Goal: Use online tool/utility: Utilize a website feature to perform a specific function

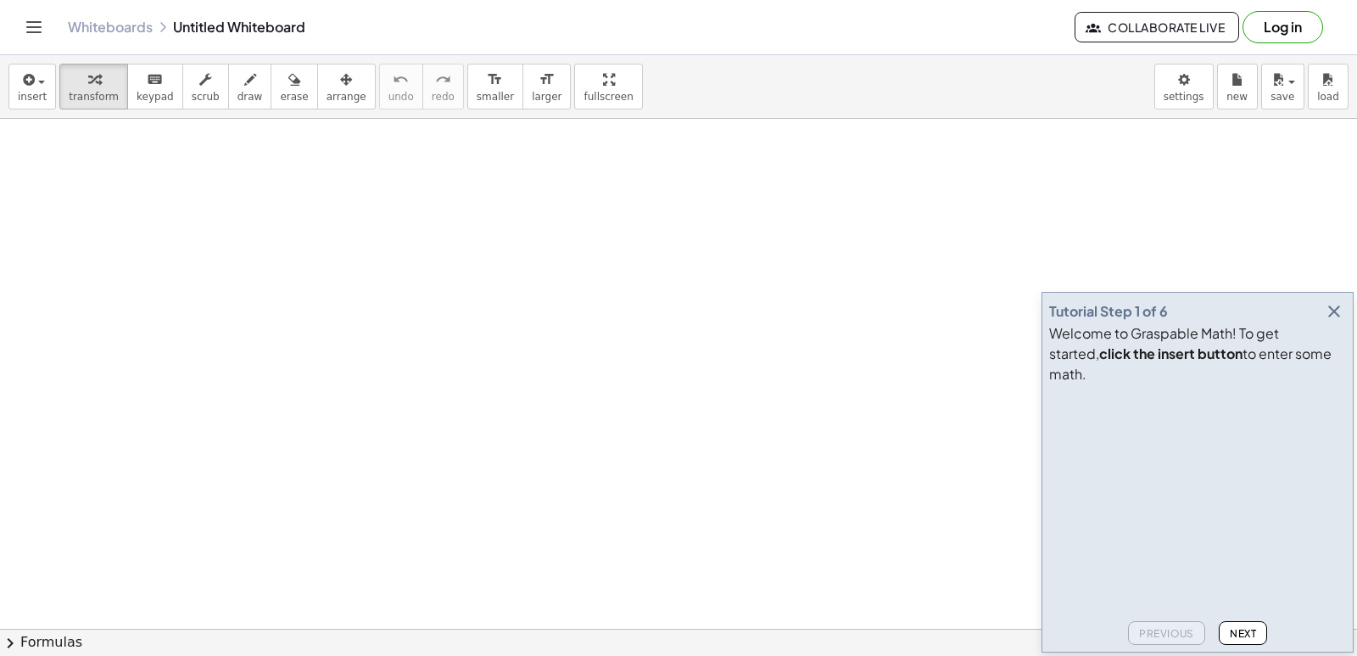
click at [1304, 518] on video at bounding box center [1176, 454] width 254 height 127
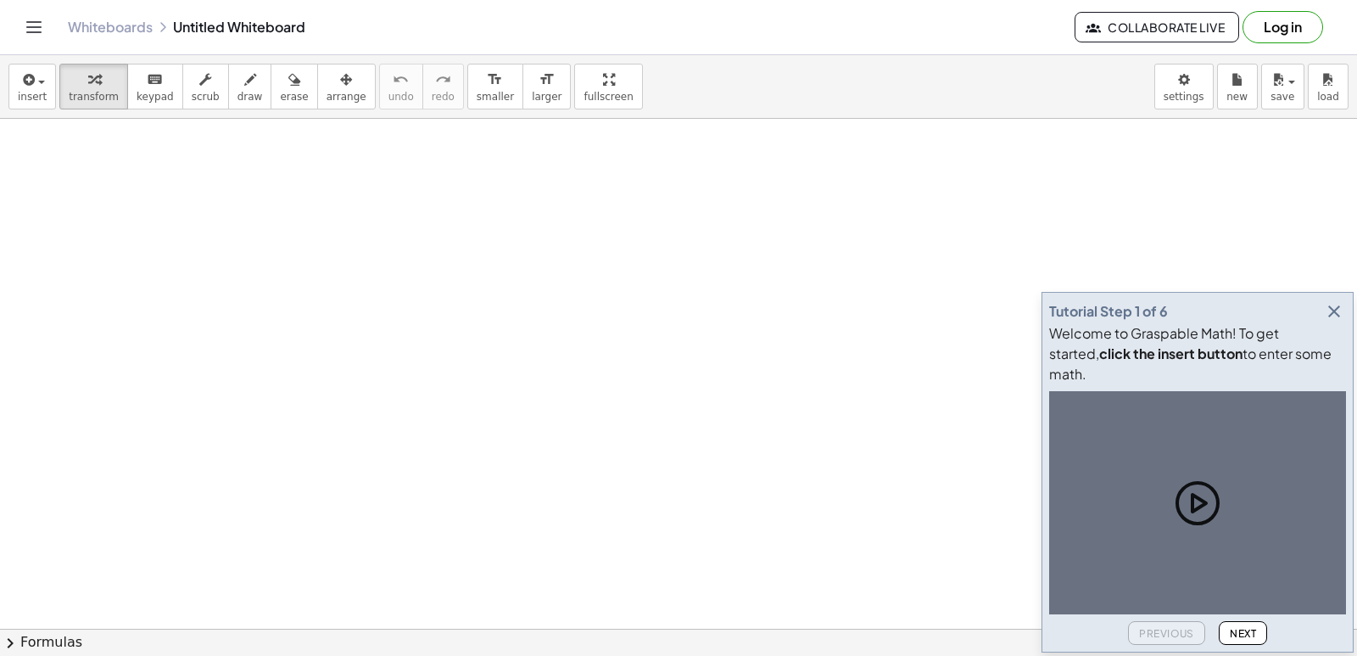
drag, startPoint x: 1327, startPoint y: 522, endPoint x: 1330, endPoint y: 372, distance: 151.0
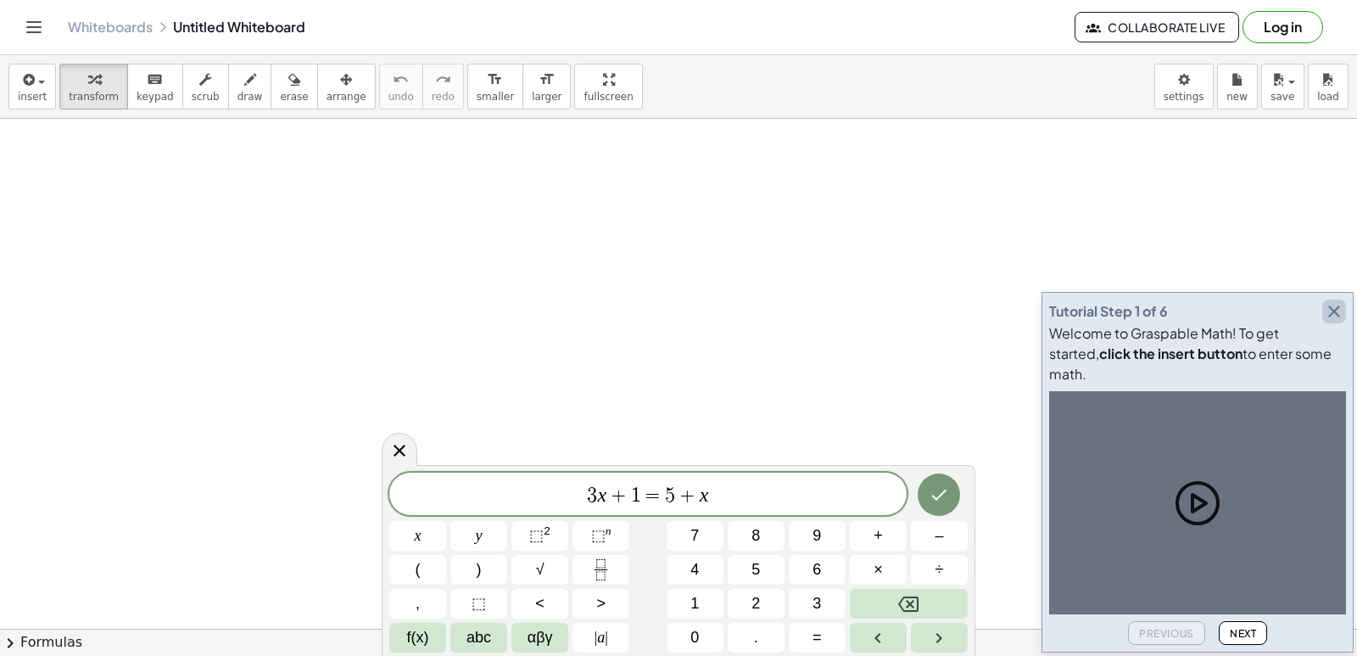
click at [1332, 321] on icon "button" at bounding box center [1334, 311] width 20 height 20
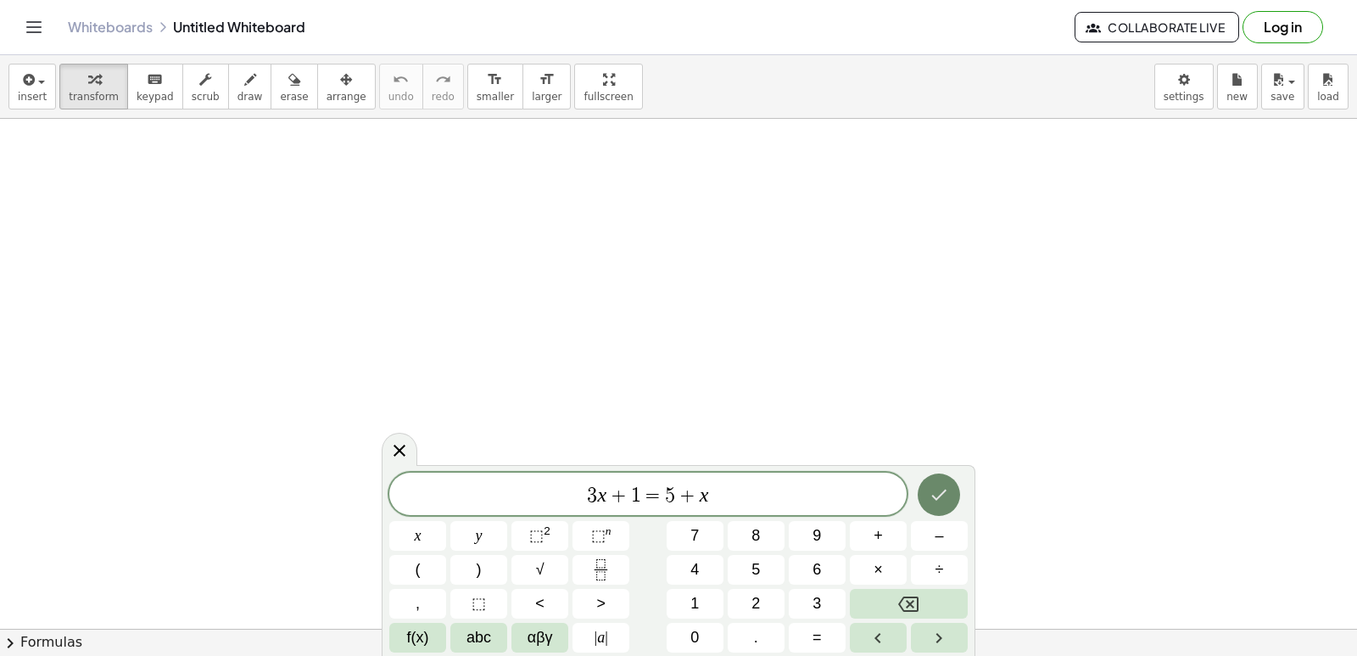
click at [944, 483] on button "Done" at bounding box center [939, 494] width 42 height 42
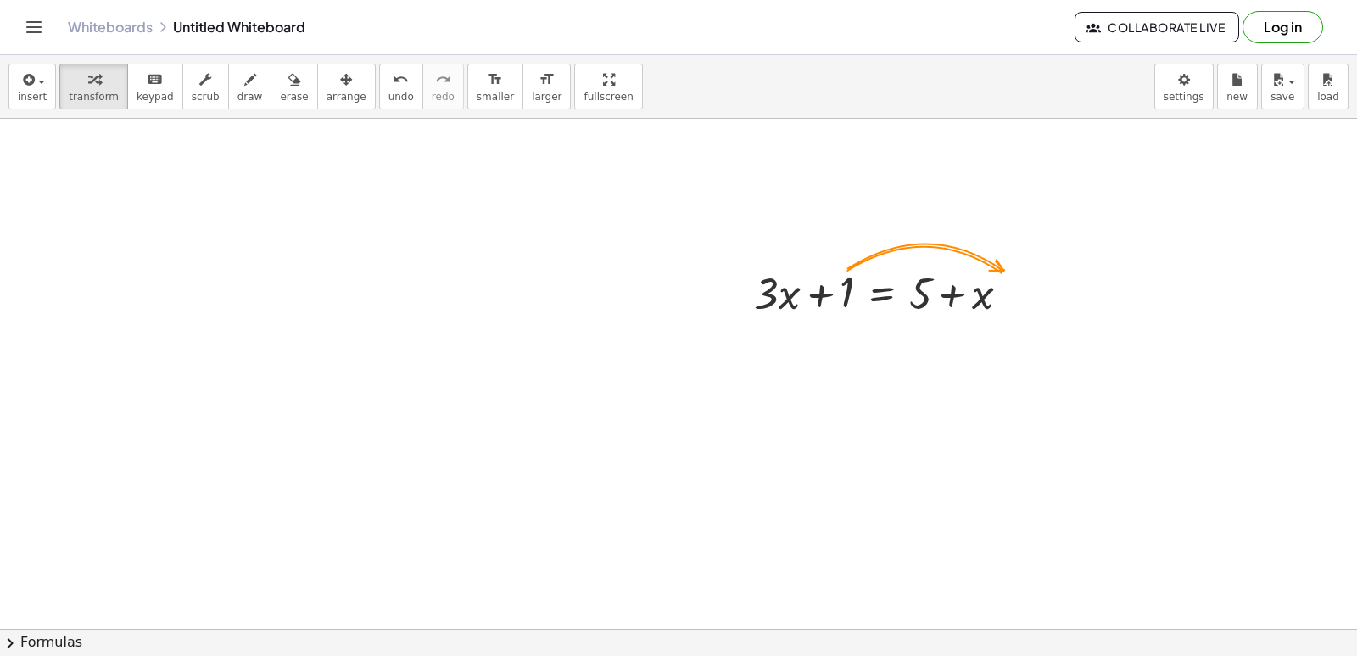
drag, startPoint x: 932, startPoint y: 455, endPoint x: 933, endPoint y: 464, distance: 9.4
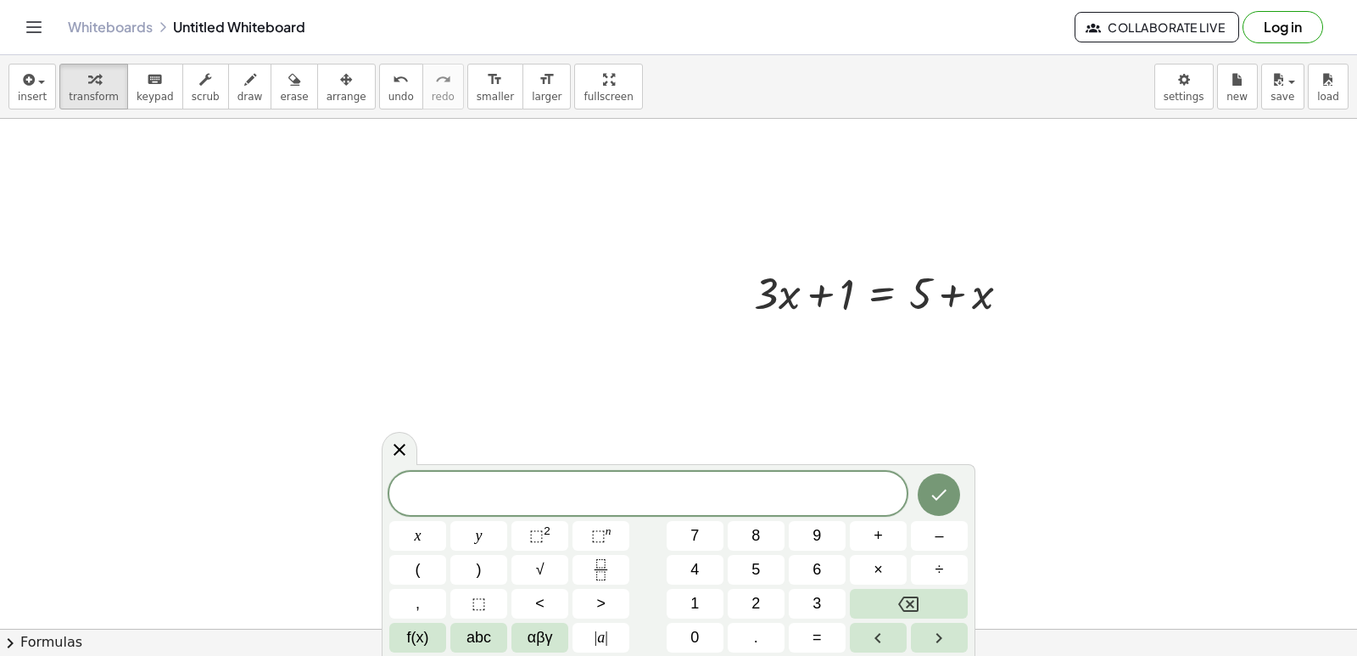
drag, startPoint x: 1008, startPoint y: 474, endPoint x: 1049, endPoint y: 492, distance: 44.4
drag, startPoint x: 1049, startPoint y: 492, endPoint x: 1135, endPoint y: 504, distance: 86.5
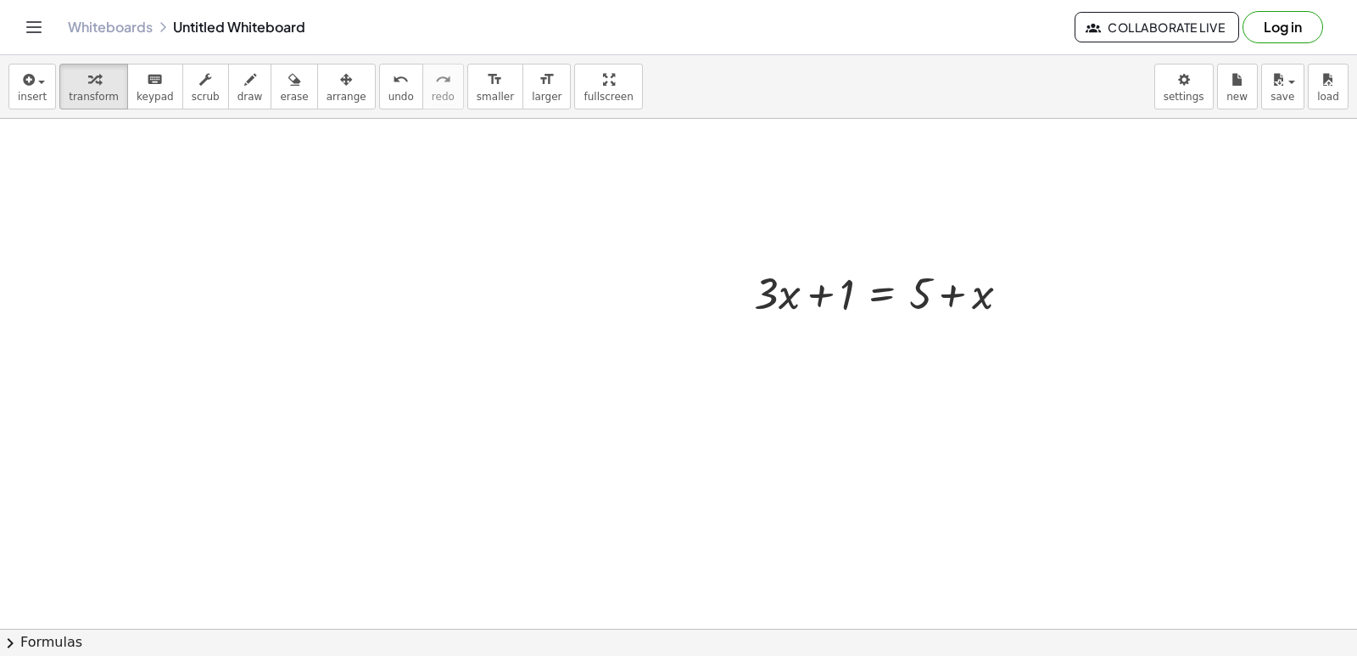
drag, startPoint x: 746, startPoint y: 319, endPoint x: 752, endPoint y: 297, distance: 23.1
drag, startPoint x: 752, startPoint y: 297, endPoint x: 697, endPoint y: 385, distance: 104.0
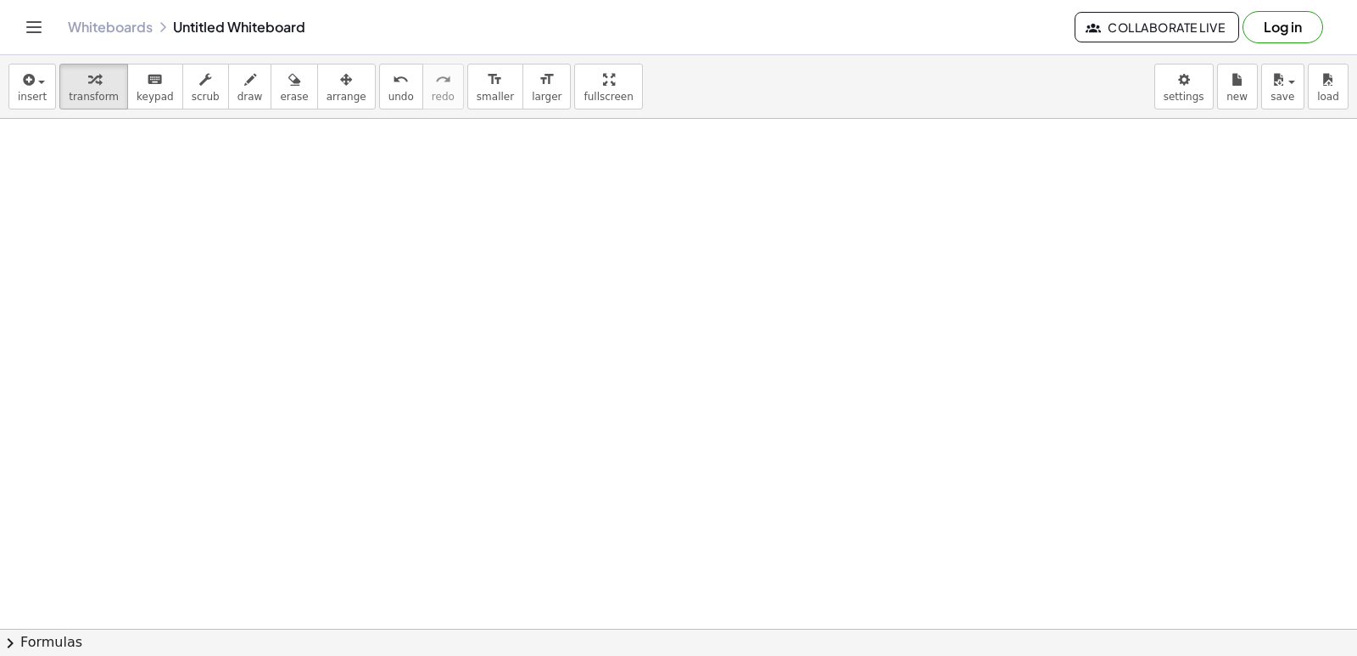
scroll to position [620, 0]
drag, startPoint x: 686, startPoint y: 446, endPoint x: 815, endPoint y: 512, distance: 144.9
click at [815, 512] on div at bounding box center [678, 263] width 1357 height 1529
click at [815, 513] on div at bounding box center [678, 263] width 1357 height 1529
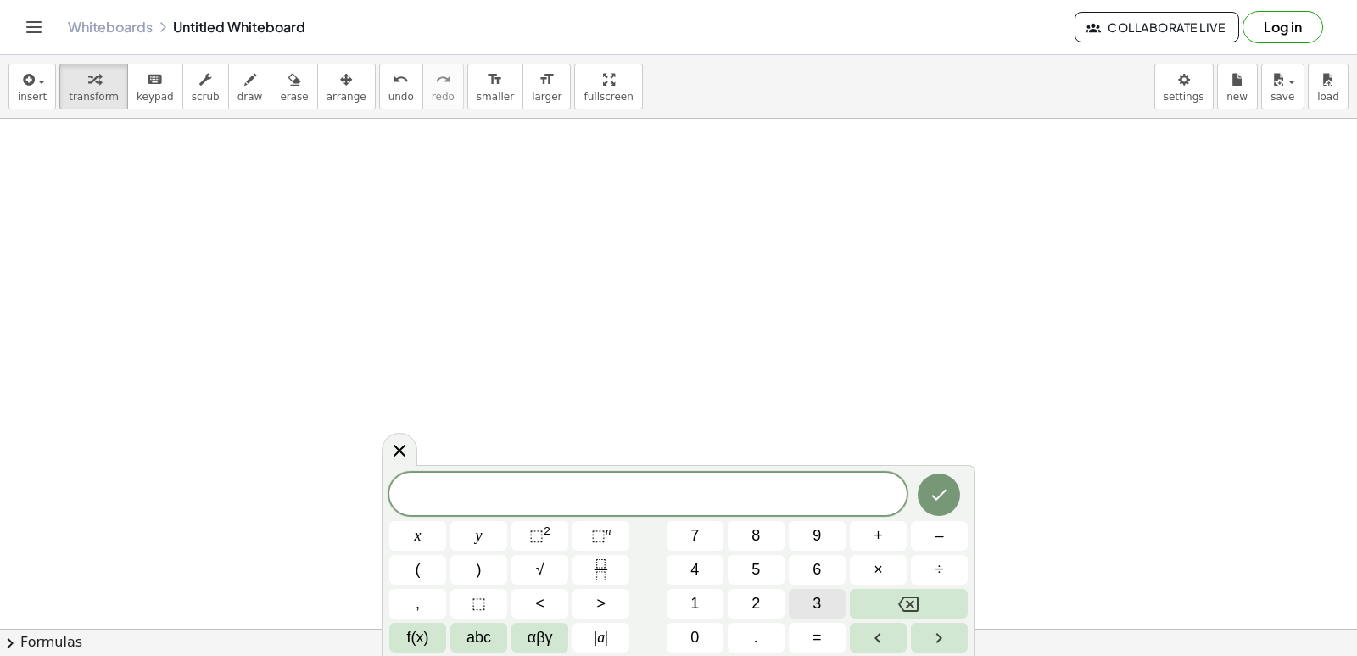
click at [836, 607] on button "3" at bounding box center [817, 604] width 57 height 30
click at [470, 531] on button "y" at bounding box center [478, 536] width 57 height 30
click at [885, 545] on button "+" at bounding box center [878, 536] width 57 height 30
click at [713, 606] on button "1" at bounding box center [695, 604] width 57 height 30
click at [757, 597] on span "2" at bounding box center [755, 603] width 8 height 23
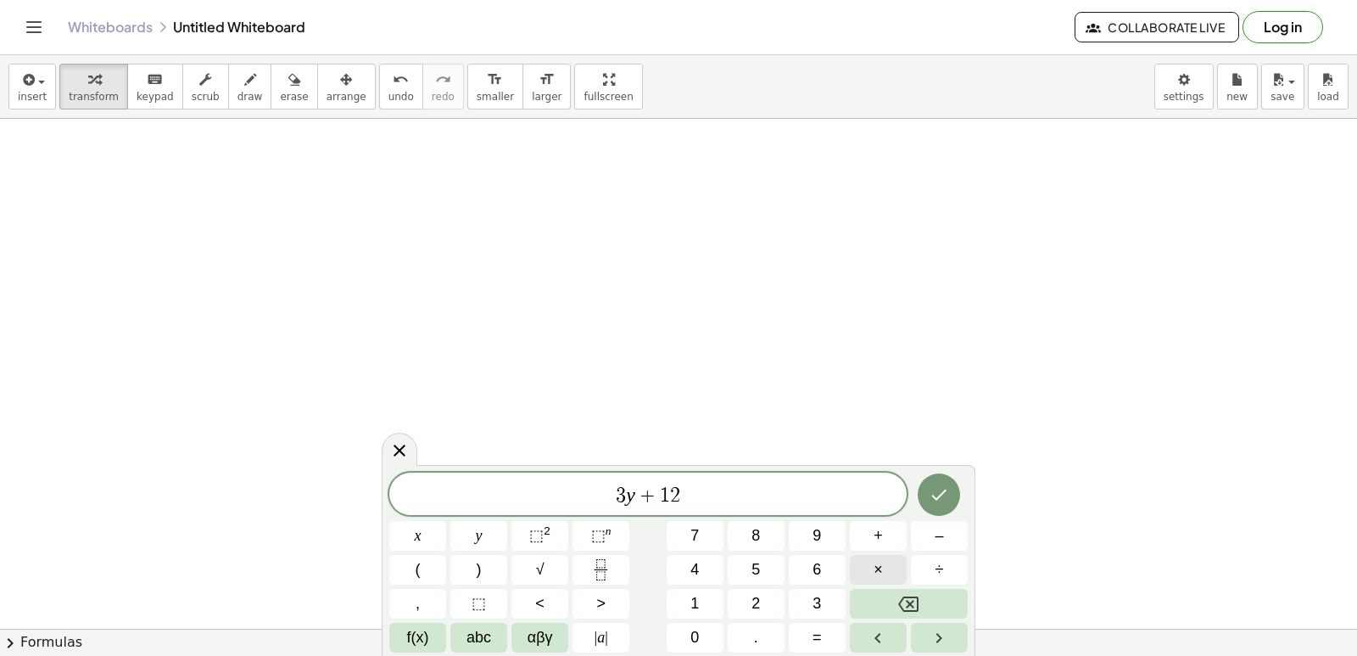
click at [887, 569] on button "×" at bounding box center [878, 570] width 57 height 30
click at [930, 592] on button "Backspace" at bounding box center [909, 604] width 118 height 30
click at [433, 546] on button "x" at bounding box center [417, 536] width 57 height 30
click at [825, 634] on button "=" at bounding box center [817, 638] width 57 height 30
click at [680, 606] on button "1" at bounding box center [695, 604] width 57 height 30
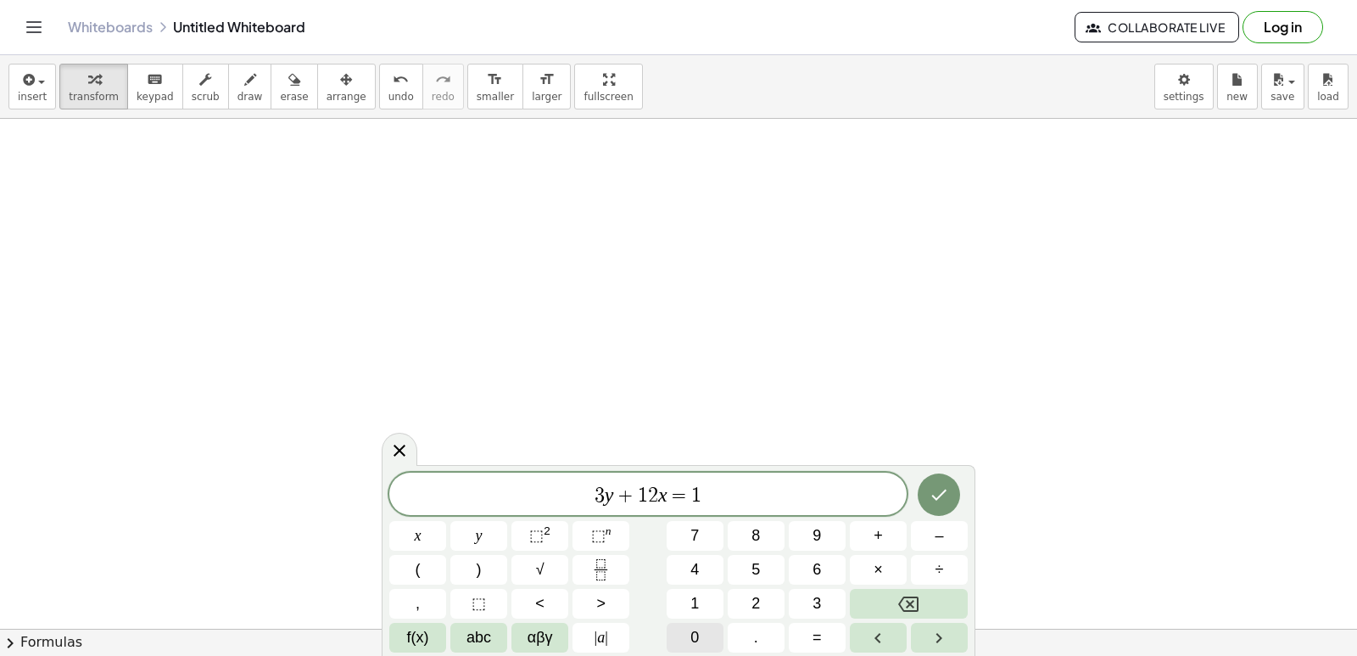
click at [701, 642] on button "0" at bounding box center [695, 638] width 57 height 30
click at [944, 488] on button "Done" at bounding box center [939, 494] width 42 height 42
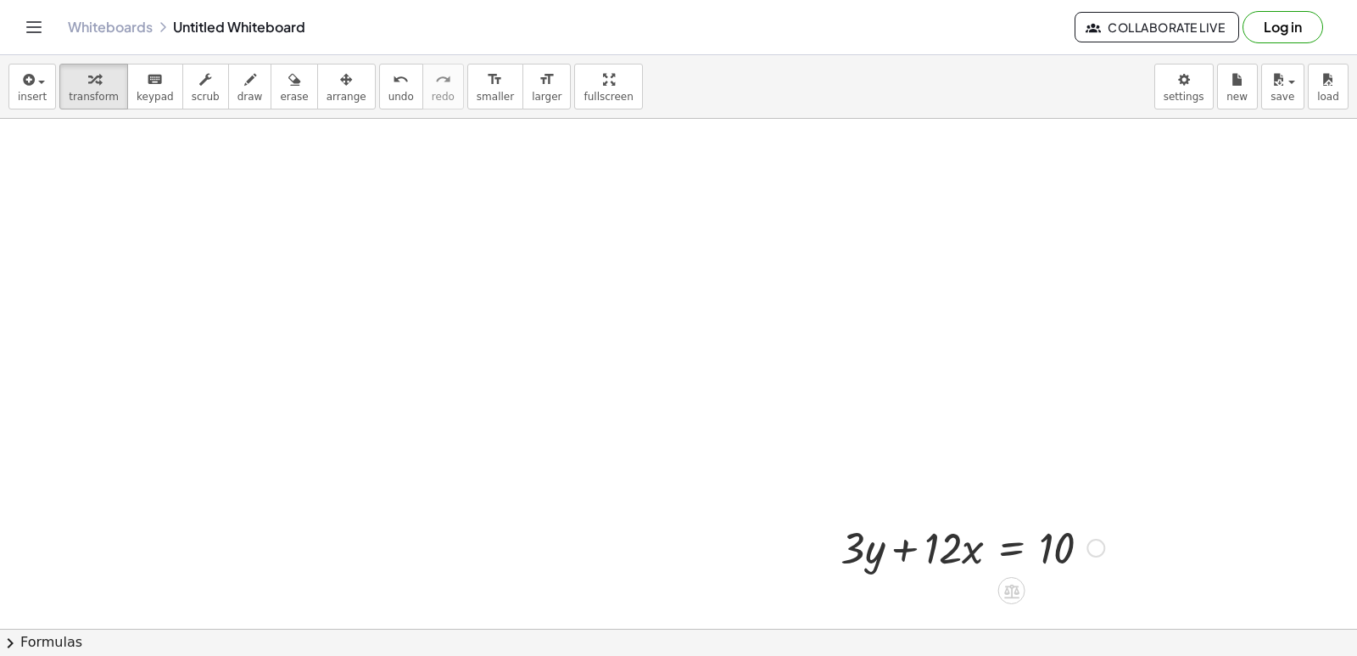
click at [1059, 552] on div at bounding box center [972, 546] width 281 height 58
drag, startPoint x: 981, startPoint y: 546, endPoint x: 966, endPoint y: 554, distance: 17.1
click at [978, 549] on div at bounding box center [972, 546] width 281 height 58
click at [964, 555] on div at bounding box center [972, 546] width 281 height 58
drag, startPoint x: 844, startPoint y: 556, endPoint x: 796, endPoint y: 590, distance: 58.9
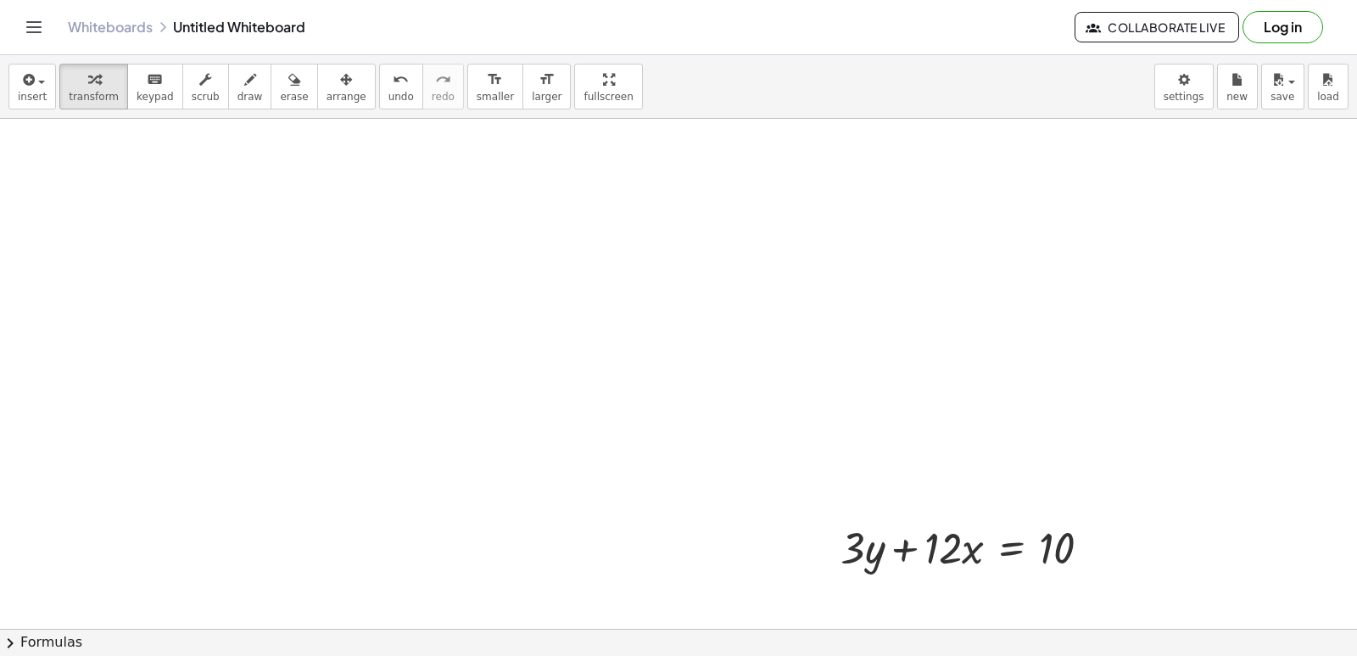
drag, startPoint x: 796, startPoint y: 590, endPoint x: 1247, endPoint y: 584, distance: 450.4
drag, startPoint x: 1247, startPoint y: 584, endPoint x: 845, endPoint y: 541, distance: 404.3
click at [845, 541] on div at bounding box center [972, 546] width 281 height 58
click at [903, 555] on div at bounding box center [972, 546] width 281 height 58
click at [1010, 556] on div at bounding box center [972, 546] width 281 height 58
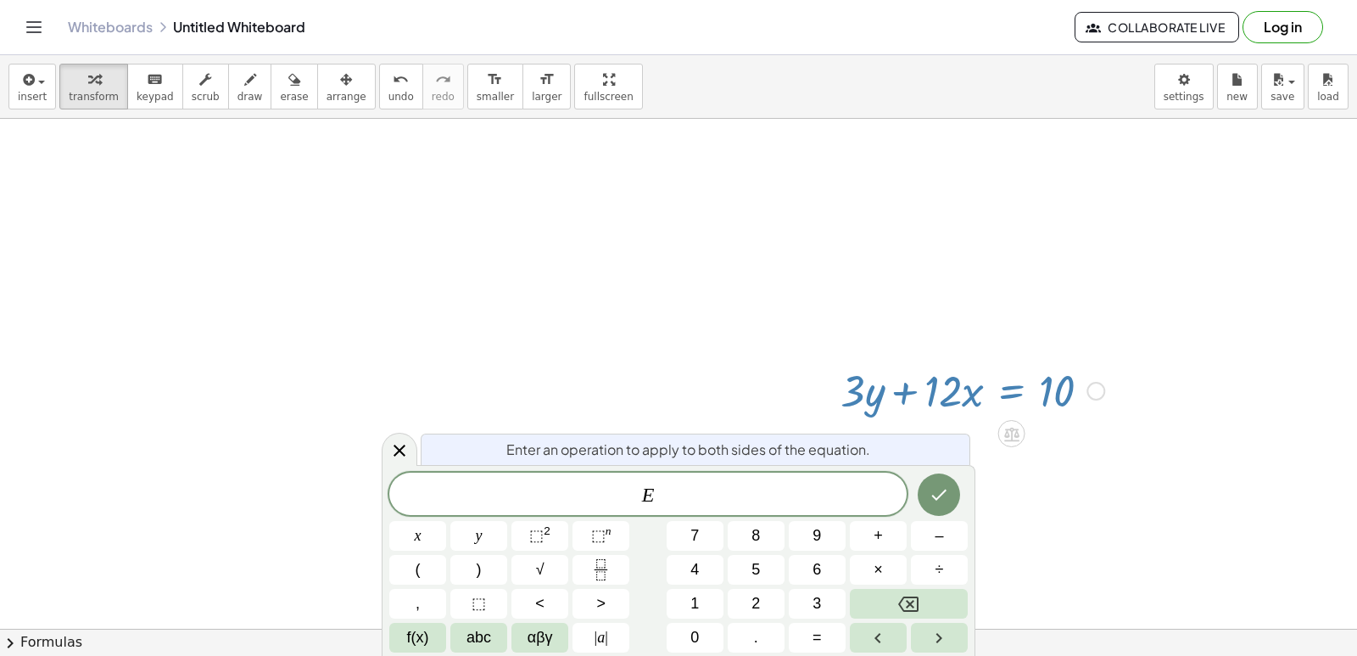
click at [1066, 542] on div at bounding box center [678, 106] width 1357 height 1529
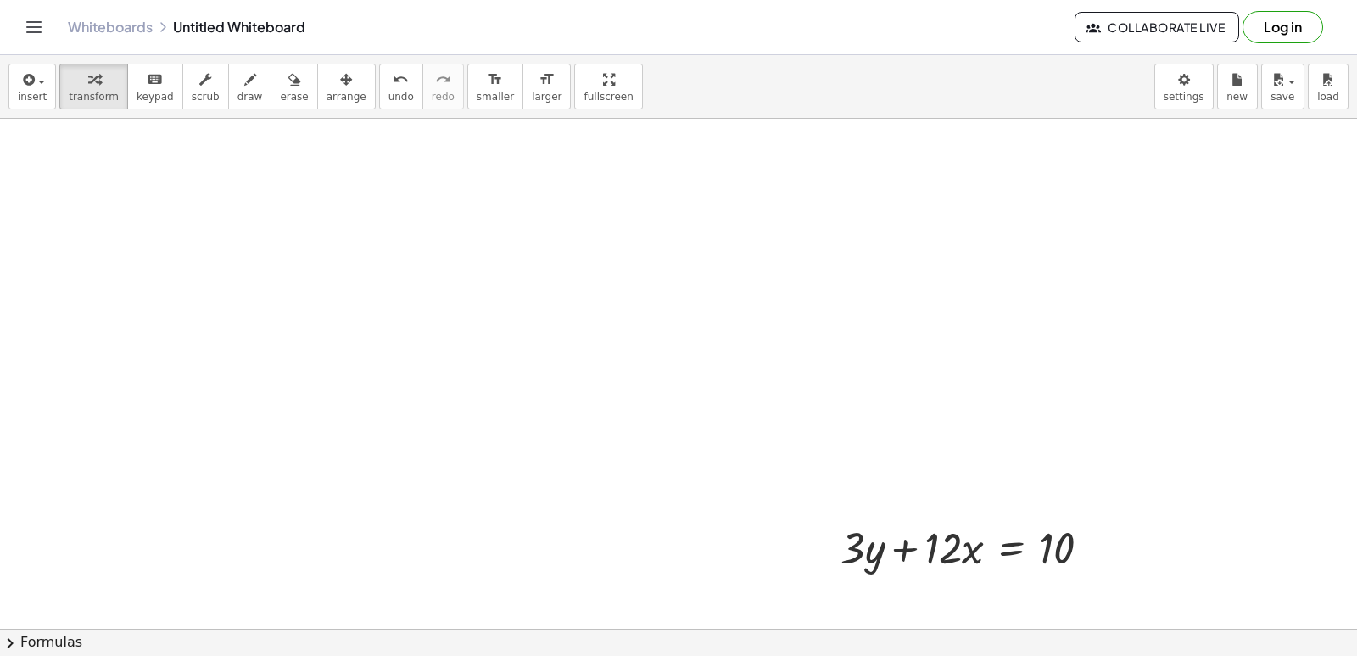
drag, startPoint x: 700, startPoint y: 504, endPoint x: 708, endPoint y: 613, distance: 109.7
drag, startPoint x: 746, startPoint y: 533, endPoint x: 736, endPoint y: 541, distance: 12.6
click at [93, 104] on button "transform" at bounding box center [93, 87] width 69 height 46
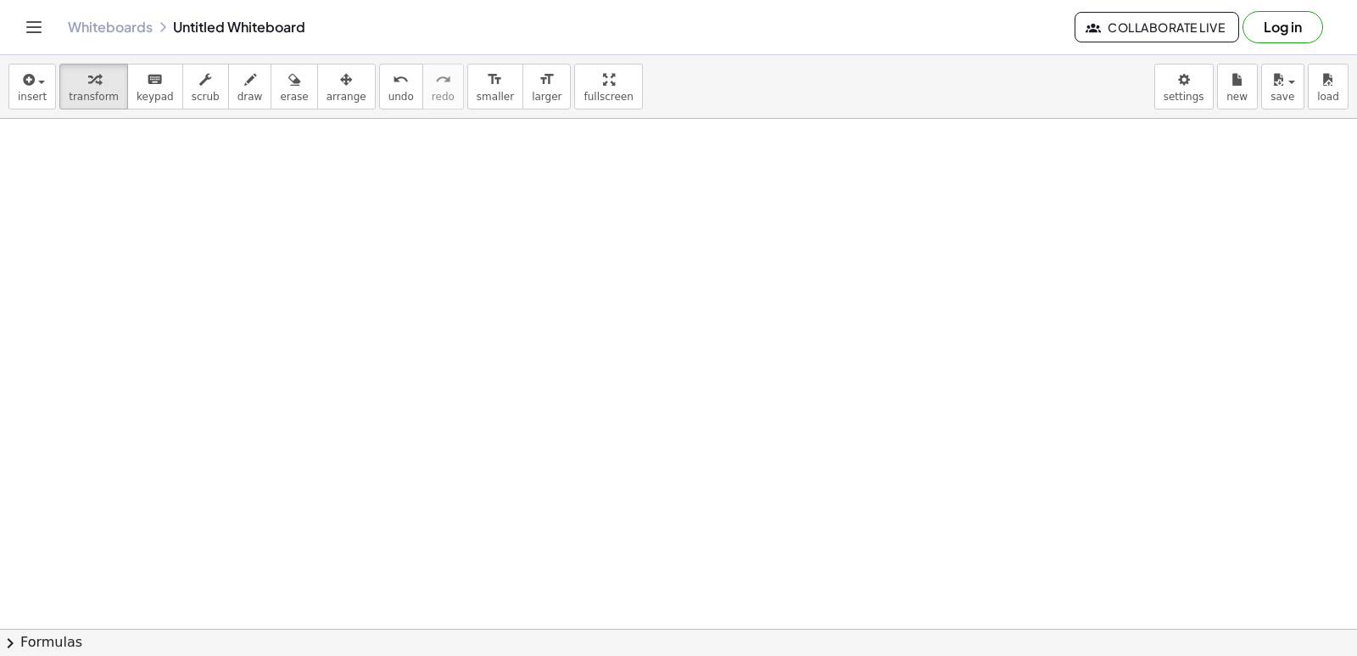
click at [88, 79] on icon "button" at bounding box center [94, 80] width 12 height 20
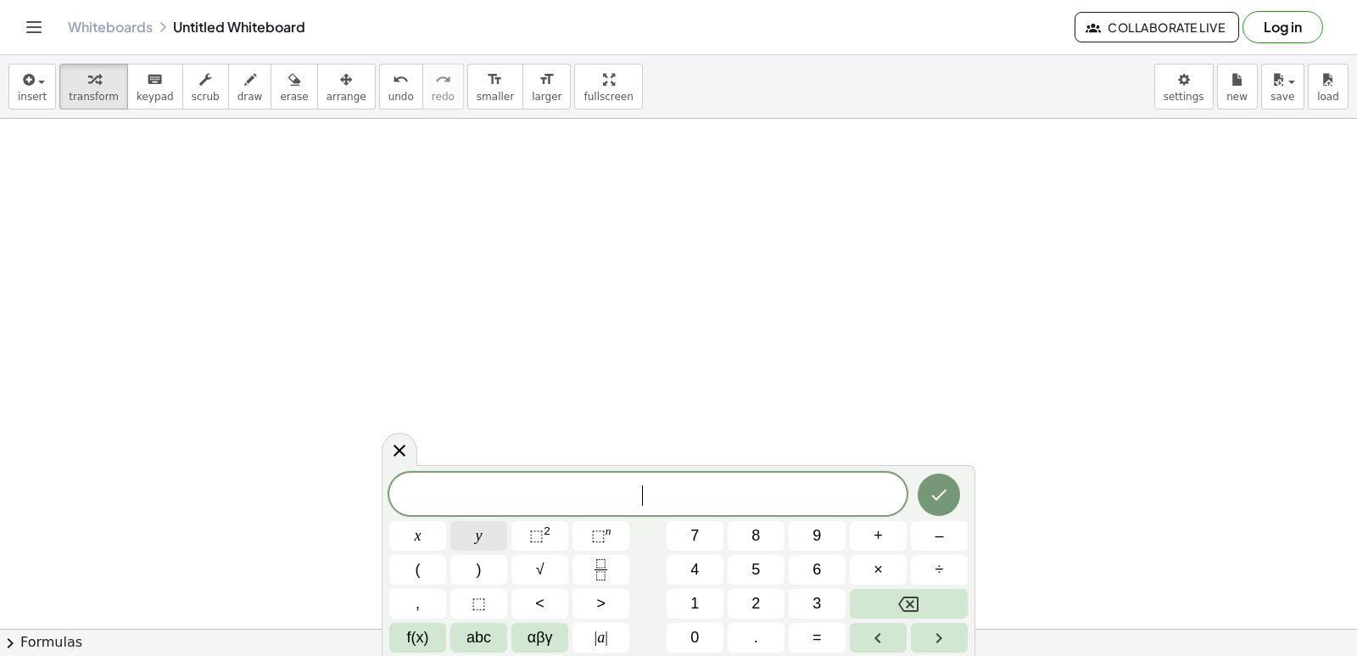
click at [471, 535] on button "y" at bounding box center [478, 536] width 57 height 30
click at [863, 542] on button "+" at bounding box center [878, 536] width 57 height 30
click at [764, 591] on button "2" at bounding box center [756, 604] width 57 height 30
click at [863, 572] on button "×" at bounding box center [878, 570] width 57 height 30
click at [903, 602] on icon "Backspace" at bounding box center [908, 604] width 20 height 20
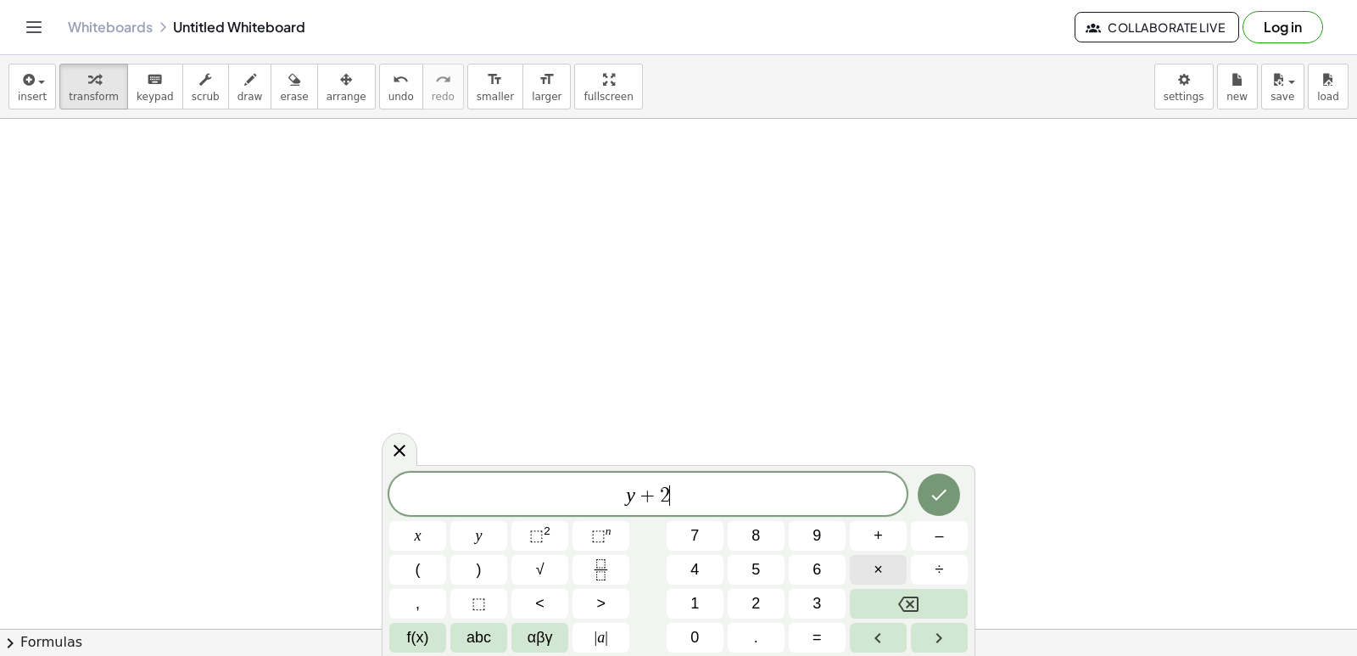
click at [886, 566] on button "×" at bounding box center [878, 570] width 57 height 30
click at [909, 601] on icon "Backspace" at bounding box center [908, 604] width 20 height 20
click at [426, 517] on div "y + 2 ​ x y ⬚ 2 ⬚ n 7 8 9 + – ( ) √ 4 5 6 × ÷ , ⬚ < > 1 2 3 f(x) abc αβγ | a | …" at bounding box center [678, 562] width 578 height 180
click at [433, 529] on button "x" at bounding box center [417, 536] width 57 height 30
click at [825, 630] on button "=" at bounding box center [817, 638] width 57 height 30
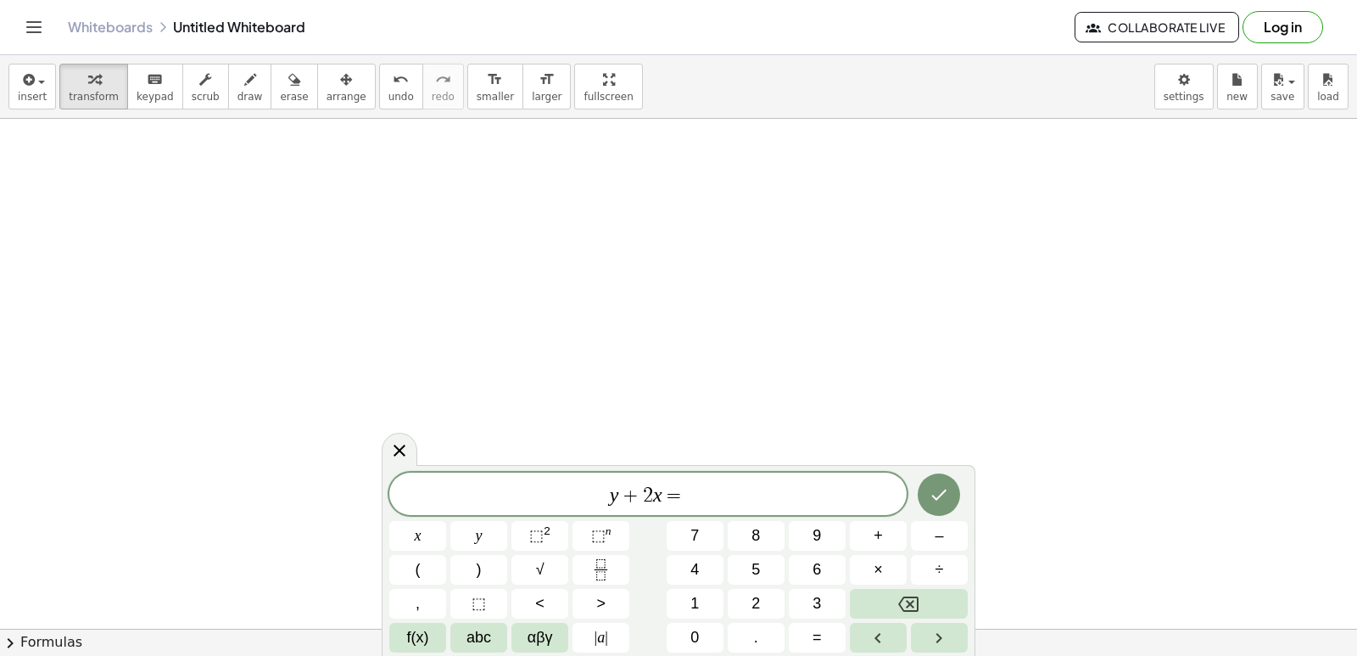
click at [691, 588] on div "y + 2 x = x y ⬚ 2 ⬚ n 7 8 9 + – ( ) √ 4 5 6 × ÷ , ⬚ < > 1 2 3 f(x) abc αβγ | a …" at bounding box center [678, 562] width 578 height 180
click at [708, 606] on button "1" at bounding box center [695, 604] width 57 height 30
click at [720, 632] on button "0" at bounding box center [695, 638] width 57 height 30
click at [930, 482] on button "Done" at bounding box center [939, 494] width 42 height 42
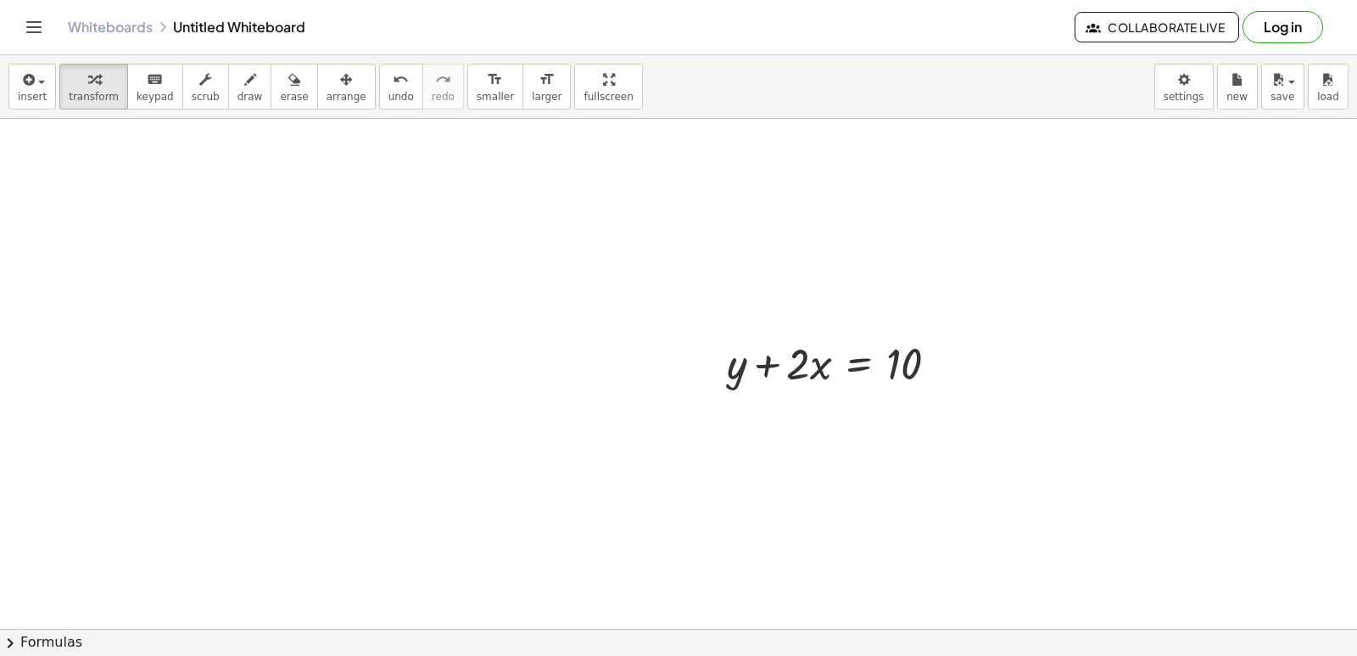
scroll to position [1783, 0]
click at [802, 321] on div at bounding box center [839, 334] width 242 height 58
click at [791, 336] on div at bounding box center [839, 334] width 242 height 58
click at [814, 349] on div at bounding box center [839, 334] width 242 height 58
click at [824, 344] on div at bounding box center [839, 334] width 242 height 58
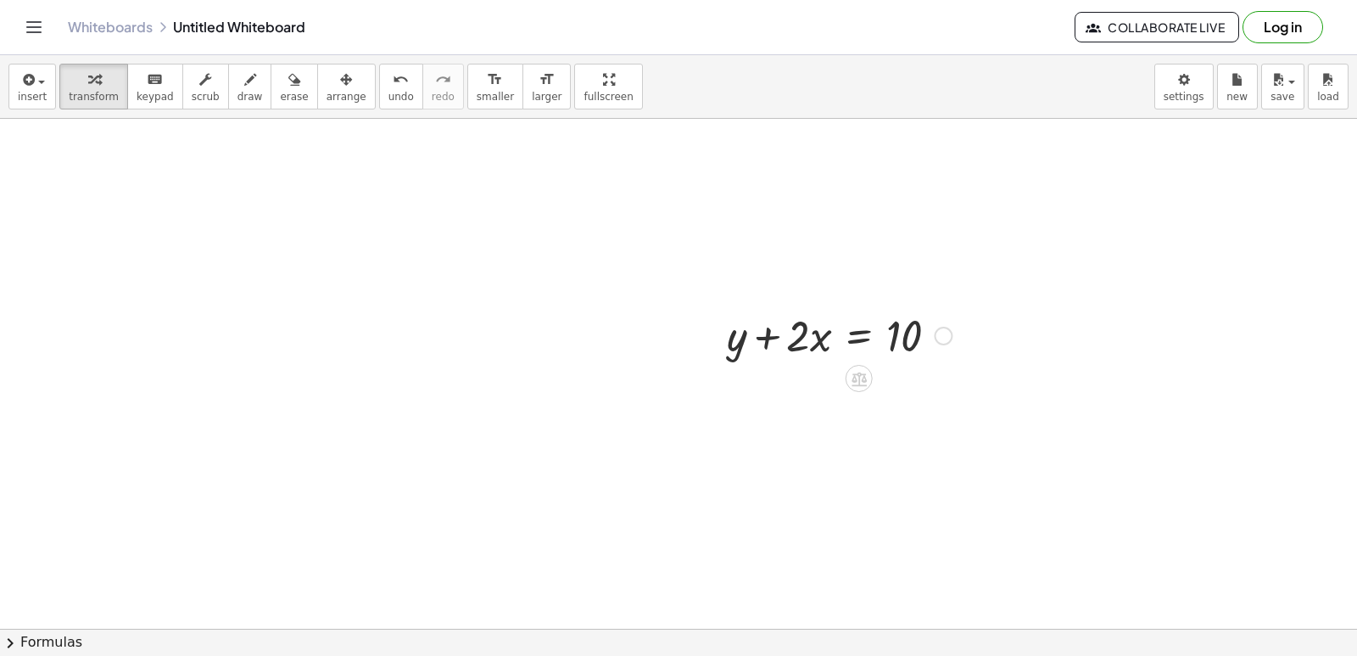
click at [768, 344] on div at bounding box center [839, 334] width 242 height 58
drag, startPoint x: 739, startPoint y: 339, endPoint x: 729, endPoint y: 344, distance: 11.4
click at [729, 344] on div at bounding box center [839, 334] width 242 height 58
click at [735, 354] on div at bounding box center [839, 334] width 242 height 58
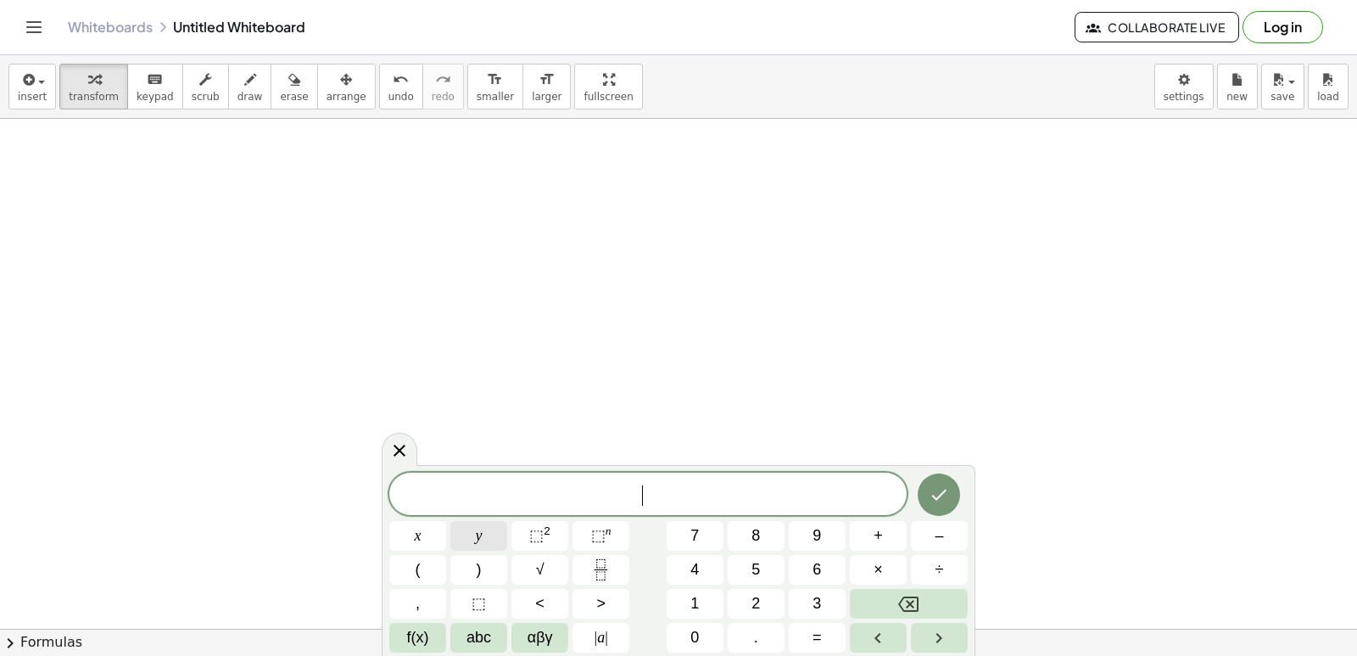
click at [494, 526] on button "y" at bounding box center [478, 536] width 57 height 30
click at [930, 544] on button "–" at bounding box center [939, 536] width 57 height 30
click at [767, 570] on button "5" at bounding box center [756, 570] width 57 height 30
click at [431, 534] on button "x" at bounding box center [417, 536] width 57 height 30
click at [819, 630] on span "=" at bounding box center [817, 637] width 9 height 23
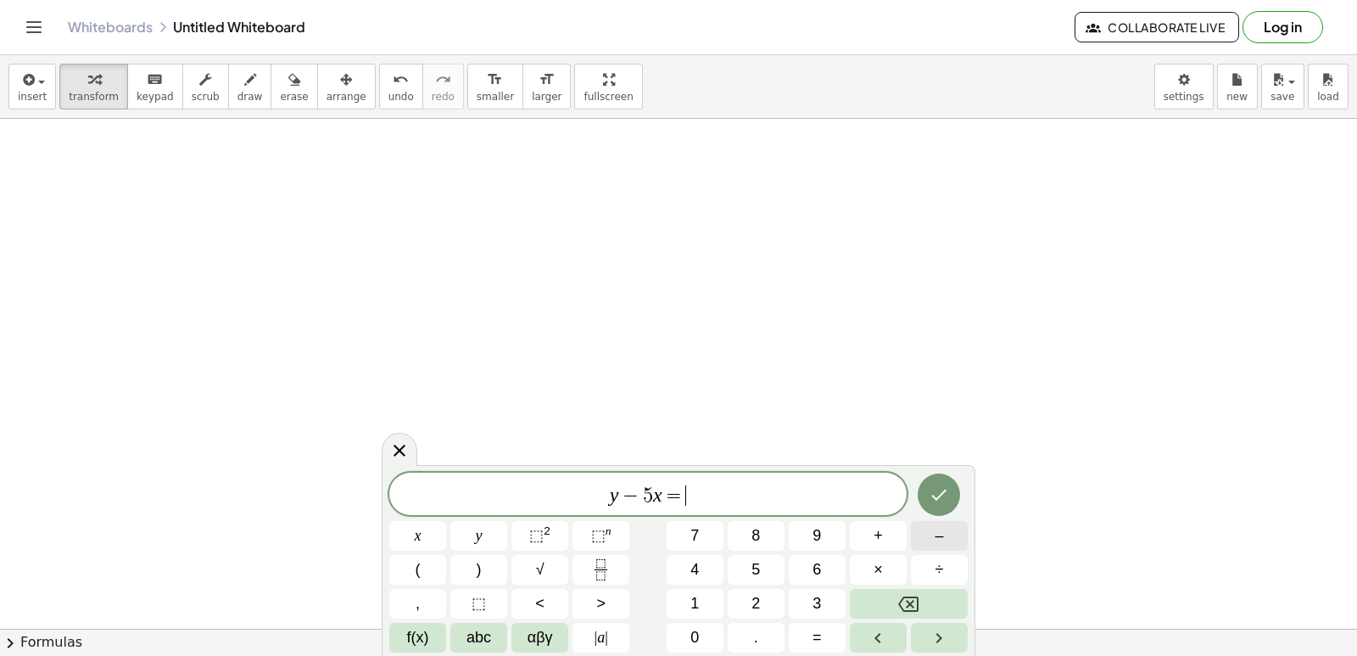
click at [936, 535] on span "–" at bounding box center [939, 535] width 8 height 23
click at [773, 608] on button "2" at bounding box center [756, 604] width 57 height 30
click at [446, 521] on div at bounding box center [417, 536] width 57 height 30
click at [950, 500] on button "Done" at bounding box center [939, 494] width 42 height 42
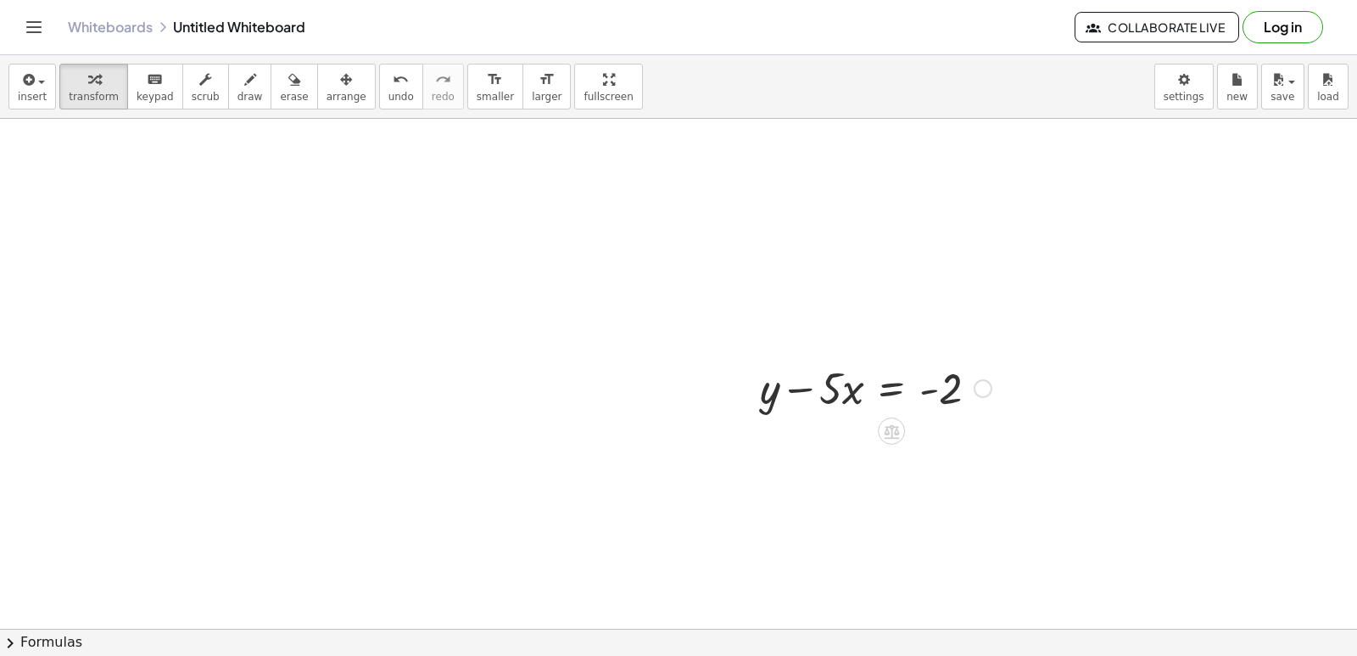
click at [817, 393] on div at bounding box center [875, 387] width 249 height 58
drag, startPoint x: 817, startPoint y: 393, endPoint x: 998, endPoint y: 391, distance: 181.5
click at [998, 391] on div at bounding box center [875, 387] width 249 height 58
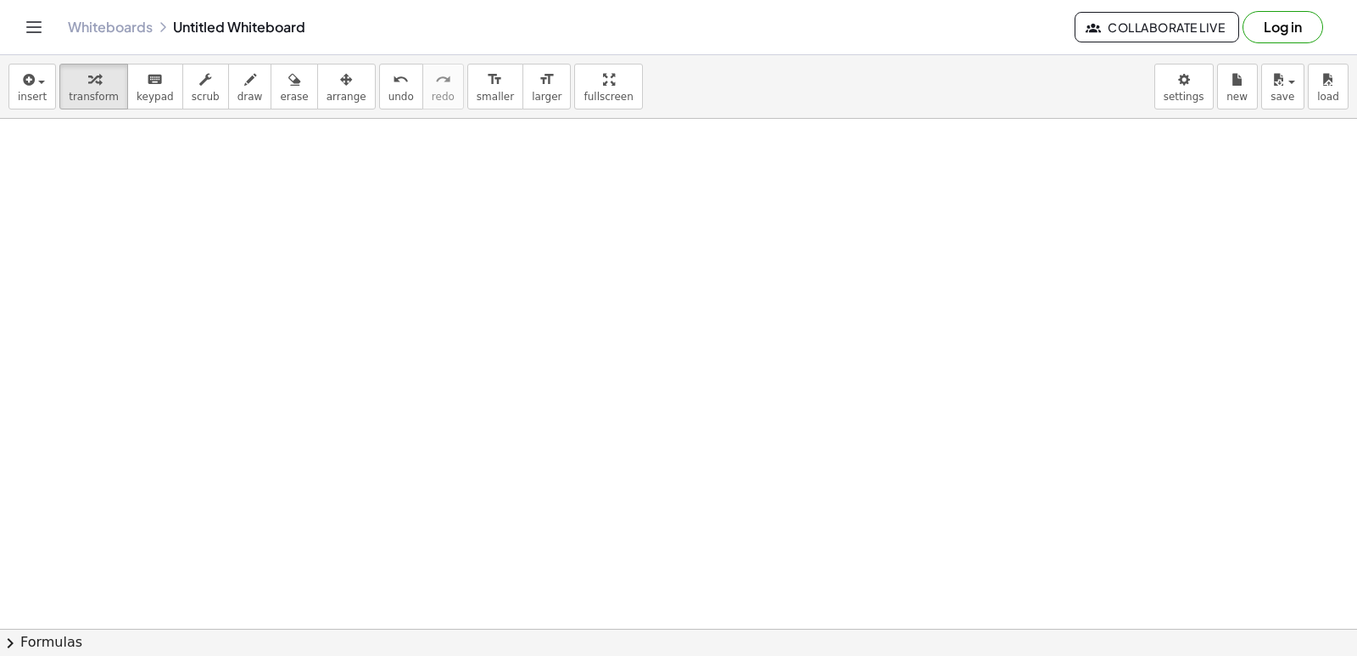
drag, startPoint x: 1053, startPoint y: 562, endPoint x: 1189, endPoint y: 323, distance: 275.4
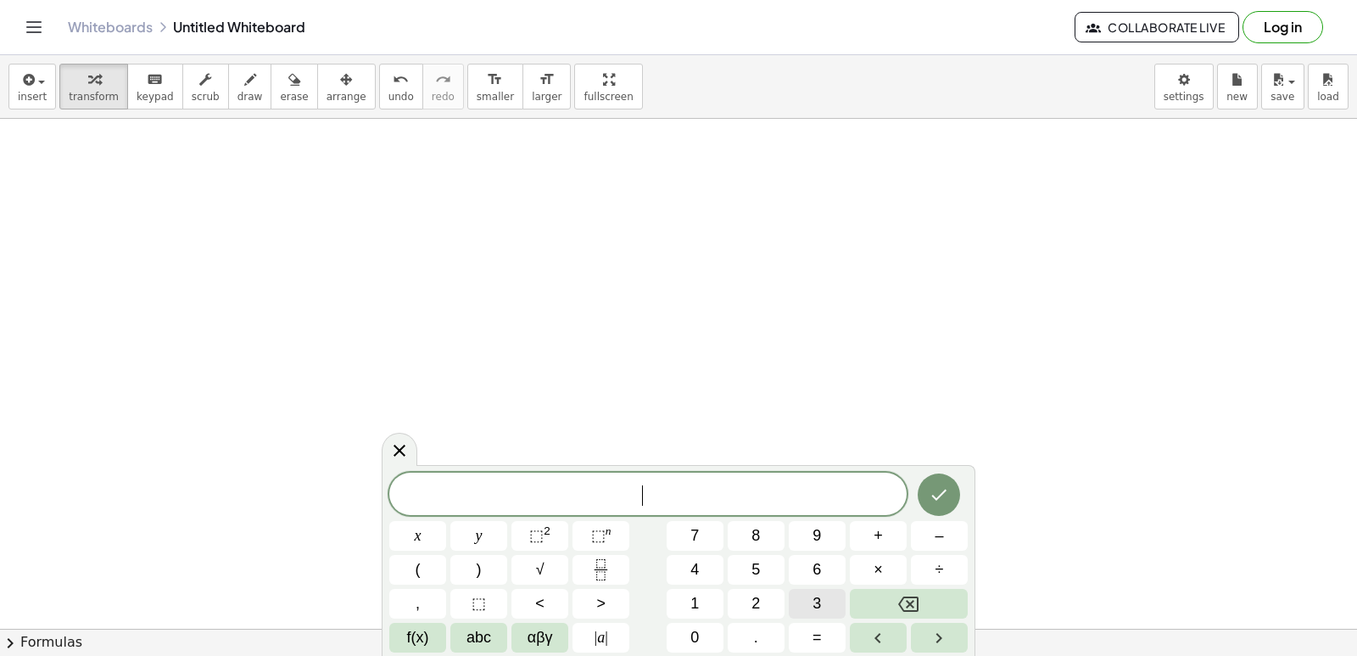
click at [817, 594] on span "3" at bounding box center [817, 603] width 8 height 23
click at [478, 526] on button "y" at bounding box center [478, 536] width 57 height 30
click at [877, 539] on span "+" at bounding box center [878, 535] width 9 height 23
click at [706, 596] on button "1" at bounding box center [695, 604] width 57 height 30
click at [746, 598] on button "2" at bounding box center [756, 604] width 57 height 30
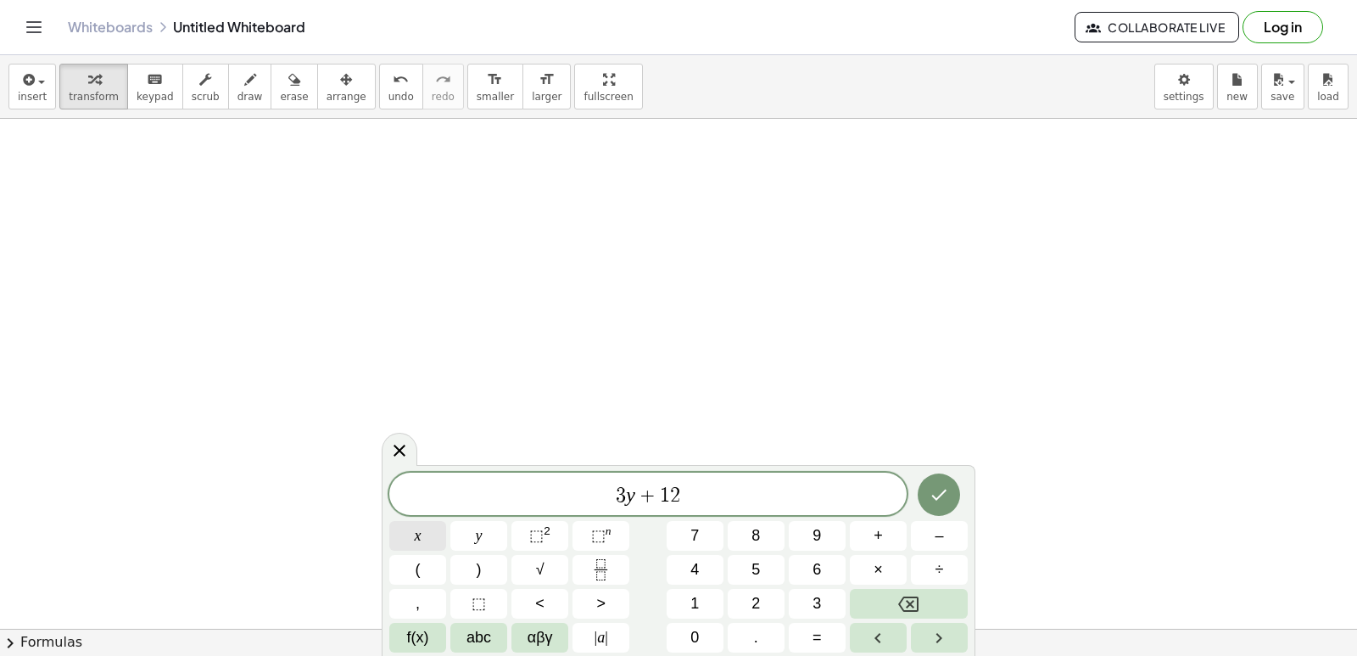
click at [438, 537] on button "x" at bounding box center [417, 536] width 57 height 30
click at [437, 537] on button "x" at bounding box center [417, 536] width 57 height 30
click at [891, 604] on button "Backspace" at bounding box center [909, 604] width 118 height 30
click at [807, 637] on button "=" at bounding box center [817, 638] width 57 height 30
click at [706, 607] on button "1" at bounding box center [695, 604] width 57 height 30
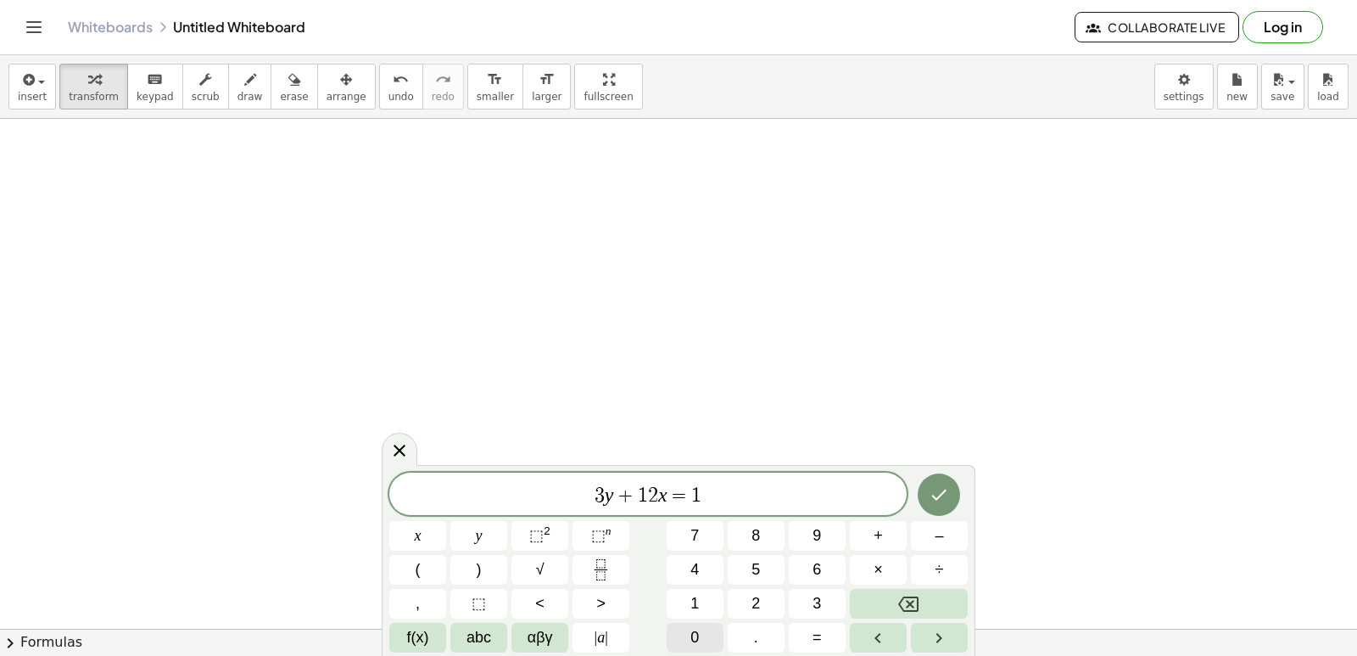
click at [709, 623] on button "0" at bounding box center [695, 638] width 57 height 30
click at [937, 498] on icon "Done" at bounding box center [939, 494] width 15 height 11
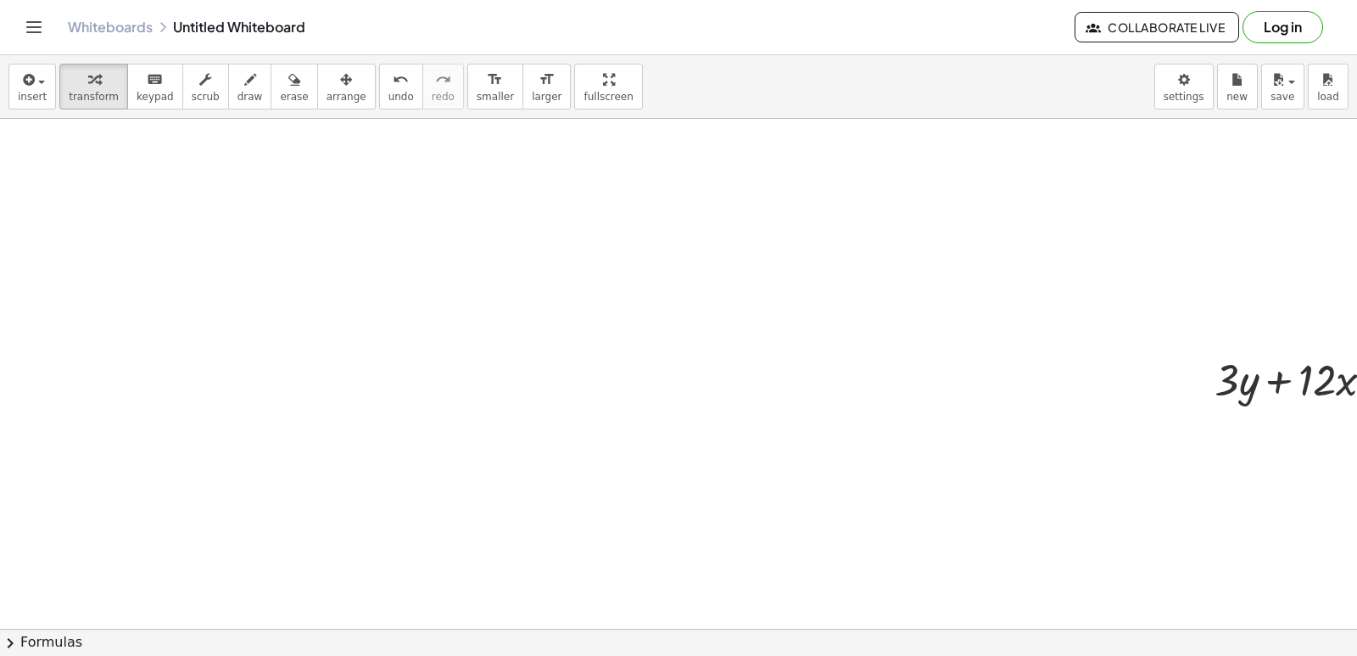
scroll to position [2634, 0]
drag, startPoint x: 1249, startPoint y: 465, endPoint x: 1279, endPoint y: 468, distance: 29.9
click at [1279, 468] on div at bounding box center [1346, 441] width 281 height 58
drag, startPoint x: 1297, startPoint y: 442, endPoint x: 1112, endPoint y: 391, distance: 191.8
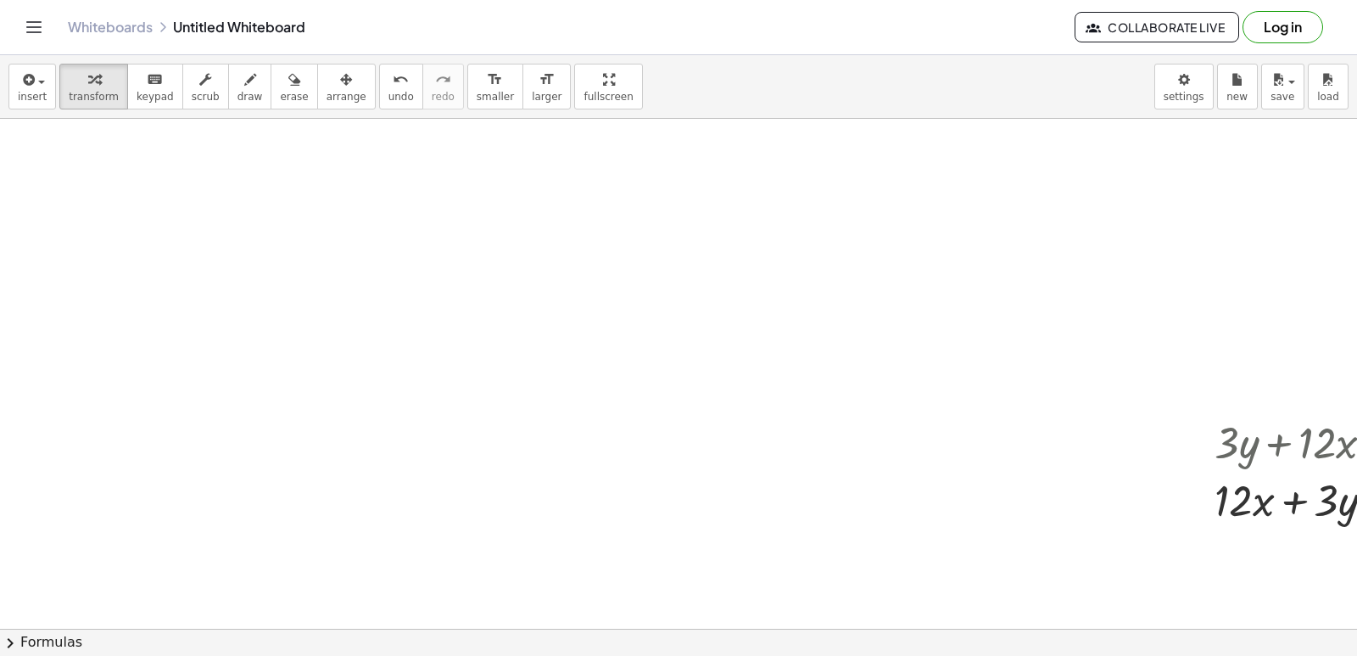
drag, startPoint x: 1112, startPoint y: 391, endPoint x: 1144, endPoint y: 273, distance: 122.2
click at [1238, 509] on div at bounding box center [1346, 499] width 281 height 58
drag, startPoint x: 1247, startPoint y: 507, endPoint x: 1270, endPoint y: 497, distance: 25.1
click at [1249, 506] on div at bounding box center [1346, 499] width 281 height 58
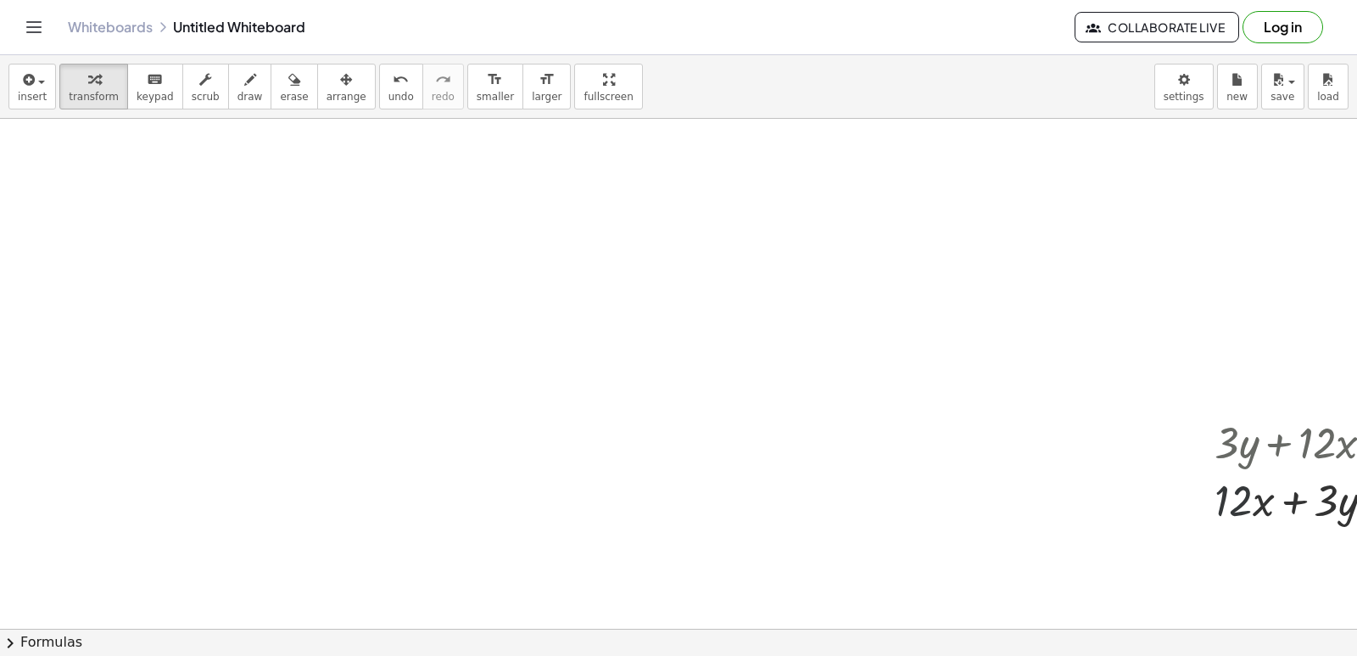
drag, startPoint x: 1275, startPoint y: 495, endPoint x: 1317, endPoint y: 496, distance: 42.4
click at [1287, 495] on div at bounding box center [1346, 499] width 281 height 58
click at [1317, 496] on div at bounding box center [1346, 499] width 281 height 58
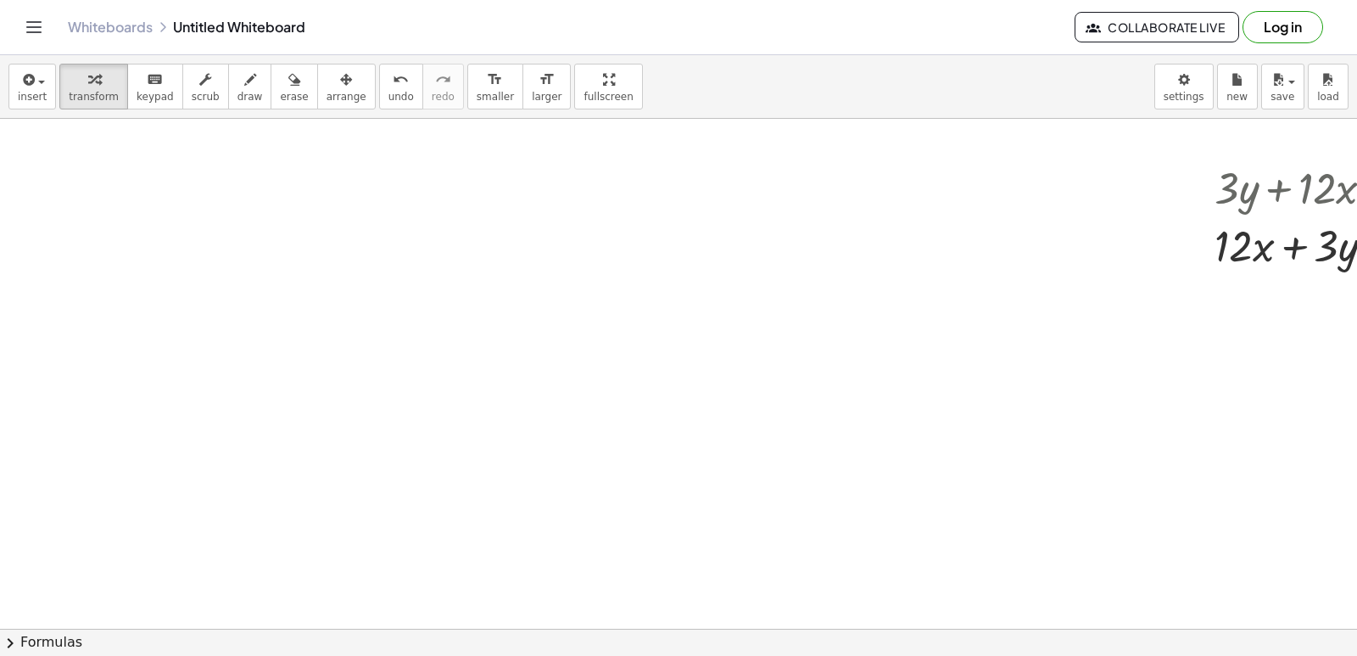
scroll to position [2803, 0]
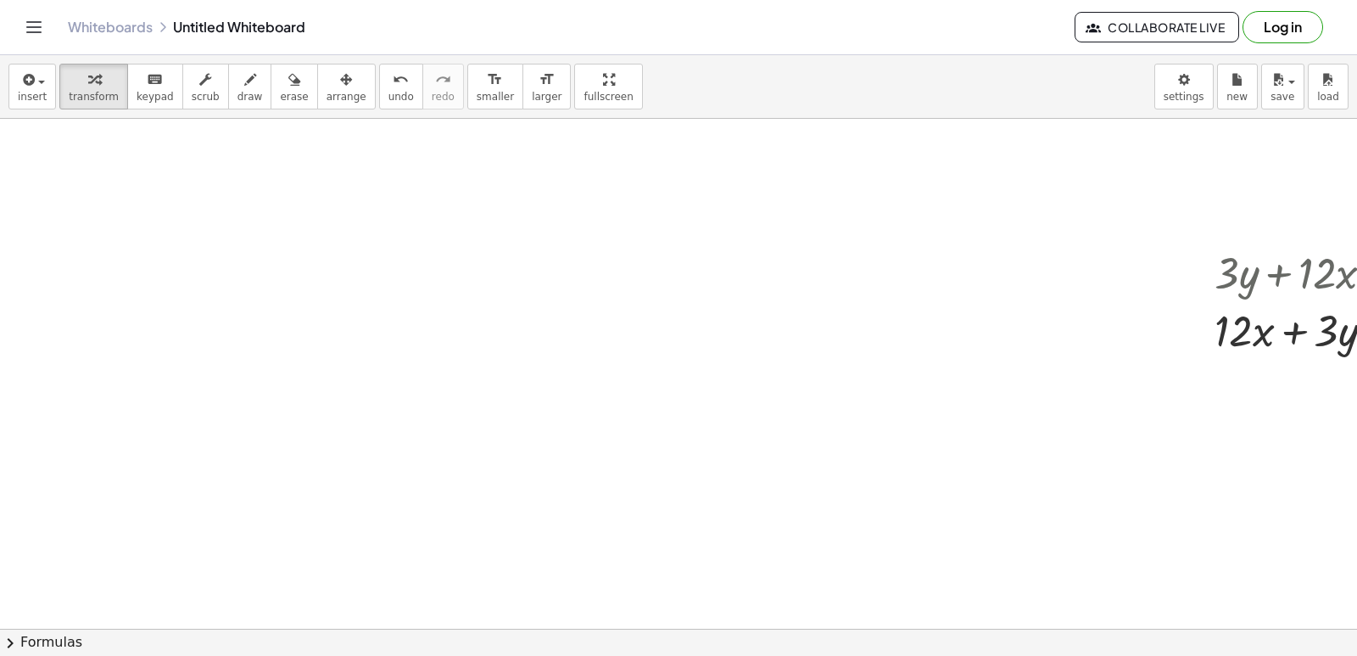
click at [1273, 338] on div at bounding box center [1346, 329] width 281 height 58
drag, startPoint x: 1273, startPoint y: 338, endPoint x: 712, endPoint y: 491, distance: 581.9
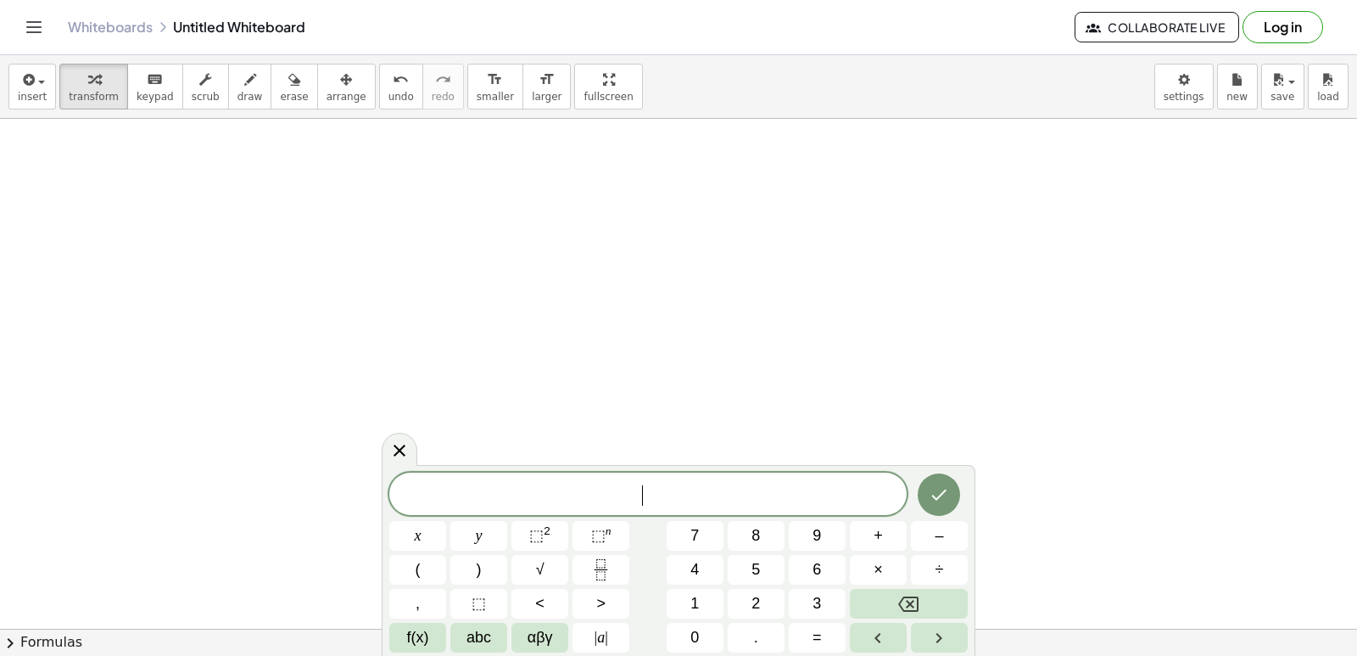
scroll to position [5109, 0]
click at [826, 597] on button "3" at bounding box center [817, 604] width 57 height 30
click at [495, 528] on button "y" at bounding box center [478, 536] width 57 height 30
click at [867, 540] on button "+" at bounding box center [878, 536] width 57 height 30
click at [711, 601] on button "1" at bounding box center [695, 604] width 57 height 30
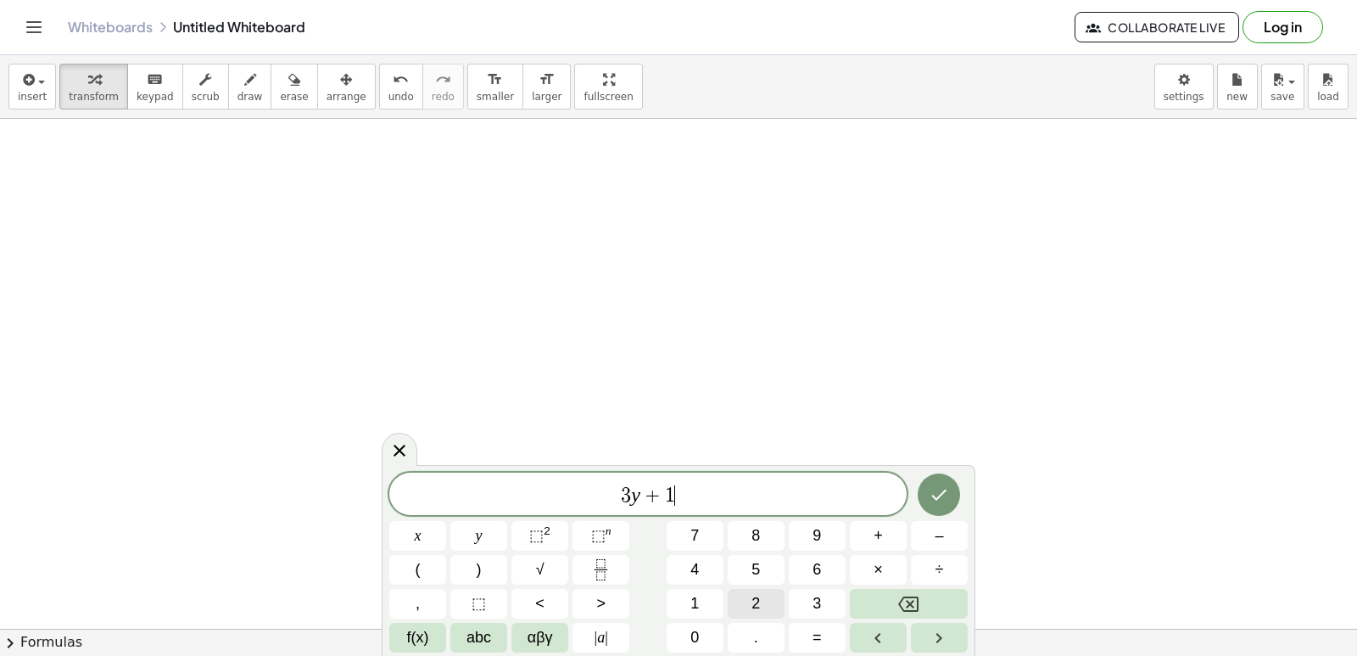
click at [756, 611] on span "2" at bounding box center [755, 603] width 8 height 23
click at [855, 570] on button "×" at bounding box center [878, 570] width 57 height 30
click at [891, 601] on button "Backspace" at bounding box center [909, 604] width 118 height 30
click at [404, 528] on button "x" at bounding box center [417, 536] width 57 height 30
click at [841, 629] on button "=" at bounding box center [817, 638] width 57 height 30
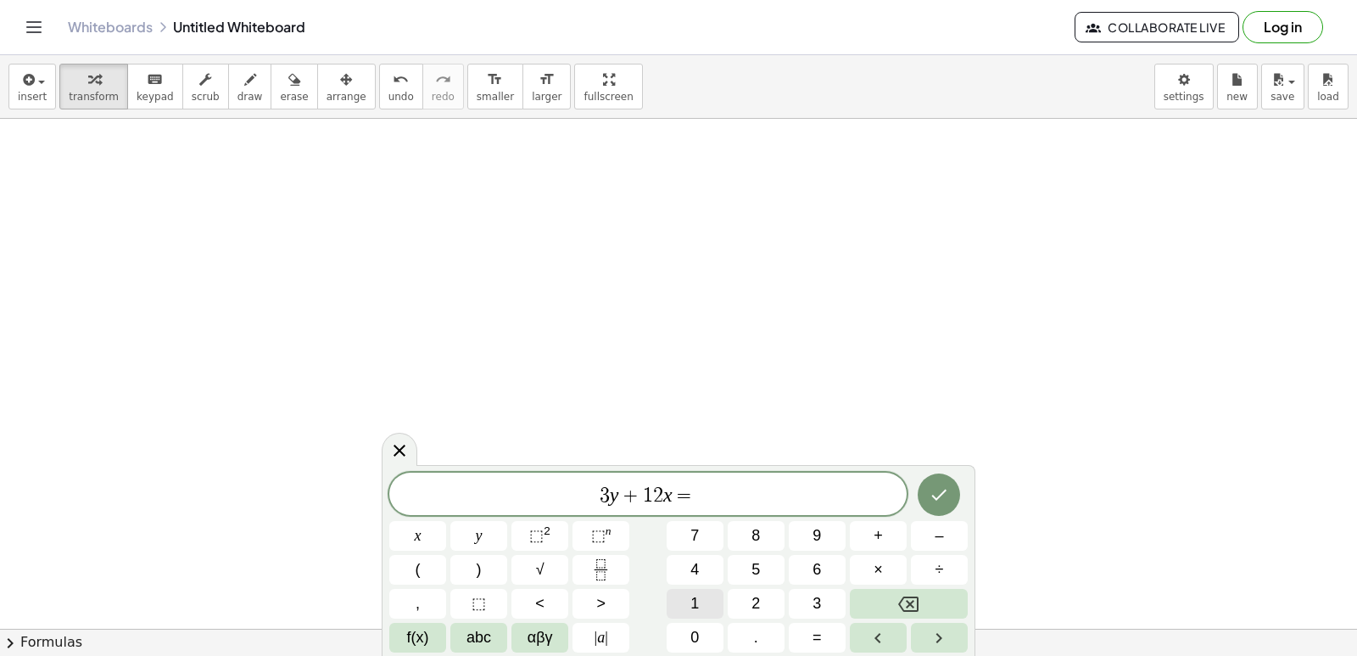
click at [685, 602] on button "1" at bounding box center [695, 604] width 57 height 30
click at [699, 630] on span "0" at bounding box center [694, 637] width 8 height 23
click at [933, 489] on icon "Done" at bounding box center [939, 494] width 20 height 20
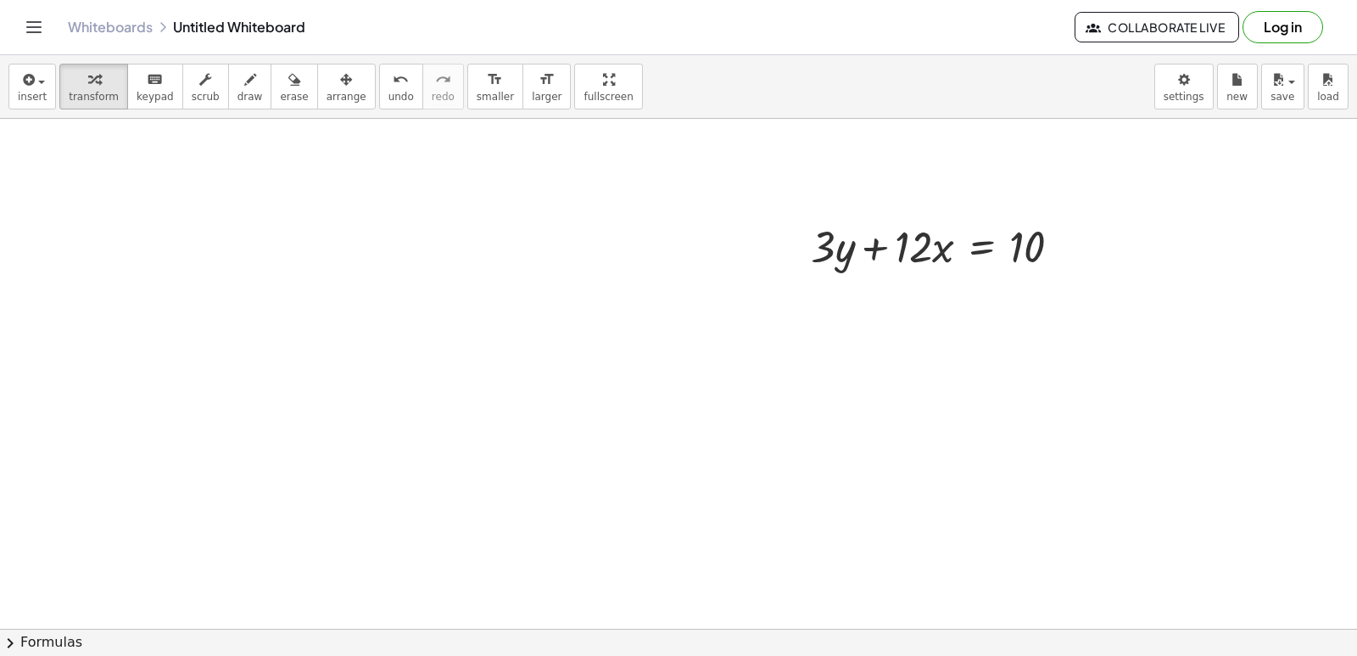
scroll to position [3332, 0]
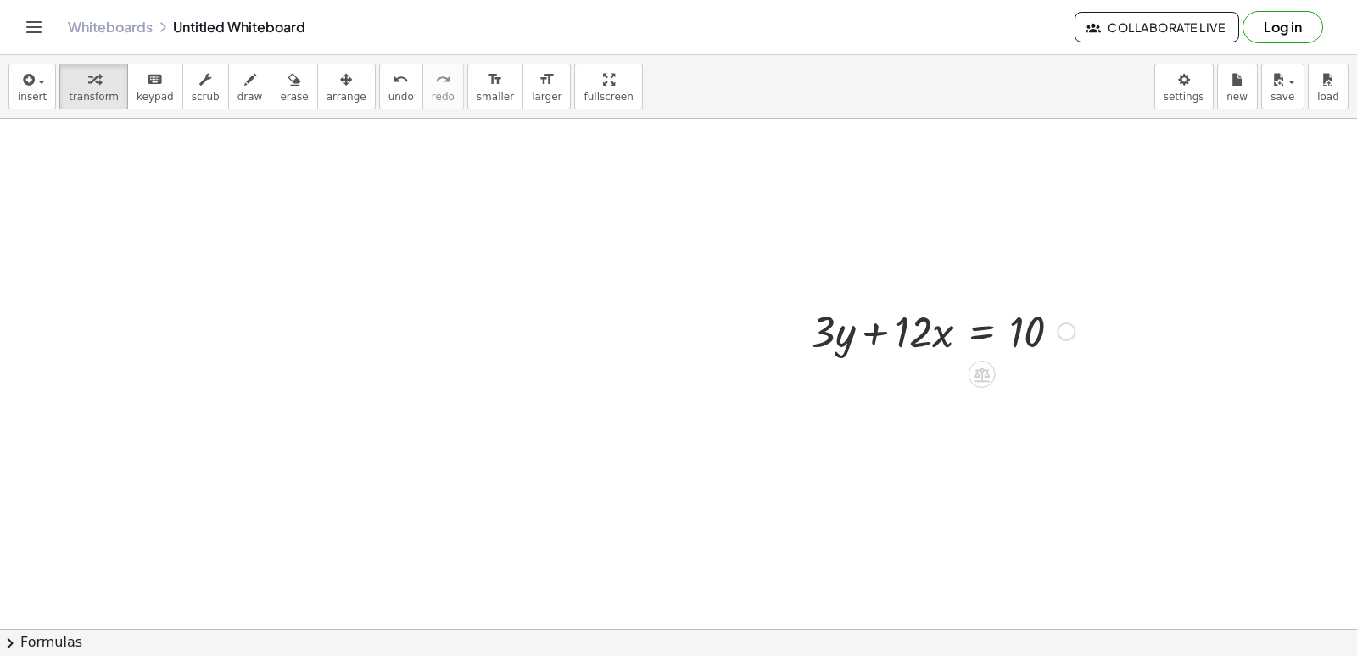
click at [919, 339] on div at bounding box center [942, 330] width 281 height 58
click at [903, 335] on div at bounding box center [942, 330] width 281 height 58
click at [937, 329] on div at bounding box center [942, 330] width 281 height 58
click at [902, 335] on div at bounding box center [942, 330] width 281 height 58
click at [871, 335] on div at bounding box center [942, 330] width 281 height 58
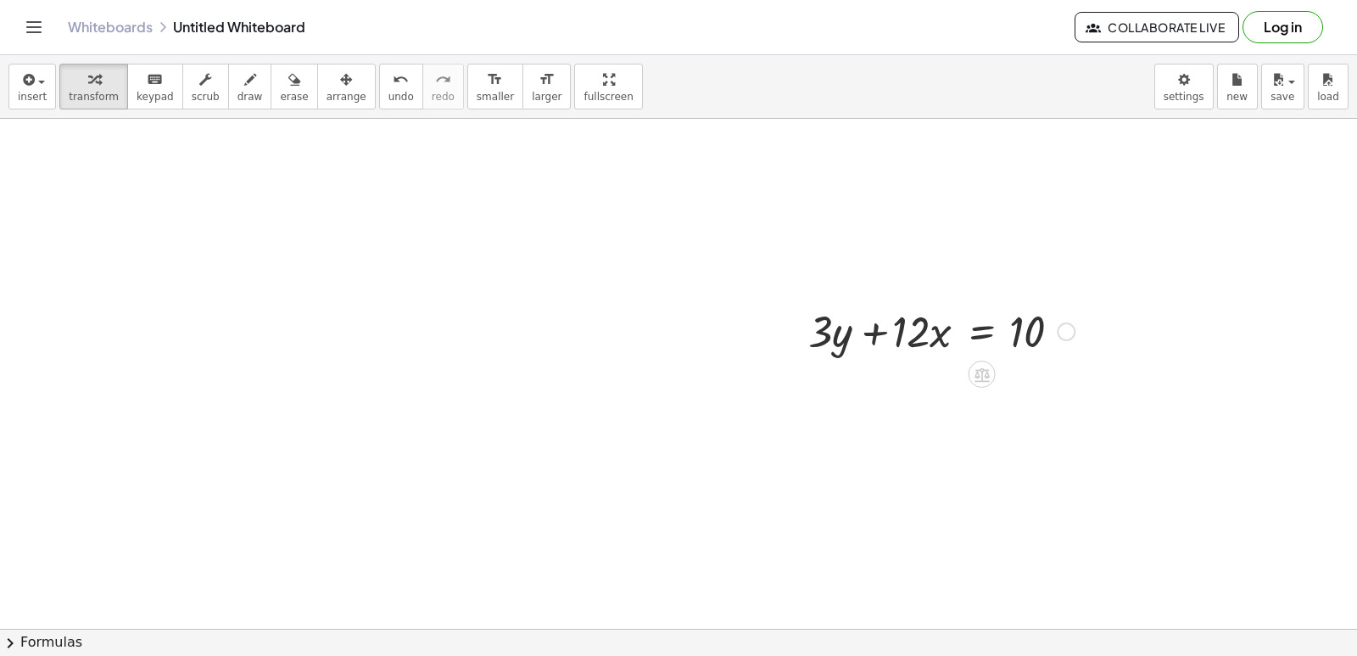
drag, startPoint x: 897, startPoint y: 330, endPoint x: 914, endPoint y: 328, distance: 17.9
click at [901, 337] on div at bounding box center [942, 330] width 281 height 58
drag, startPoint x: 936, startPoint y: 316, endPoint x: 925, endPoint y: 361, distance: 46.1
click at [990, 316] on div at bounding box center [942, 330] width 281 height 58
click at [975, 349] on div at bounding box center [942, 330] width 281 height 58
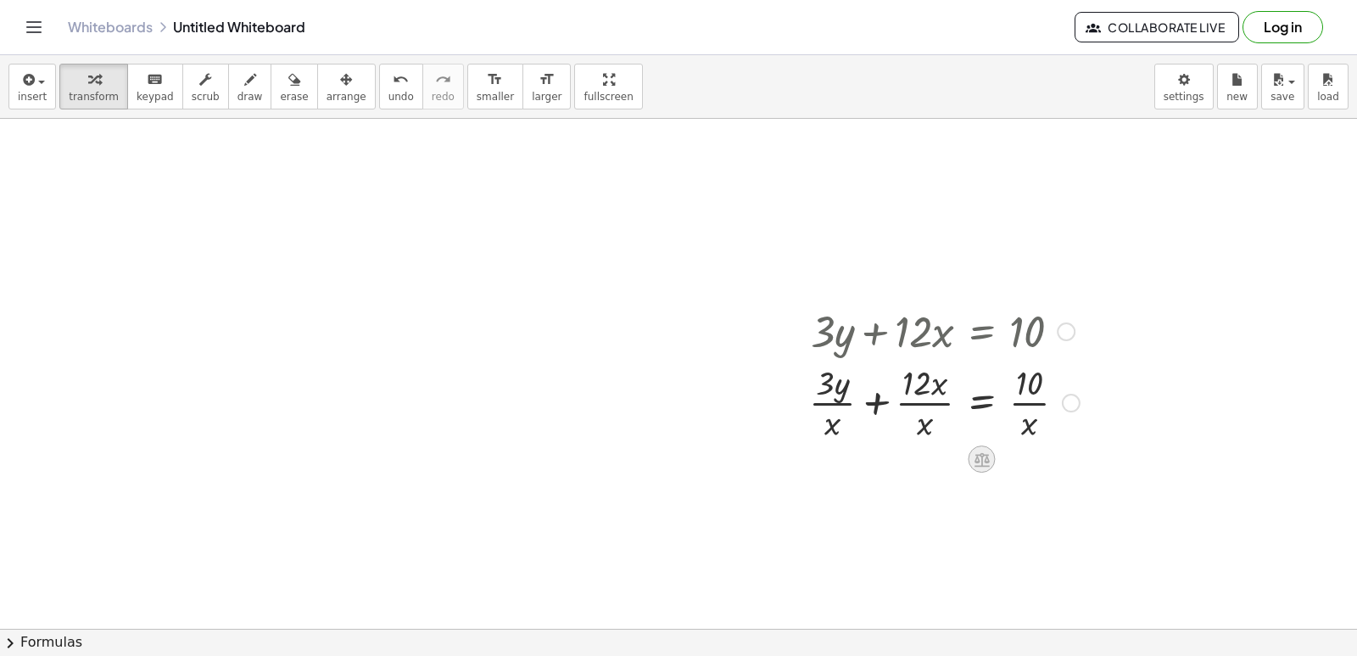
click at [982, 450] on icon at bounding box center [982, 459] width 18 height 18
click at [1068, 402] on div at bounding box center [1071, 403] width 19 height 19
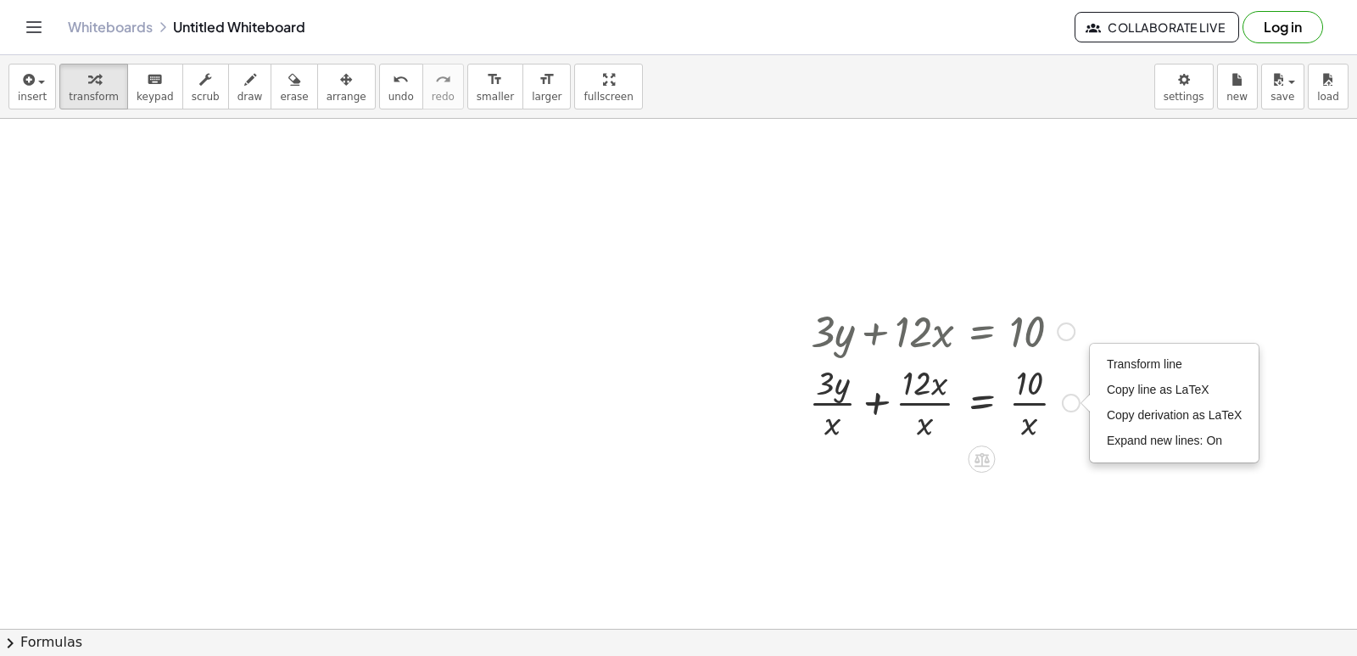
click at [1076, 441] on div at bounding box center [945, 401] width 288 height 85
click at [1023, 433] on div at bounding box center [945, 401] width 288 height 85
click at [1033, 396] on div at bounding box center [945, 401] width 288 height 85
click at [941, 379] on div at bounding box center [945, 401] width 288 height 85
click at [894, 349] on div at bounding box center [945, 330] width 288 height 58
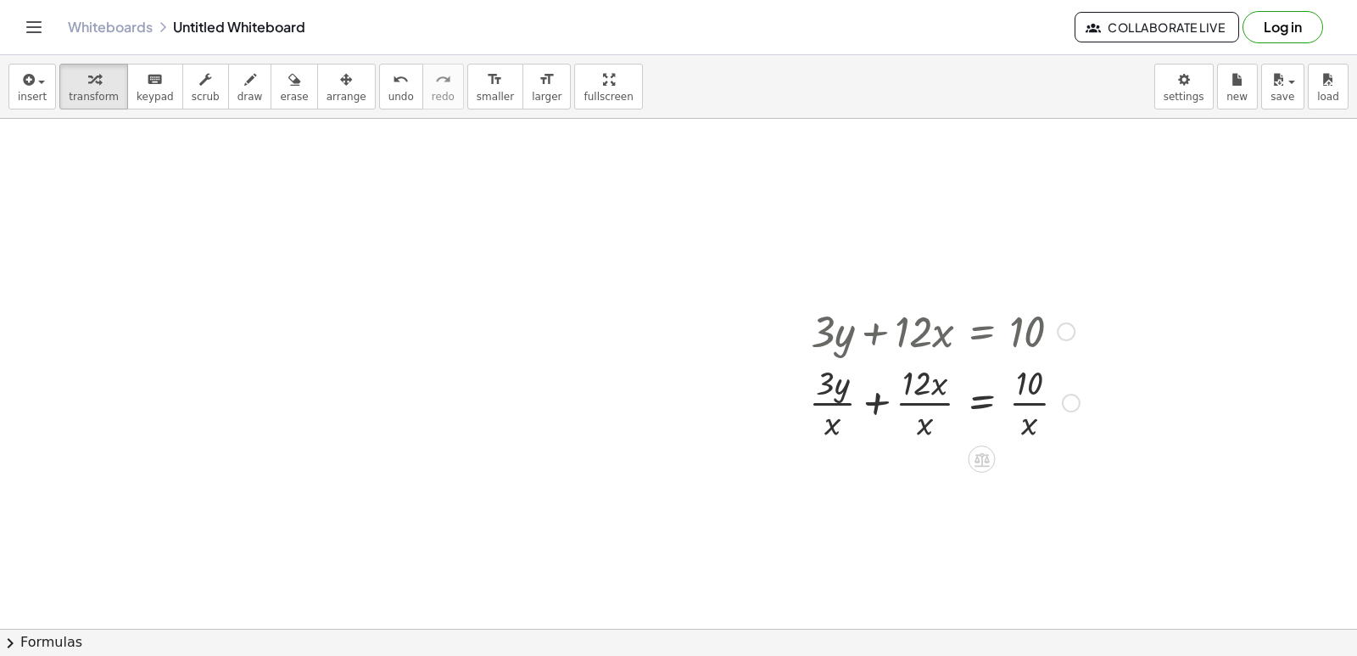
click at [903, 326] on div at bounding box center [945, 330] width 288 height 58
click at [867, 334] on div at bounding box center [945, 330] width 288 height 58
click at [280, 86] on div "button" at bounding box center [294, 79] width 28 height 20
drag, startPoint x: 891, startPoint y: 383, endPoint x: 933, endPoint y: 380, distance: 41.7
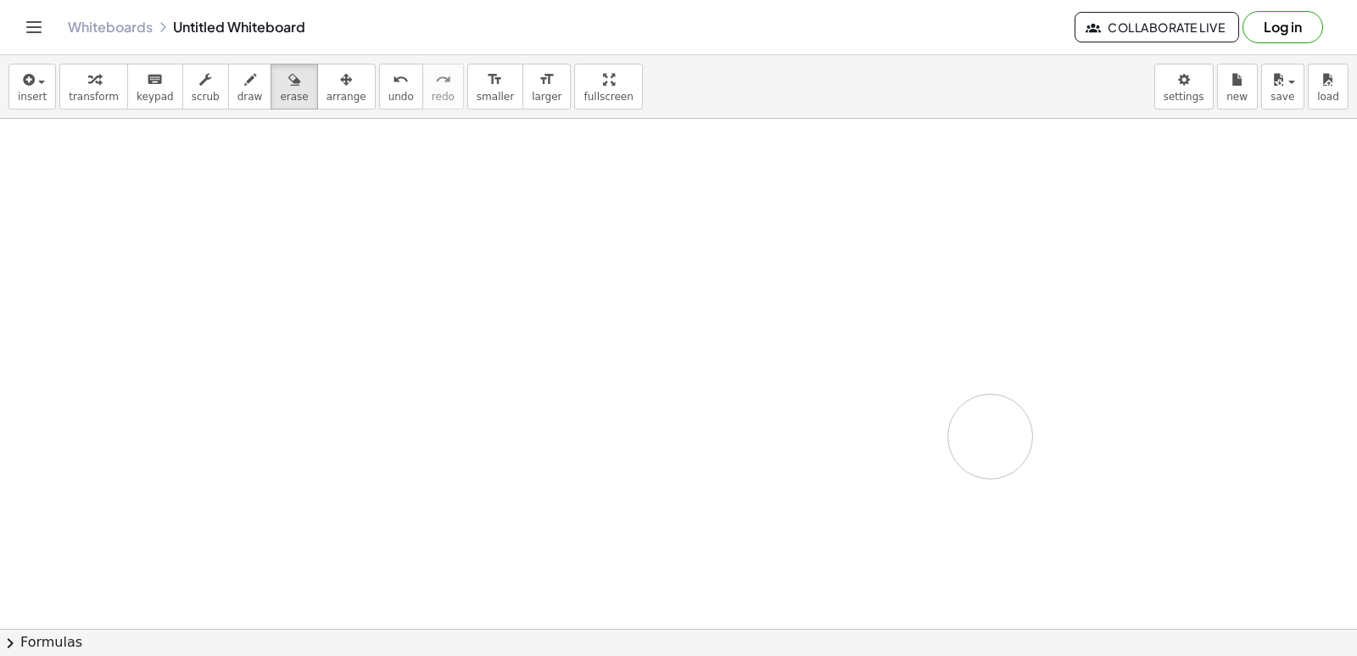
drag, startPoint x: 920, startPoint y: 388, endPoint x: 779, endPoint y: 347, distance: 146.6
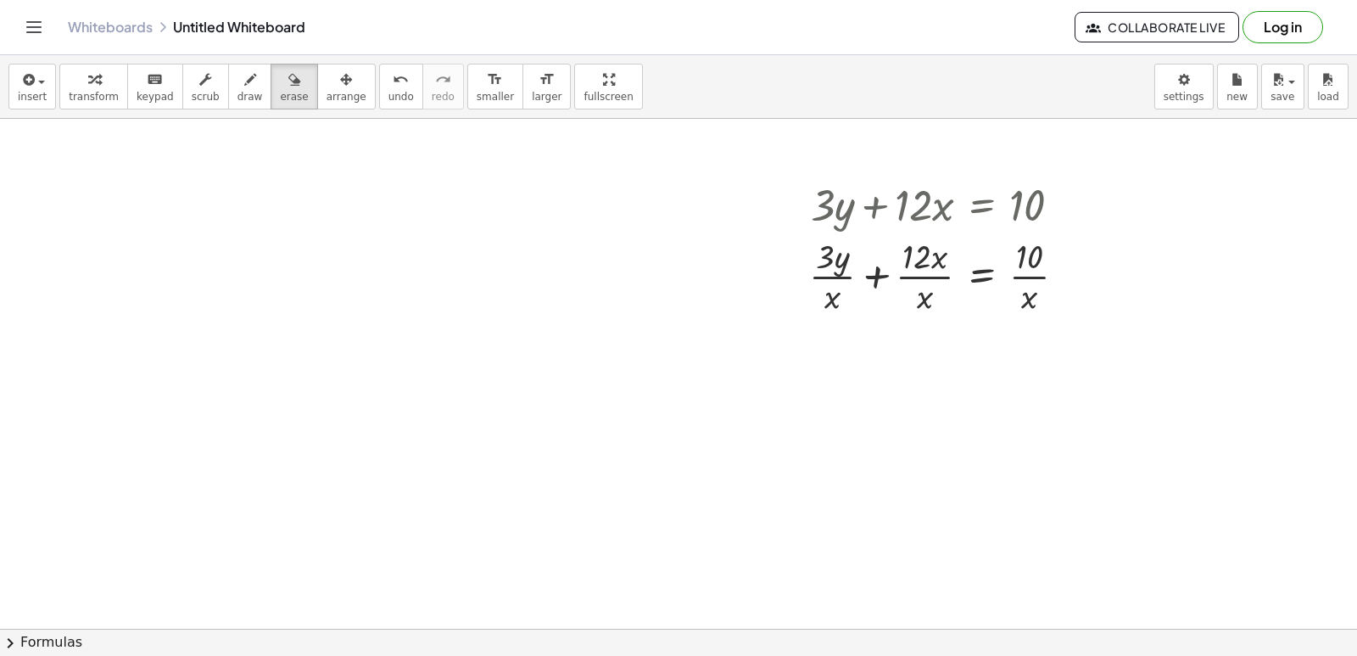
scroll to position [3581, 0]
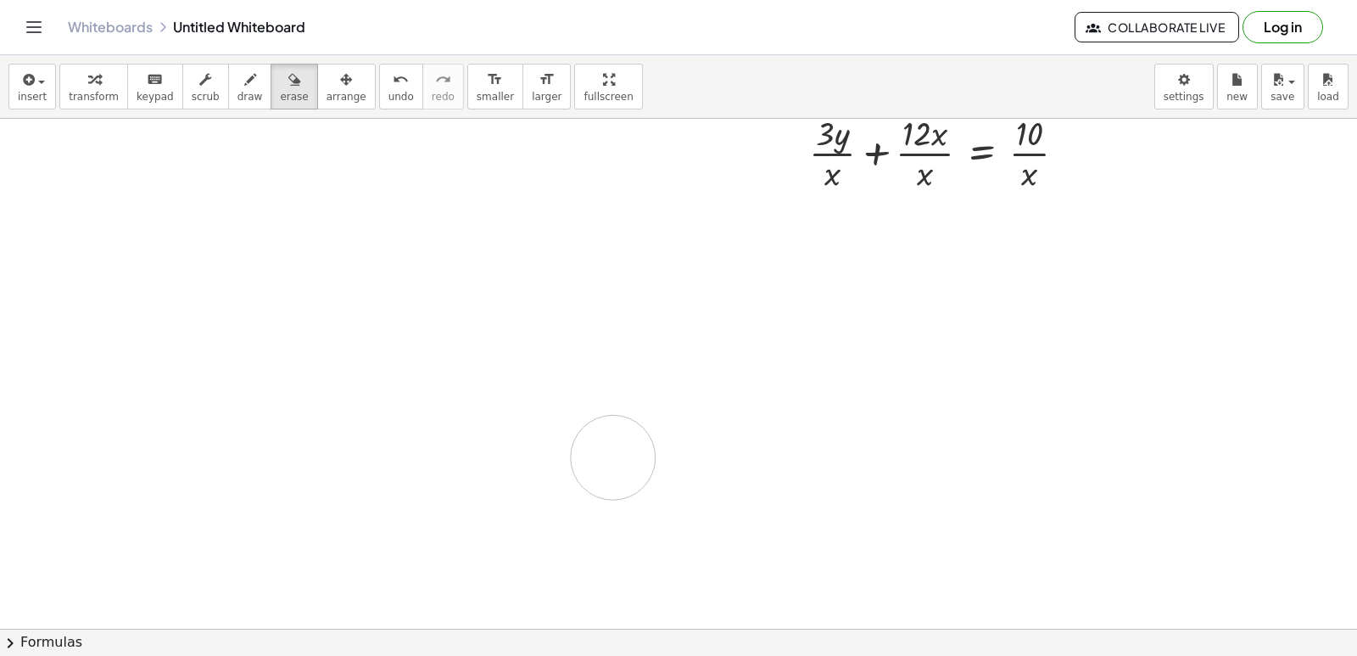
click at [244, 99] on div "transform keyboard keypad scrub draw erase arrange" at bounding box center [217, 87] width 316 height 46
drag, startPoint x: 262, startPoint y: 81, endPoint x: 234, endPoint y: 109, distance: 40.2
click at [271, 79] on button "erase" at bounding box center [294, 87] width 47 height 46
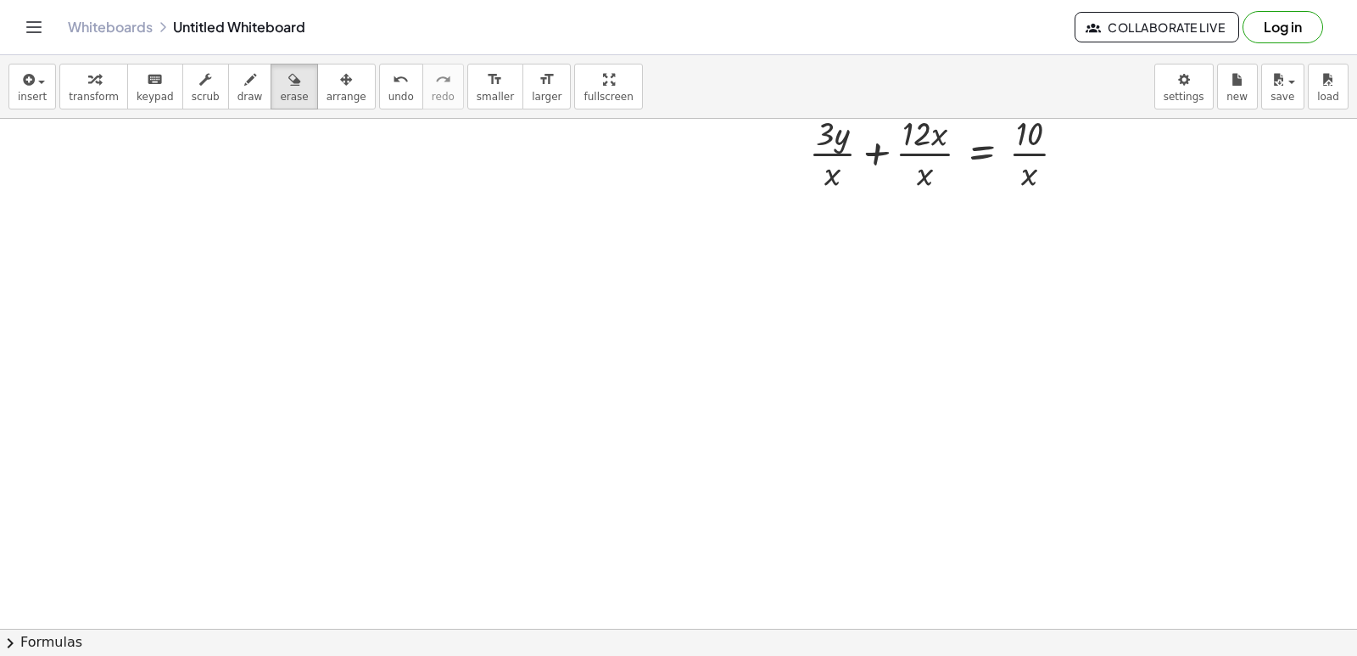
click at [61, 99] on button "transform" at bounding box center [93, 87] width 69 height 46
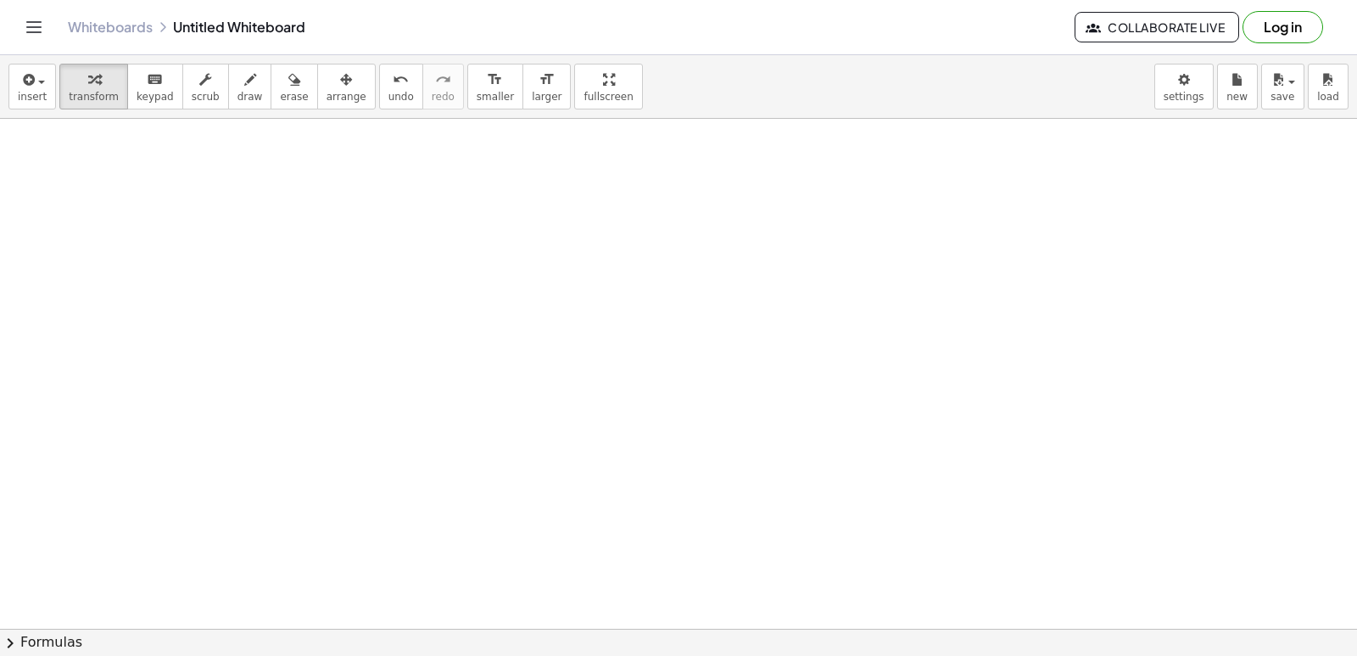
scroll to position [3920, 0]
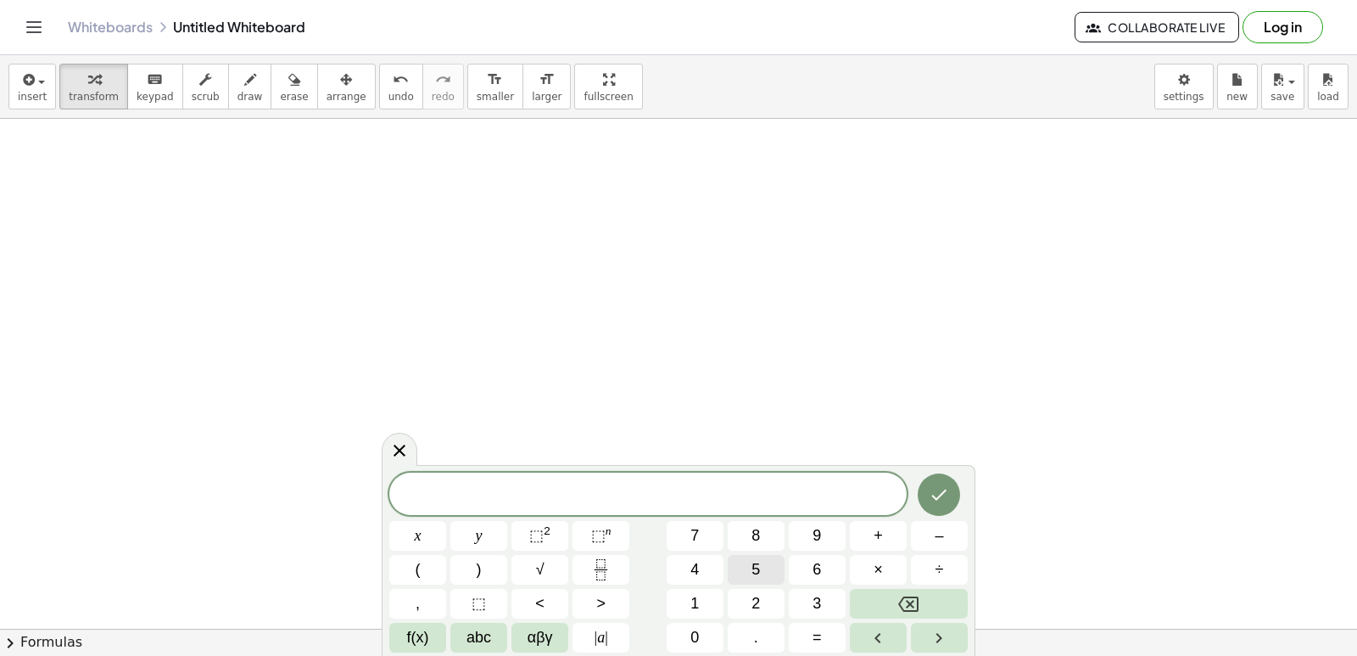
click at [738, 559] on button "5" at bounding box center [756, 570] width 57 height 30
click at [487, 533] on button "y" at bounding box center [478, 536] width 57 height 30
click at [925, 542] on button "–" at bounding box center [939, 536] width 57 height 30
click at [743, 565] on button "5" at bounding box center [756, 570] width 57 height 30
click at [440, 522] on button "x" at bounding box center [417, 536] width 57 height 30
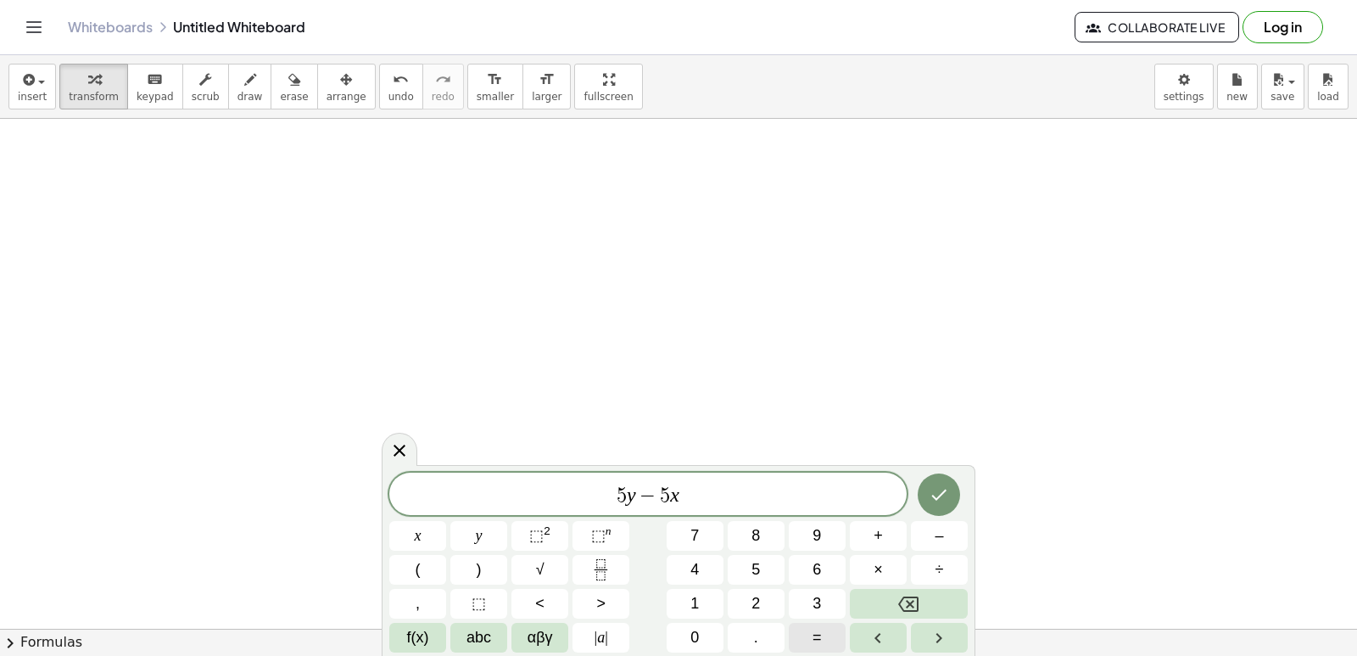
click at [824, 640] on button "=" at bounding box center [817, 638] width 57 height 30
click at [923, 539] on button "–" at bounding box center [939, 536] width 57 height 30
click at [696, 600] on span "1" at bounding box center [694, 603] width 8 height 23
click at [724, 627] on div "5 y − 5 x = − 1 ​ x y ⬚ 2 ⬚ n 7 8 9 + – ( ) √ 4 5 6 × ÷ , ⬚ < > 1 2 3 f(x) abc …" at bounding box center [678, 562] width 578 height 180
click at [707, 635] on button "0" at bounding box center [695, 638] width 57 height 30
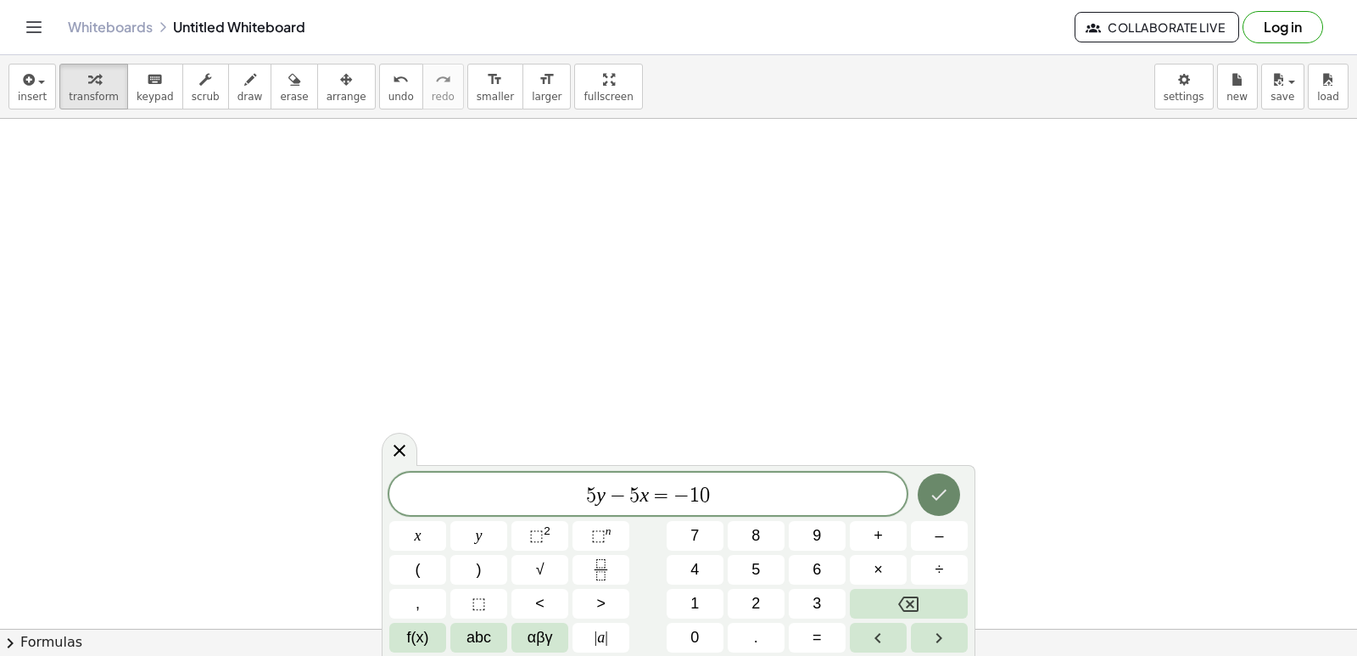
click at [931, 484] on icon "Done" at bounding box center [939, 494] width 20 height 20
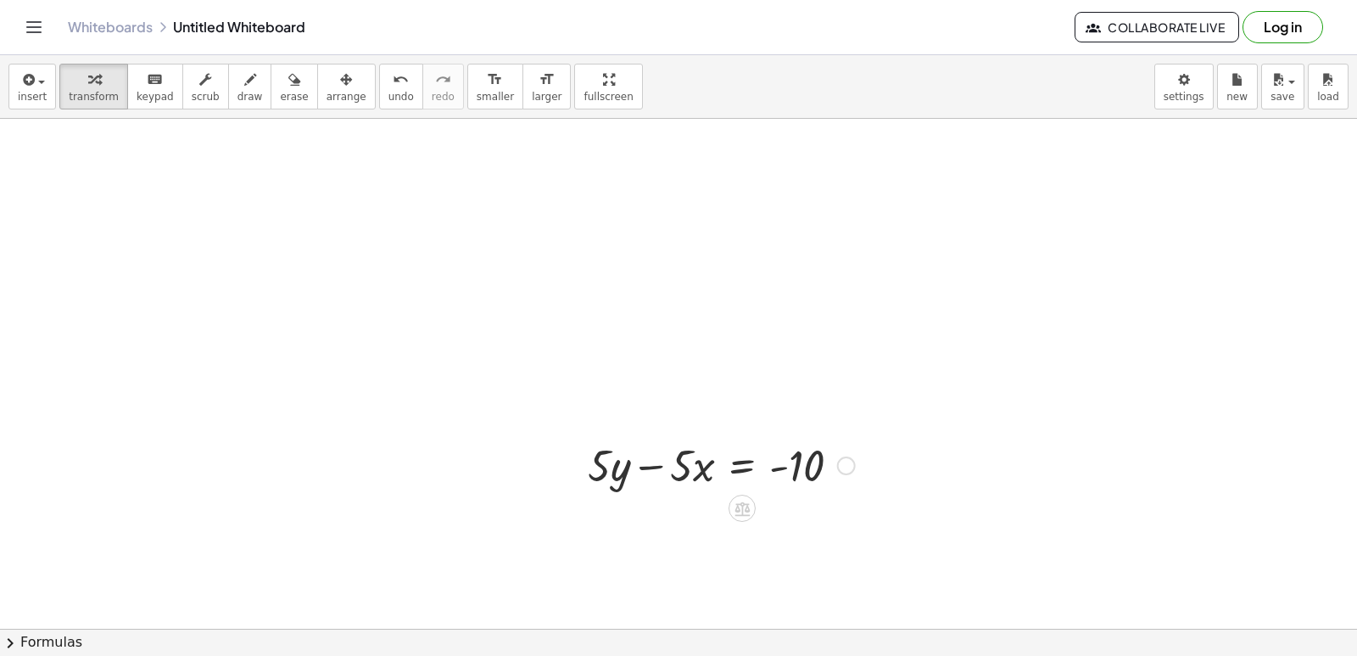
scroll to position [4005, 0]
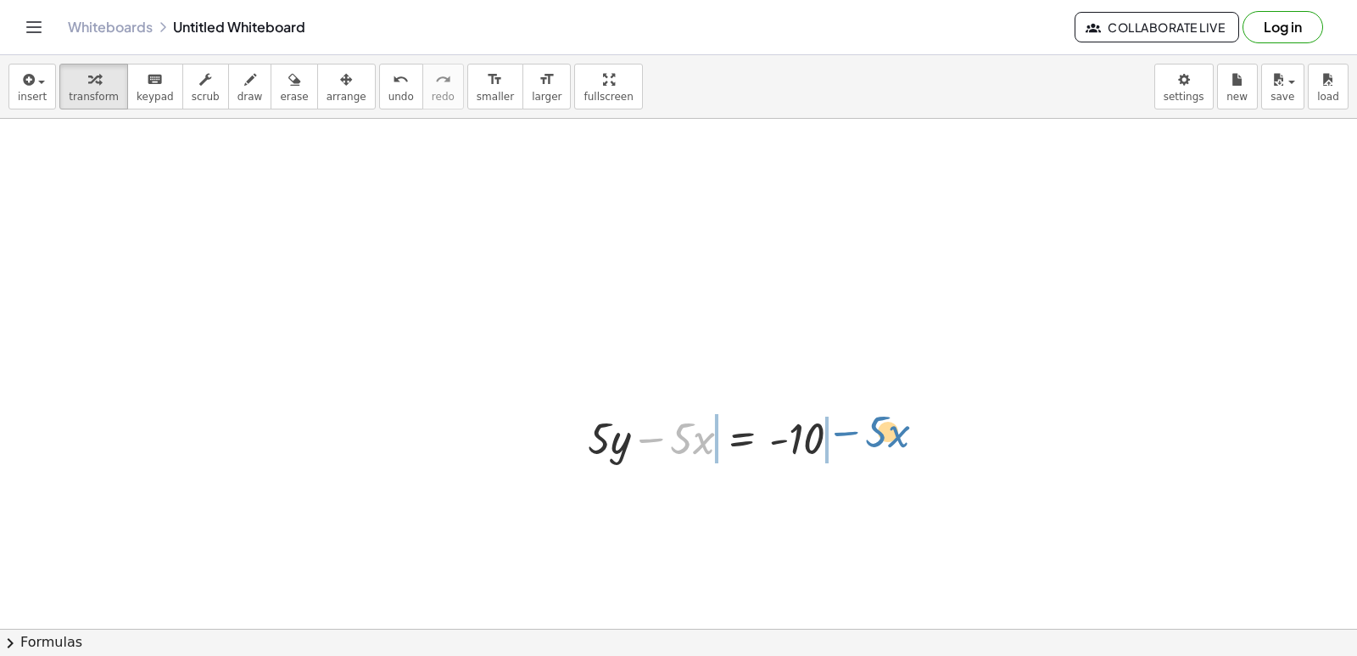
drag, startPoint x: 666, startPoint y: 443, endPoint x: 859, endPoint y: 437, distance: 193.5
click at [859, 437] on div at bounding box center [721, 437] width 284 height 58
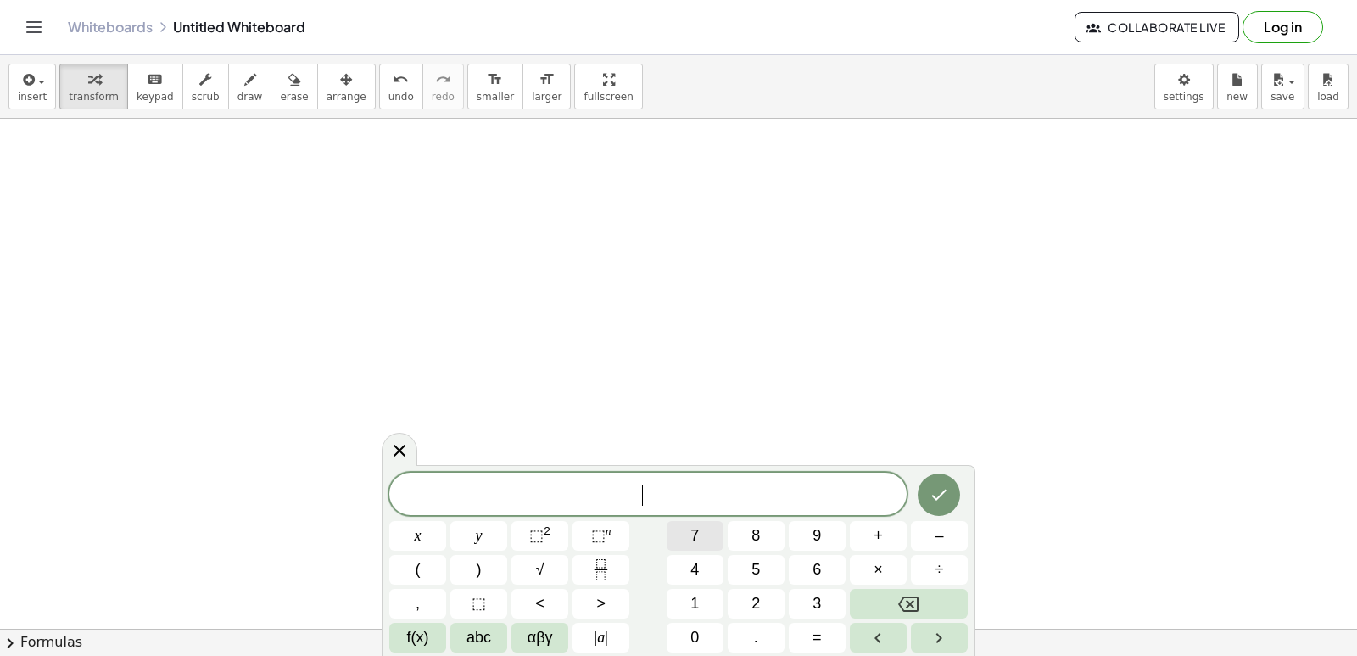
click at [681, 535] on button "7" at bounding box center [695, 536] width 57 height 30
click at [499, 523] on button "y" at bounding box center [478, 536] width 57 height 30
click at [932, 540] on button "–" at bounding box center [939, 536] width 57 height 30
click at [759, 589] on button "2" at bounding box center [756, 604] width 57 height 30
click at [707, 595] on button "1" at bounding box center [695, 604] width 57 height 30
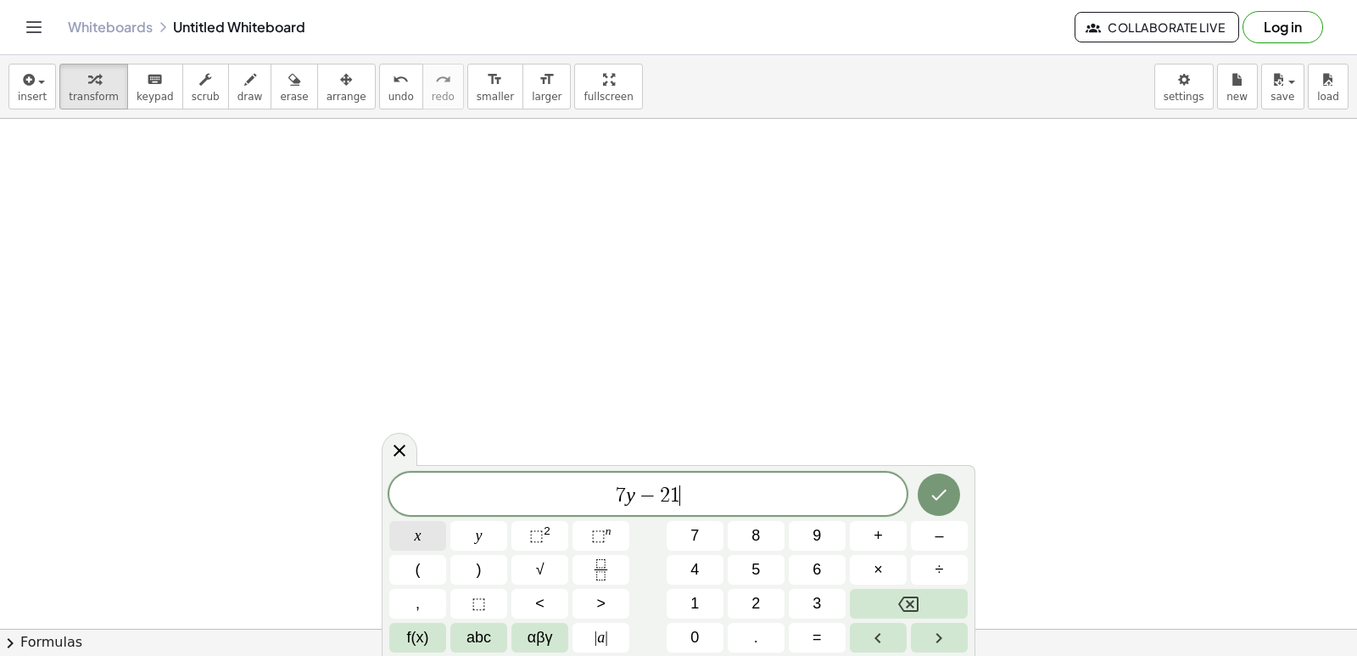
click at [433, 525] on button "x" at bounding box center [417, 536] width 57 height 30
click at [806, 642] on button "=" at bounding box center [817, 638] width 57 height 30
click at [710, 541] on button "7" at bounding box center [695, 536] width 57 height 30
click at [935, 506] on button "Done" at bounding box center [939, 494] width 42 height 42
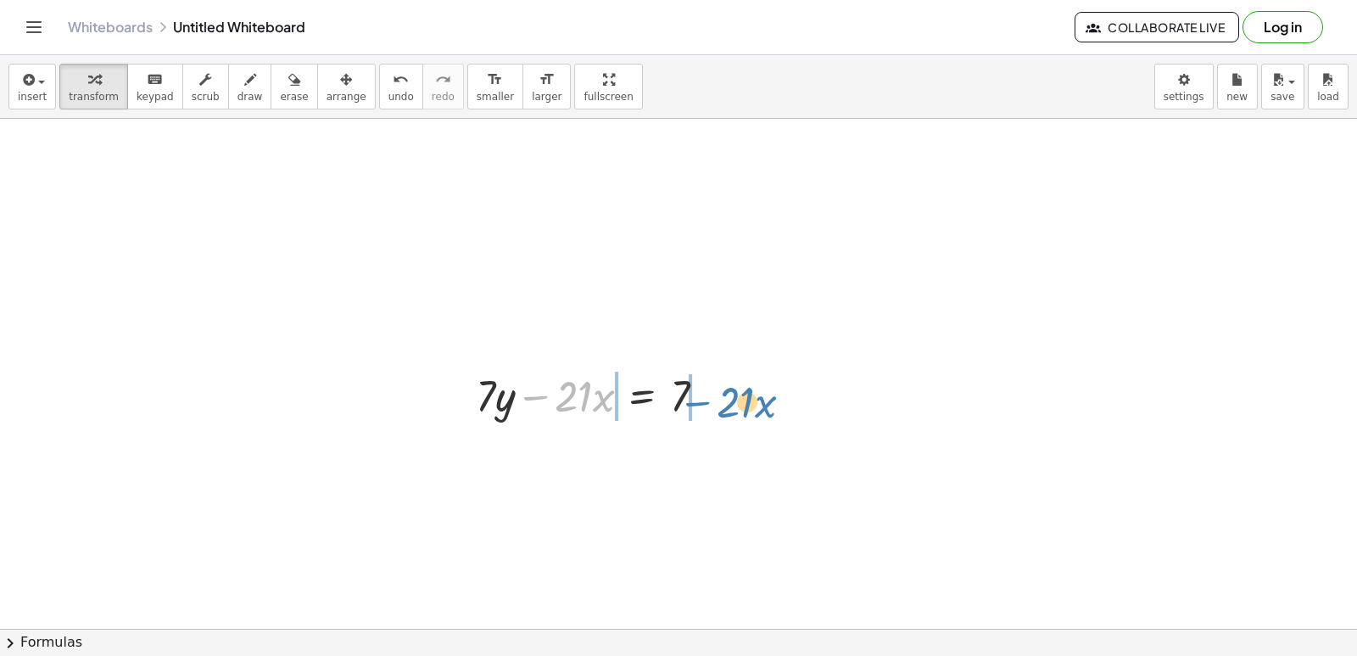
drag, startPoint x: 528, startPoint y: 394, endPoint x: 690, endPoint y: 400, distance: 162.1
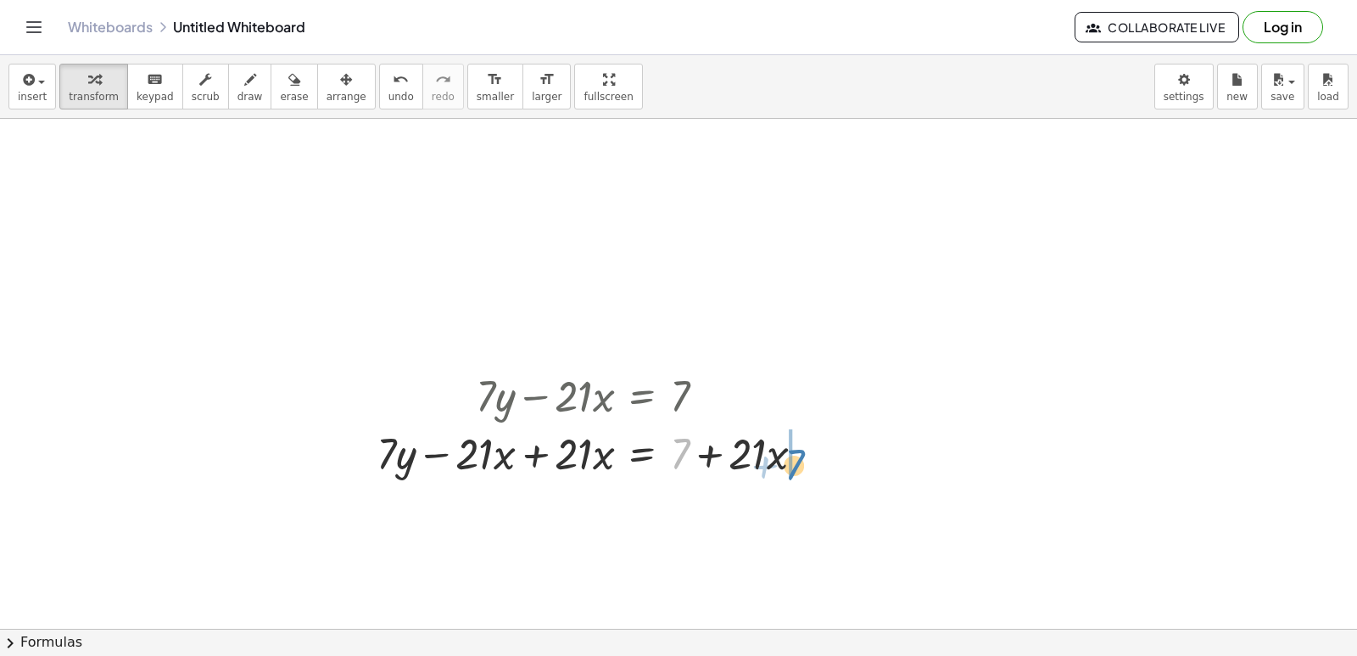
drag, startPoint x: 673, startPoint y: 459, endPoint x: 795, endPoint y: 476, distance: 123.3
click at [795, 476] on div at bounding box center [597, 452] width 459 height 58
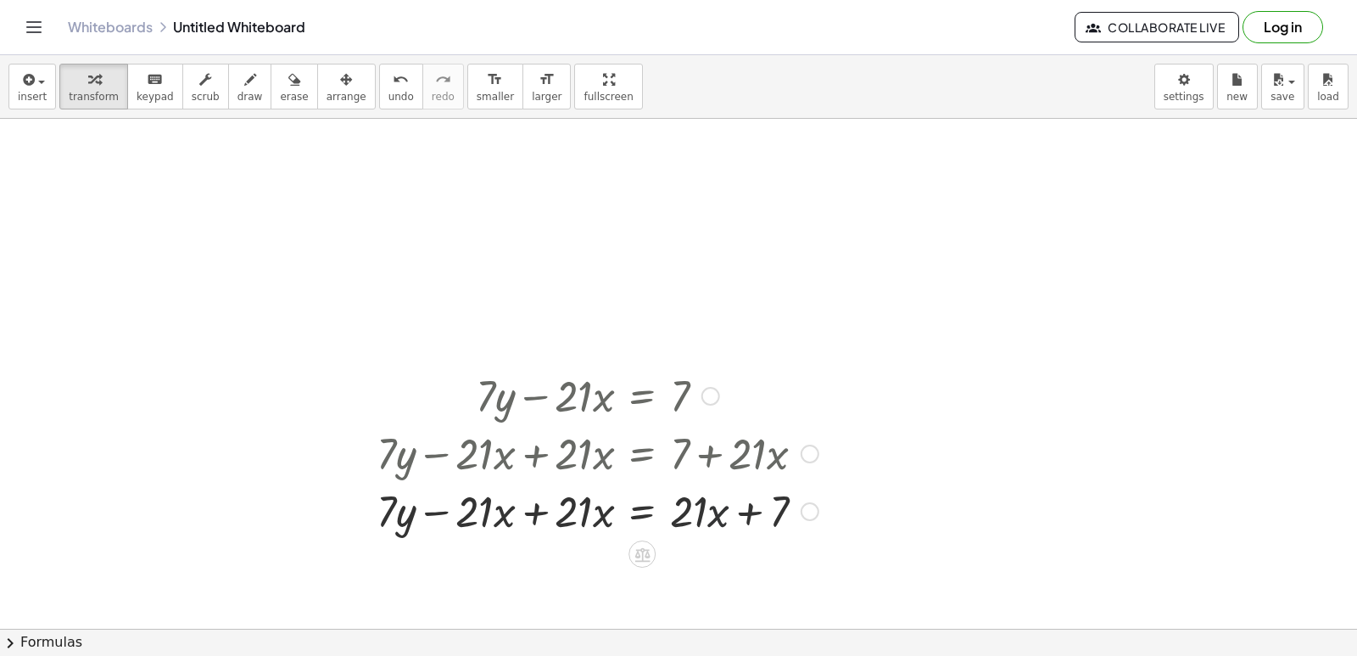
click at [724, 494] on div at bounding box center [597, 510] width 459 height 58
click at [725, 512] on div at bounding box center [597, 510] width 459 height 58
click at [746, 511] on div at bounding box center [597, 510] width 459 height 58
click at [719, 513] on div at bounding box center [597, 510] width 459 height 58
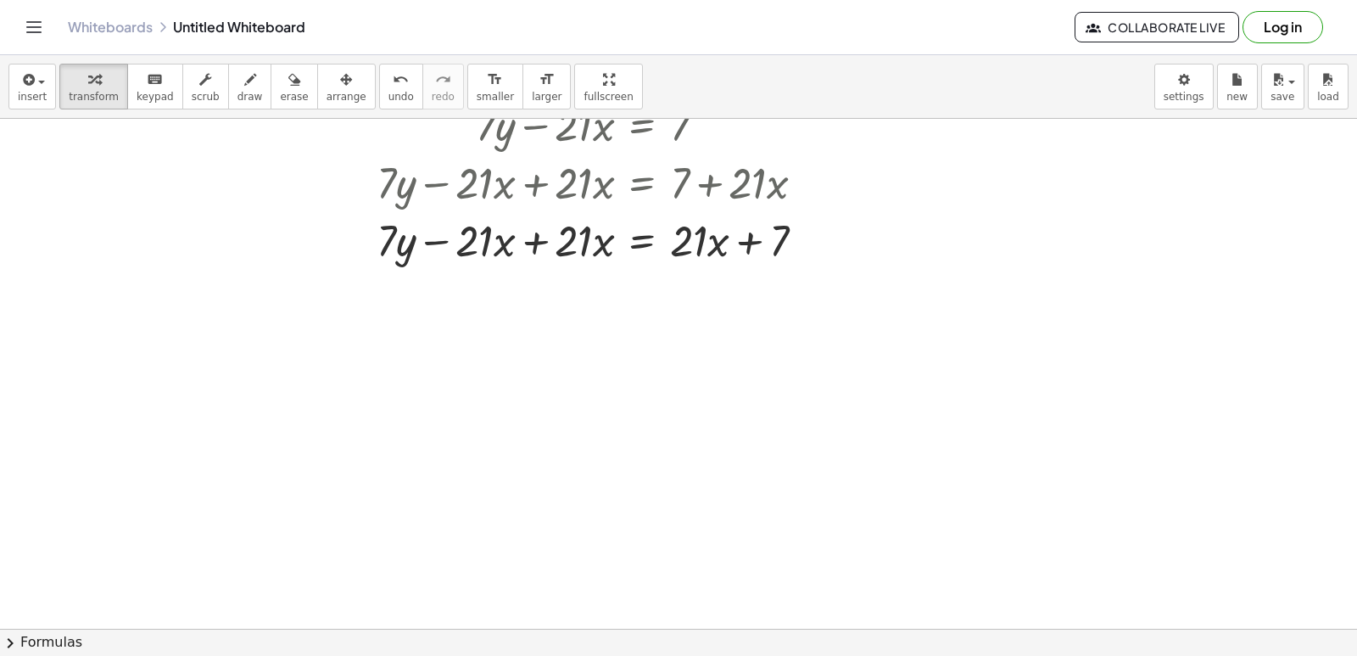
scroll to position [4853, 0]
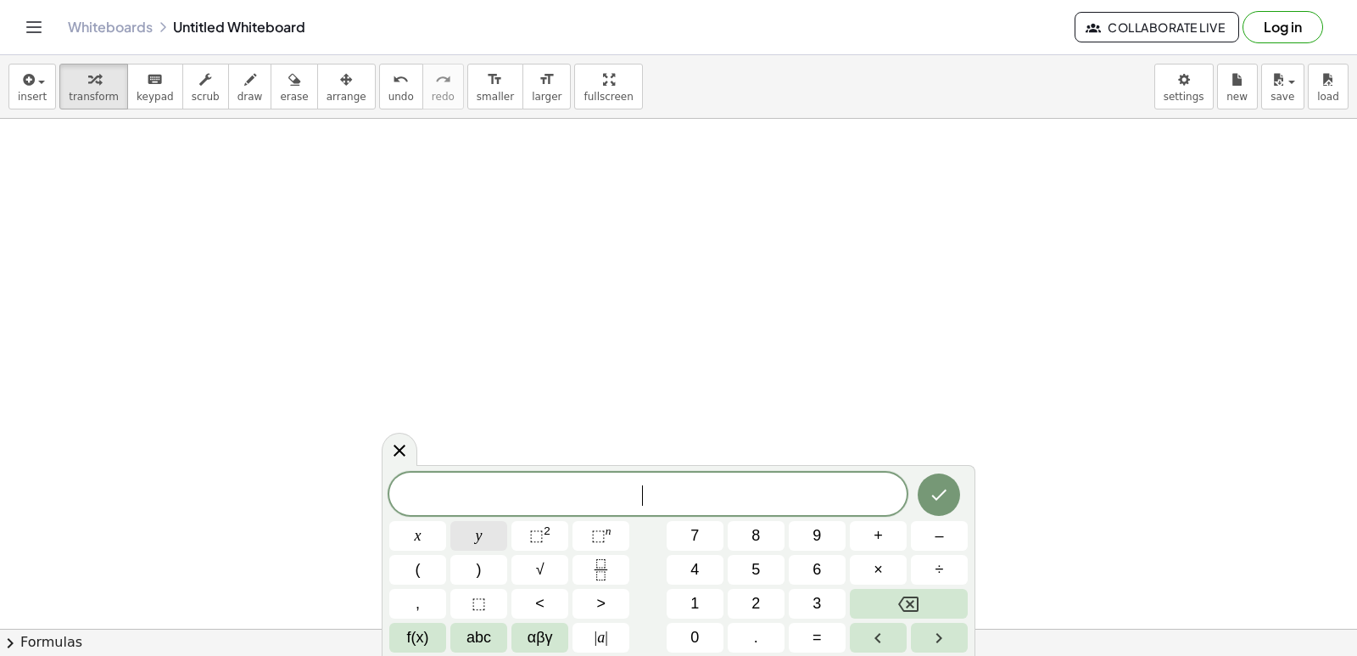
click at [488, 521] on button "y" at bounding box center [478, 536] width 57 height 30
click at [910, 590] on button "Backspace" at bounding box center [909, 604] width 118 height 30
click at [775, 591] on button "2" at bounding box center [756, 604] width 57 height 30
click at [477, 534] on span "y" at bounding box center [479, 535] width 7 height 23
click at [874, 537] on span "+" at bounding box center [878, 535] width 9 height 23
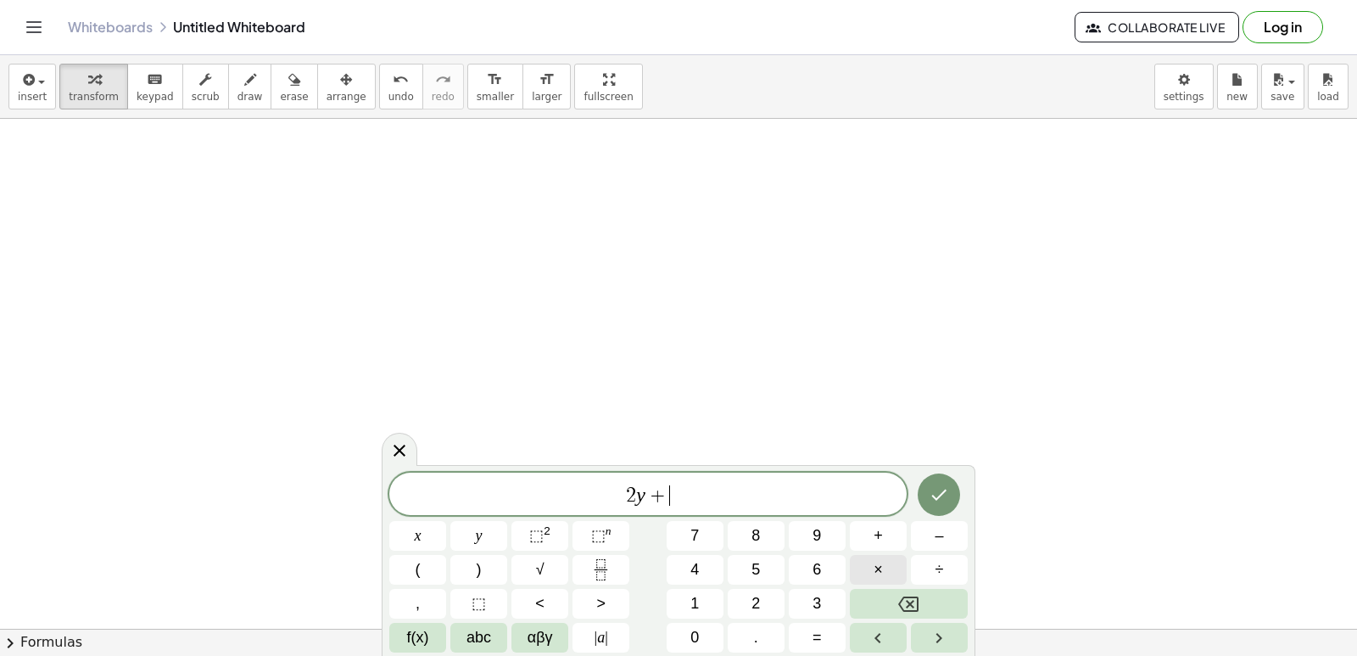
click at [865, 573] on button "×" at bounding box center [878, 570] width 57 height 30
click at [876, 595] on button "Backspace" at bounding box center [909, 604] width 118 height 30
click at [442, 518] on div "2 y + ​ x y ⬚ 2 ⬚ n 7 8 9 + – ( ) √ 4 5 6 × ÷ , ⬚ < > 1 2 3 f(x) abc αβγ | a | …" at bounding box center [678, 562] width 578 height 180
click at [437, 530] on button "x" at bounding box center [417, 536] width 57 height 30
click at [818, 637] on span "=" at bounding box center [817, 637] width 9 height 23
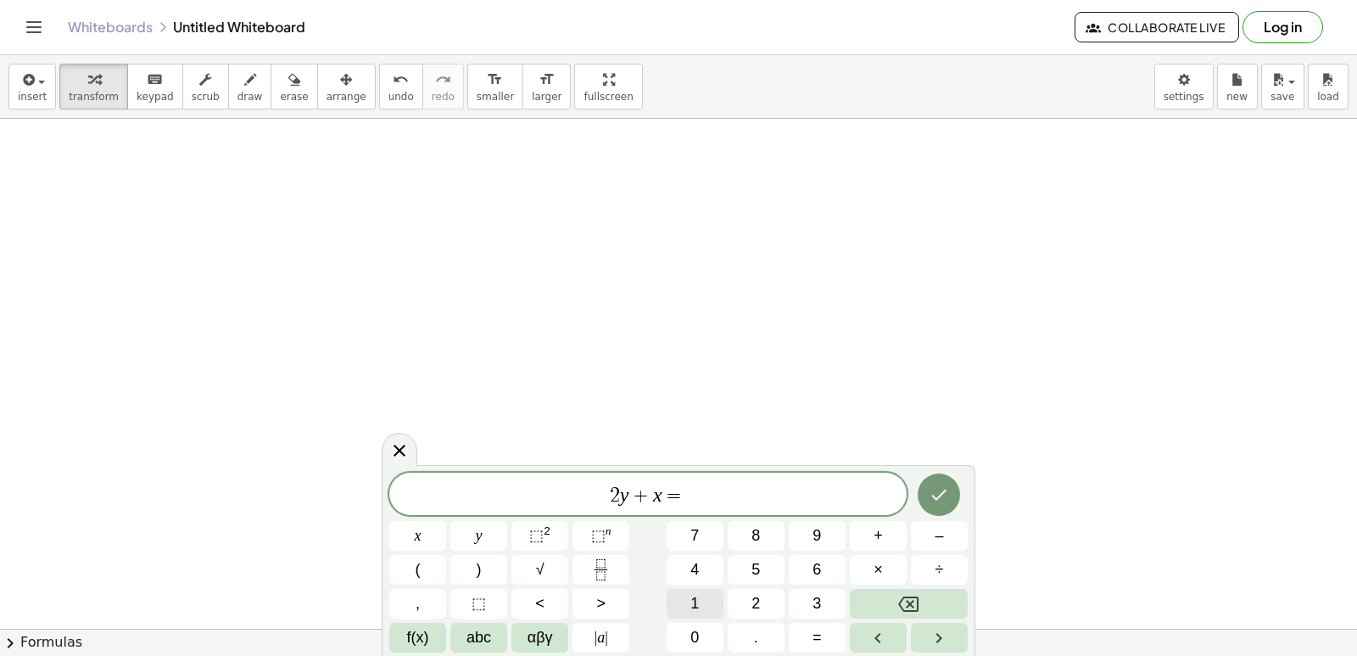
click at [698, 589] on button "1" at bounding box center [695, 604] width 57 height 30
click at [695, 623] on button "0" at bounding box center [695, 638] width 57 height 30
click at [446, 521] on div at bounding box center [417, 536] width 57 height 30
click at [933, 490] on icon "Done" at bounding box center [939, 494] width 20 height 20
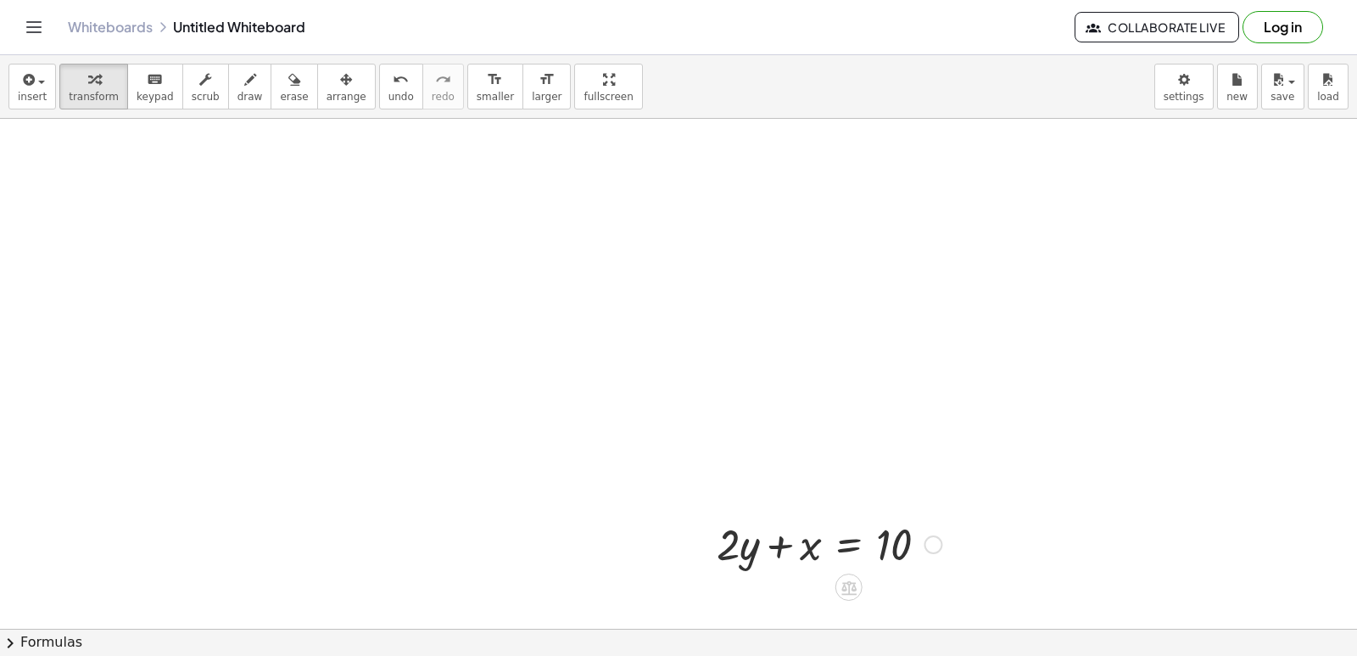
click at [779, 543] on div at bounding box center [829, 543] width 242 height 58
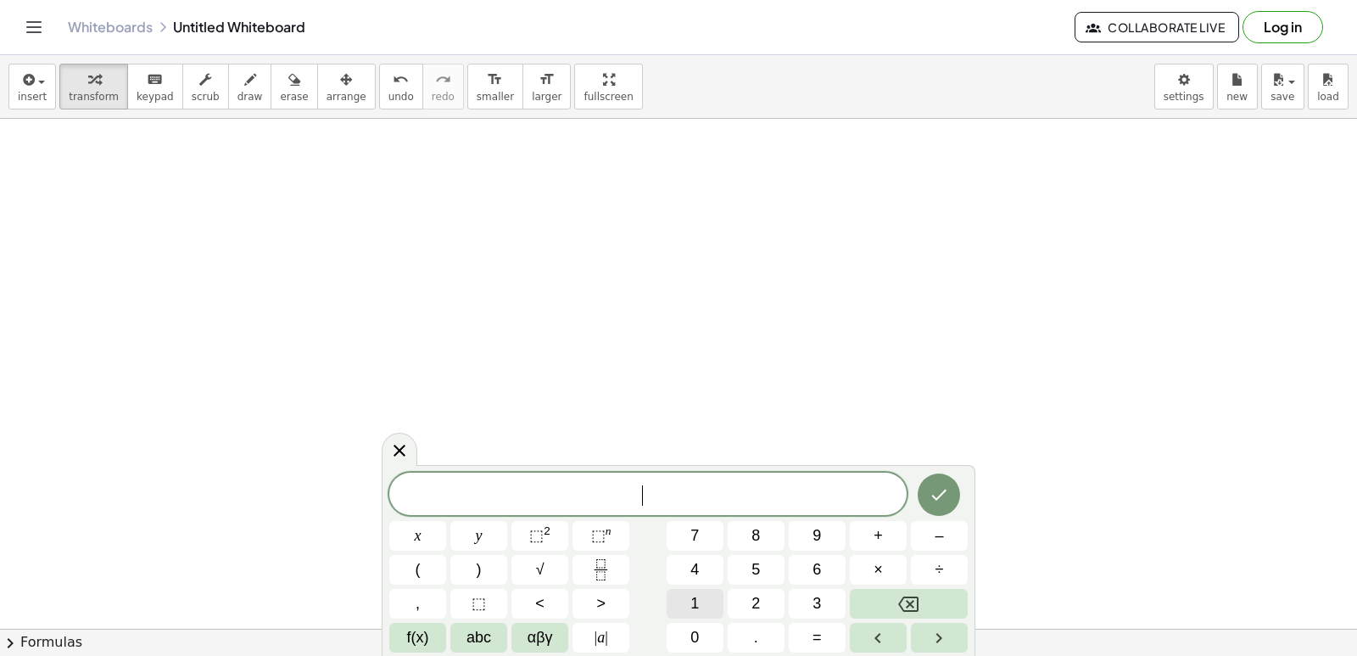
click at [698, 597] on span "1" at bounding box center [694, 603] width 8 height 23
click at [778, 555] on button "5" at bounding box center [756, 570] width 57 height 30
click at [486, 528] on button "y" at bounding box center [478, 536] width 57 height 30
click at [859, 539] on button "+" at bounding box center [878, 536] width 57 height 30
click at [778, 574] on button "5" at bounding box center [756, 570] width 57 height 30
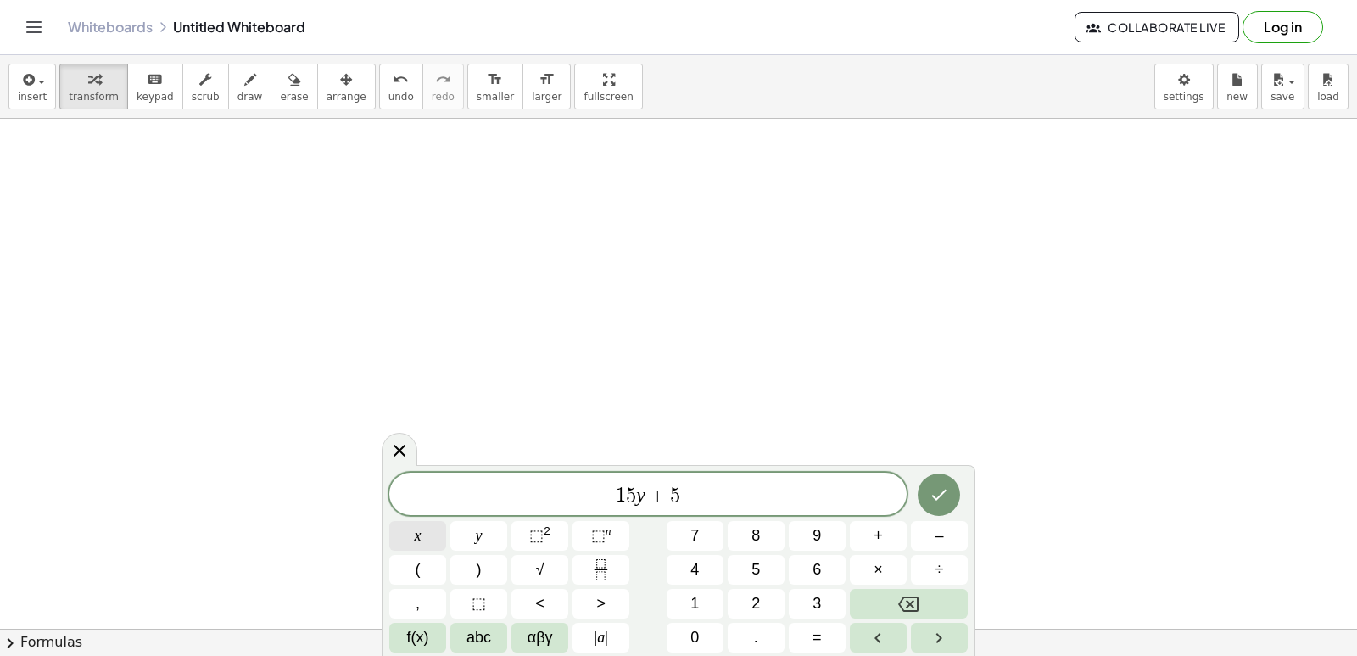
click at [431, 526] on button "x" at bounding box center [417, 536] width 57 height 30
click at [821, 630] on span "=" at bounding box center [817, 637] width 9 height 23
click at [926, 537] on button "–" at bounding box center [939, 536] width 57 height 30
click at [755, 605] on span "2" at bounding box center [755, 603] width 8 height 23
click at [696, 633] on span "0" at bounding box center [694, 637] width 8 height 23
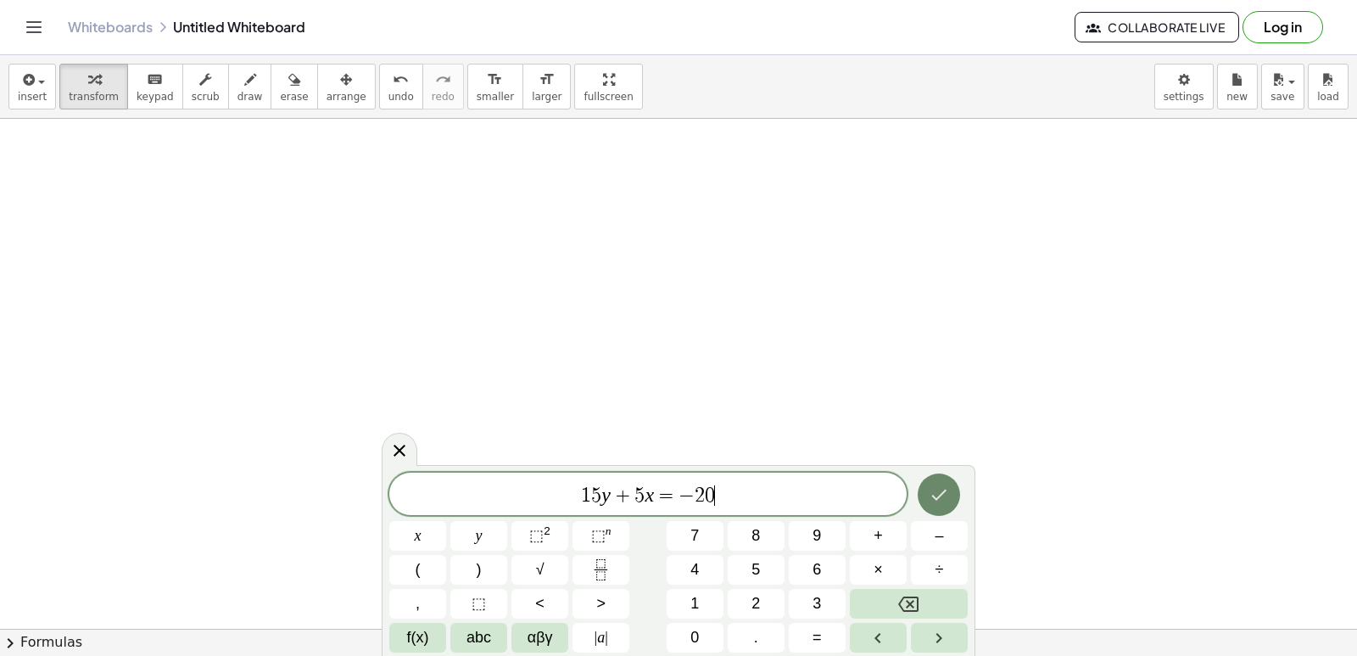
click at [925, 489] on button "Done" at bounding box center [939, 494] width 42 height 42
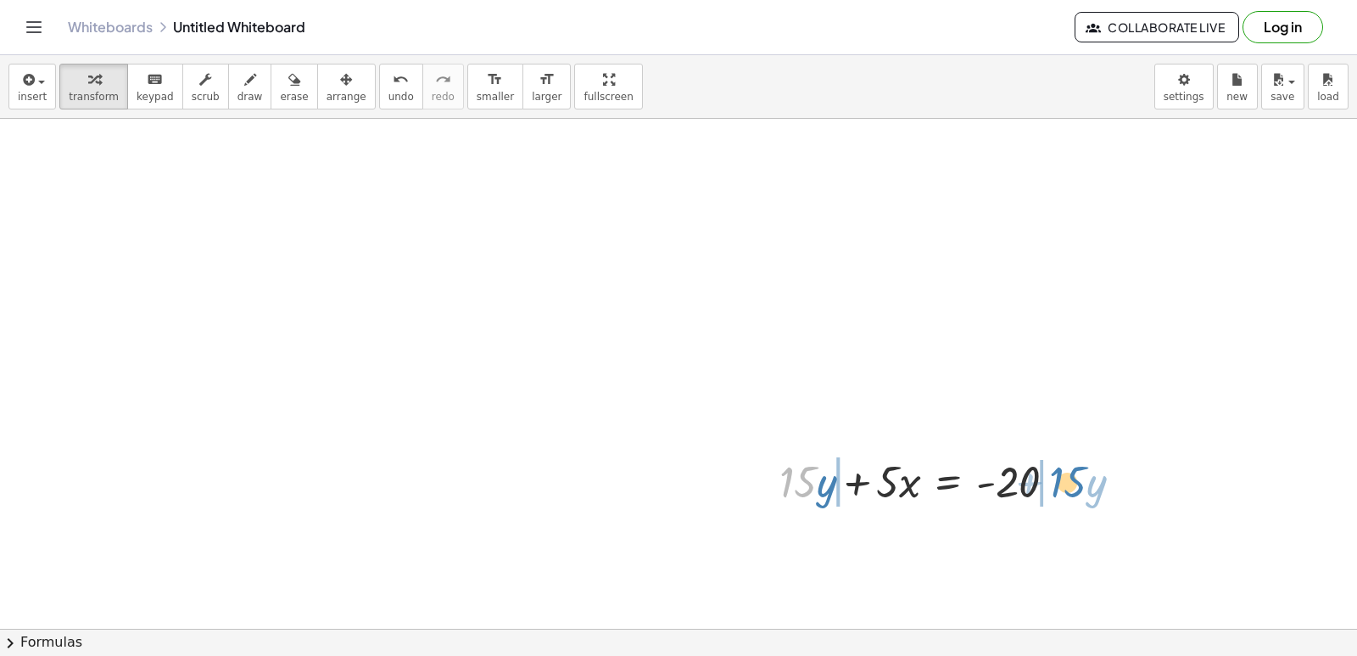
drag, startPoint x: 781, startPoint y: 487, endPoint x: 1051, endPoint y: 487, distance: 269.7
click at [1051, 487] on div at bounding box center [924, 480] width 307 height 58
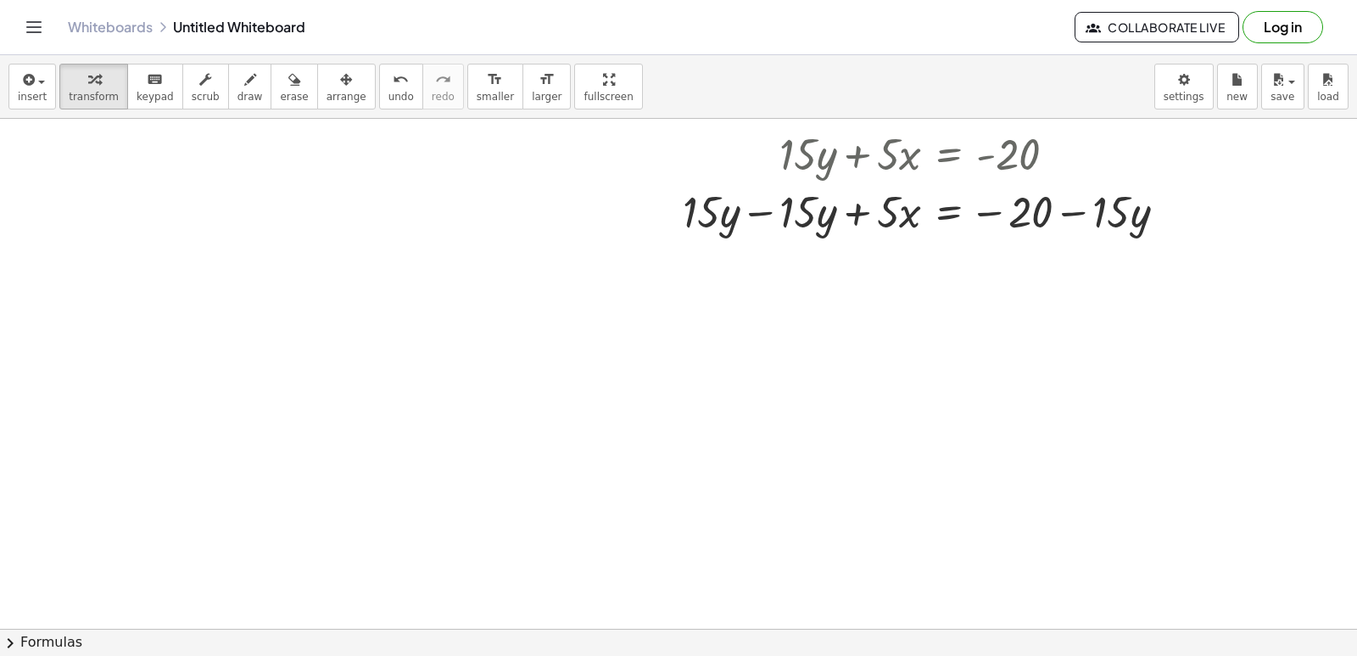
scroll to position [5790, 0]
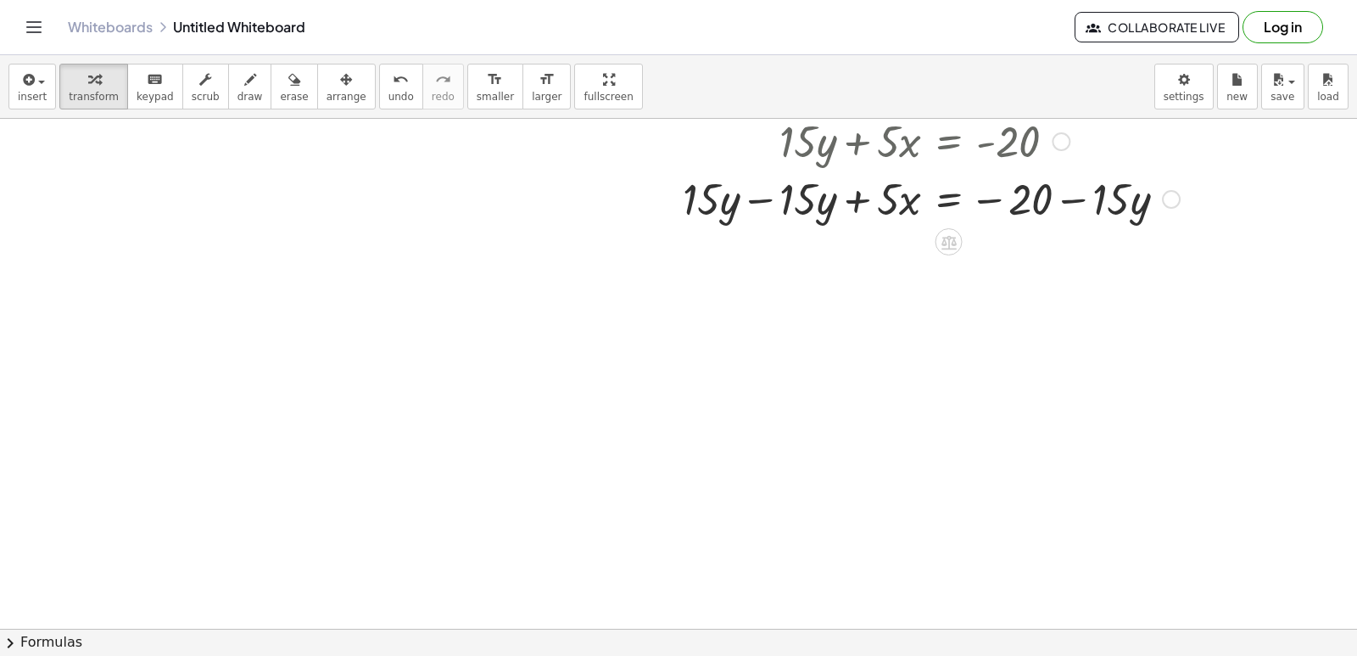
drag, startPoint x: 1102, startPoint y: 204, endPoint x: 1131, endPoint y: 200, distance: 29.1
click at [1122, 204] on div at bounding box center [931, 198] width 514 height 58
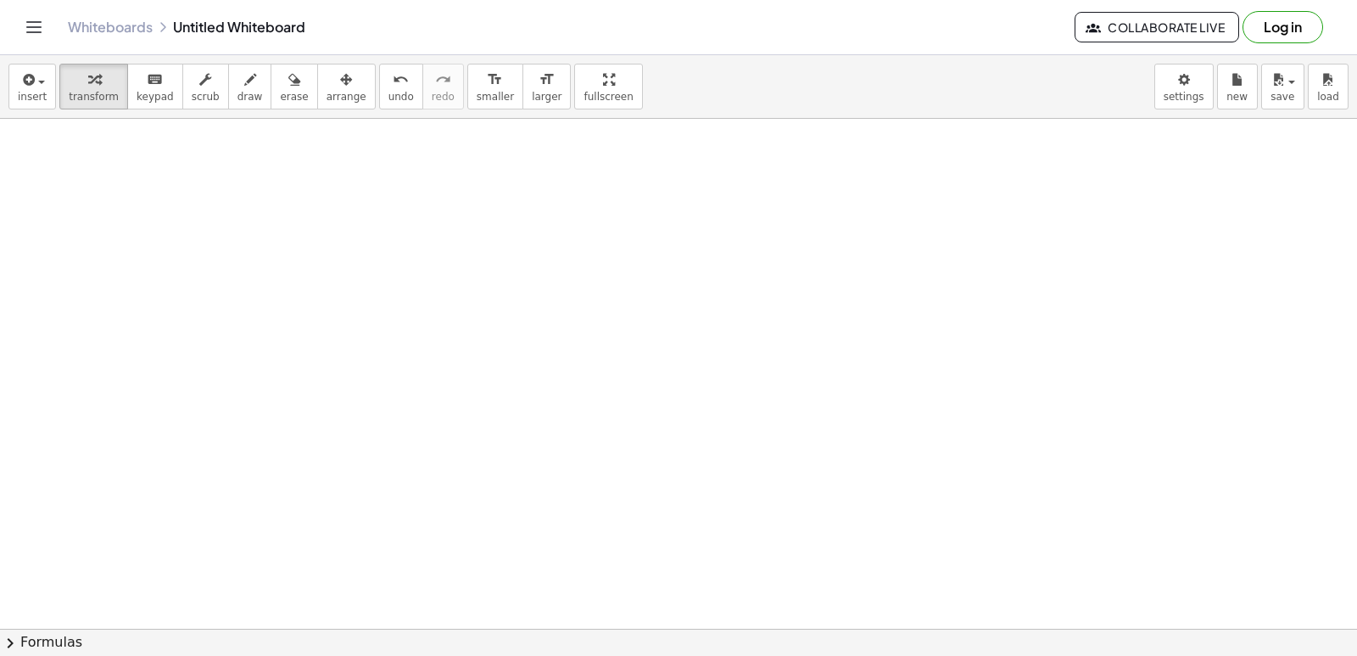
scroll to position [6044, 0]
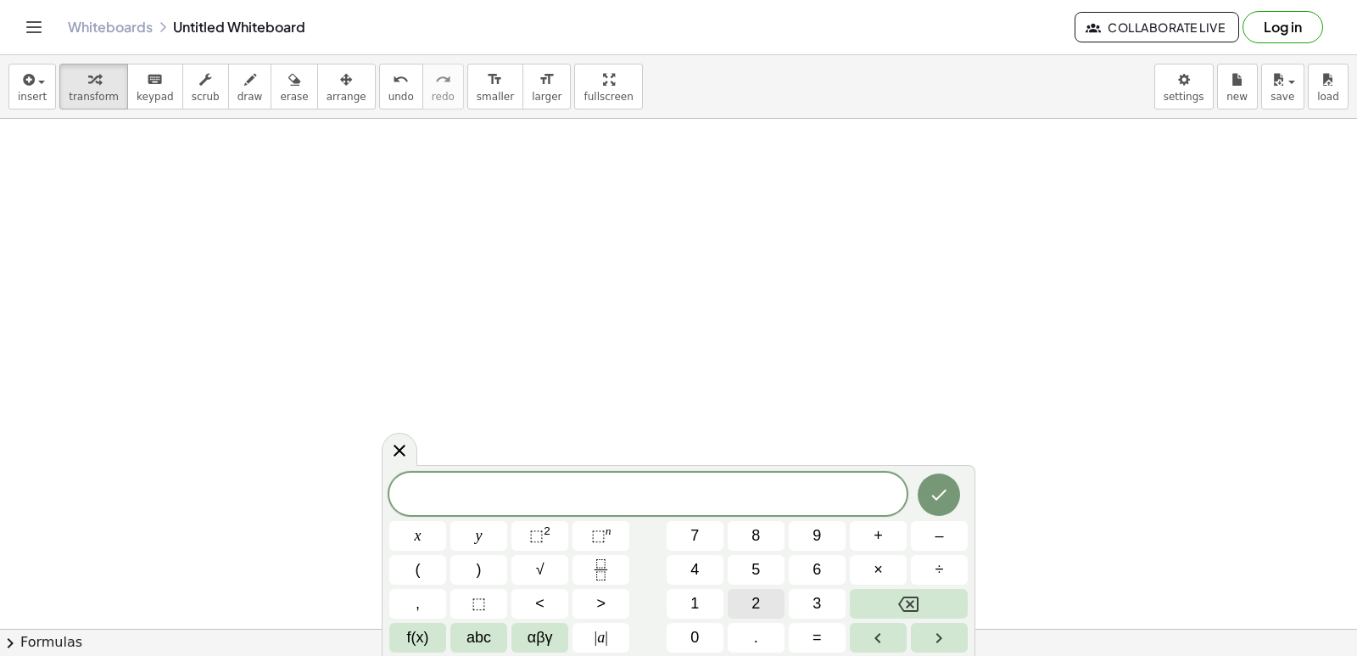
click at [764, 610] on button "2" at bounding box center [756, 604] width 57 height 30
click at [495, 539] on button "y" at bounding box center [478, 536] width 57 height 30
click at [898, 540] on button "+" at bounding box center [878, 536] width 57 height 30
click at [434, 543] on button "x" at bounding box center [417, 536] width 57 height 30
click at [926, 477] on button "Done" at bounding box center [939, 494] width 42 height 42
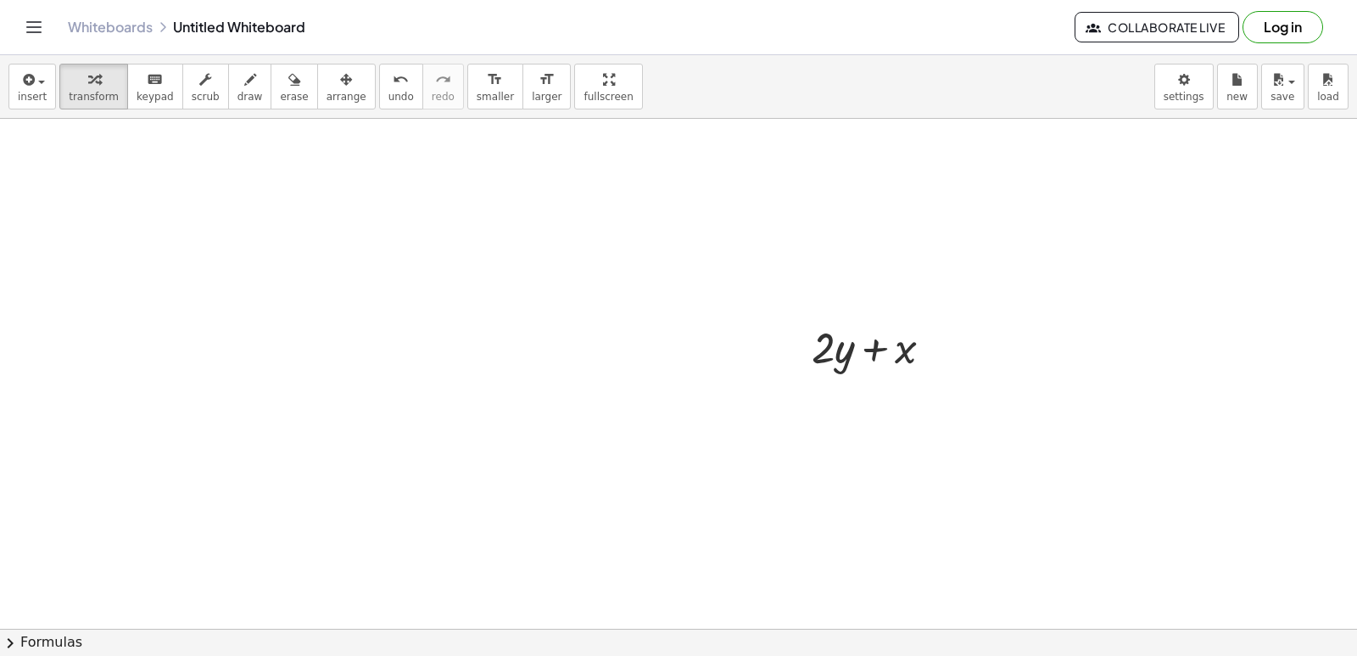
scroll to position [6299, 0]
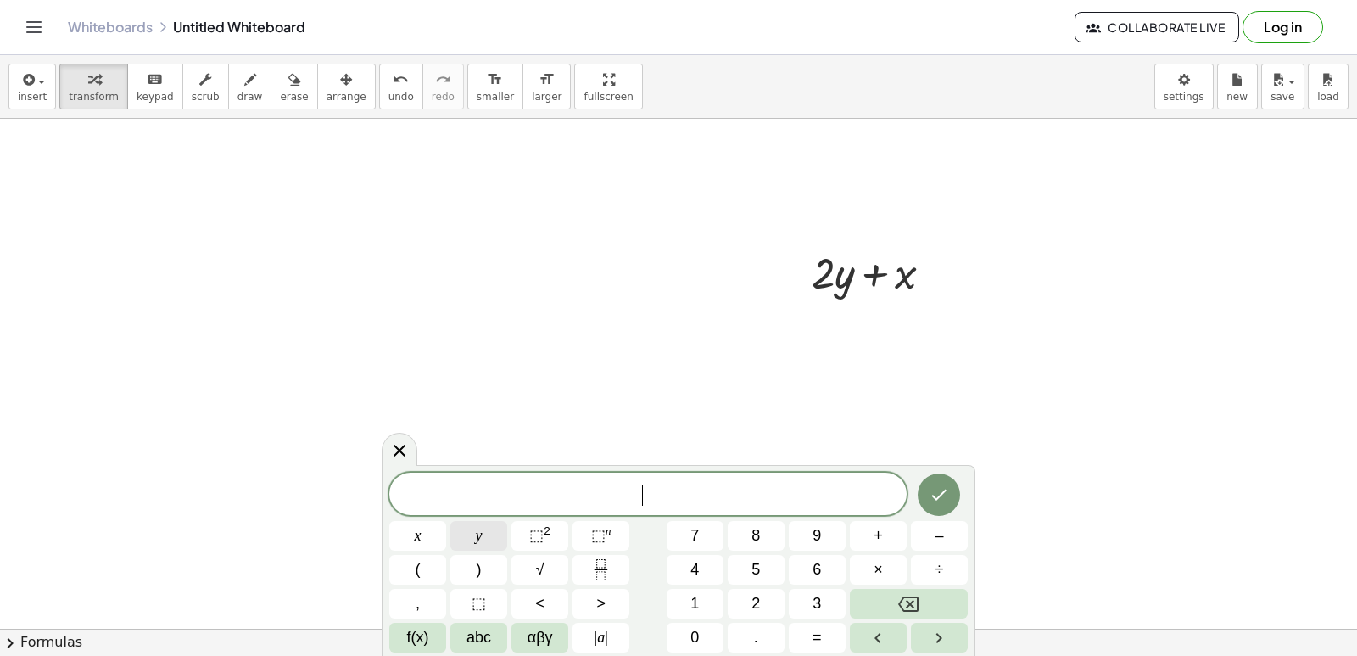
click at [468, 531] on button "y" at bounding box center [478, 536] width 57 height 30
click at [802, 641] on button "=" at bounding box center [817, 638] width 57 height 30
click at [819, 594] on span "3" at bounding box center [817, 603] width 8 height 23
click at [941, 494] on icon "Done" at bounding box center [939, 494] width 20 height 20
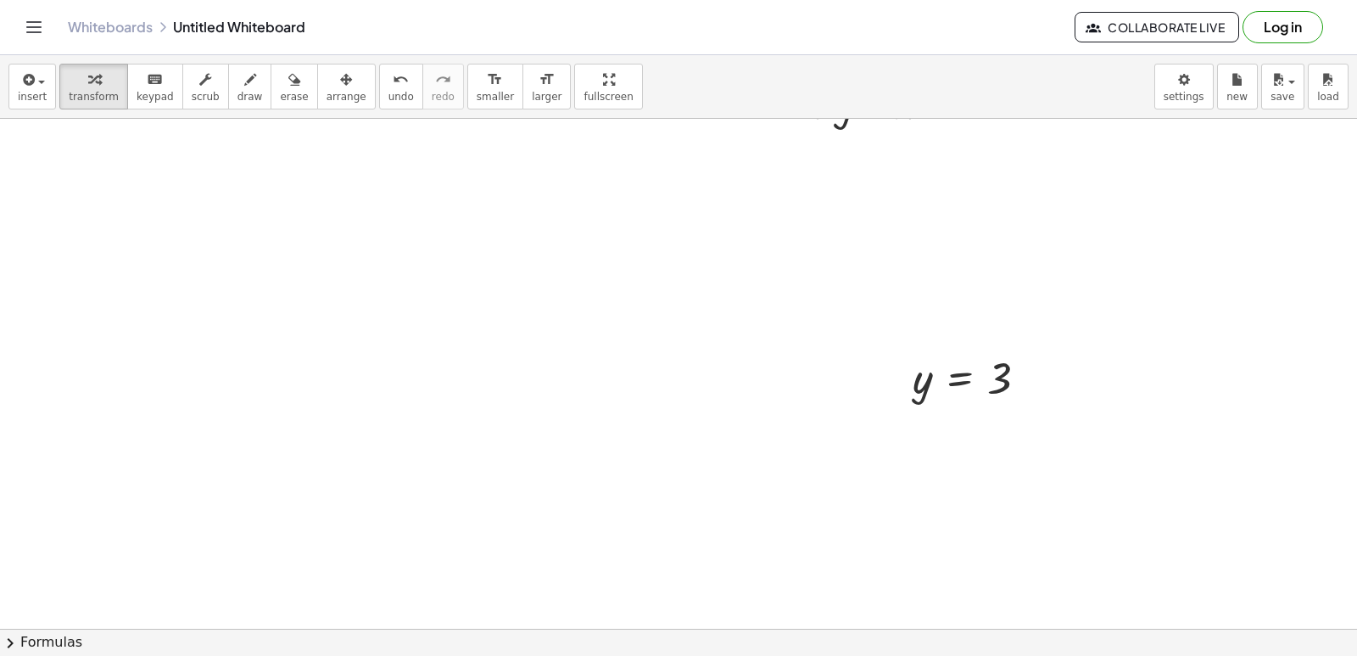
scroll to position [6554, 0]
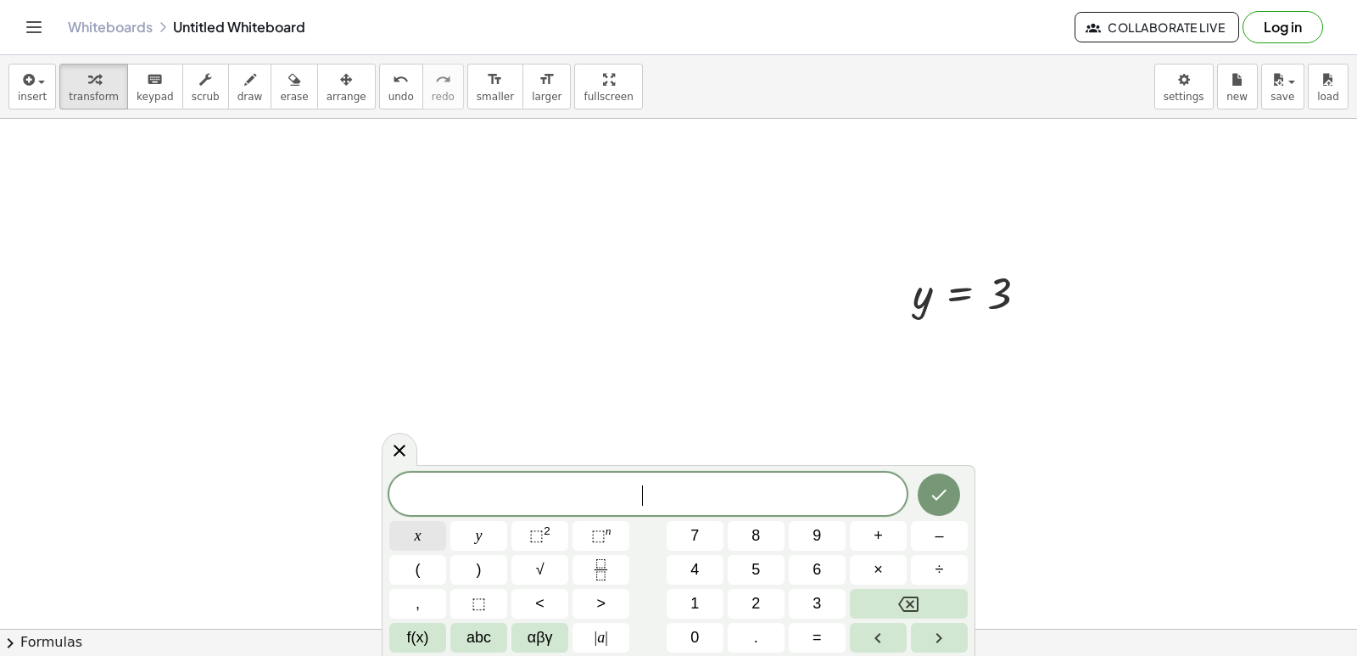
click at [426, 534] on button "x" at bounding box center [417, 536] width 57 height 30
click at [825, 627] on button "=" at bounding box center [817, 638] width 57 height 30
click at [748, 563] on button "5" at bounding box center [756, 570] width 57 height 30
click at [941, 497] on icon "Done" at bounding box center [939, 494] width 20 height 20
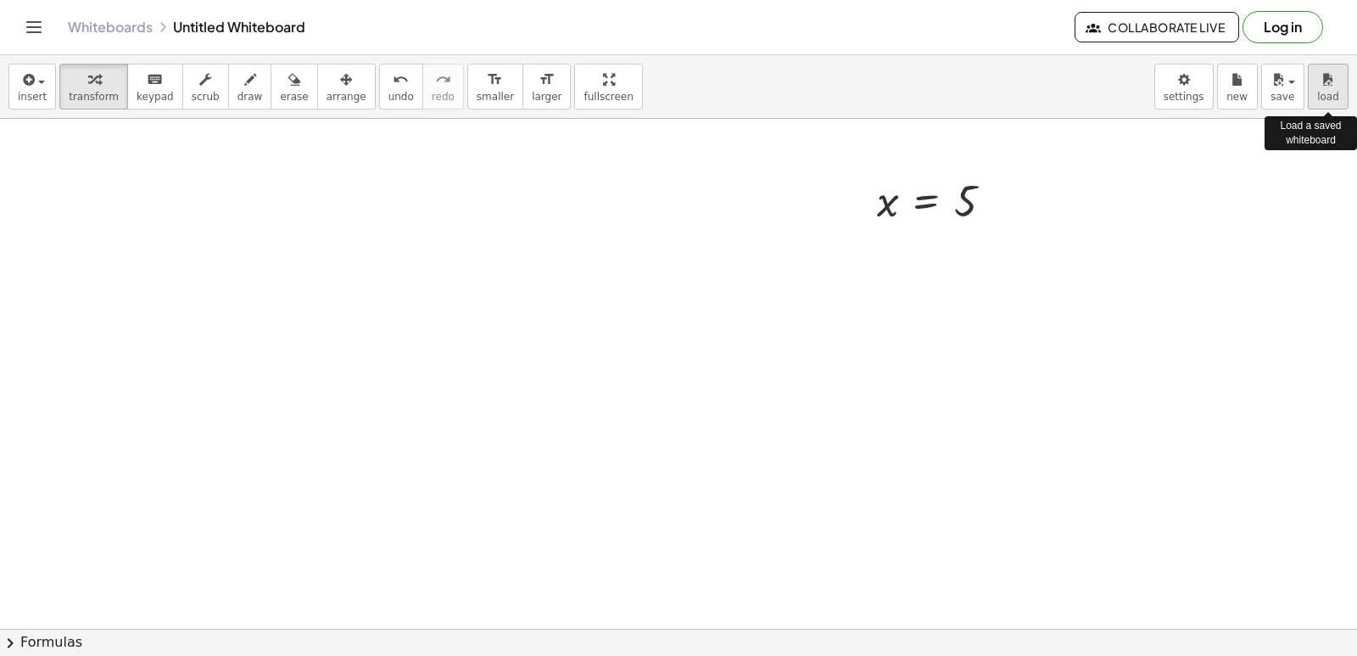
scroll to position [6979, 0]
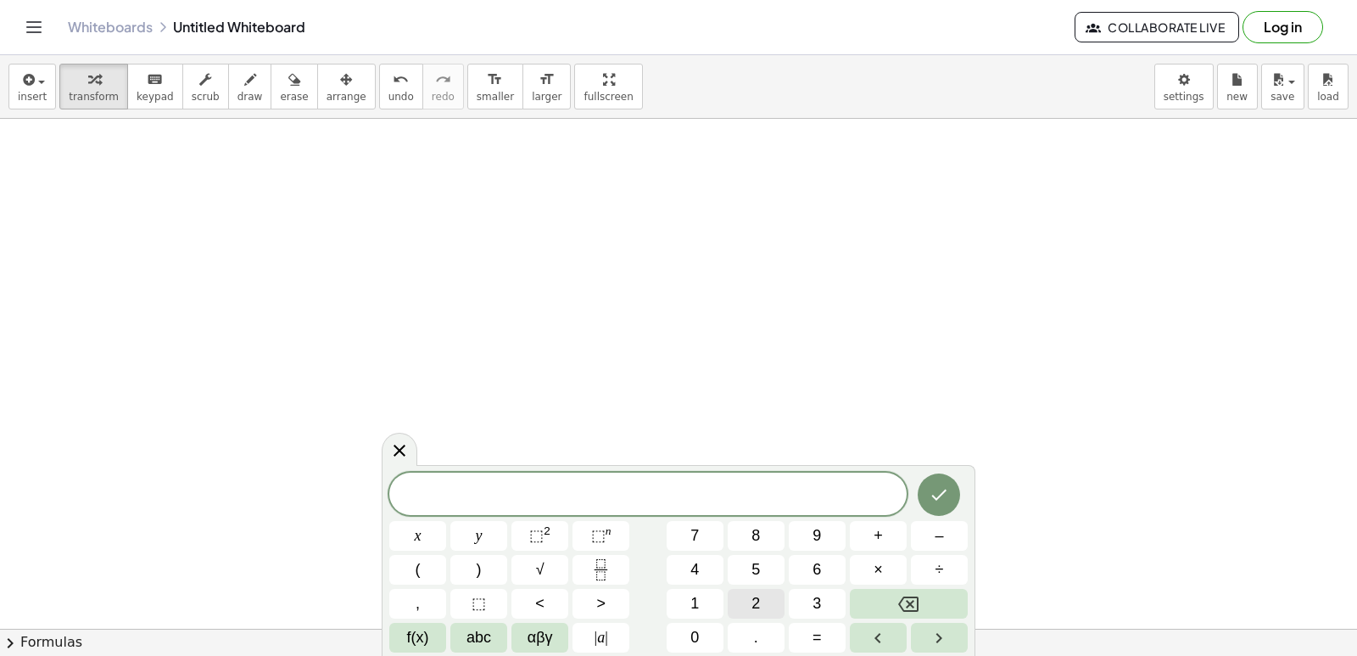
click at [733, 591] on button "2" at bounding box center [756, 604] width 57 height 30
click at [501, 539] on button "y" at bounding box center [478, 536] width 57 height 30
click at [864, 534] on button "+" at bounding box center [878, 536] width 57 height 30
click at [716, 604] on button "1" at bounding box center [695, 604] width 57 height 30
click at [718, 618] on div "2 y + 1 ​ x y ⬚ 2 ⬚ n 7 8 9 + – ( ) √ 4 5 6 × ÷ , ⬚ < > 1 2 3 f(x) abc αβγ | a …" at bounding box center [678, 562] width 578 height 180
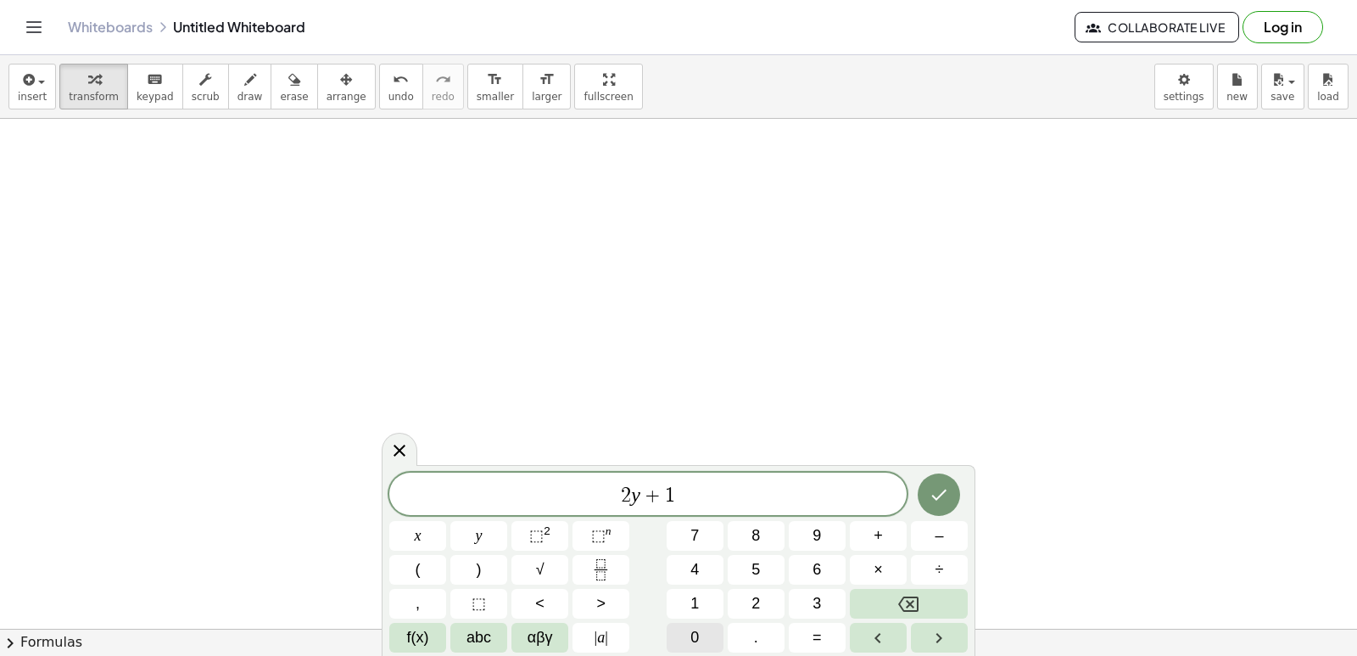
click at [723, 640] on button "0" at bounding box center [695, 638] width 57 height 30
click at [856, 583] on button "×" at bounding box center [878, 570] width 57 height 30
click at [916, 609] on icon "Backspace" at bounding box center [908, 604] width 20 height 20
click at [415, 539] on span "x" at bounding box center [418, 535] width 7 height 23
click at [926, 494] on button "Done" at bounding box center [939, 494] width 42 height 42
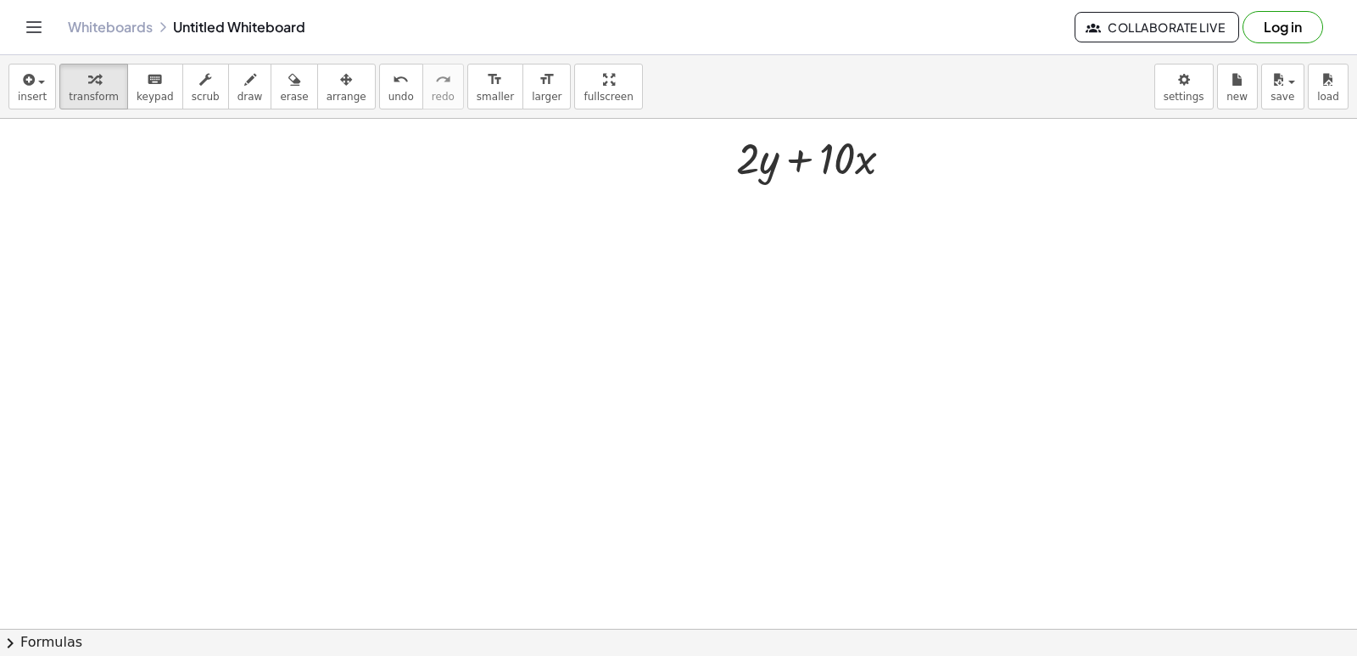
scroll to position [7064, 0]
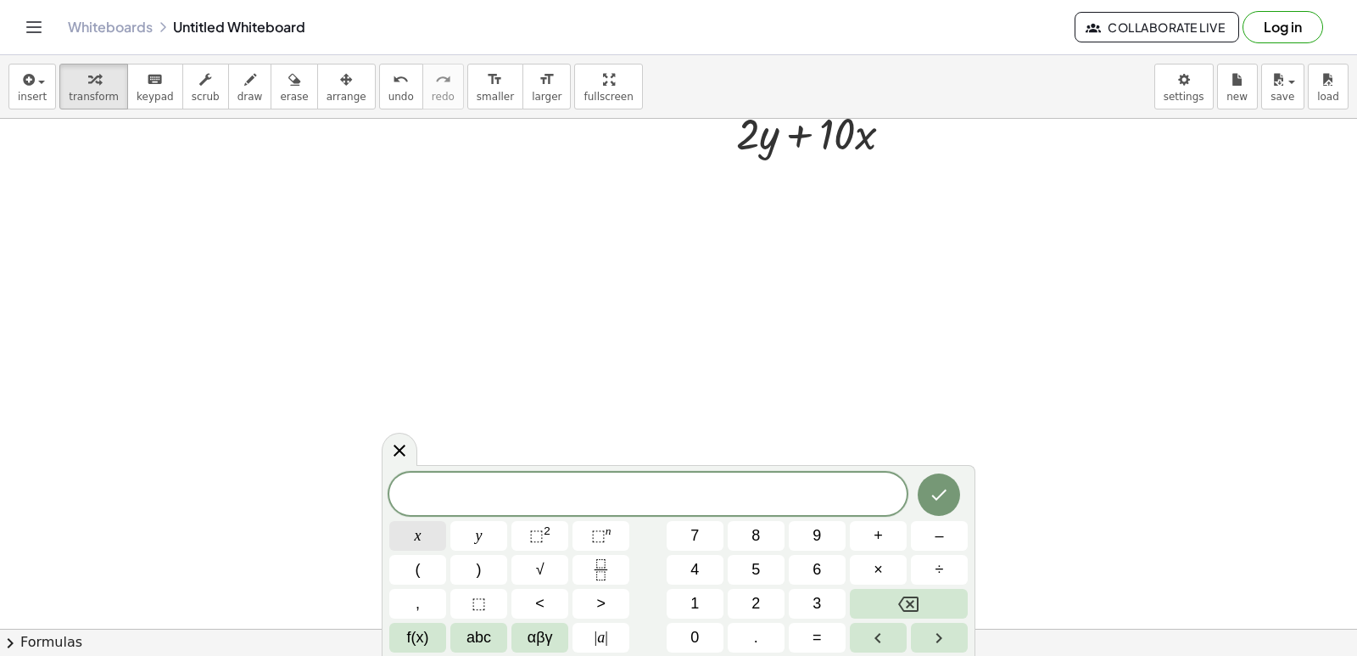
click at [423, 522] on button "x" at bounding box center [417, 536] width 57 height 30
click at [804, 628] on button "=" at bounding box center [817, 638] width 57 height 30
click at [941, 540] on span "–" at bounding box center [939, 535] width 8 height 23
click at [818, 563] on div "x = − ​ x y ⬚ 2 ⬚ n 7 8 9 + – ( ) √ 4 5 6 × ÷ , ⬚ < > 1 2 3 f(x) abc αβγ | a | …" at bounding box center [678, 562] width 578 height 180
click at [758, 561] on span "5" at bounding box center [755, 569] width 8 height 23
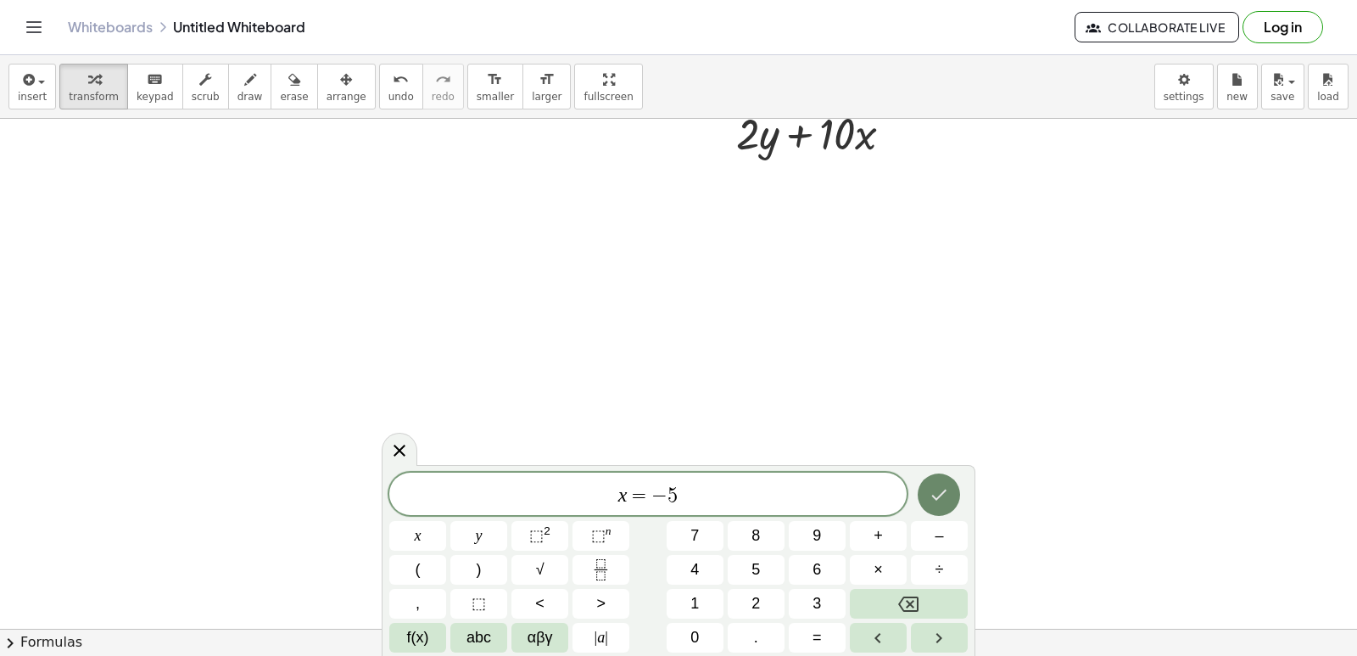
click at [941, 503] on icon "Done" at bounding box center [939, 494] width 20 height 20
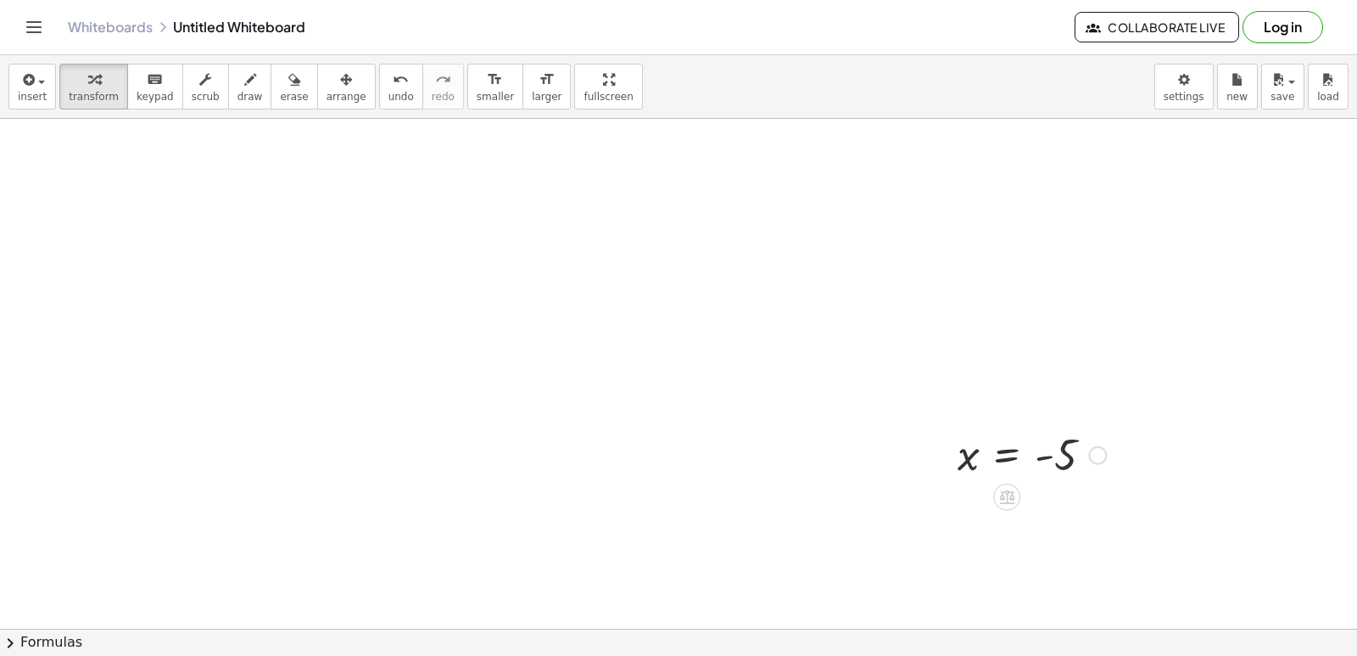
scroll to position [7149, 0]
drag, startPoint x: 1003, startPoint y: 455, endPoint x: 923, endPoint y: 198, distance: 269.1
drag, startPoint x: 1003, startPoint y: 445, endPoint x: 891, endPoint y: 154, distance: 312.8
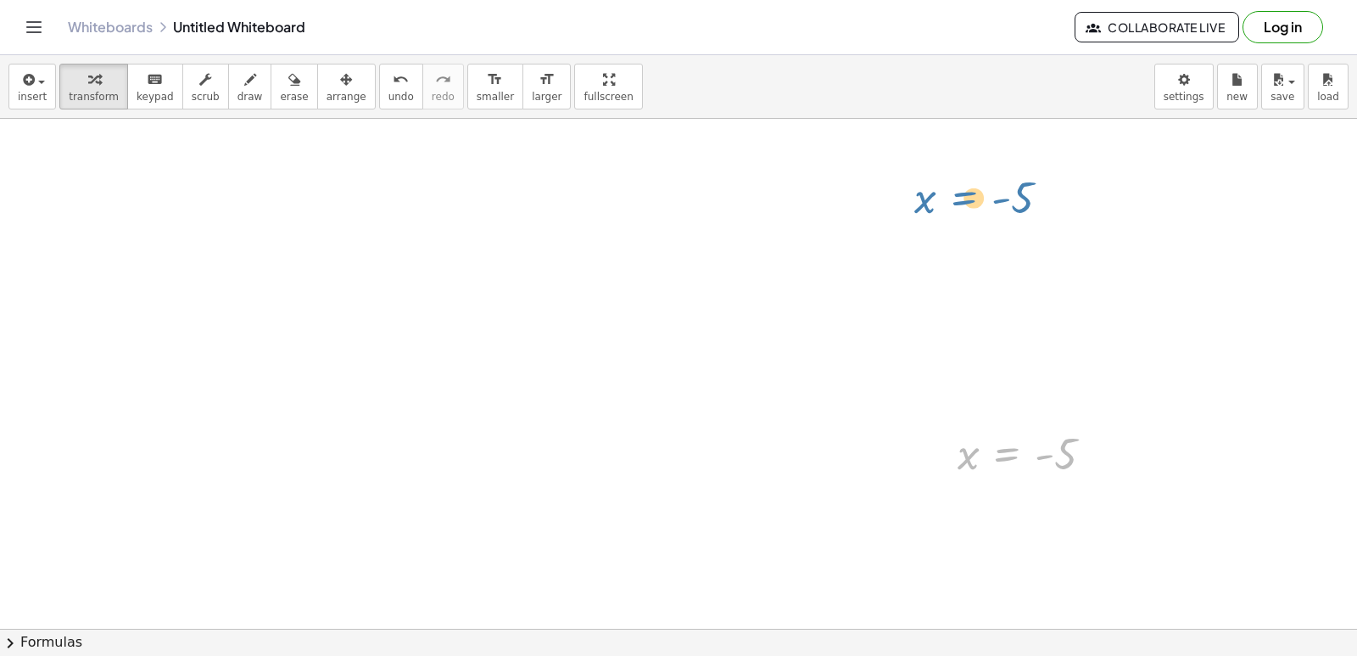
drag, startPoint x: 999, startPoint y: 460, endPoint x: 954, endPoint y: 198, distance: 265.9
drag, startPoint x: 995, startPoint y: 435, endPoint x: 891, endPoint y: 260, distance: 203.8
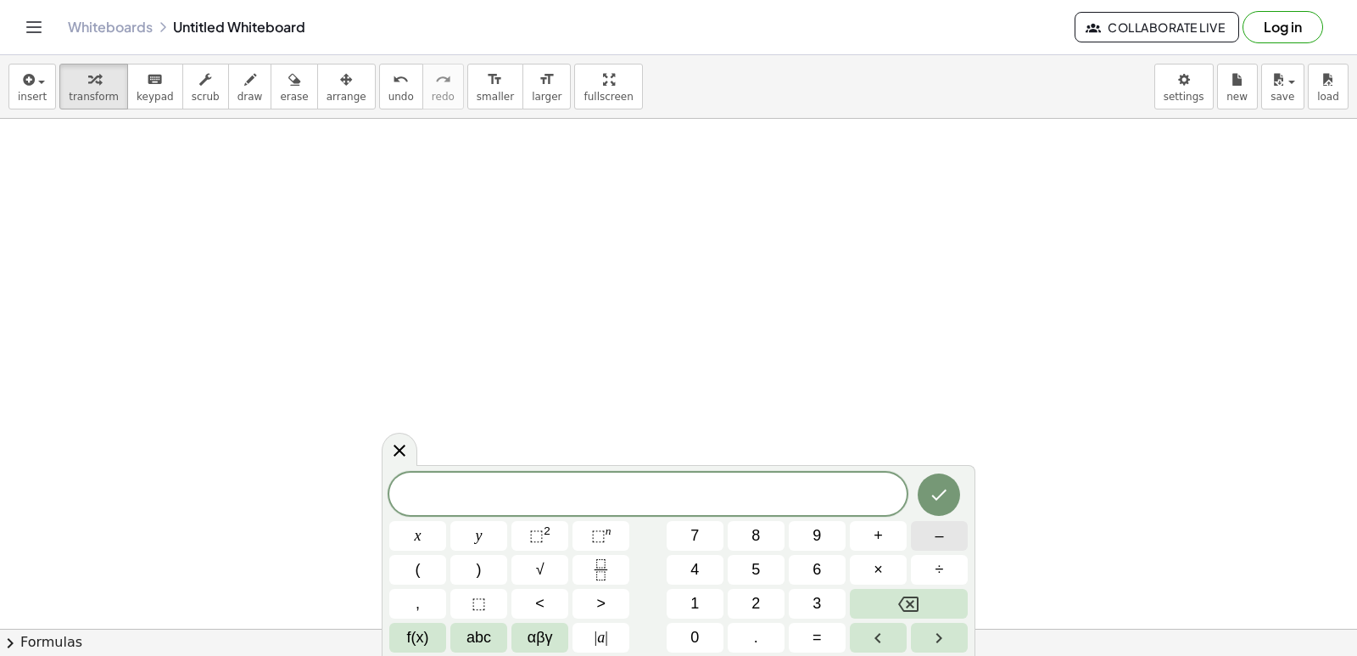
click at [908, 631] on div "​ x y ⬚ 2 ⬚ n 7 8 9 + – ( ) √ 4 5 6 × ÷ , ⬚ < > 1 2 3 f(x) abc αβγ | a | 0 . =" at bounding box center [678, 562] width 578 height 180
click at [930, 533] on button "–" at bounding box center [939, 536] width 57 height 30
click at [751, 596] on span "2" at bounding box center [755, 603] width 8 height 23
click at [477, 550] on button "y" at bounding box center [478, 536] width 57 height 30
click at [887, 537] on button "+" at bounding box center [878, 536] width 57 height 30
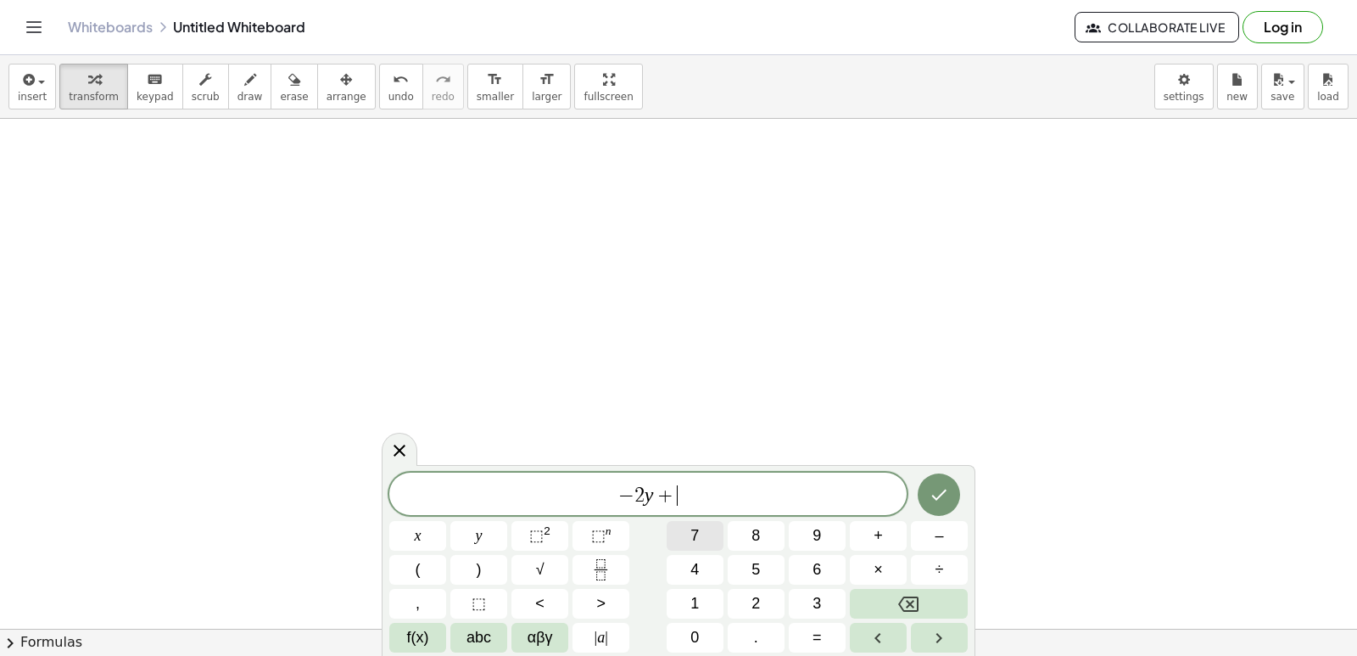
click at [685, 538] on button "7" at bounding box center [695, 536] width 57 height 30
click at [444, 529] on button "x" at bounding box center [417, 536] width 57 height 30
click at [947, 497] on icon "Done" at bounding box center [939, 494] width 20 height 20
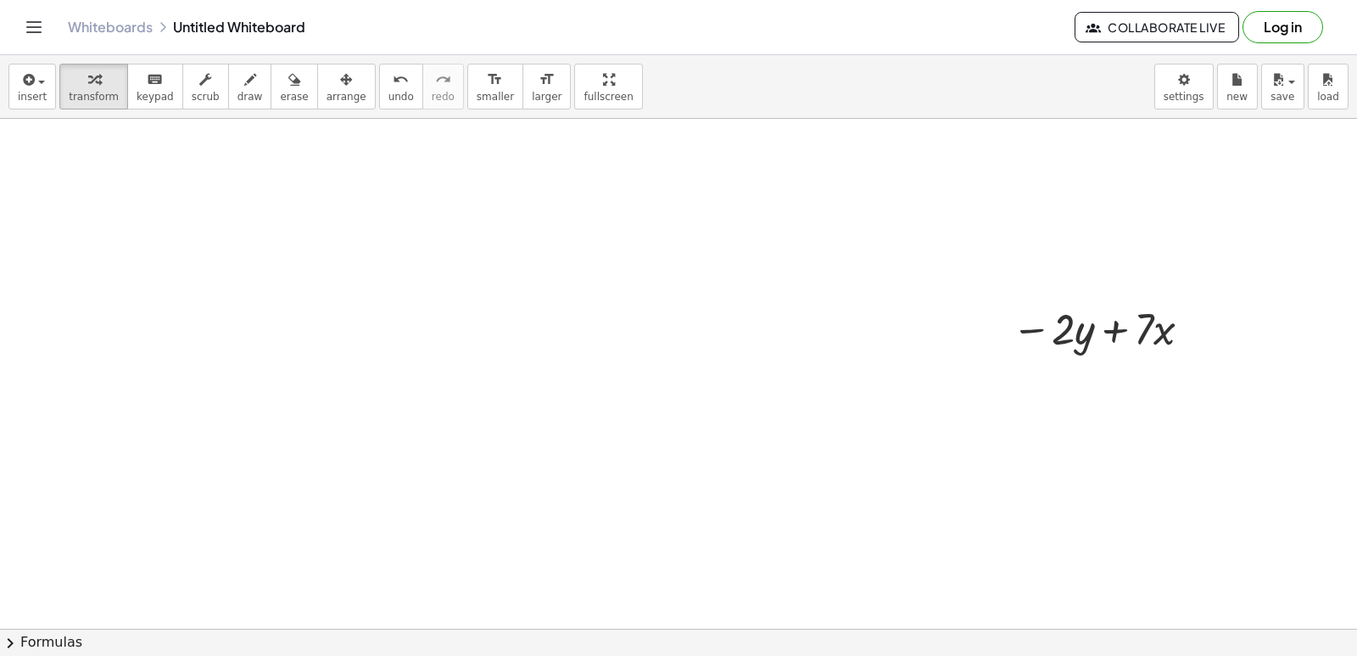
scroll to position [7659, 0]
drag, startPoint x: 1116, startPoint y: 299, endPoint x: 1174, endPoint y: 396, distance: 113.3
drag, startPoint x: 1092, startPoint y: 310, endPoint x: 1098, endPoint y: 317, distance: 9.7
click at [1121, 320] on div at bounding box center [1105, 300] width 204 height 58
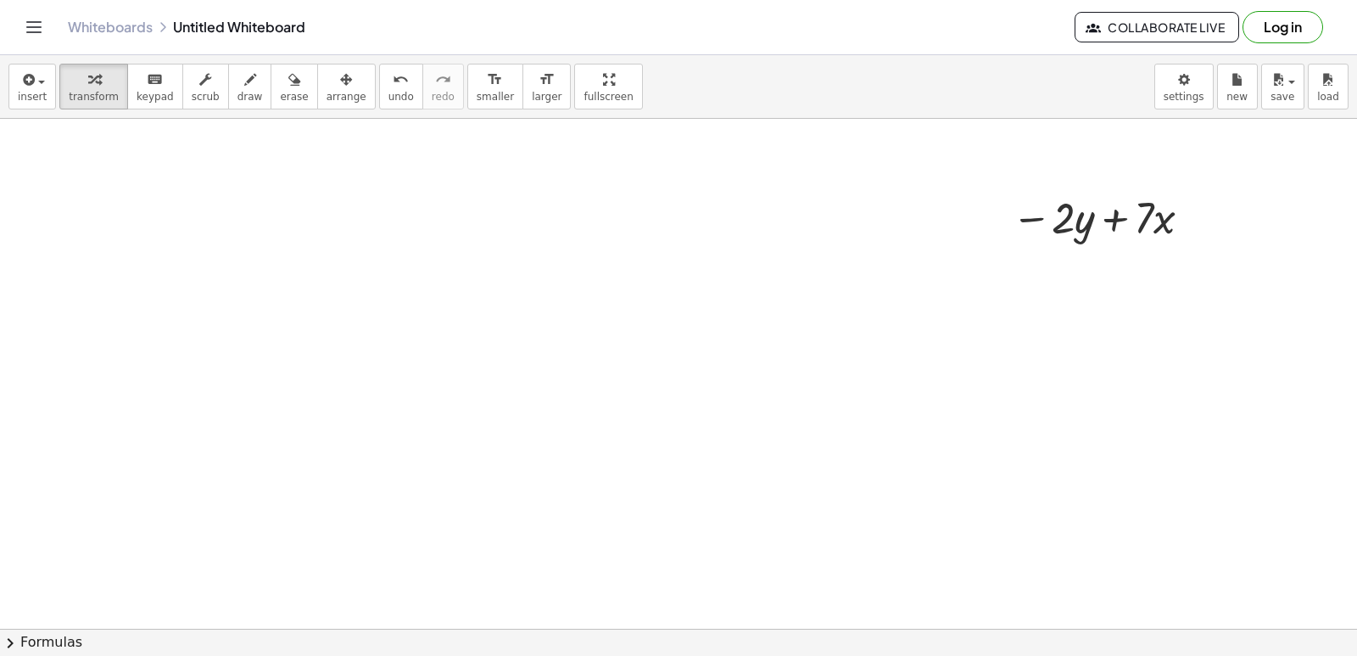
scroll to position [7744, 0]
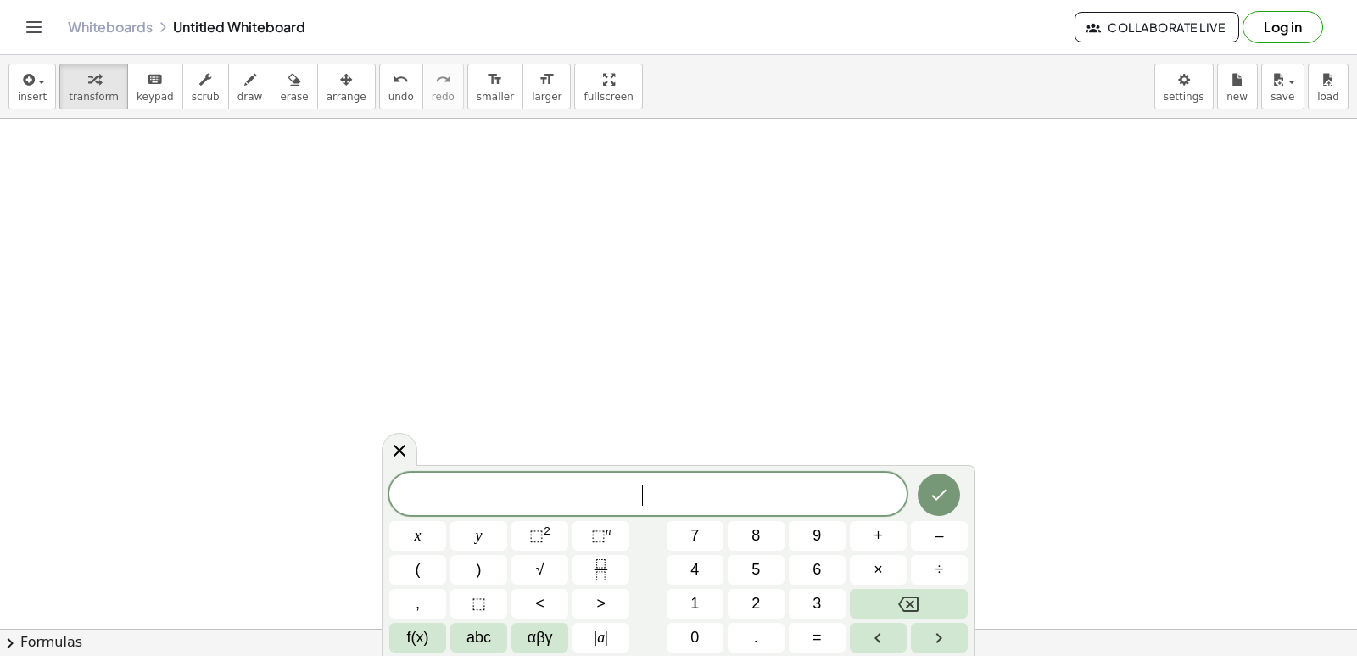
scroll to position [7914, 0]
click at [770, 605] on button "2" at bounding box center [756, 604] width 57 height 30
click at [894, 558] on button "×" at bounding box center [878, 570] width 57 height 30
click at [918, 600] on icon "Backspace" at bounding box center [908, 603] width 20 height 15
click at [434, 537] on button "x" at bounding box center [417, 536] width 57 height 30
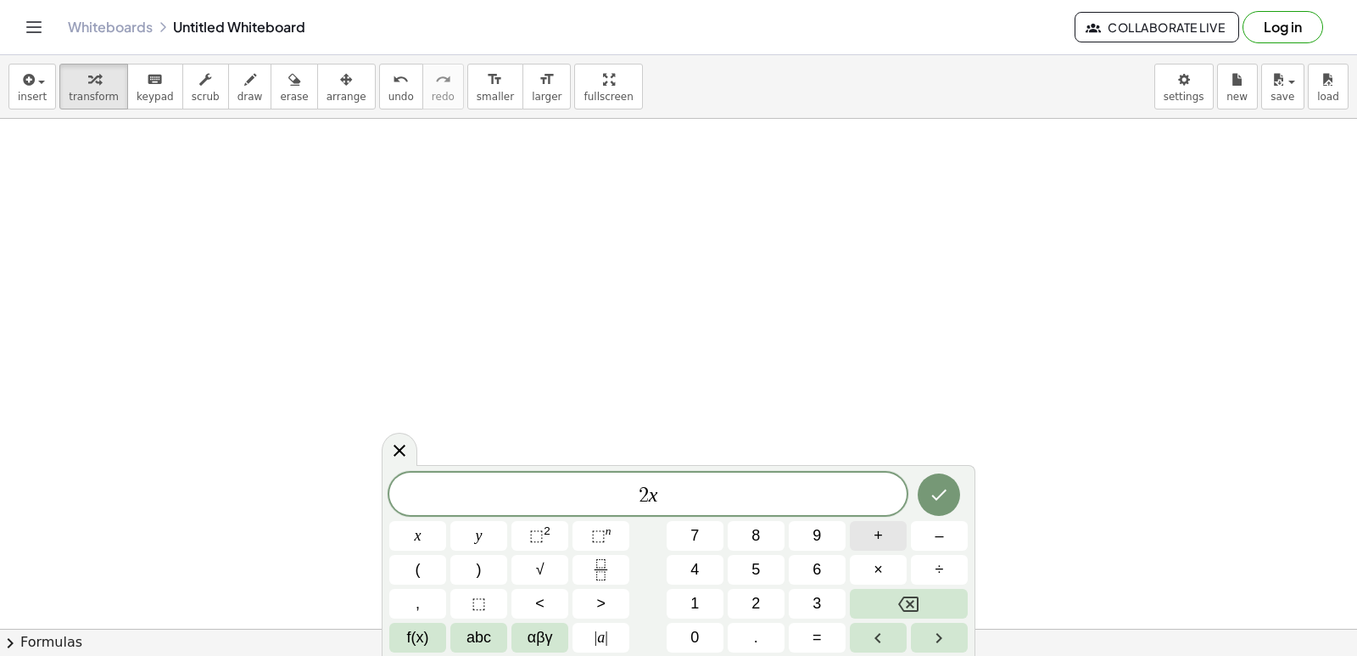
click at [860, 545] on button "+" at bounding box center [878, 536] width 57 height 30
click at [463, 531] on button "y" at bounding box center [478, 536] width 57 height 30
click at [810, 637] on button "=" at bounding box center [817, 638] width 57 height 30
click at [704, 596] on button "1" at bounding box center [695, 604] width 57 height 30
click at [694, 572] on span "4" at bounding box center [694, 569] width 8 height 23
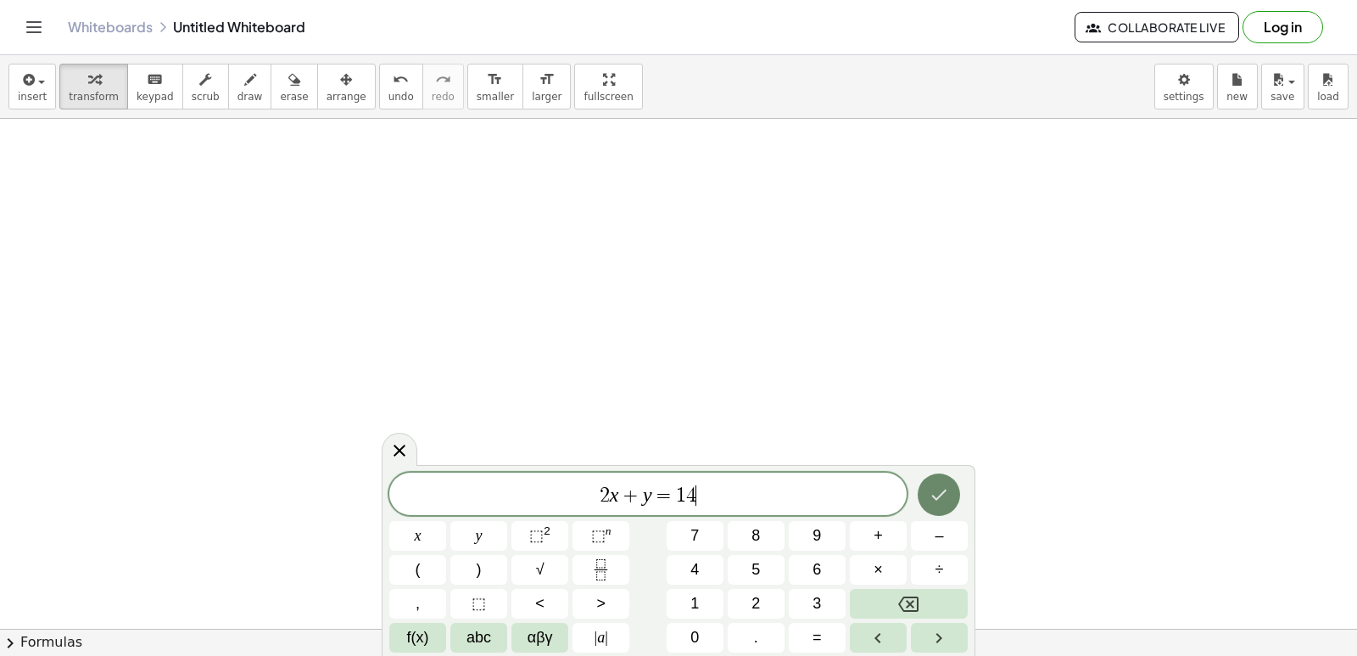
click at [936, 504] on icon "Done" at bounding box center [939, 494] width 20 height 20
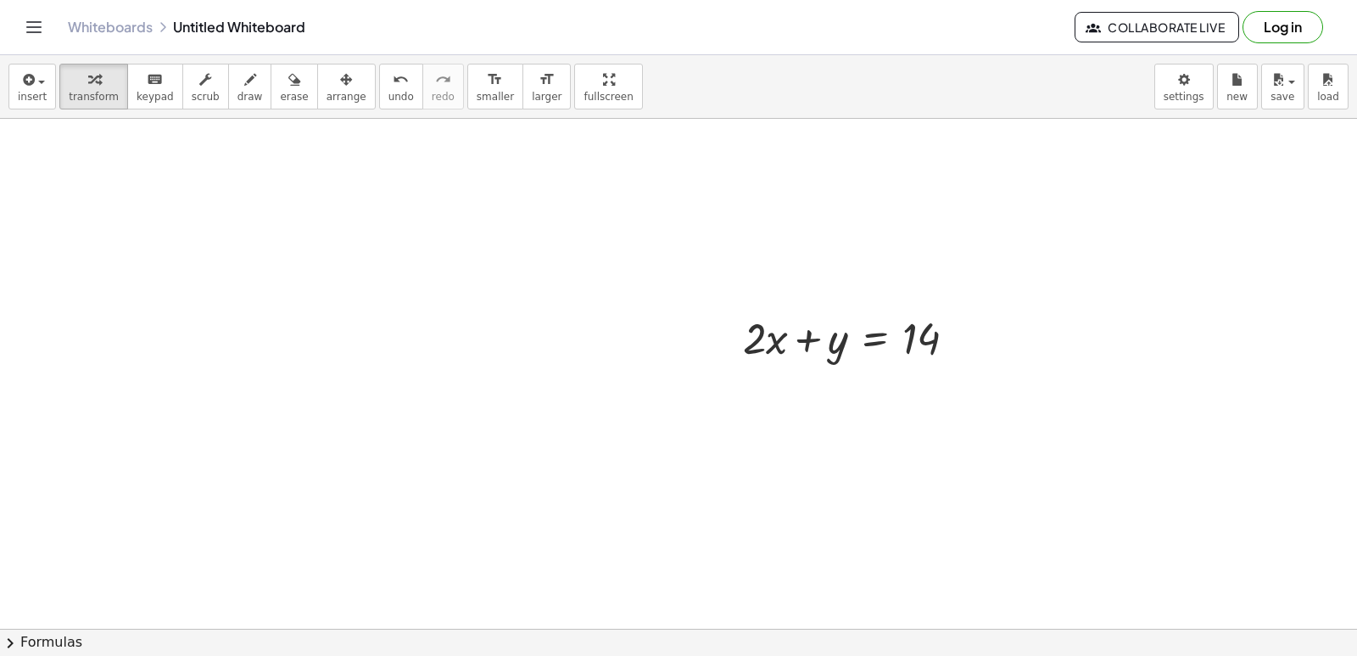
scroll to position [7998, 0]
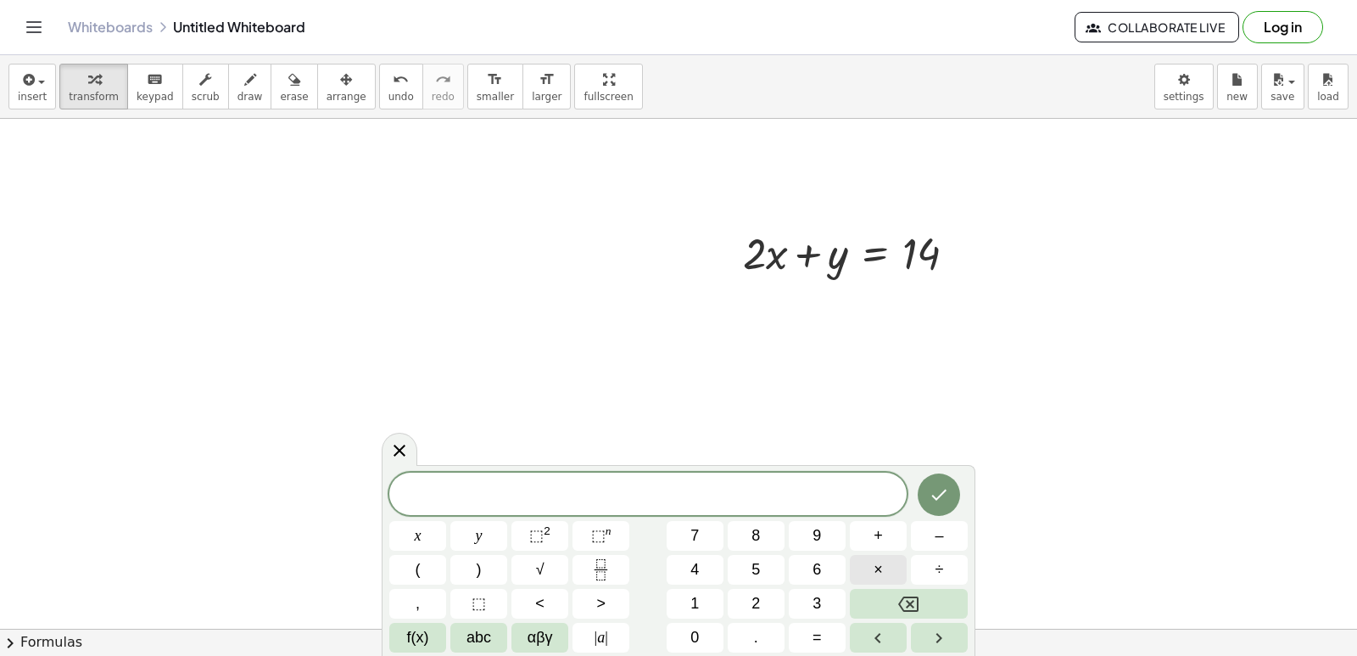
click at [869, 565] on button "×" at bounding box center [878, 570] width 57 height 30
click at [914, 602] on icon "Backspace" at bounding box center [908, 604] width 20 height 20
click at [438, 534] on button "x" at bounding box center [417, 536] width 57 height 30
click at [931, 545] on button "–" at bounding box center [939, 536] width 57 height 30
click at [486, 528] on button "y" at bounding box center [478, 536] width 57 height 30
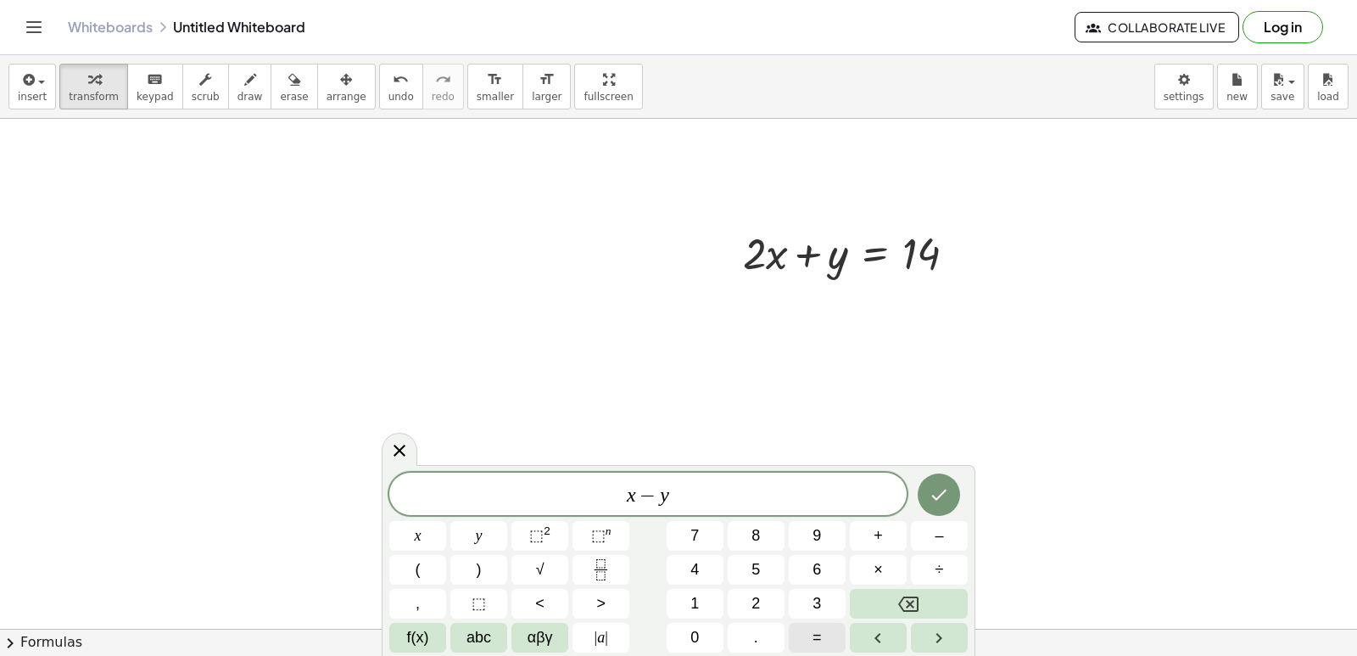
click at [819, 633] on button "=" at bounding box center [817, 638] width 57 height 30
click at [684, 568] on button "4" at bounding box center [695, 570] width 57 height 30
click at [933, 489] on icon "Done" at bounding box center [939, 494] width 20 height 20
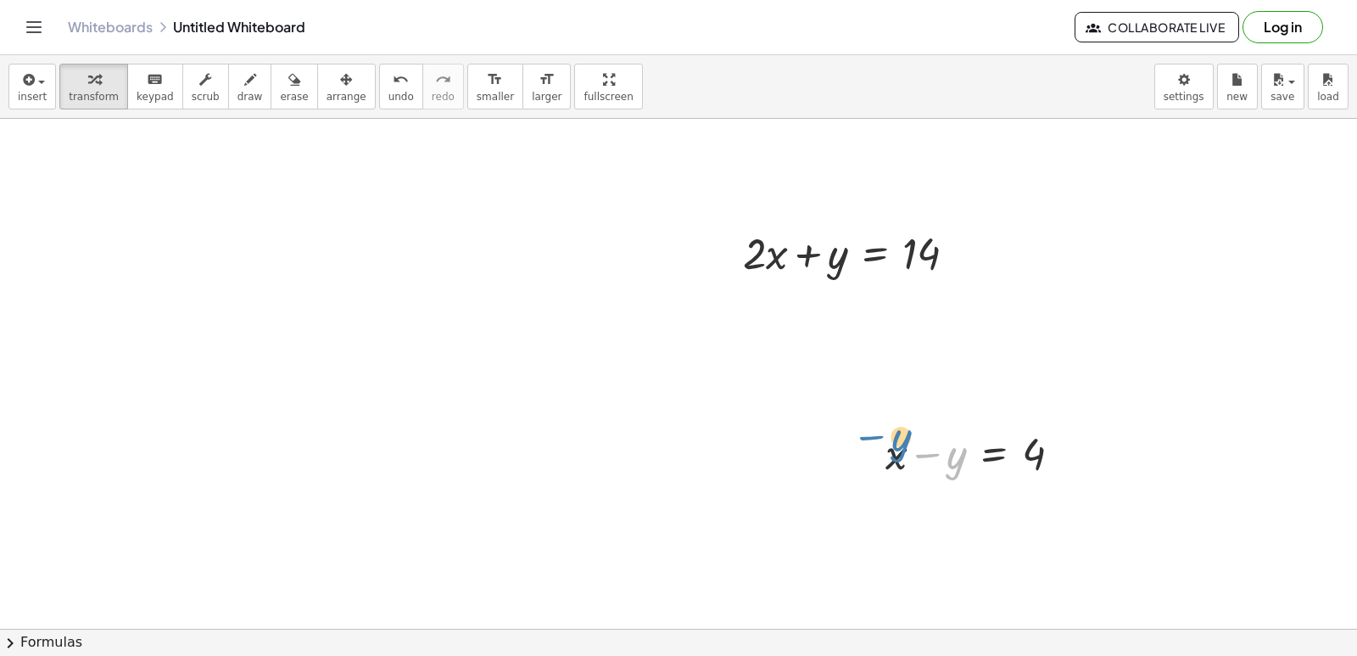
drag, startPoint x: 931, startPoint y: 463, endPoint x: 898, endPoint y: 446, distance: 37.2
click at [889, 446] on div at bounding box center [980, 452] width 206 height 58
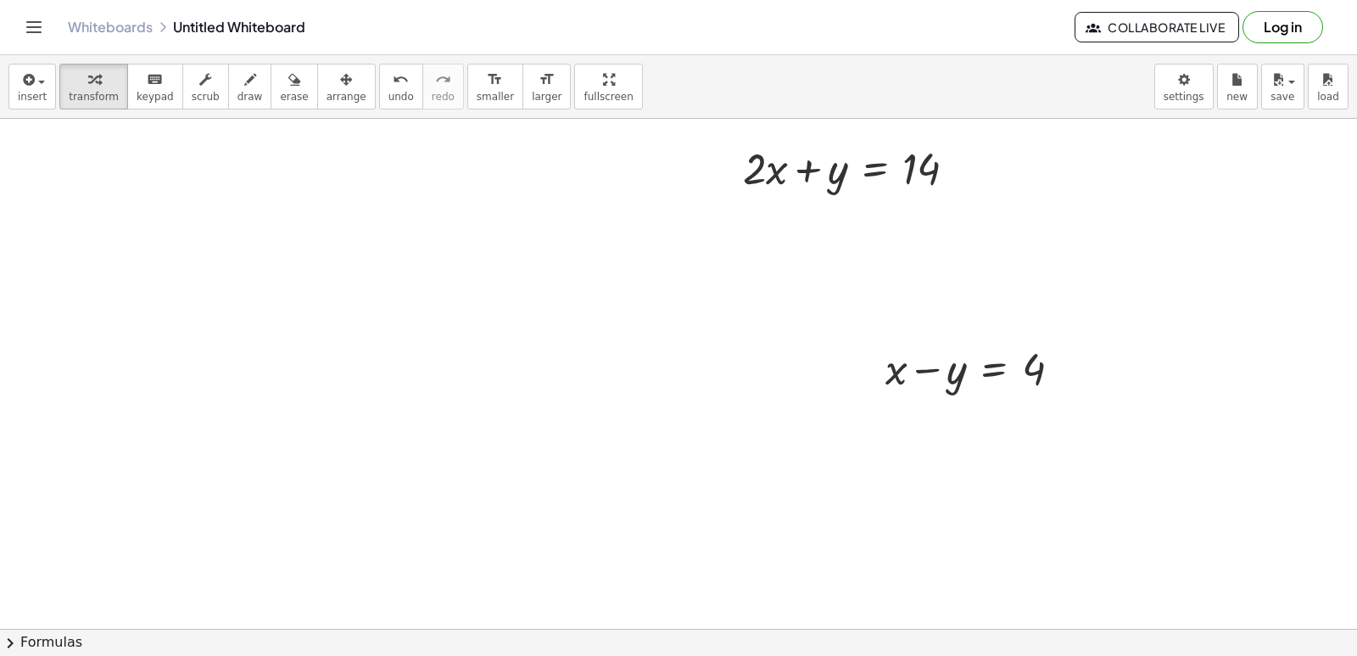
scroll to position [8168, 0]
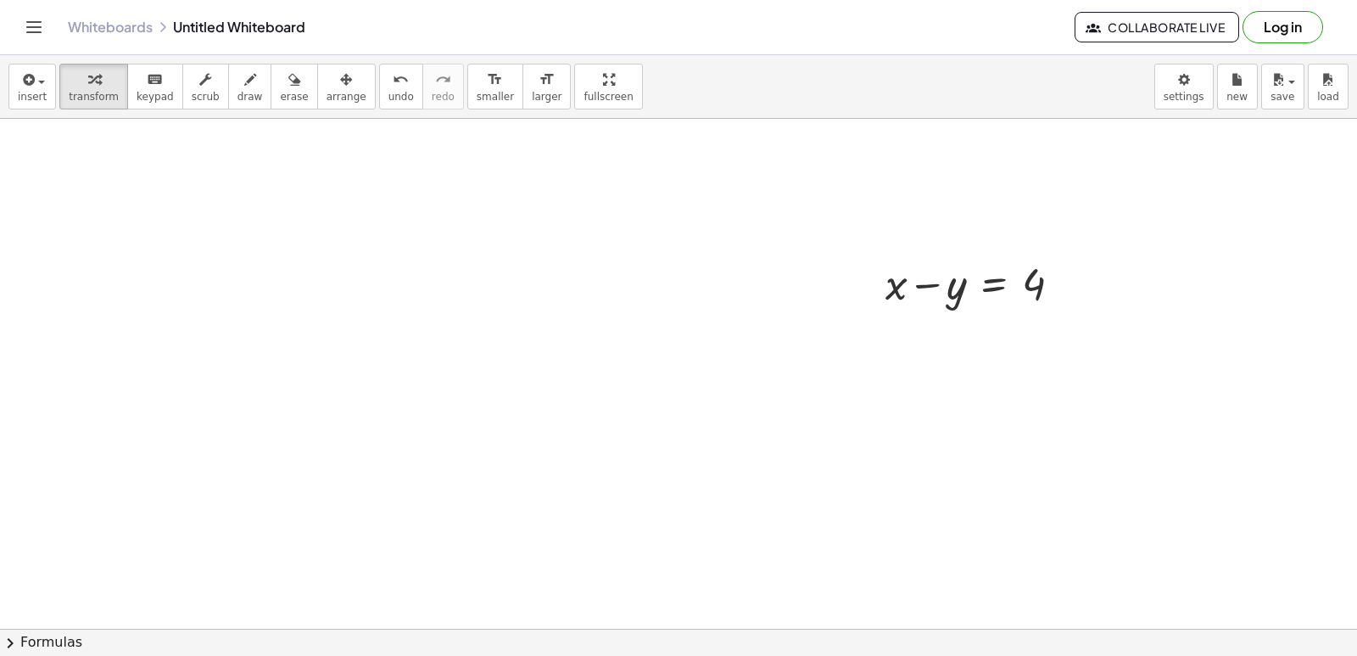
drag, startPoint x: 696, startPoint y: 387, endPoint x: 690, endPoint y: 405, distance: 18.5
drag, startPoint x: 781, startPoint y: 438, endPoint x: 791, endPoint y: 439, distance: 9.5
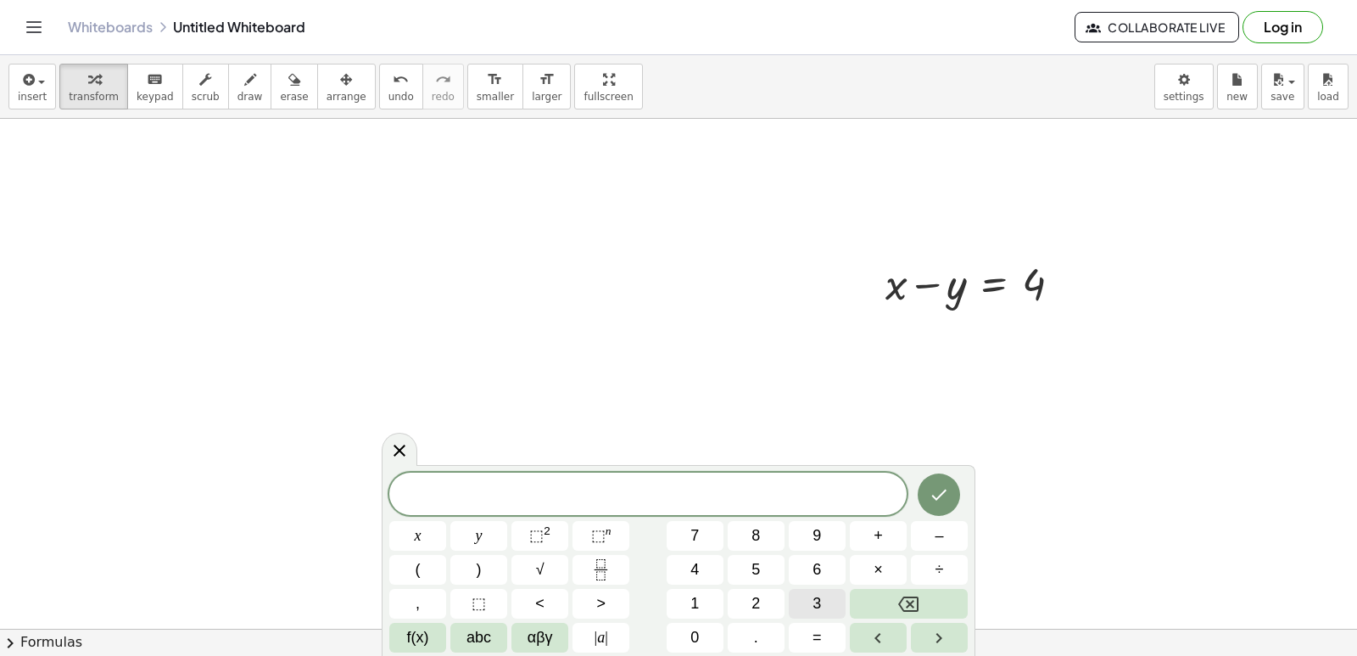
click at [797, 605] on button "3" at bounding box center [817, 604] width 57 height 30
click at [424, 532] on button "x" at bounding box center [417, 536] width 57 height 30
click at [814, 636] on span "=" at bounding box center [817, 637] width 9 height 23
click at [715, 587] on div "3 x = ​ x y ⬚ 2 ⬚ n 7 8 9 + – ( ) √ 4 5 6 × ÷ , ⬚ < > 1 2 3 f(x) abc αβγ | a | …" at bounding box center [678, 562] width 578 height 180
click at [763, 537] on button "8" at bounding box center [756, 536] width 57 height 30
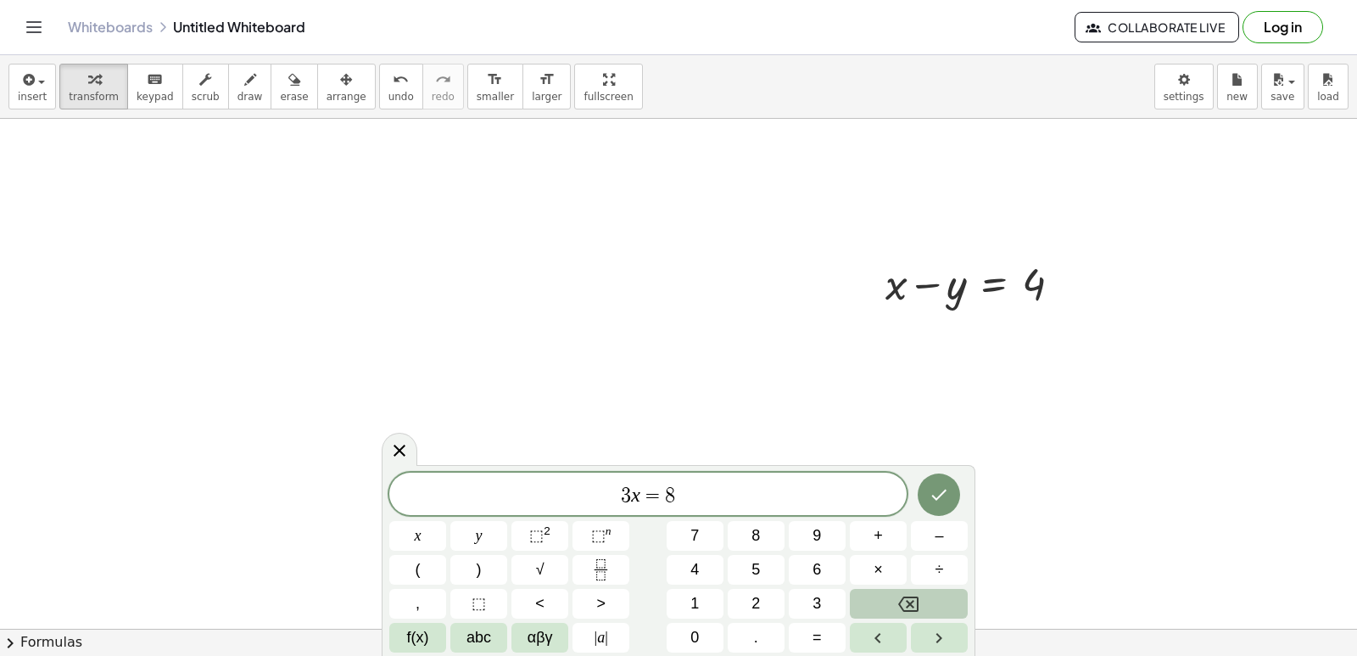
click at [854, 595] on button "Backspace" at bounding box center [909, 604] width 118 height 30
click at [723, 581] on div "3 x = ​ x y ⬚ 2 ⬚ n 7 8 9 + – ( ) √ 4 5 6 × ÷ , ⬚ < > 1 2 3 f(x) abc αβγ | a | …" at bounding box center [678, 562] width 578 height 180
click at [773, 522] on button "8" at bounding box center [756, 536] width 57 height 30
click at [897, 612] on button "Backspace" at bounding box center [909, 604] width 118 height 30
click at [709, 595] on button "1" at bounding box center [695, 604] width 57 height 30
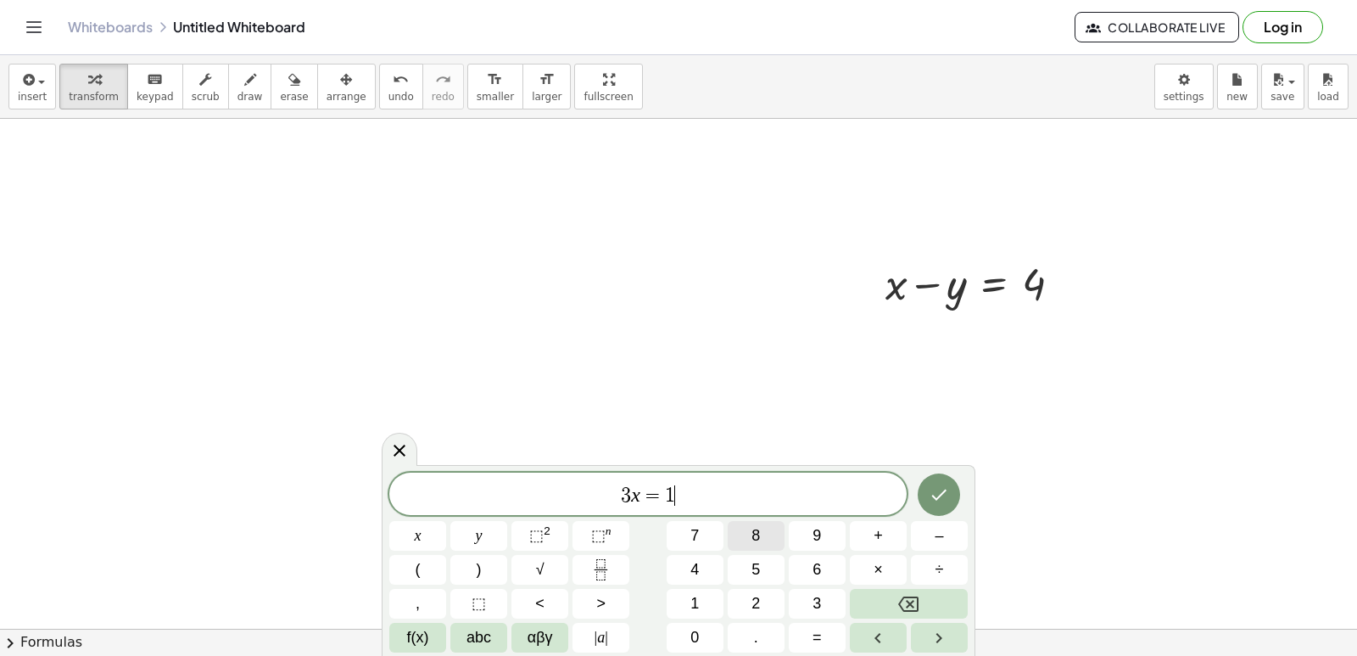
click at [770, 530] on button "8" at bounding box center [756, 536] width 57 height 30
click at [932, 488] on icon "Done" at bounding box center [939, 494] width 20 height 20
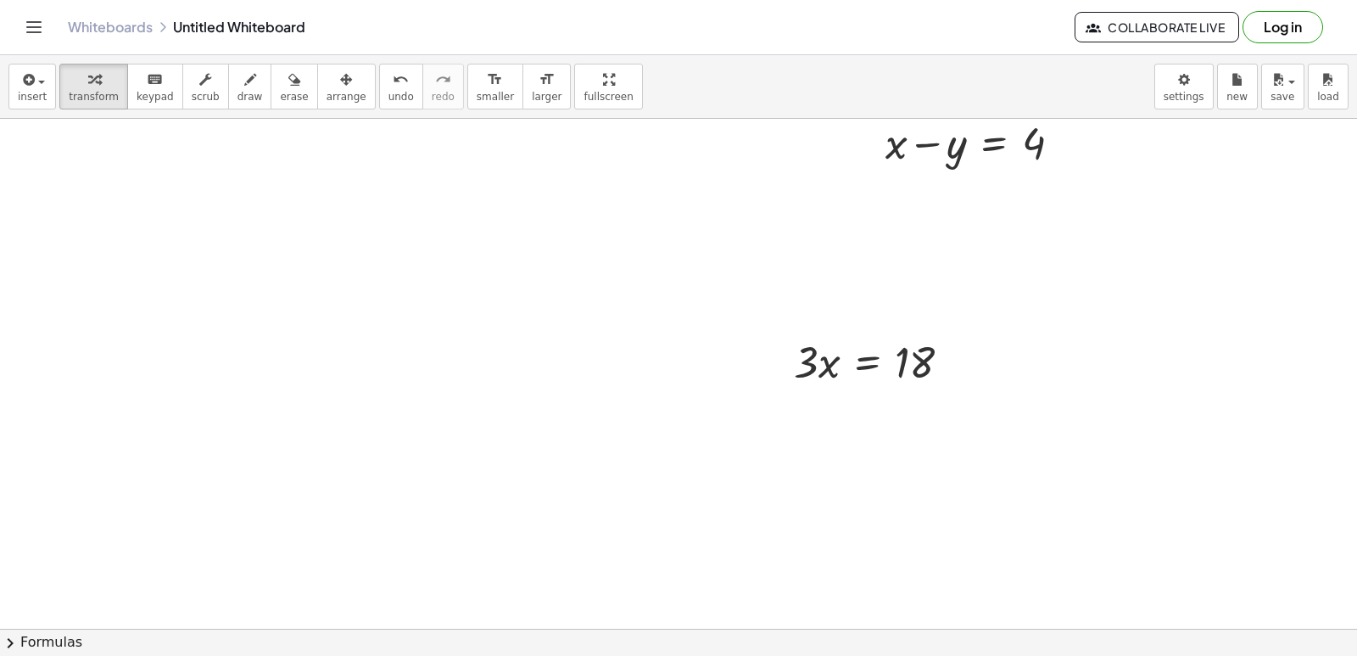
scroll to position [8338, 0]
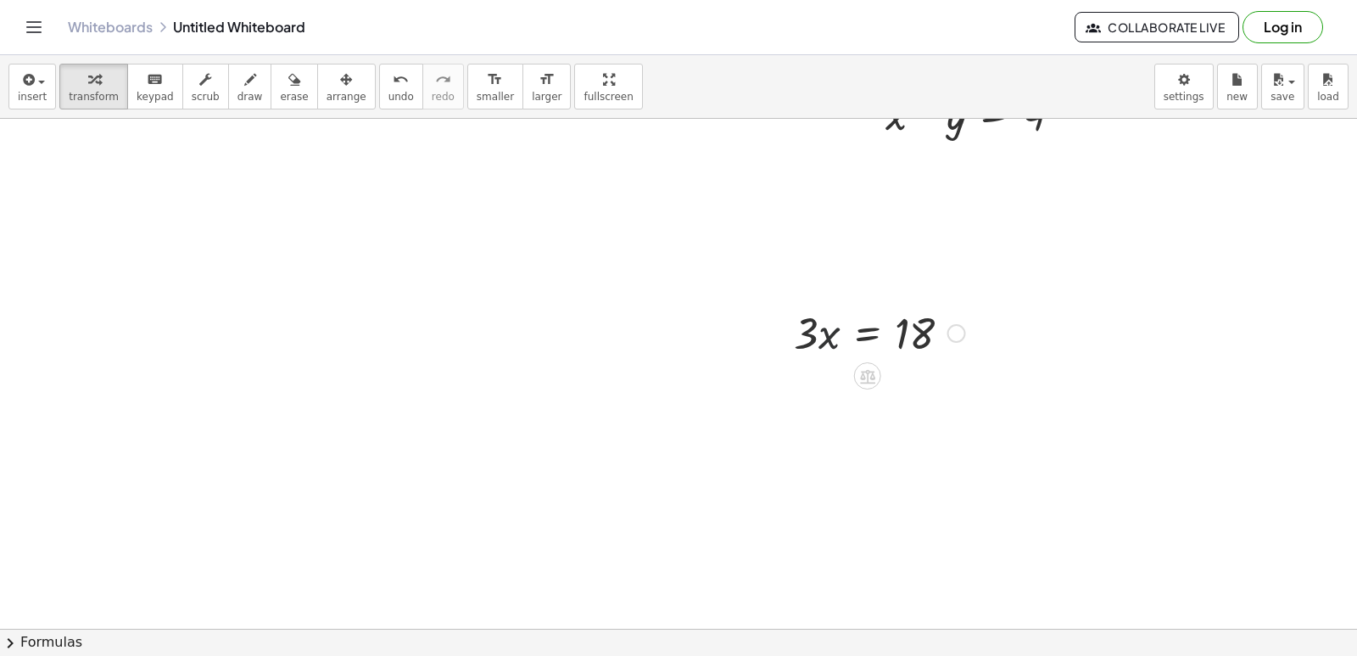
click at [830, 336] on div at bounding box center [879, 332] width 188 height 58
click at [818, 340] on div at bounding box center [879, 332] width 188 height 58
click at [830, 338] on div at bounding box center [879, 332] width 188 height 58
click at [824, 338] on div at bounding box center [879, 332] width 188 height 58
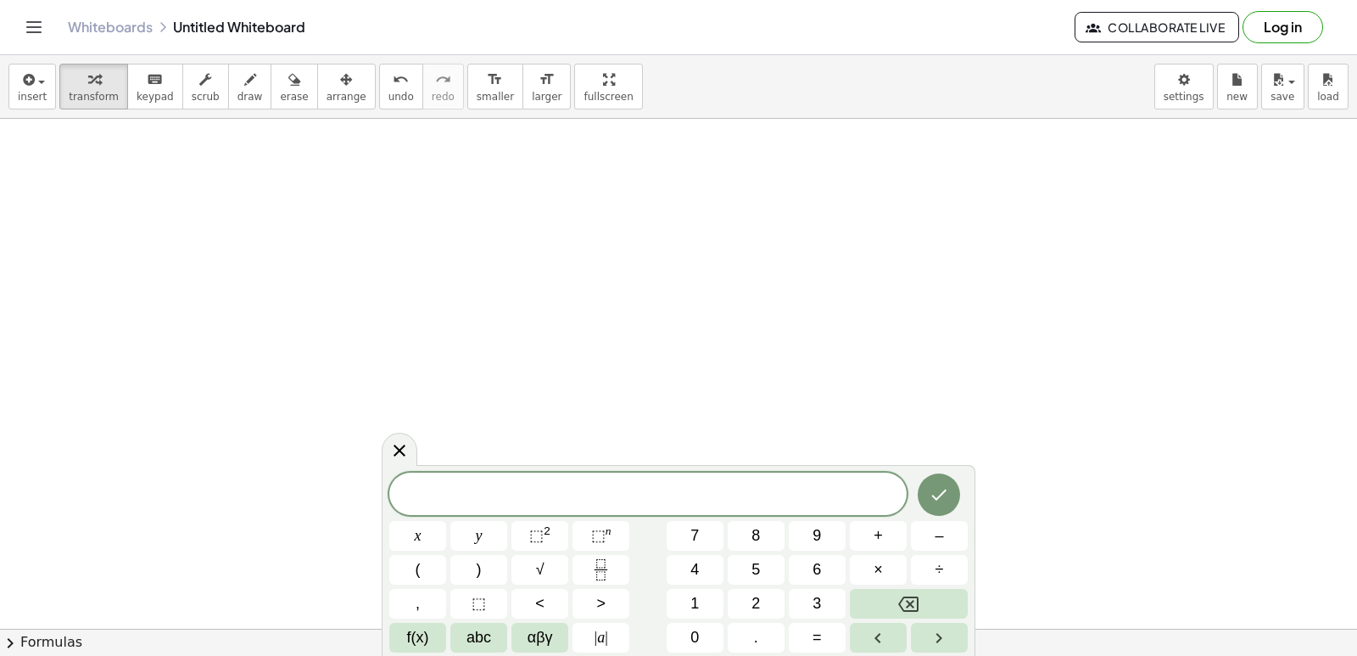
scroll to position [8931, 0]
click at [774, 604] on button "2" at bounding box center [756, 604] width 57 height 30
click at [914, 590] on button "Backspace" at bounding box center [909, 604] width 118 height 30
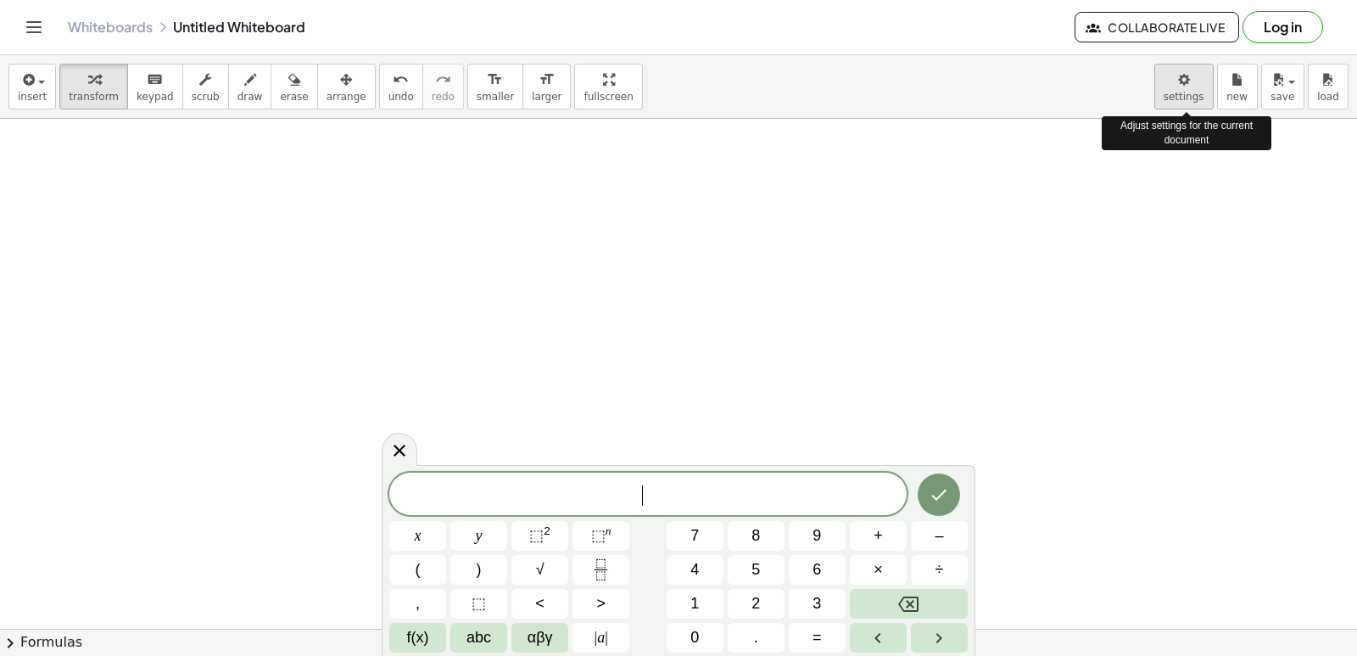
click at [1190, 104] on body "Graspable Math Activities Get Started Activity Bank Assigned Work Classes White…" at bounding box center [678, 328] width 1357 height 656
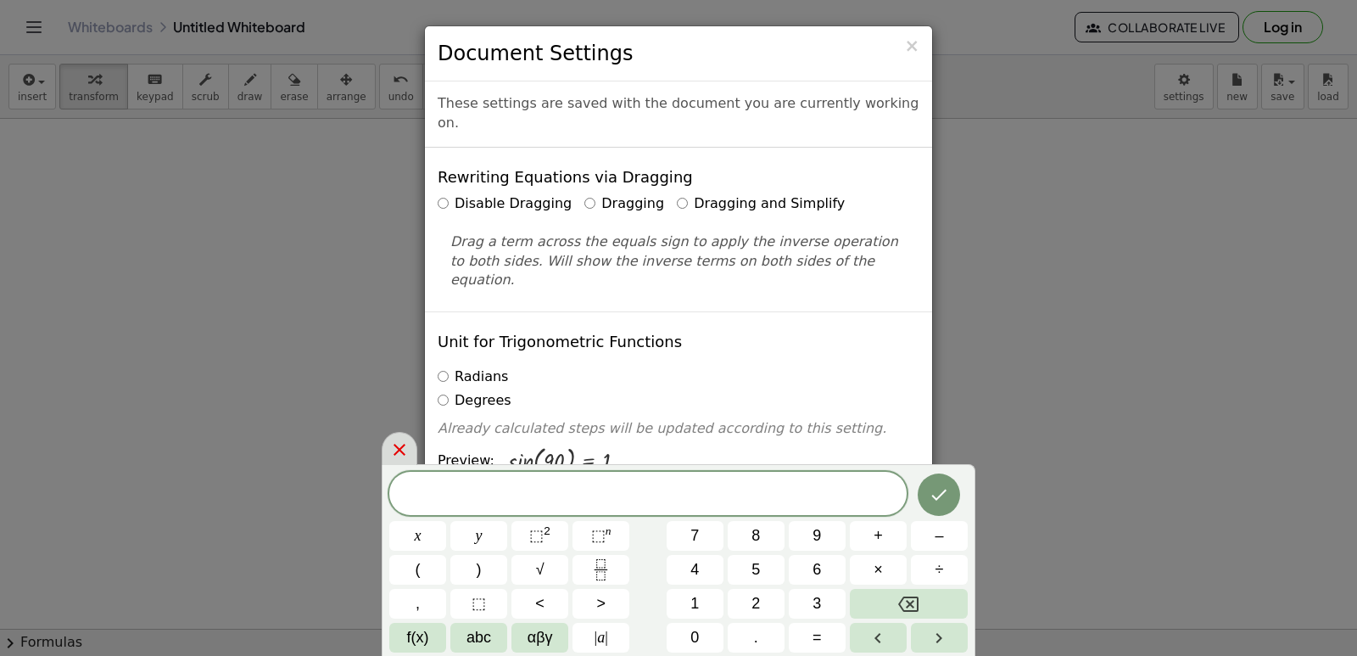
click at [399, 460] on icon at bounding box center [399, 449] width 20 height 20
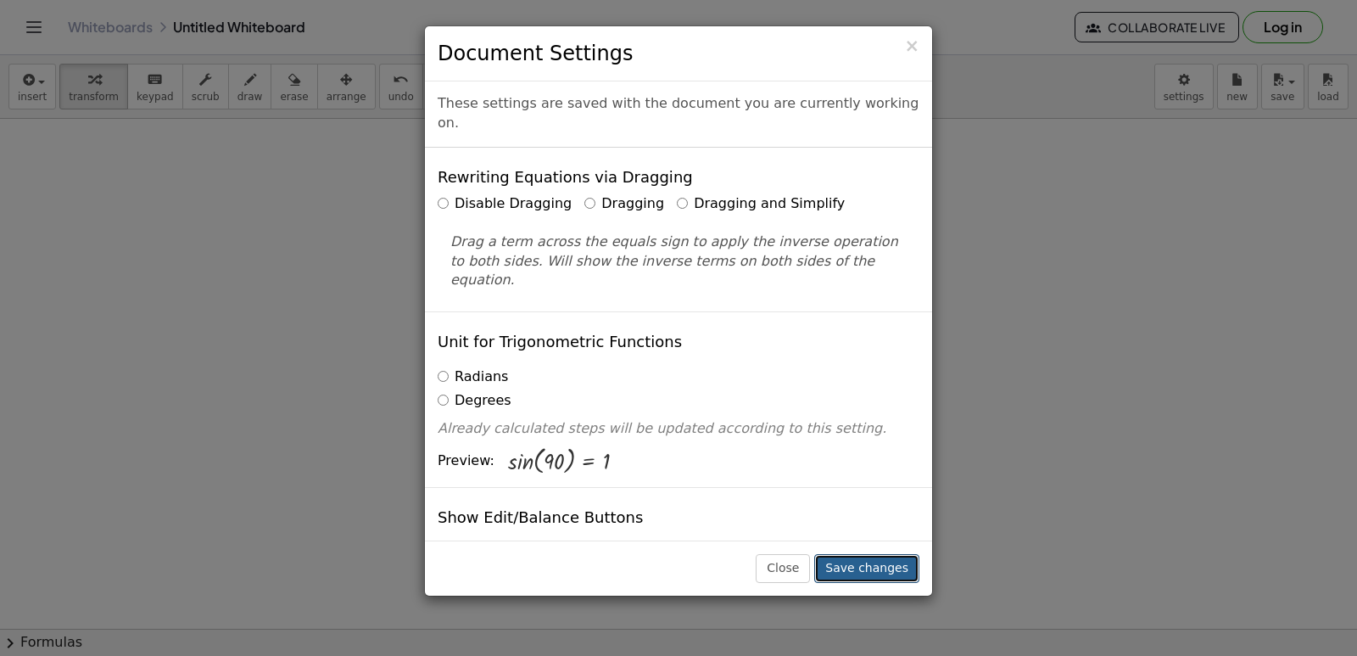
click at [908, 570] on button "Save changes" at bounding box center [866, 568] width 105 height 29
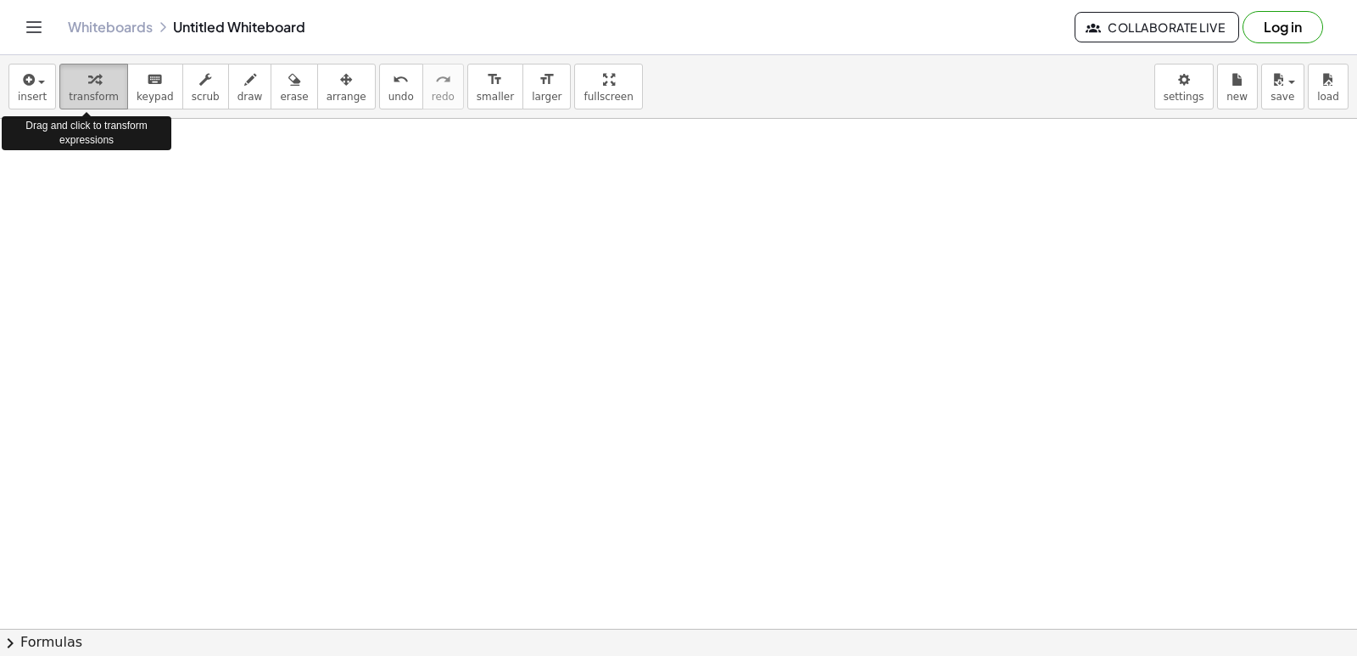
click at [69, 85] on div "button" at bounding box center [94, 79] width 50 height 20
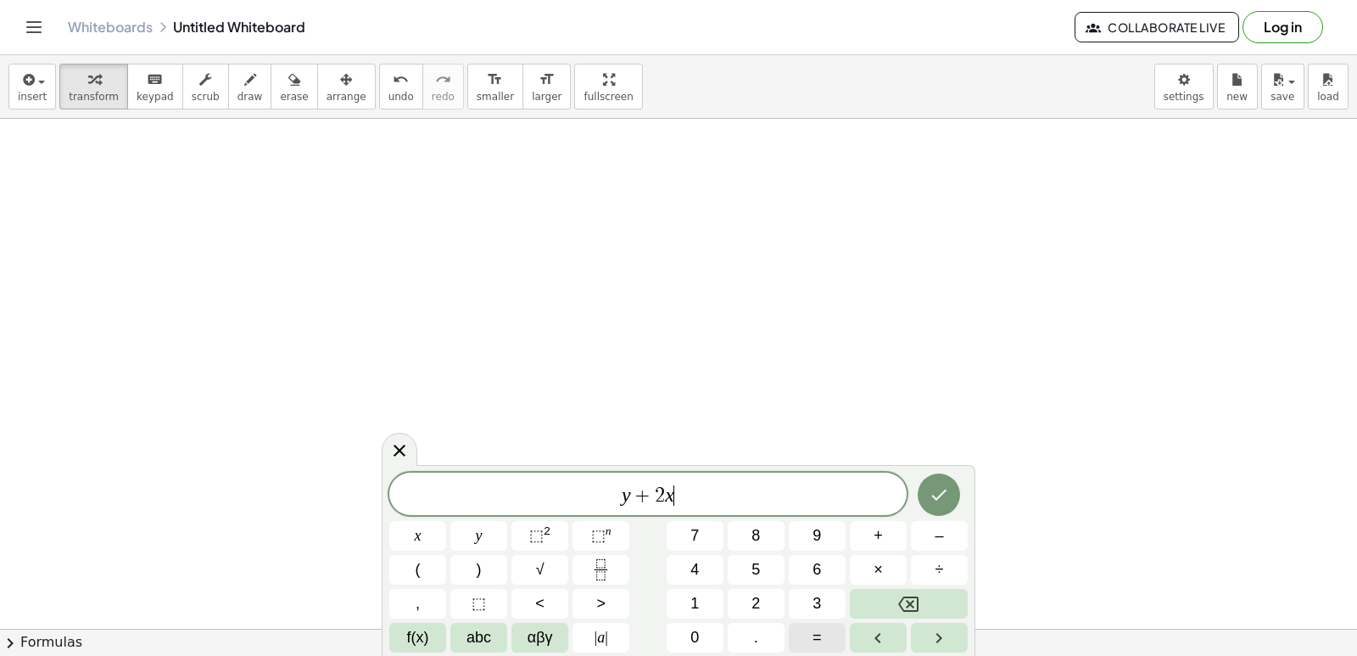
click at [827, 645] on button "=" at bounding box center [817, 638] width 57 height 30
click at [943, 489] on icon "Done" at bounding box center [939, 494] width 20 height 20
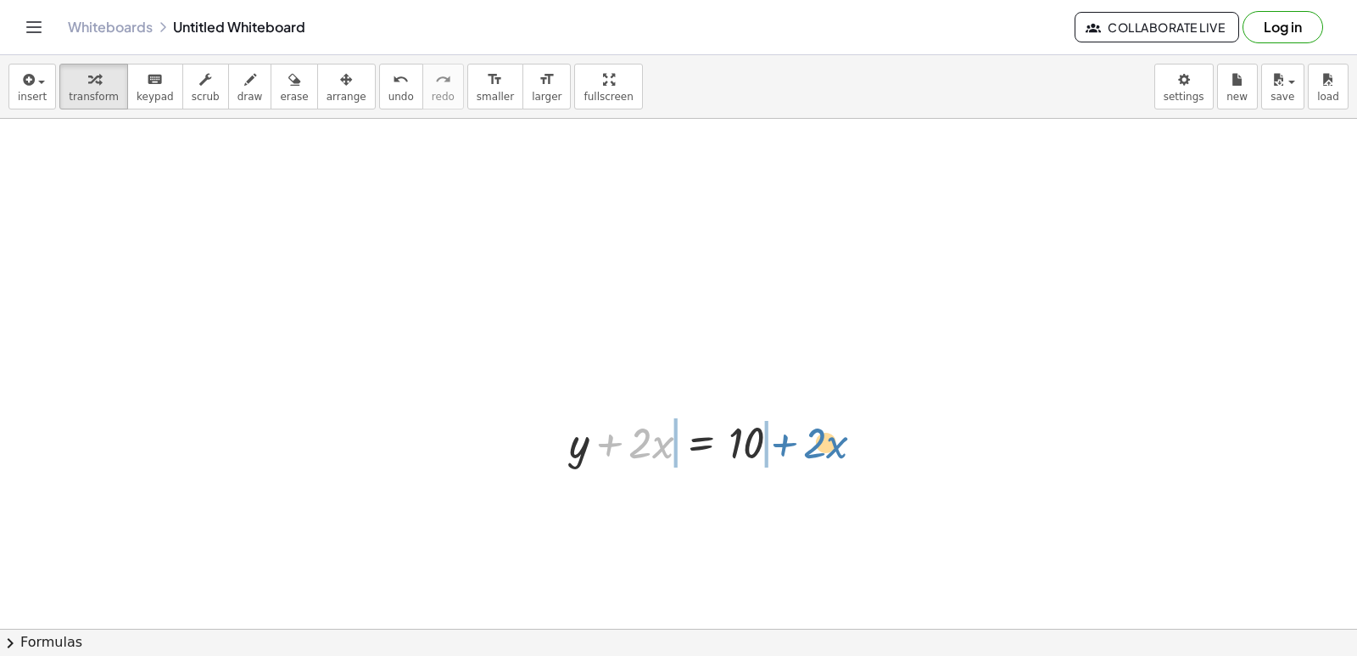
drag, startPoint x: 611, startPoint y: 445, endPoint x: 790, endPoint y: 441, distance: 179.0
click at [789, 442] on div at bounding box center [682, 441] width 242 height 58
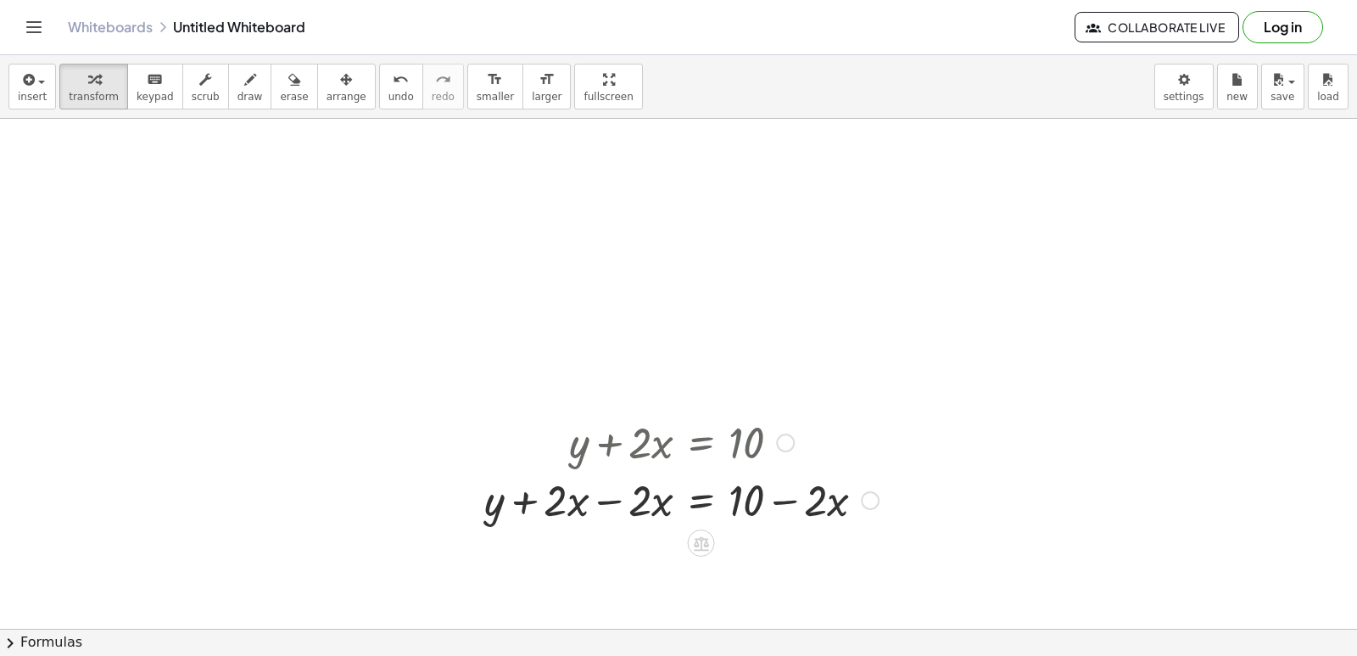
drag, startPoint x: 790, startPoint y: 441, endPoint x: 372, endPoint y: 323, distance: 433.6
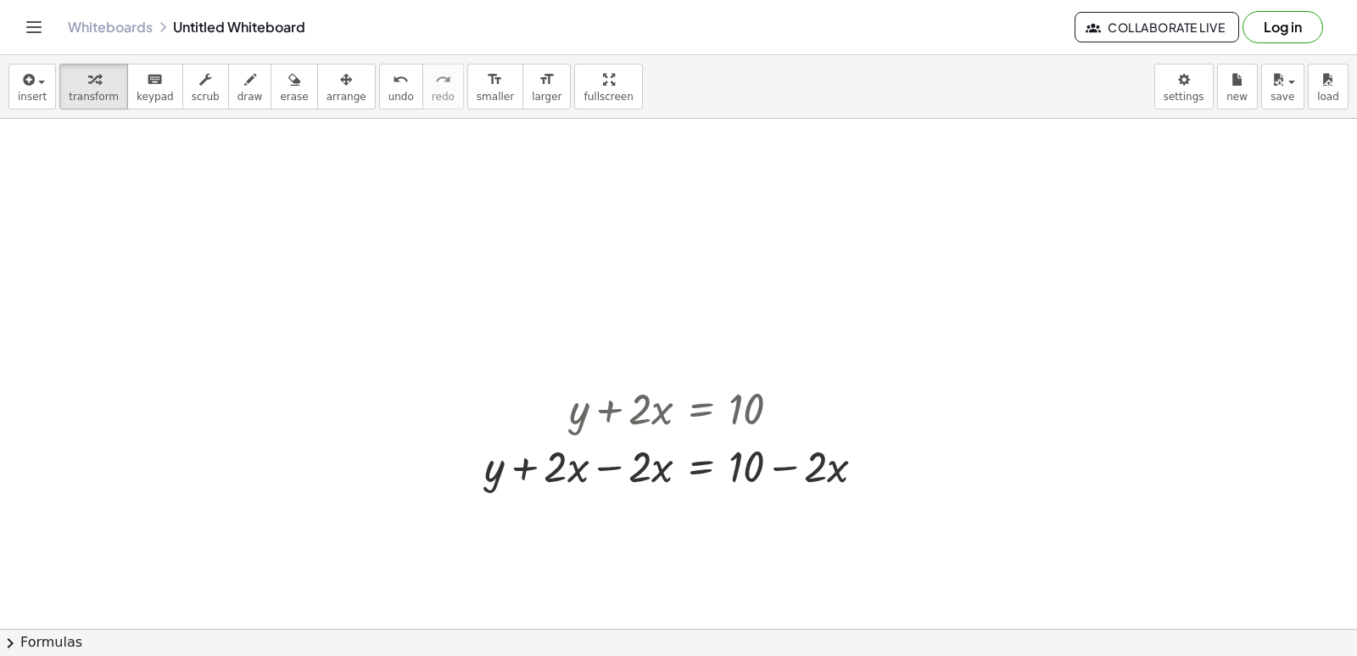
scroll to position [8999, 0]
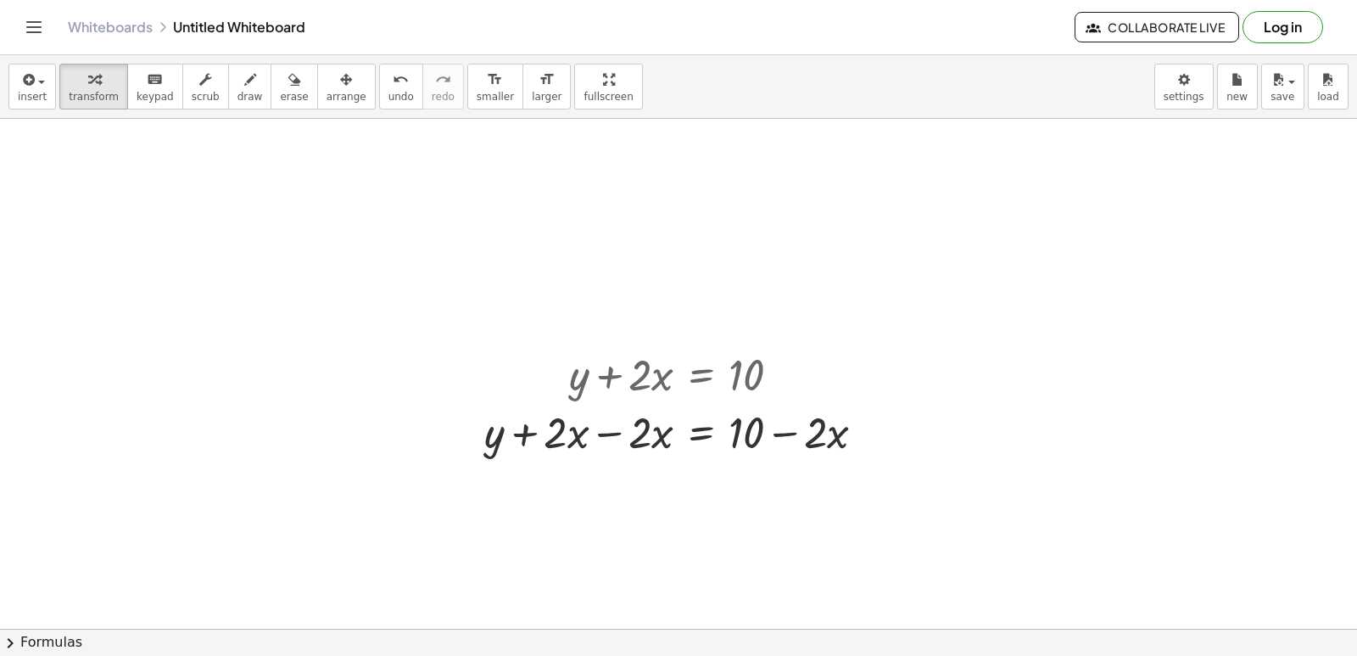
drag, startPoint x: 1354, startPoint y: 607, endPoint x: 961, endPoint y: 281, distance: 510.7
drag, startPoint x: 961, startPoint y: 281, endPoint x: 874, endPoint y: 276, distance: 86.7
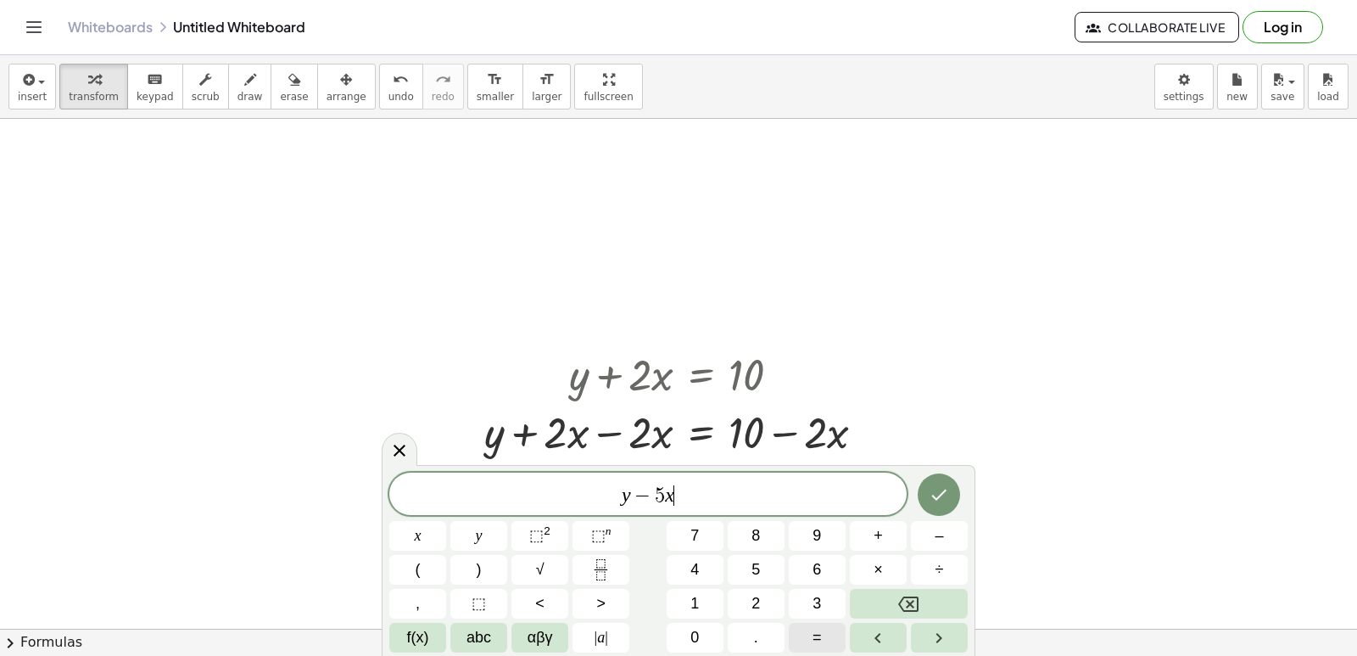
click at [833, 646] on button "=" at bounding box center [817, 638] width 57 height 30
click at [951, 507] on button "Done" at bounding box center [939, 494] width 42 height 42
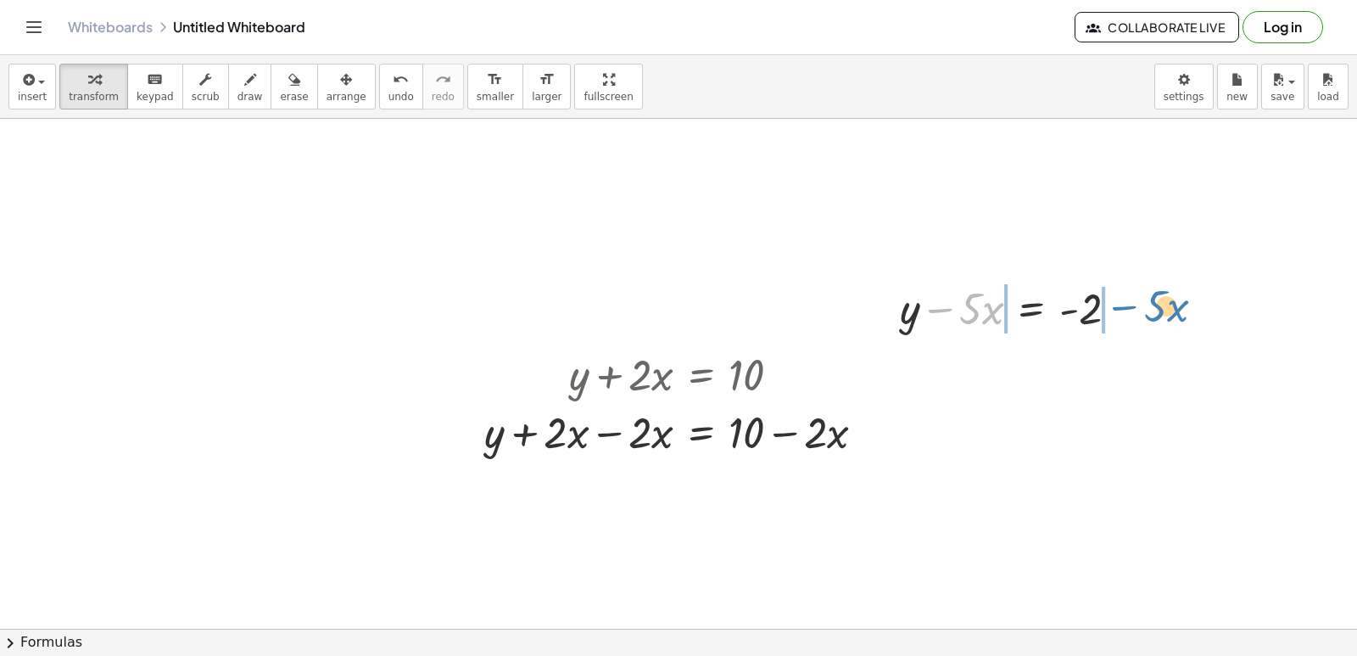
drag, startPoint x: 935, startPoint y: 310, endPoint x: 1120, endPoint y: 307, distance: 184.9
click at [1120, 307] on div at bounding box center [1015, 307] width 249 height 58
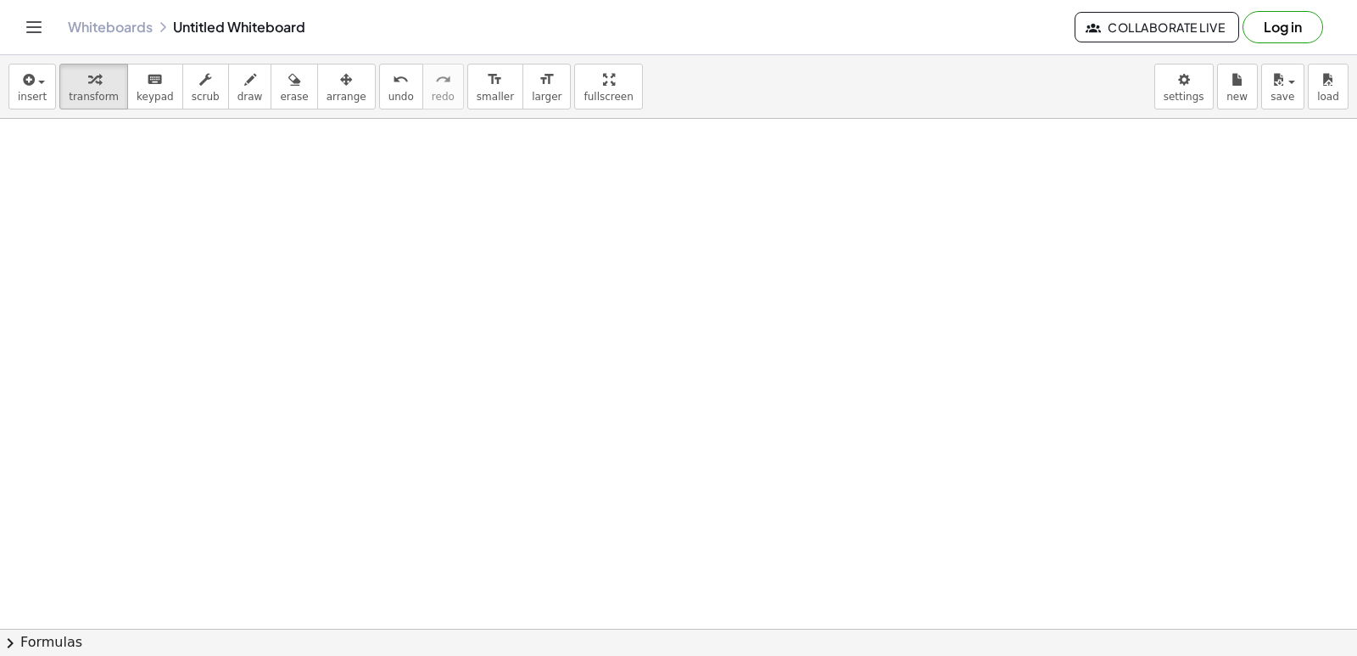
scroll to position [10071, 0]
drag, startPoint x: 1349, startPoint y: 607, endPoint x: 478, endPoint y: 281, distance: 931.1
drag, startPoint x: 478, startPoint y: 281, endPoint x: 1310, endPoint y: 180, distance: 838.2
drag, startPoint x: 1310, startPoint y: 180, endPoint x: 318, endPoint y: 296, distance: 998.3
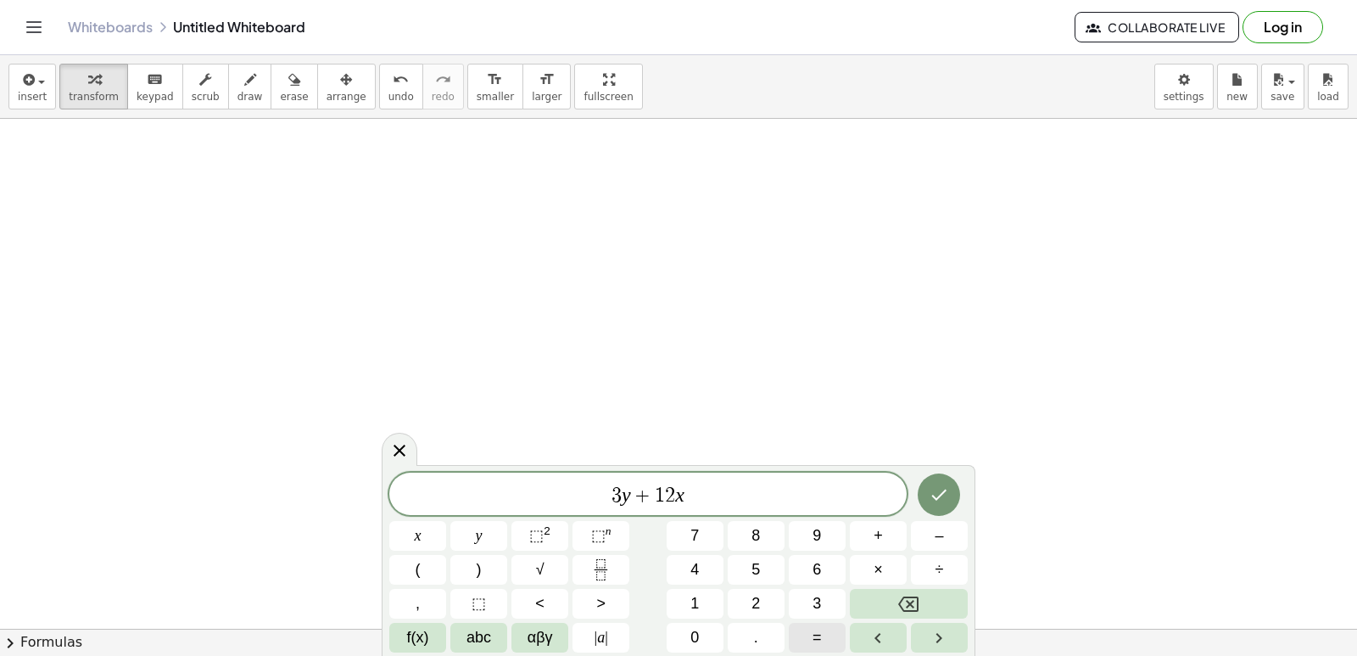
click at [825, 645] on button "=" at bounding box center [817, 638] width 57 height 30
click at [941, 492] on icon "Done" at bounding box center [939, 494] width 20 height 20
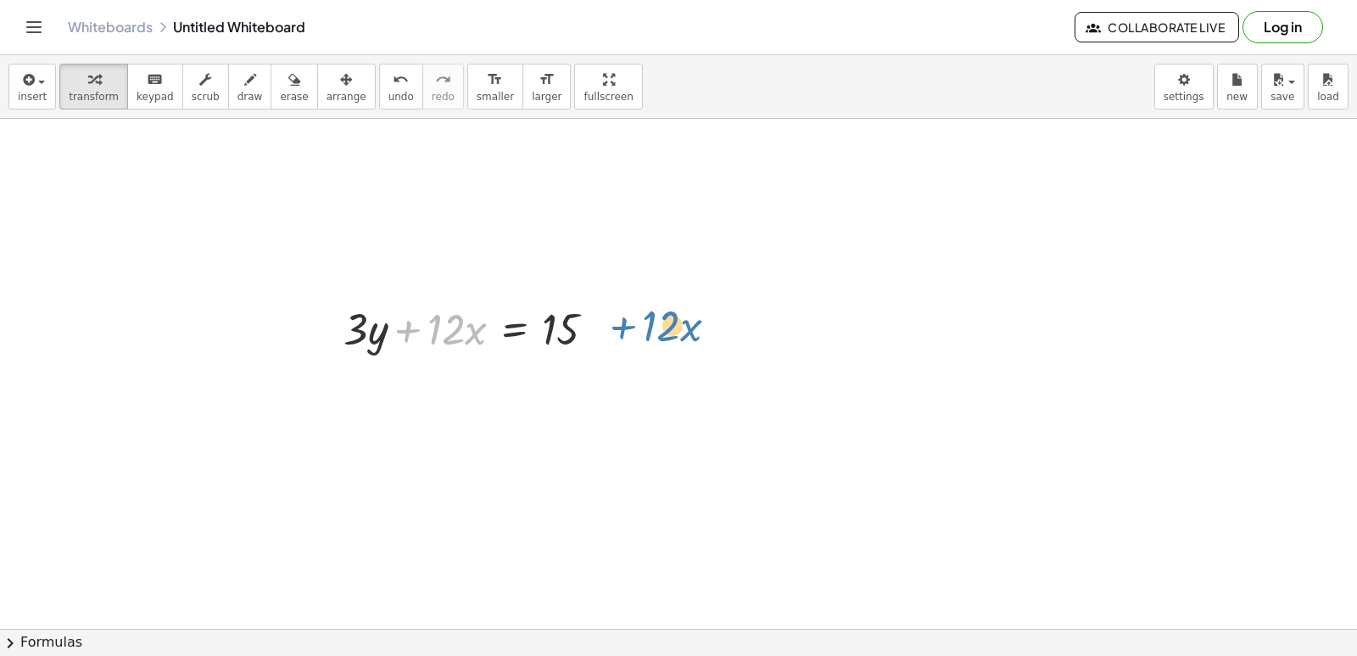
drag, startPoint x: 433, startPoint y: 427, endPoint x: 624, endPoint y: 321, distance: 219.5
drag, startPoint x: 624, startPoint y: 321, endPoint x: 477, endPoint y: 415, distance: 175.1
drag, startPoint x: 444, startPoint y: 436, endPoint x: 627, endPoint y: 322, distance: 215.6
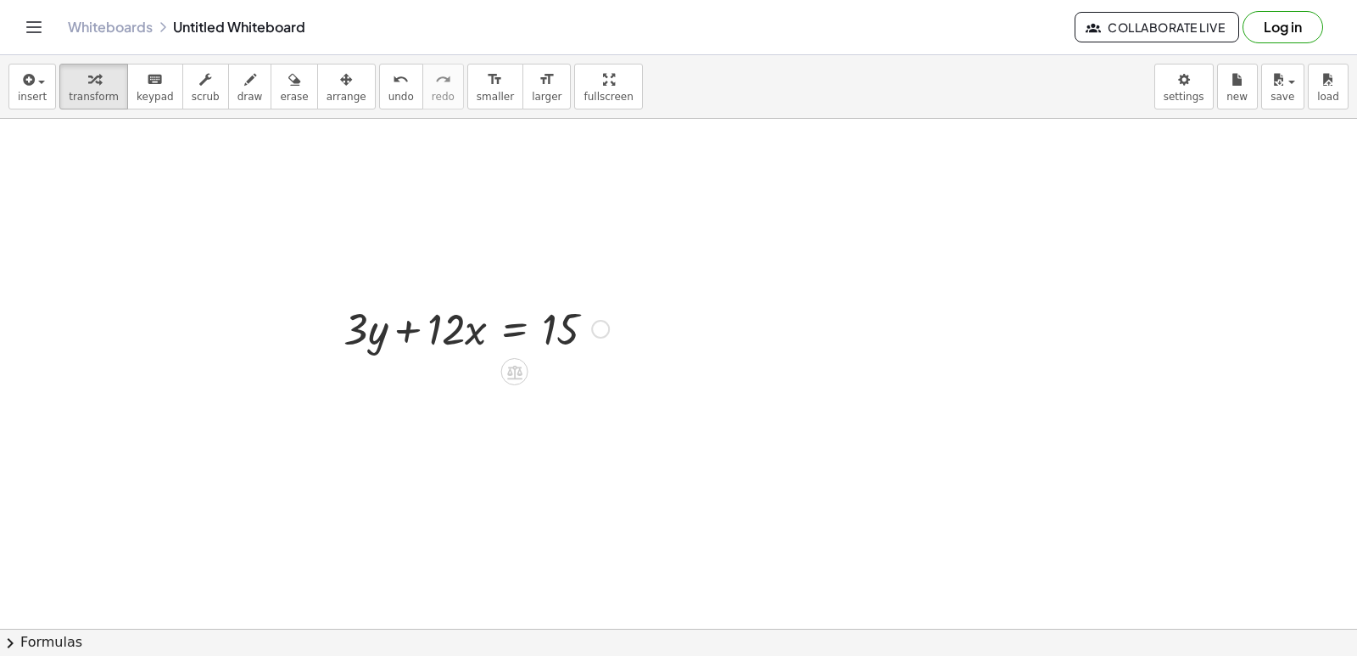
drag, startPoint x: 627, startPoint y: 322, endPoint x: 552, endPoint y: 450, distance: 148.2
drag, startPoint x: 552, startPoint y: 450, endPoint x: 396, endPoint y: 455, distance: 156.1
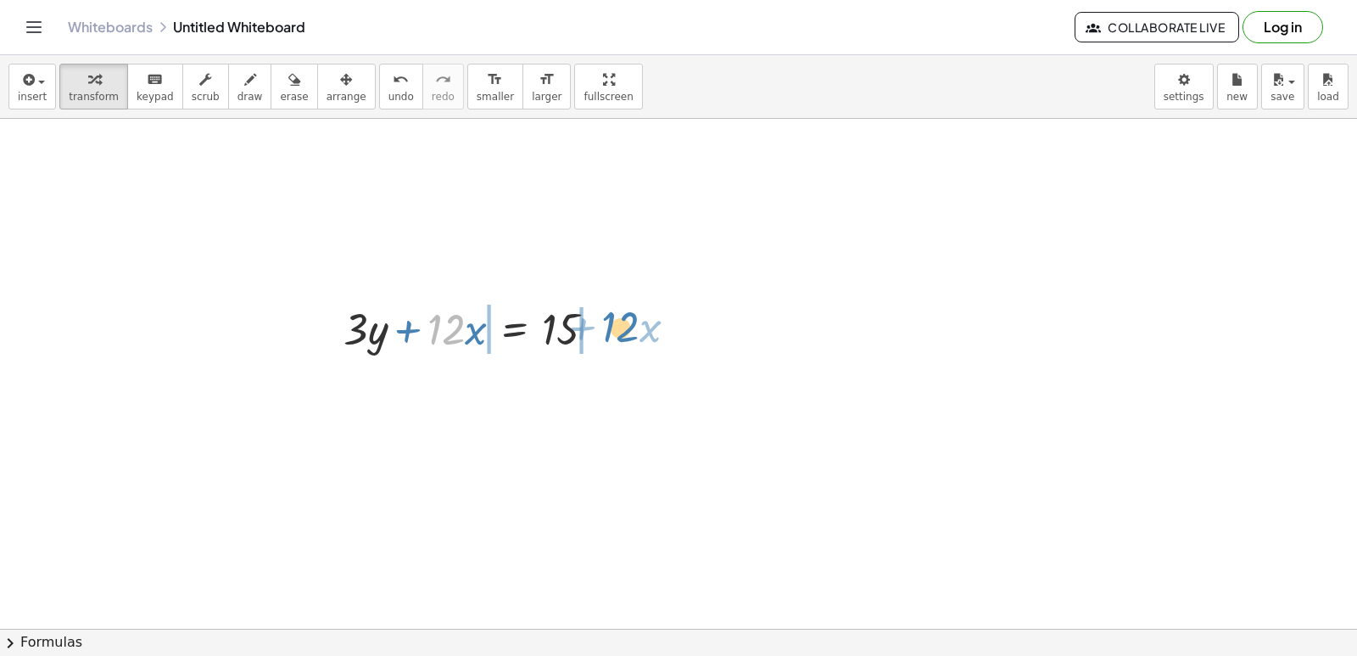
drag, startPoint x: 449, startPoint y: 328, endPoint x: 624, endPoint y: 326, distance: 175.6
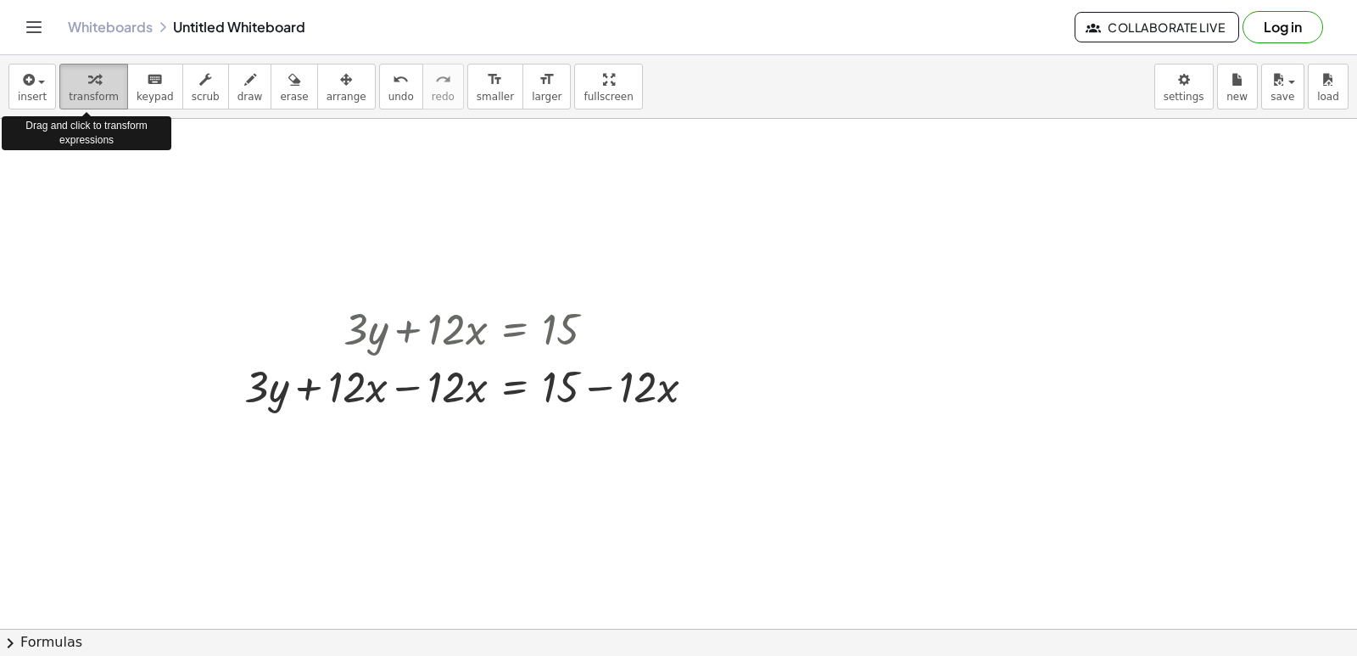
click at [95, 81] on div "button" at bounding box center [94, 79] width 50 height 20
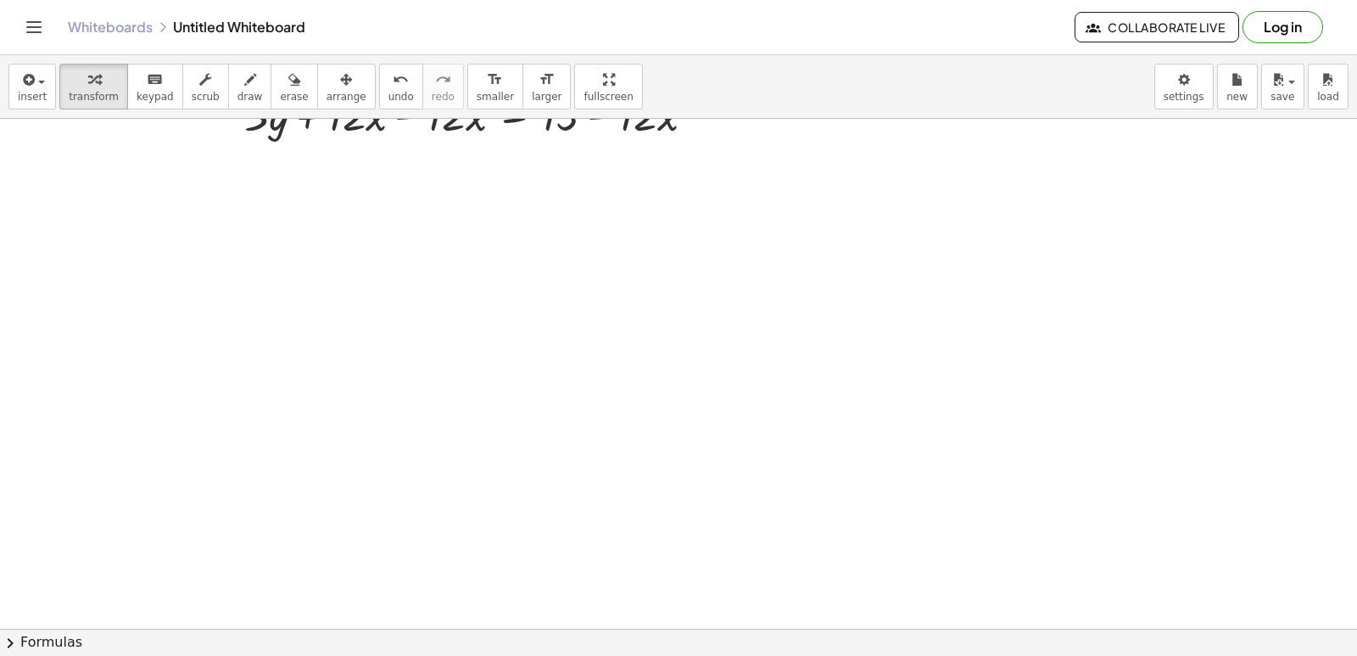
scroll to position [10377, 0]
drag, startPoint x: 748, startPoint y: 485, endPoint x: 680, endPoint y: 455, distance: 74.4
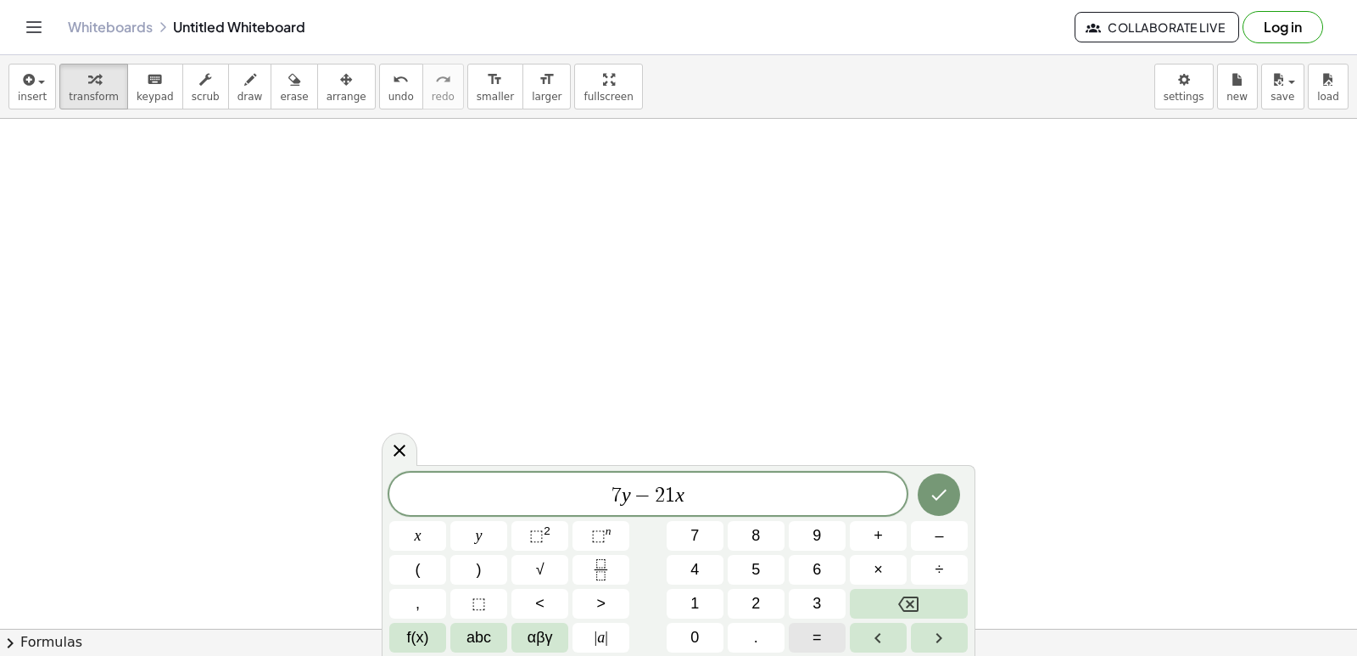
click at [826, 634] on button "=" at bounding box center [817, 638] width 57 height 30
click at [933, 489] on icon "Done" at bounding box center [939, 494] width 20 height 20
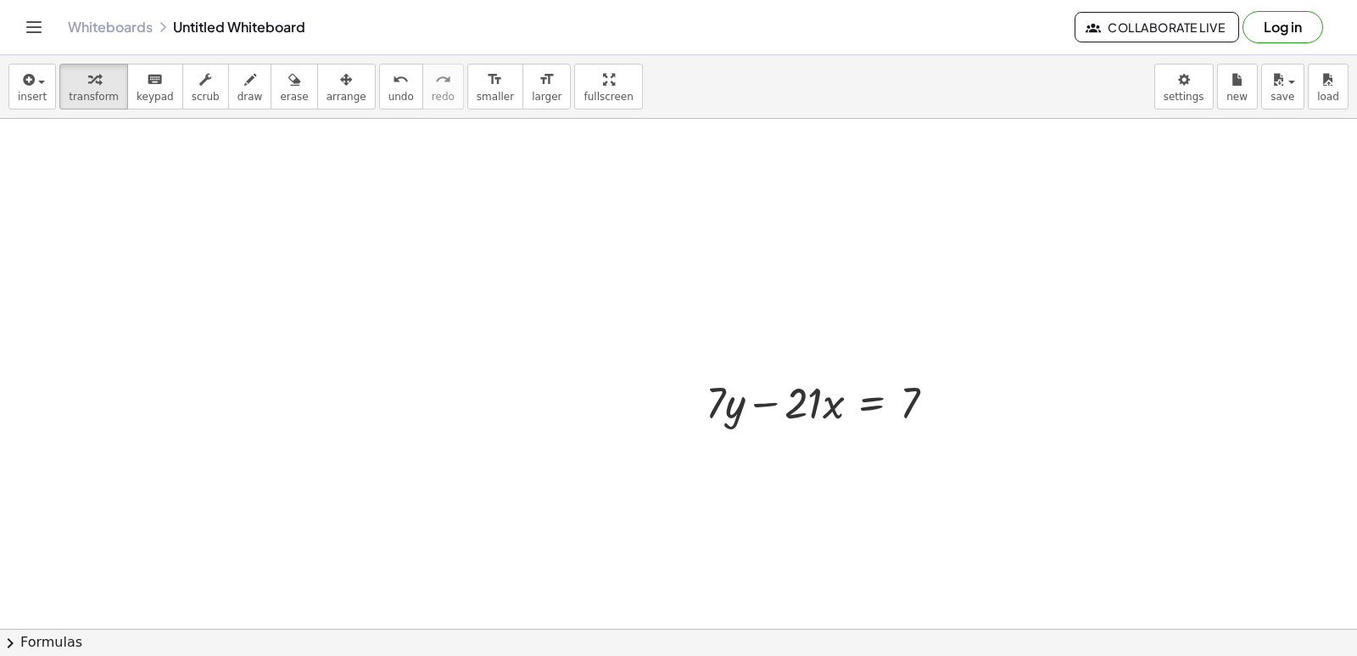
scroll to position [10546, 0]
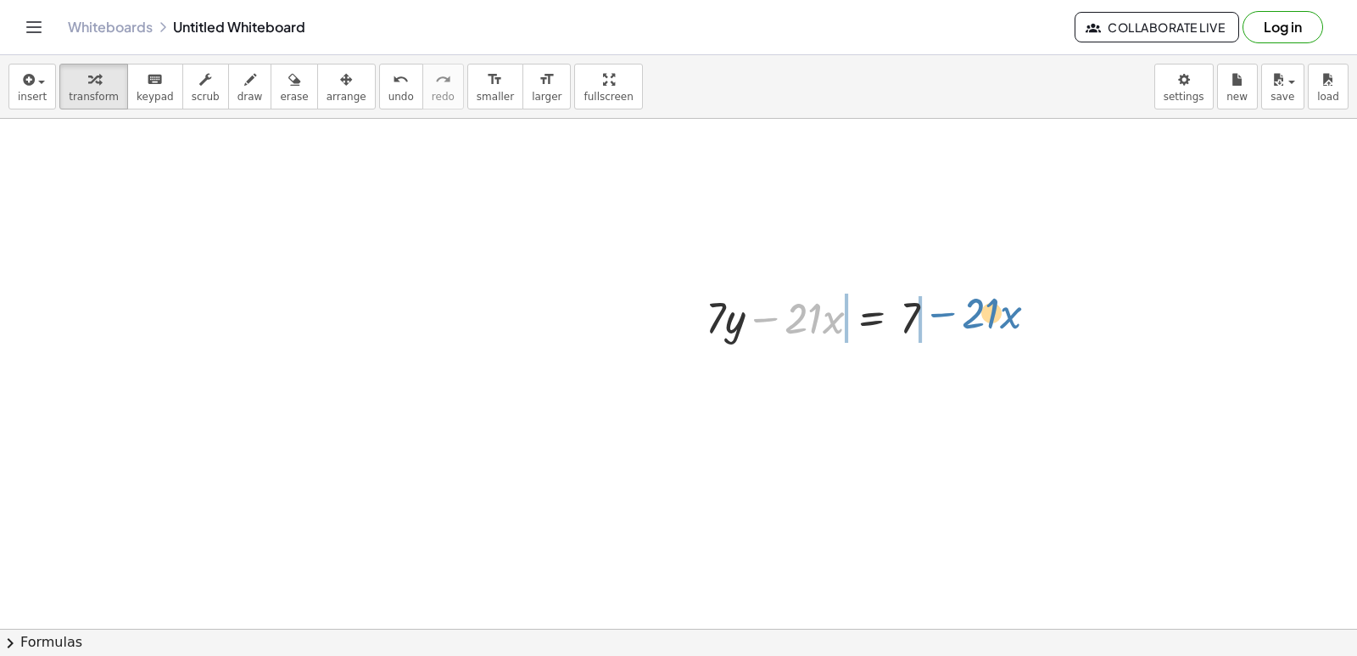
drag, startPoint x: 766, startPoint y: 314, endPoint x: 943, endPoint y: 309, distance: 177.3
click at [943, 309] on div at bounding box center [827, 317] width 260 height 58
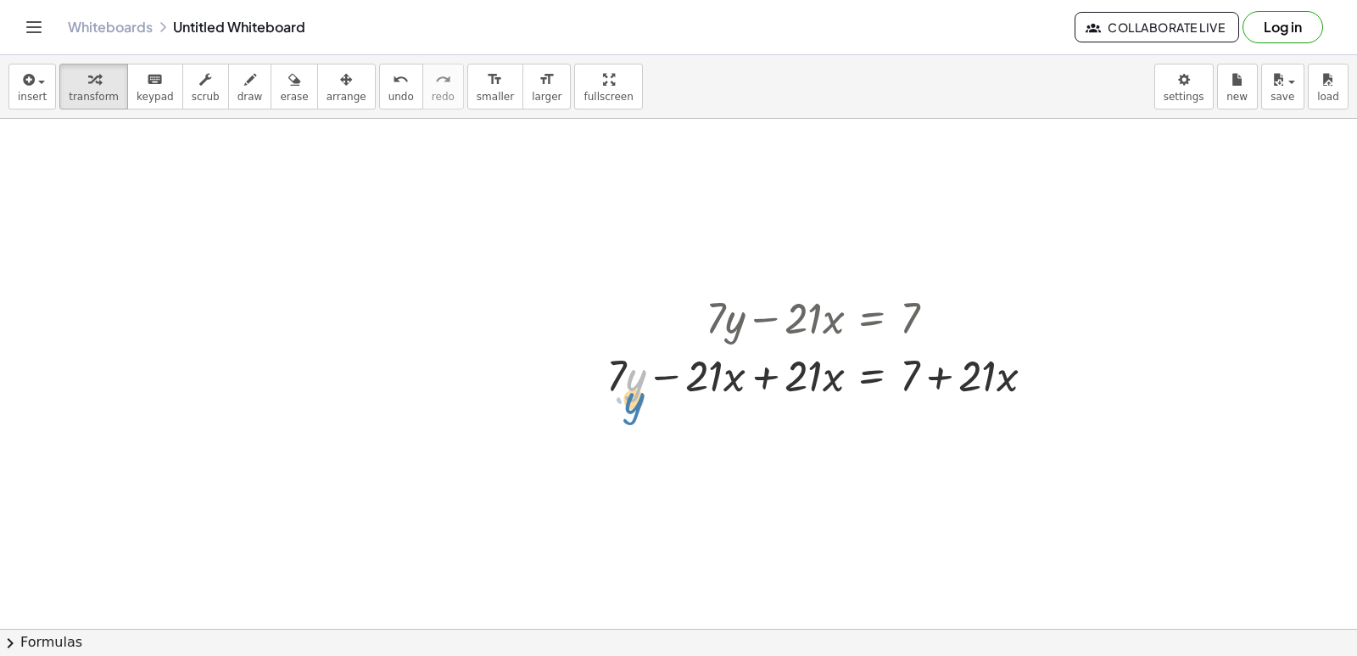
drag, startPoint x: 860, startPoint y: 406, endPoint x: 625, endPoint y: 392, distance: 235.4
drag, startPoint x: 625, startPoint y: 392, endPoint x: 958, endPoint y: 426, distance: 334.2
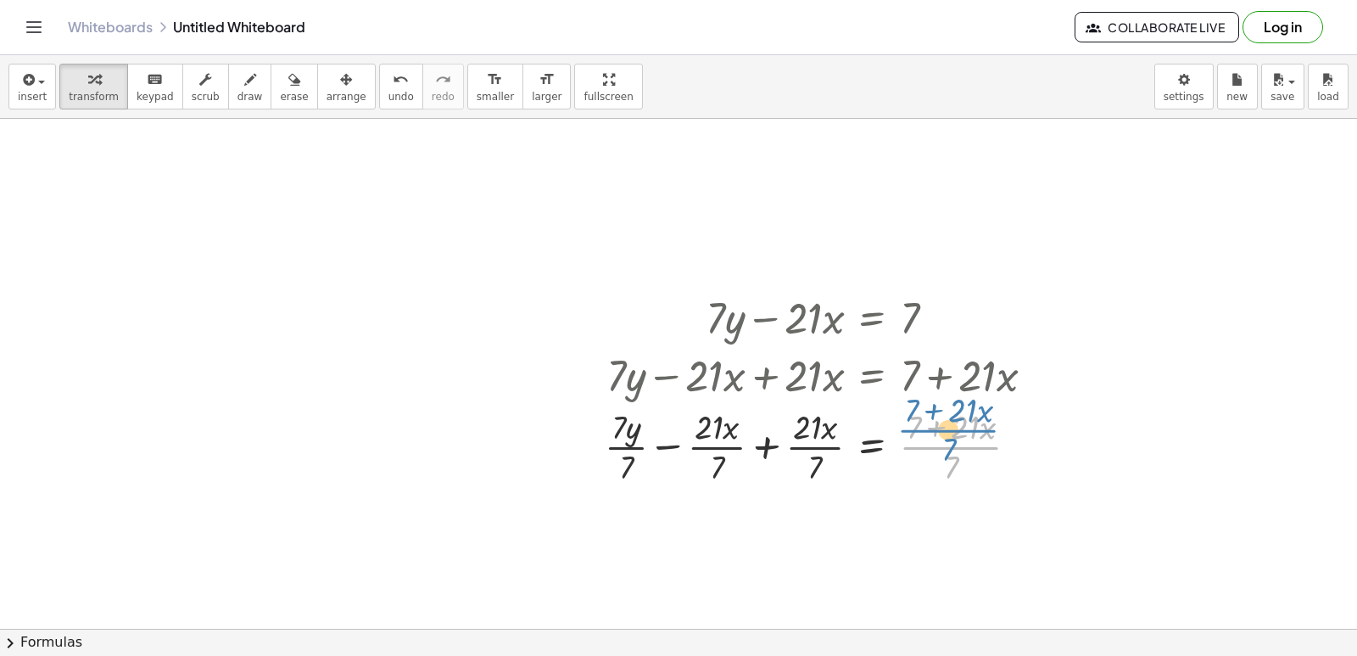
drag, startPoint x: 957, startPoint y: 457, endPoint x: 964, endPoint y: 441, distance: 17.5
click at [964, 441] on div at bounding box center [826, 445] width 461 height 85
drag, startPoint x: 961, startPoint y: 462, endPoint x: 941, endPoint y: 437, distance: 32.6
click at [941, 437] on div at bounding box center [826, 445] width 461 height 85
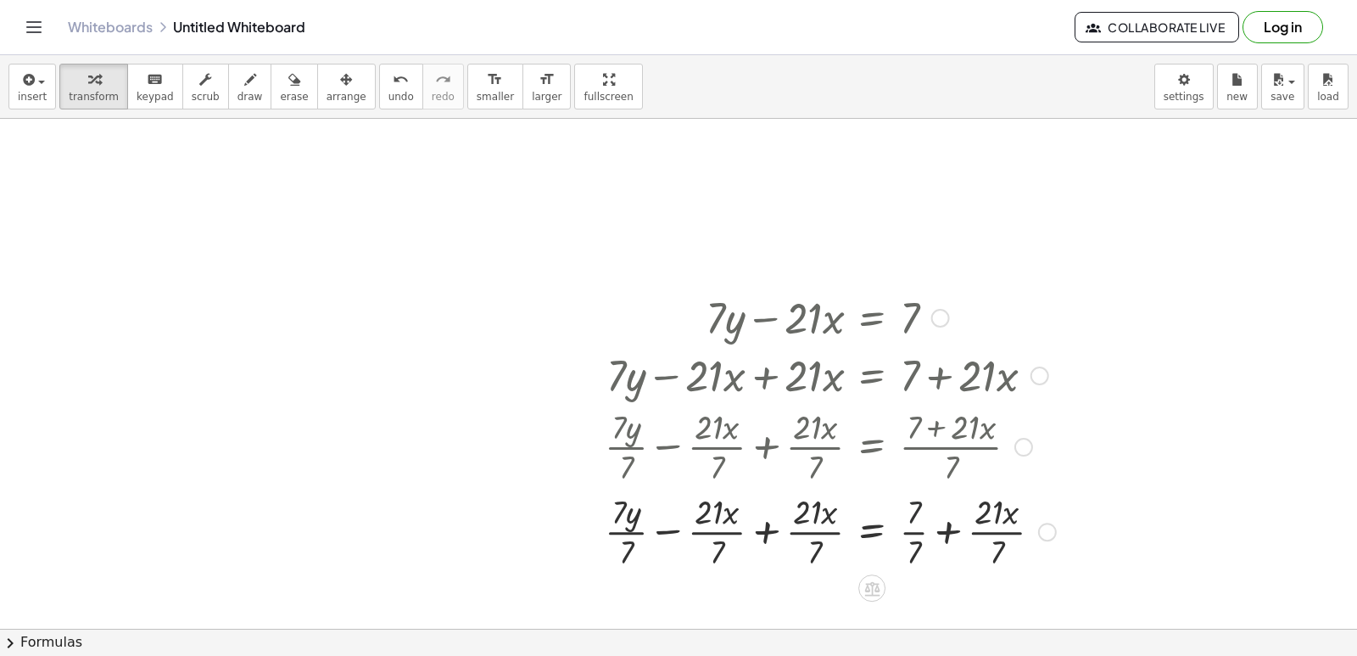
click at [922, 525] on div at bounding box center [830, 530] width 468 height 85
click at [981, 528] on div at bounding box center [826, 530] width 461 height 85
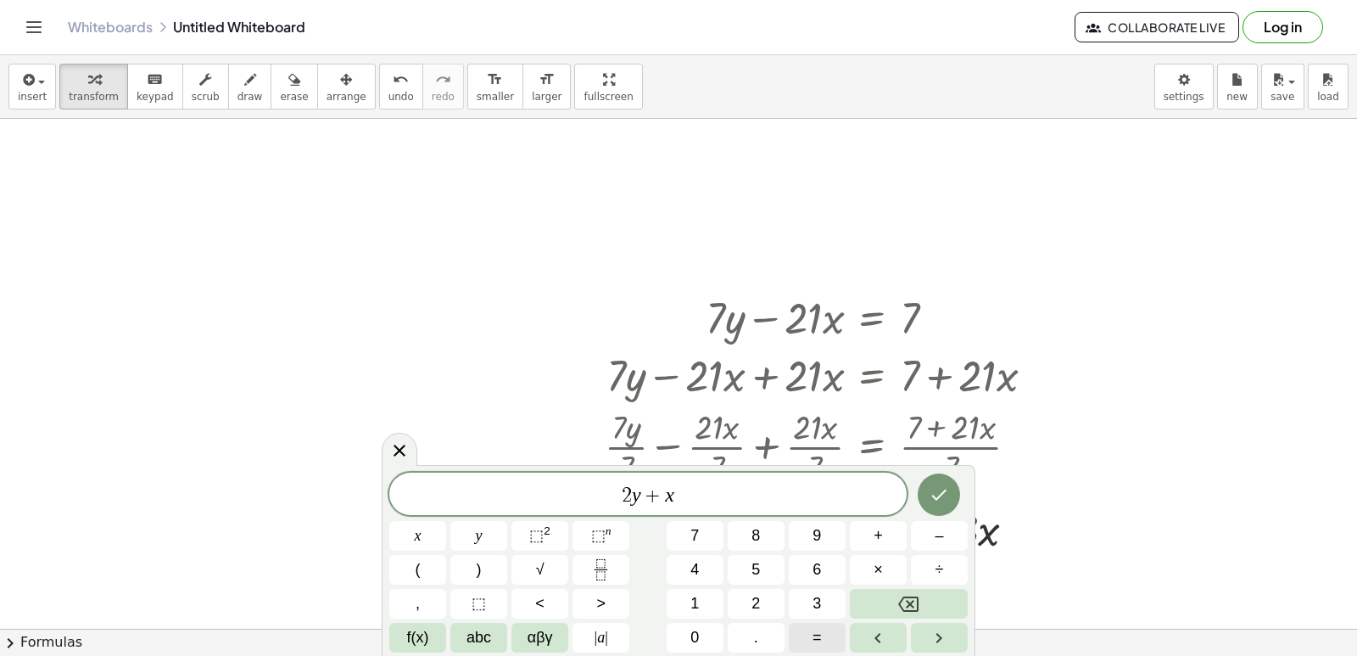
click at [812, 640] on button "=" at bounding box center [817, 638] width 57 height 30
click at [947, 494] on icon "Done" at bounding box center [939, 494] width 20 height 20
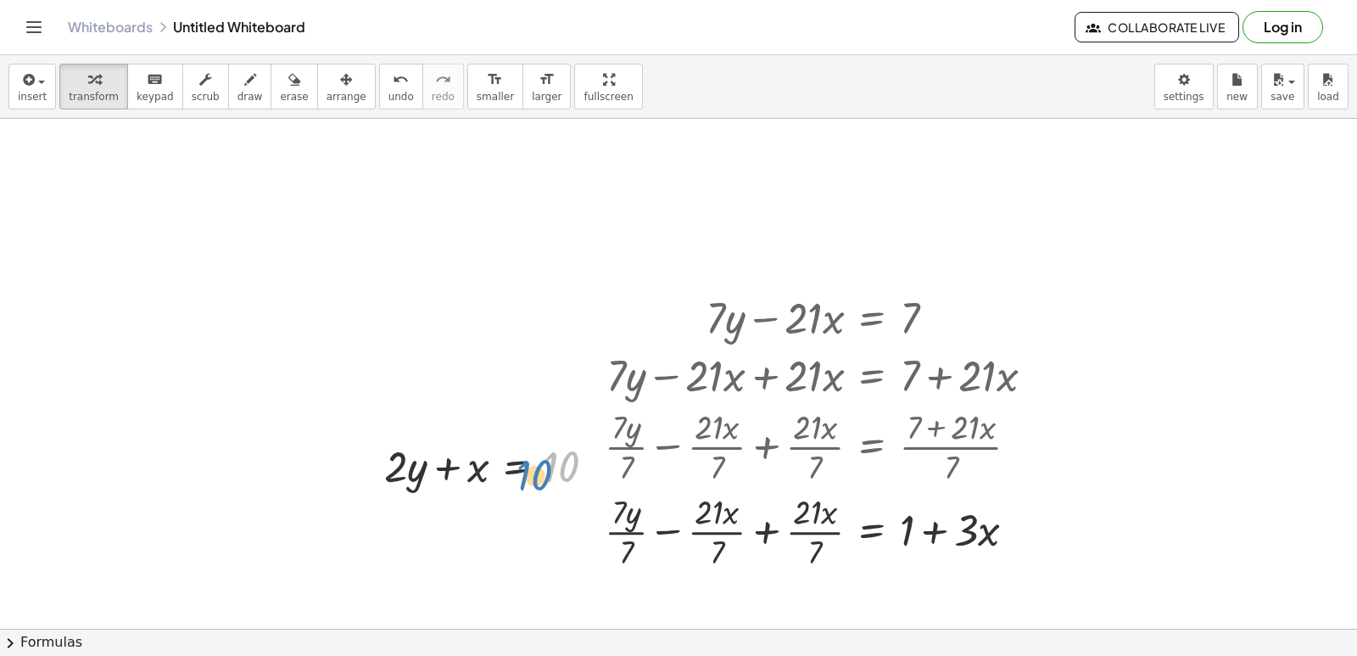
drag, startPoint x: 578, startPoint y: 464, endPoint x: 545, endPoint y: 472, distance: 33.3
click at [545, 472] on div at bounding box center [497, 465] width 242 height 58
drag, startPoint x: 404, startPoint y: 472, endPoint x: 614, endPoint y: 462, distance: 210.6
click at [614, 462] on div at bounding box center [497, 465] width 242 height 58
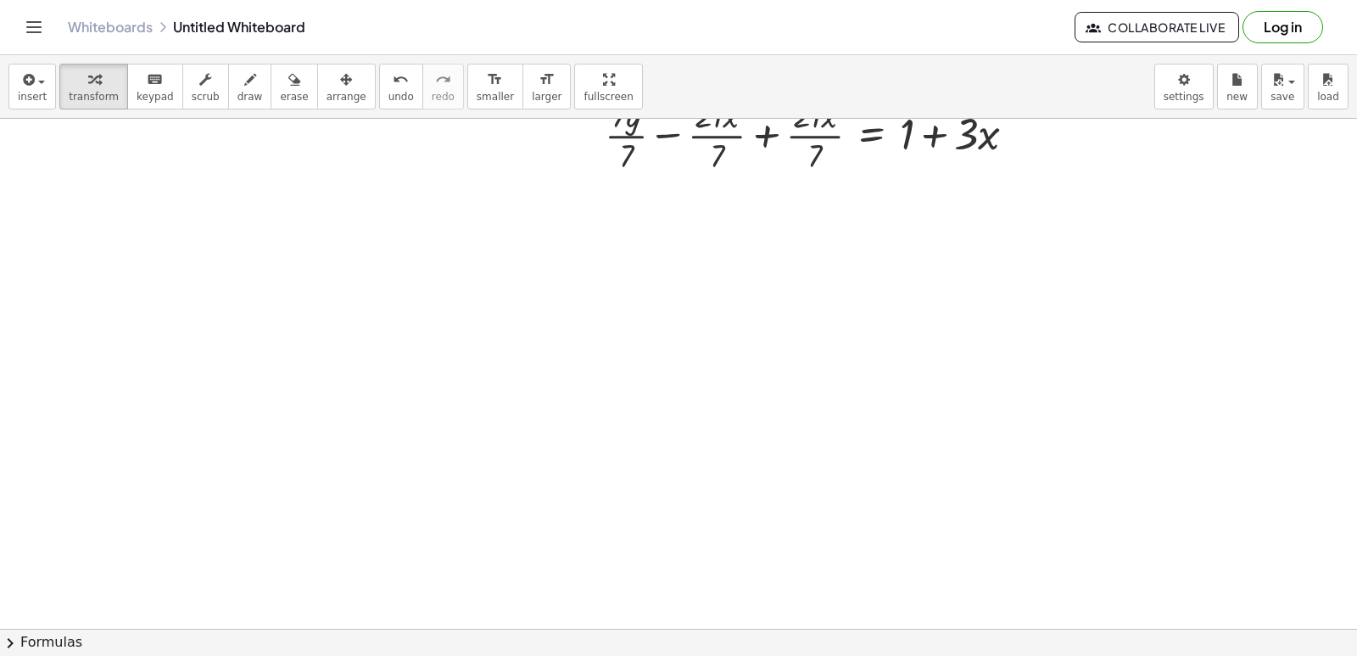
scroll to position [10976, 0]
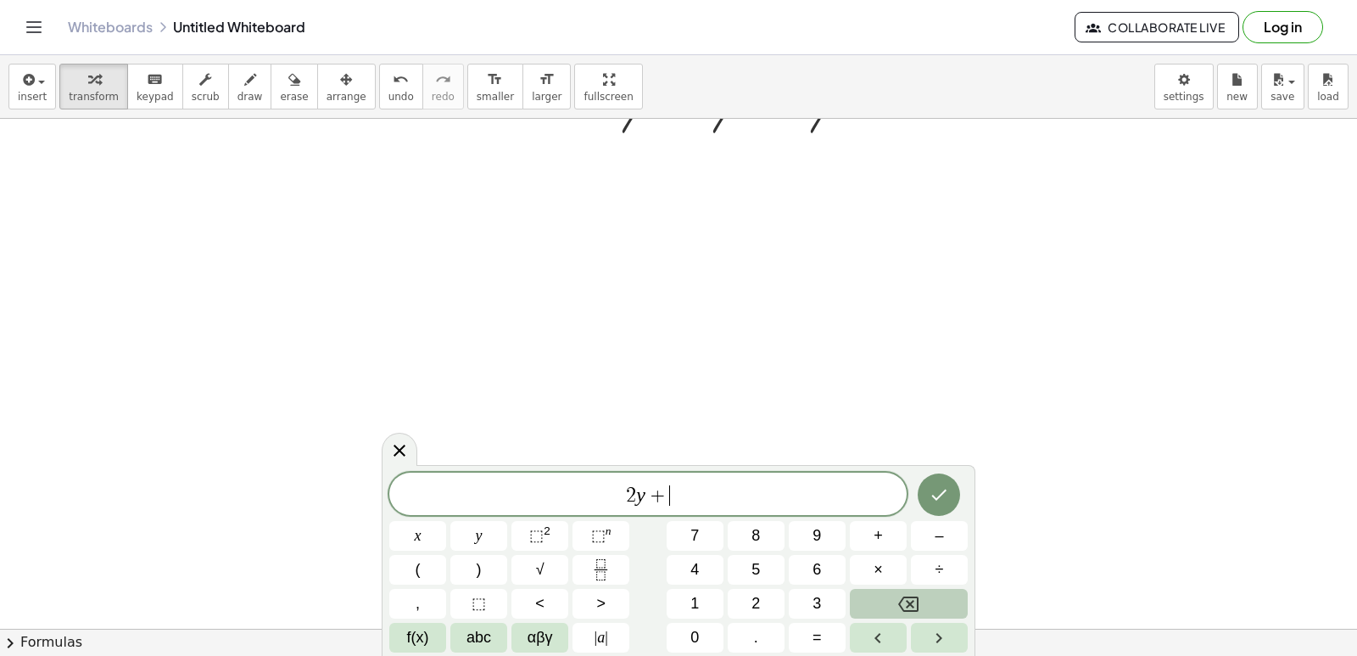
click at [891, 614] on button "Backspace" at bounding box center [909, 604] width 118 height 30
click at [946, 601] on button "Backspace" at bounding box center [909, 604] width 118 height 30
click at [815, 634] on span "=" at bounding box center [817, 637] width 9 height 23
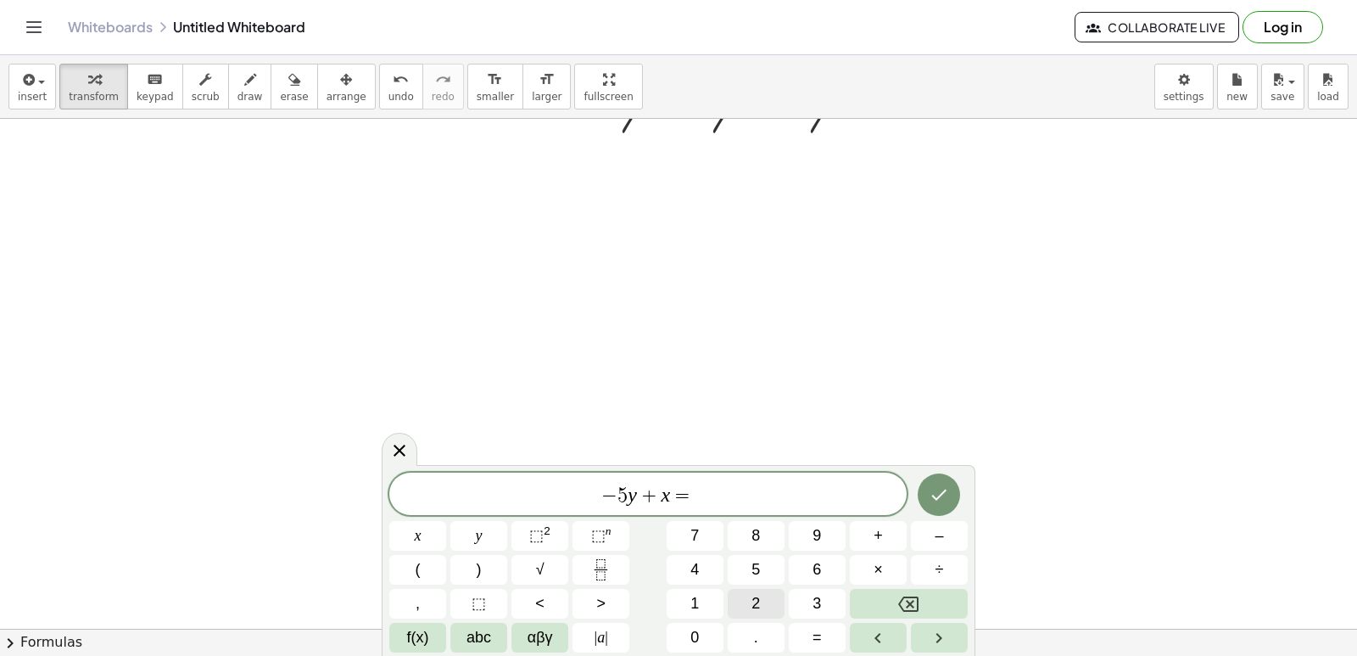
click at [748, 596] on button "2" at bounding box center [756, 604] width 57 height 30
click at [938, 494] on icon "Done" at bounding box center [939, 494] width 20 height 20
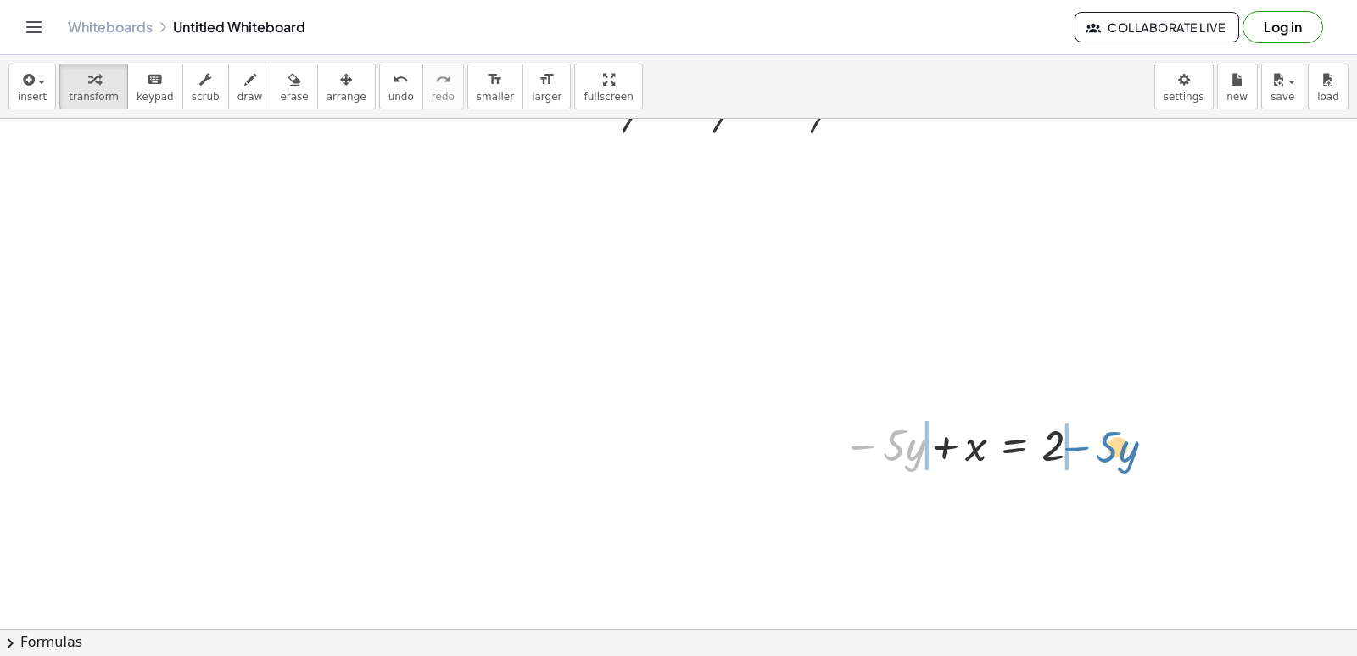
drag, startPoint x: 865, startPoint y: 449, endPoint x: 1079, endPoint y: 450, distance: 213.7
click at [1079, 450] on div at bounding box center [965, 444] width 261 height 58
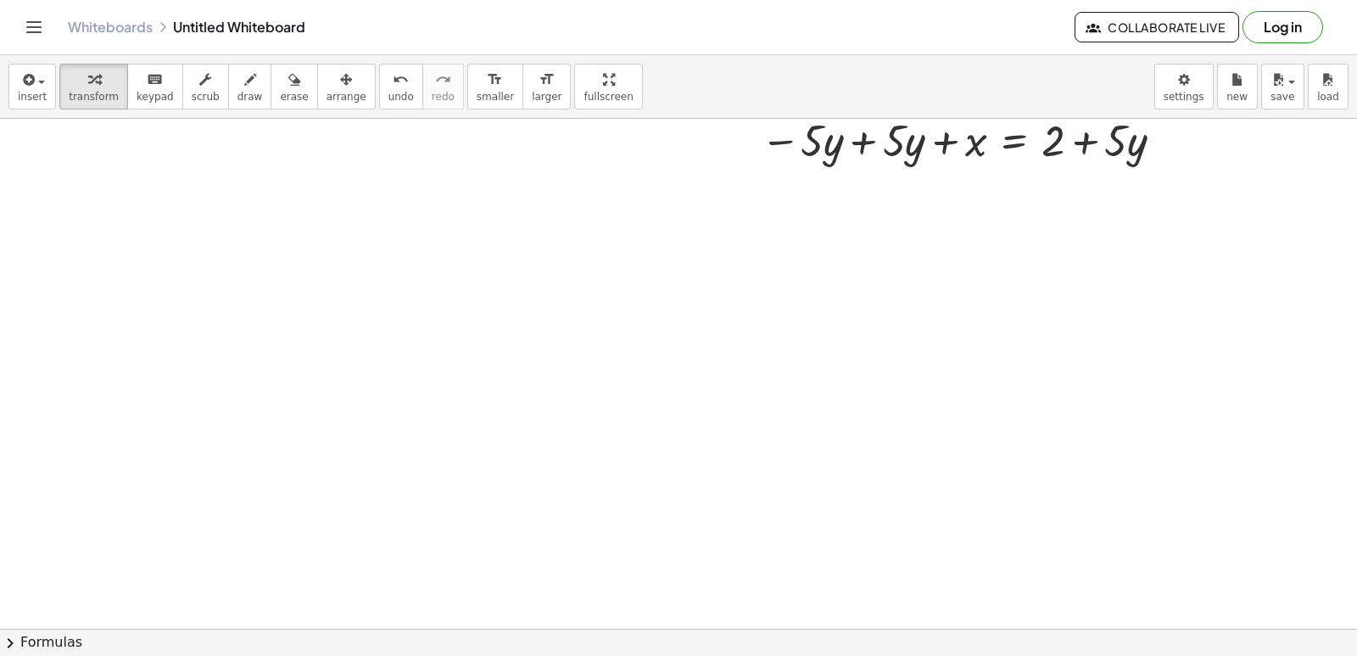
scroll to position [11350, 0]
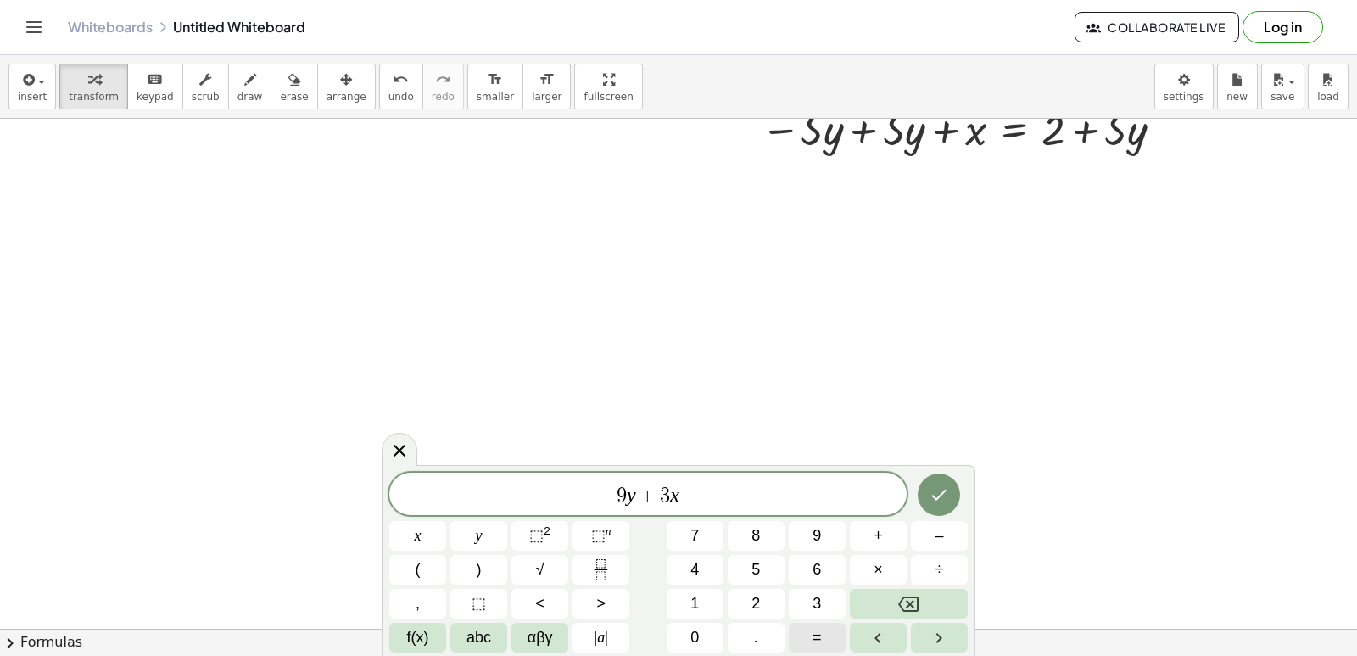
click at [817, 640] on span "=" at bounding box center [817, 637] width 9 height 23
click at [946, 488] on icon "Done" at bounding box center [939, 494] width 20 height 20
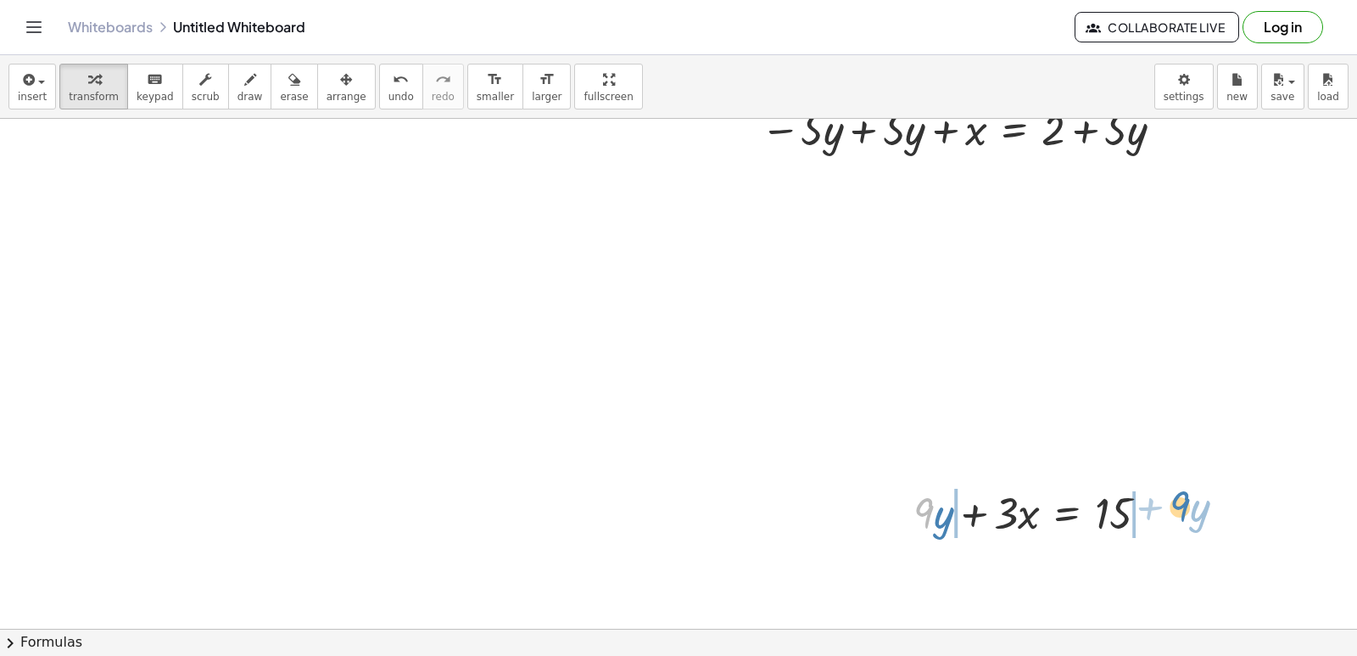
drag, startPoint x: 929, startPoint y: 501, endPoint x: 1185, endPoint y: 493, distance: 256.3
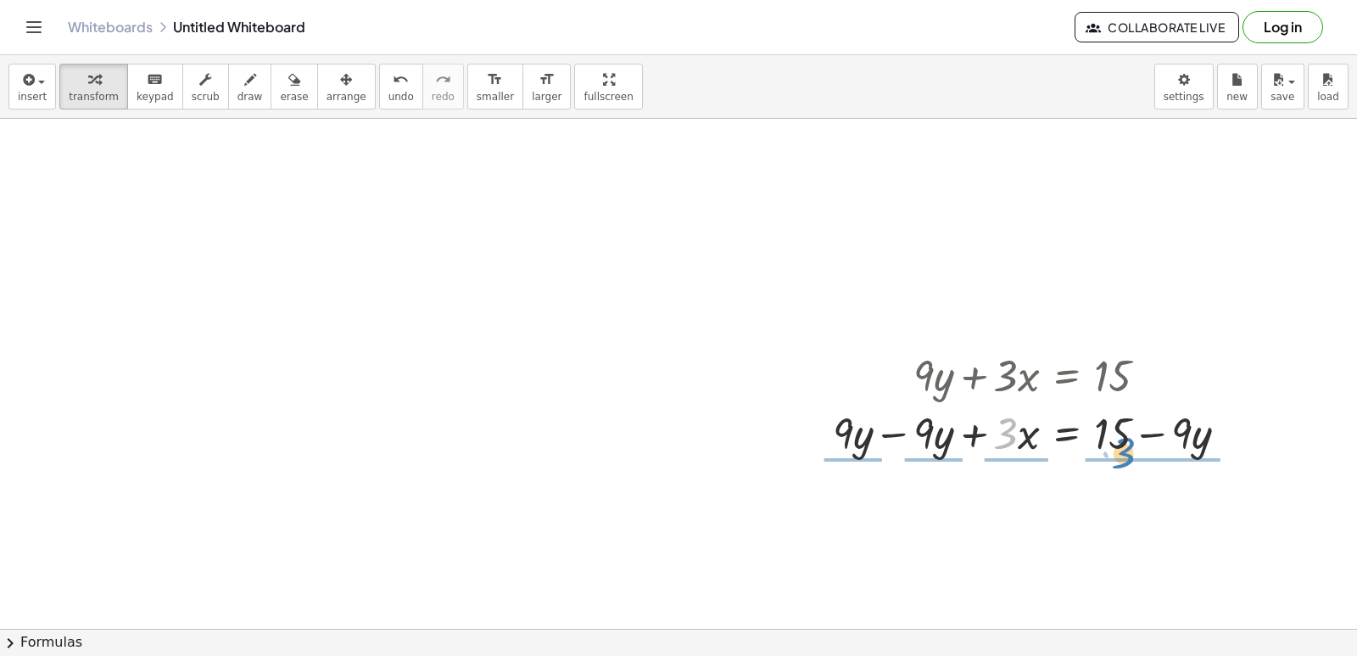
drag, startPoint x: 1011, startPoint y: 583, endPoint x: 1131, endPoint y: 603, distance: 122.2
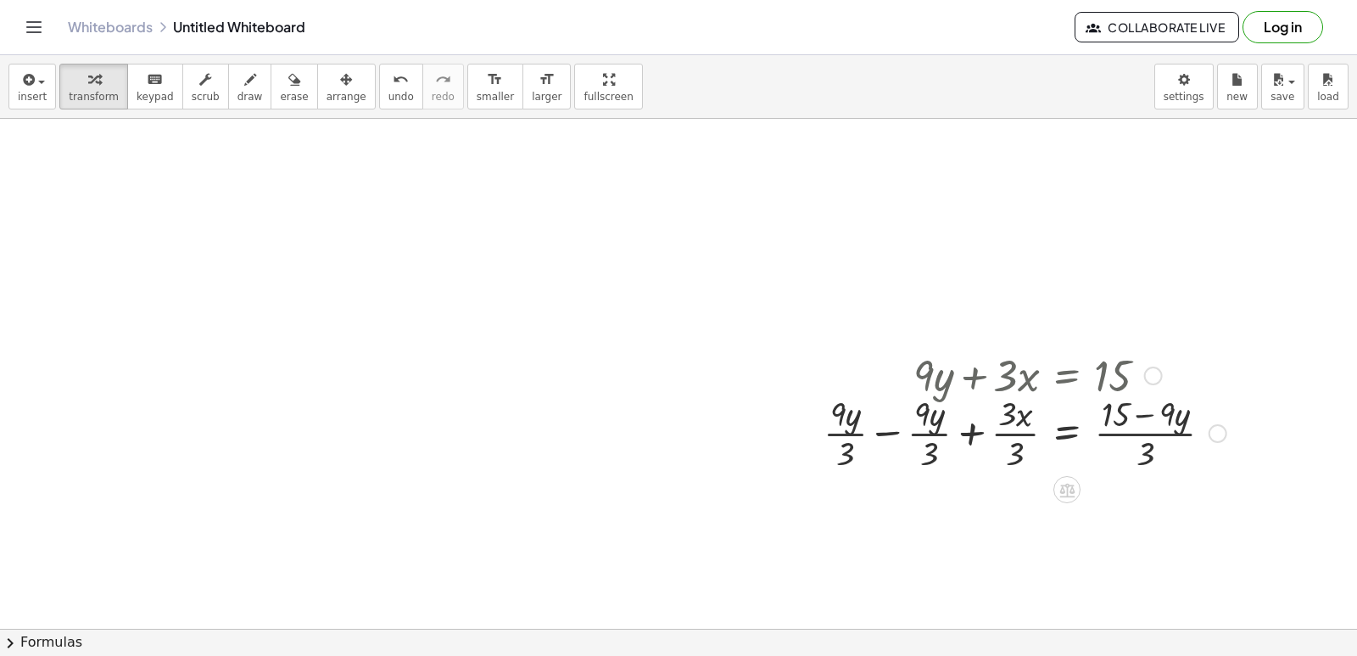
scroll to position [11502, 0]
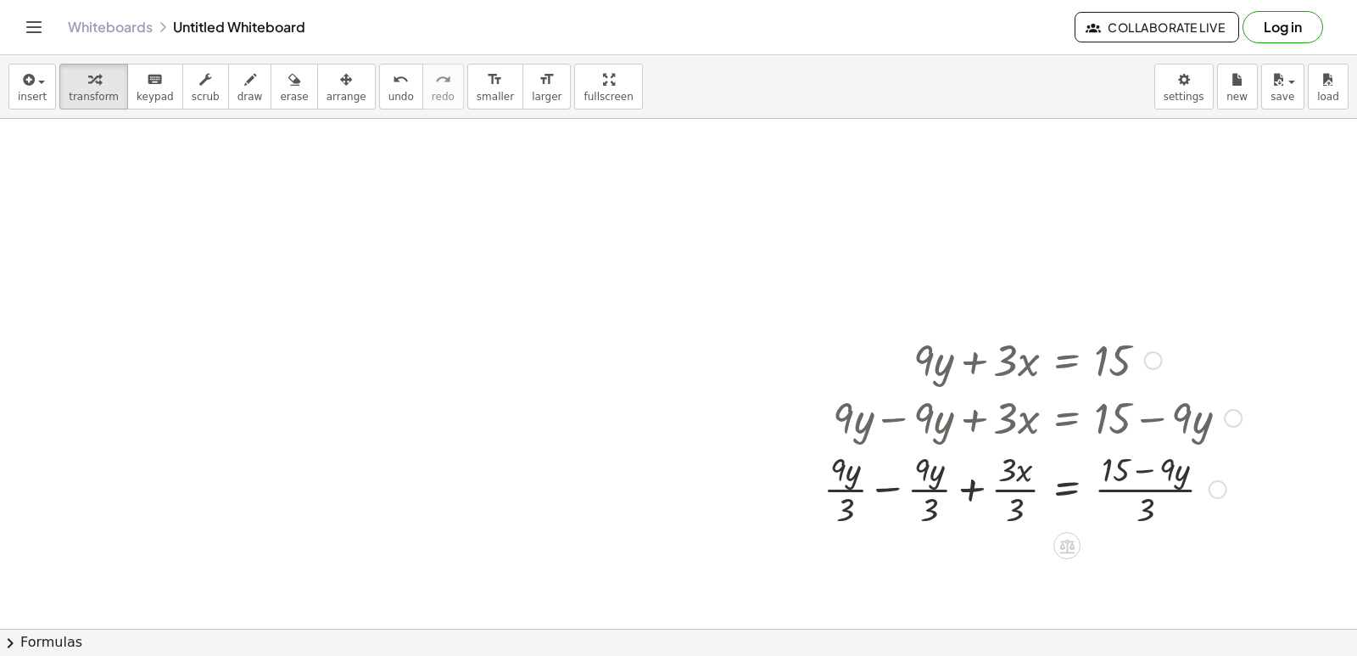
drag, startPoint x: 1131, startPoint y: 603, endPoint x: 702, endPoint y: 316, distance: 516.1
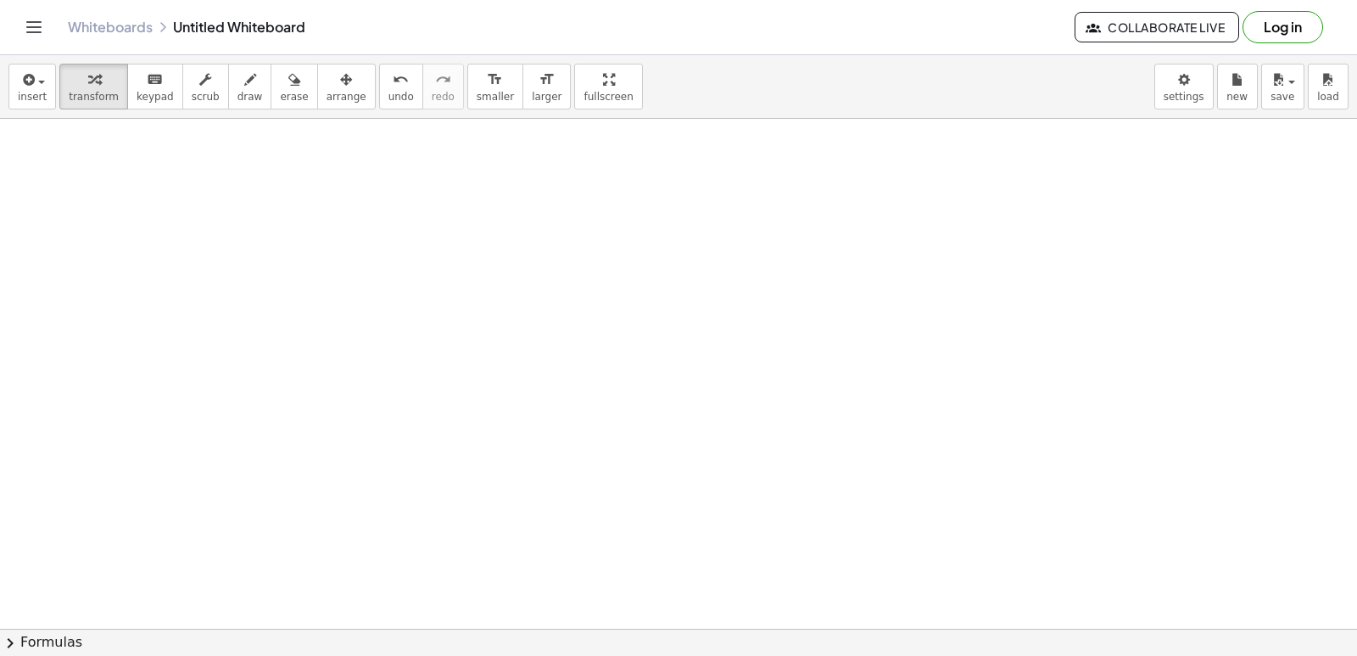
scroll to position [12076, 0]
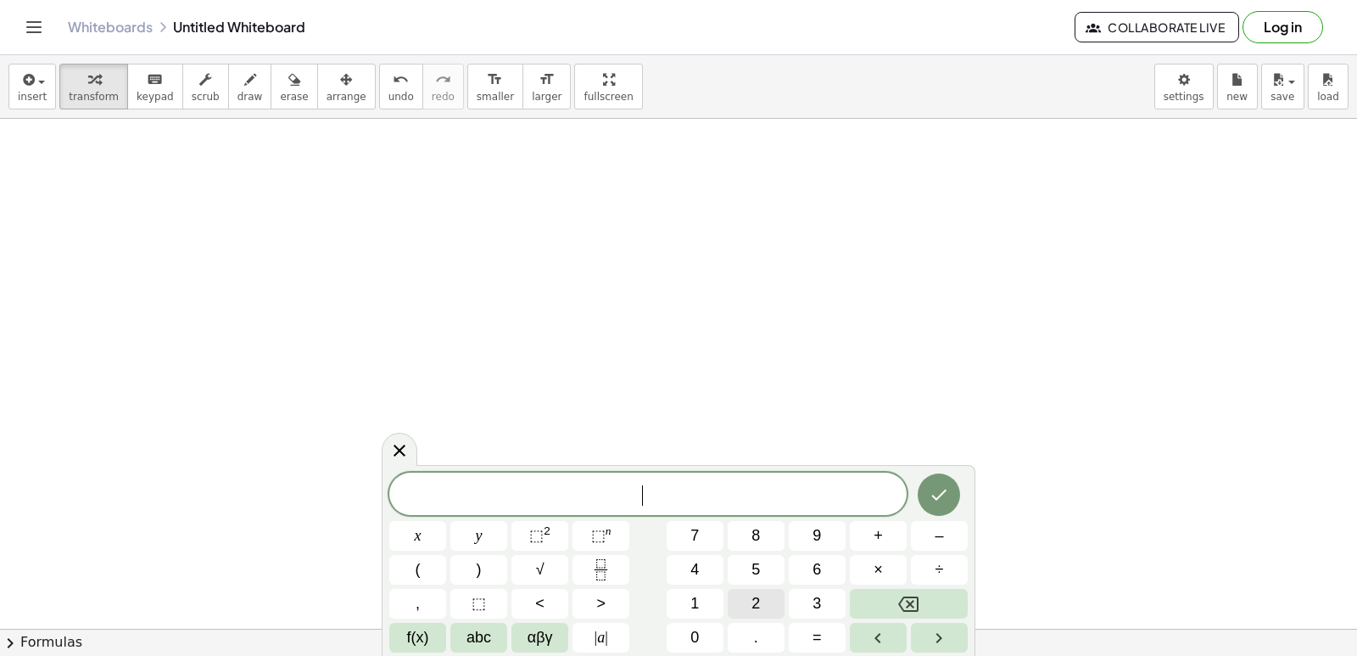
click at [739, 598] on button "2" at bounding box center [756, 604] width 57 height 30
click at [494, 522] on button "y" at bounding box center [478, 536] width 57 height 30
click at [937, 483] on button "Done" at bounding box center [939, 494] width 42 height 42
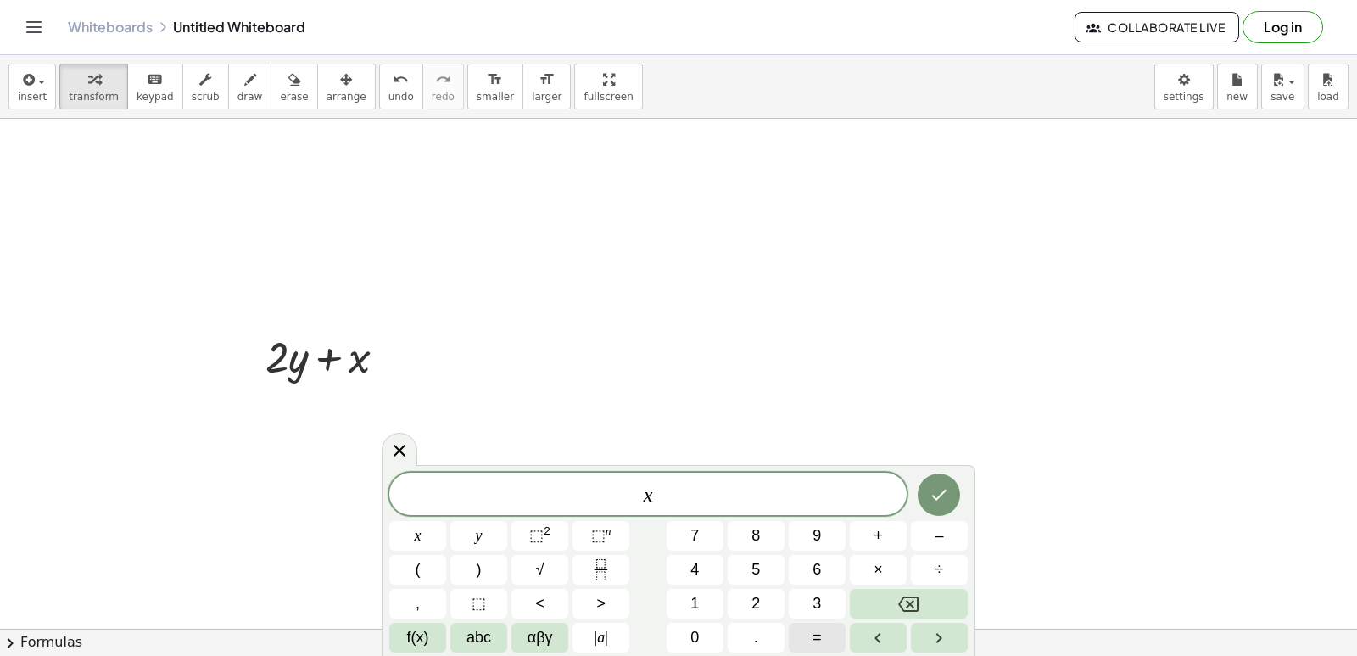
click at [815, 628] on span "=" at bounding box center [817, 637] width 9 height 23
click at [946, 490] on icon "Done" at bounding box center [939, 494] width 15 height 11
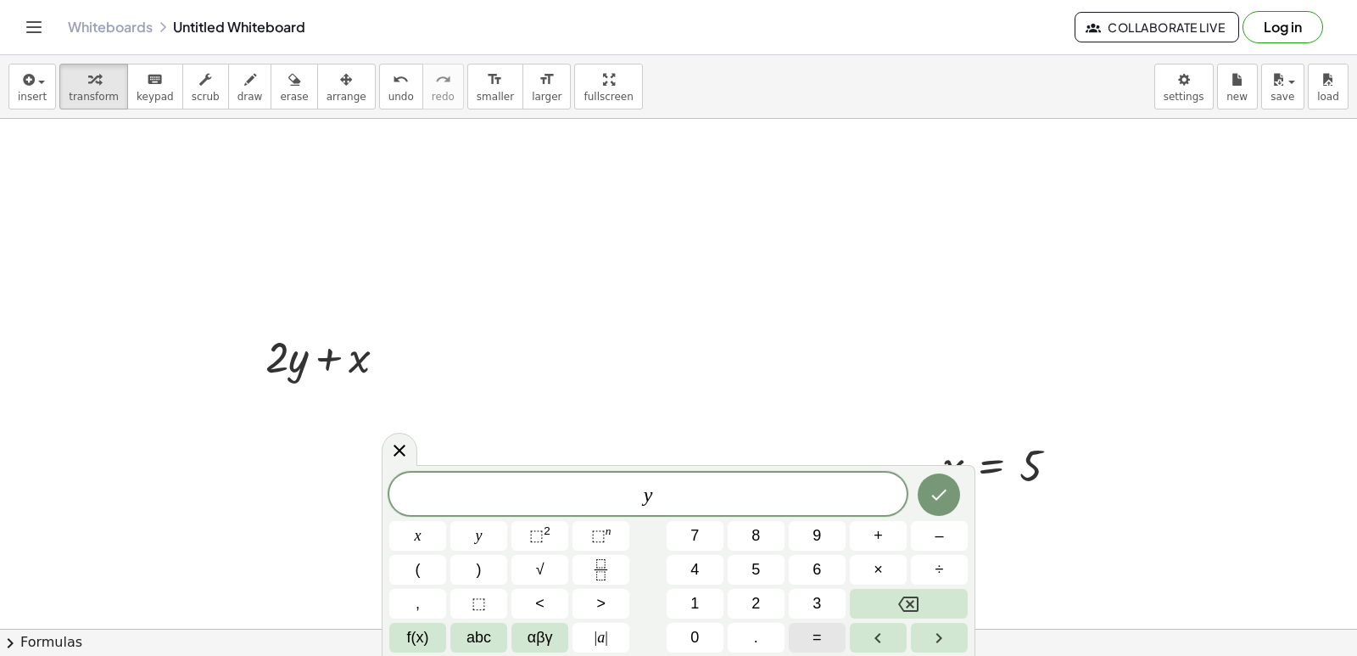
click at [826, 642] on button "=" at bounding box center [817, 638] width 57 height 30
click at [946, 492] on icon "Done" at bounding box center [939, 494] width 20 height 20
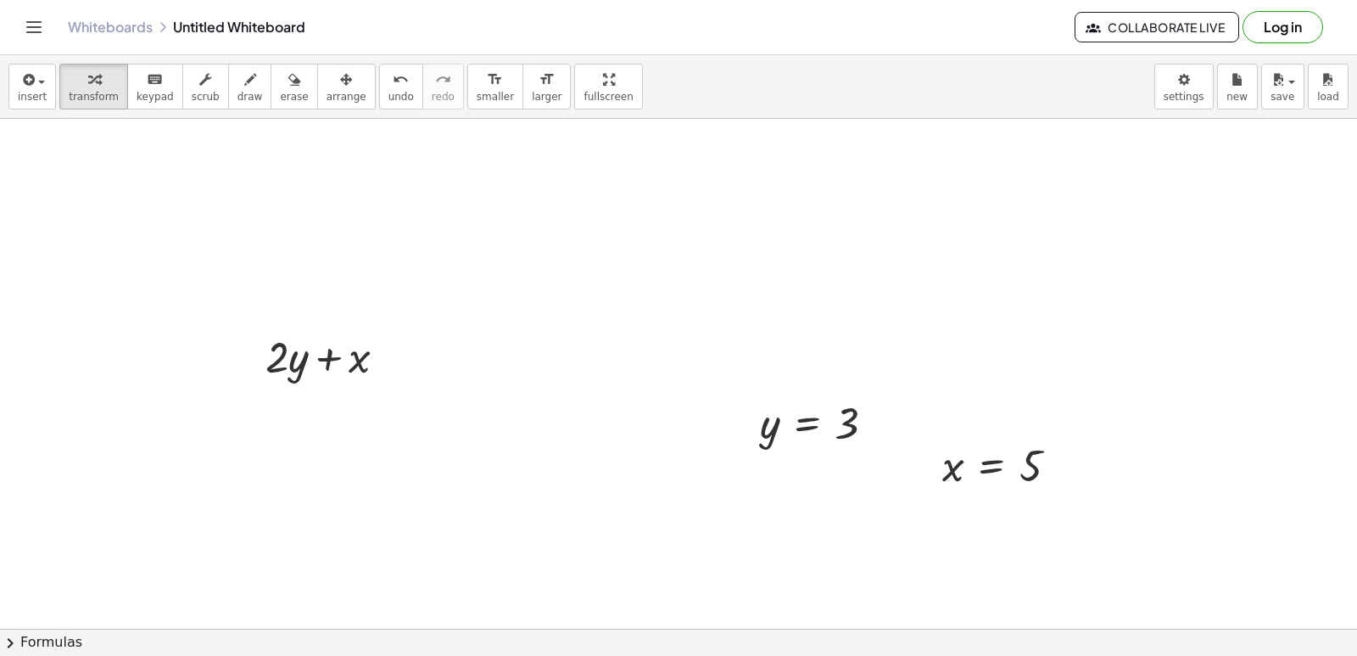
drag, startPoint x: 946, startPoint y: 492, endPoint x: 588, endPoint y: 383, distance: 374.3
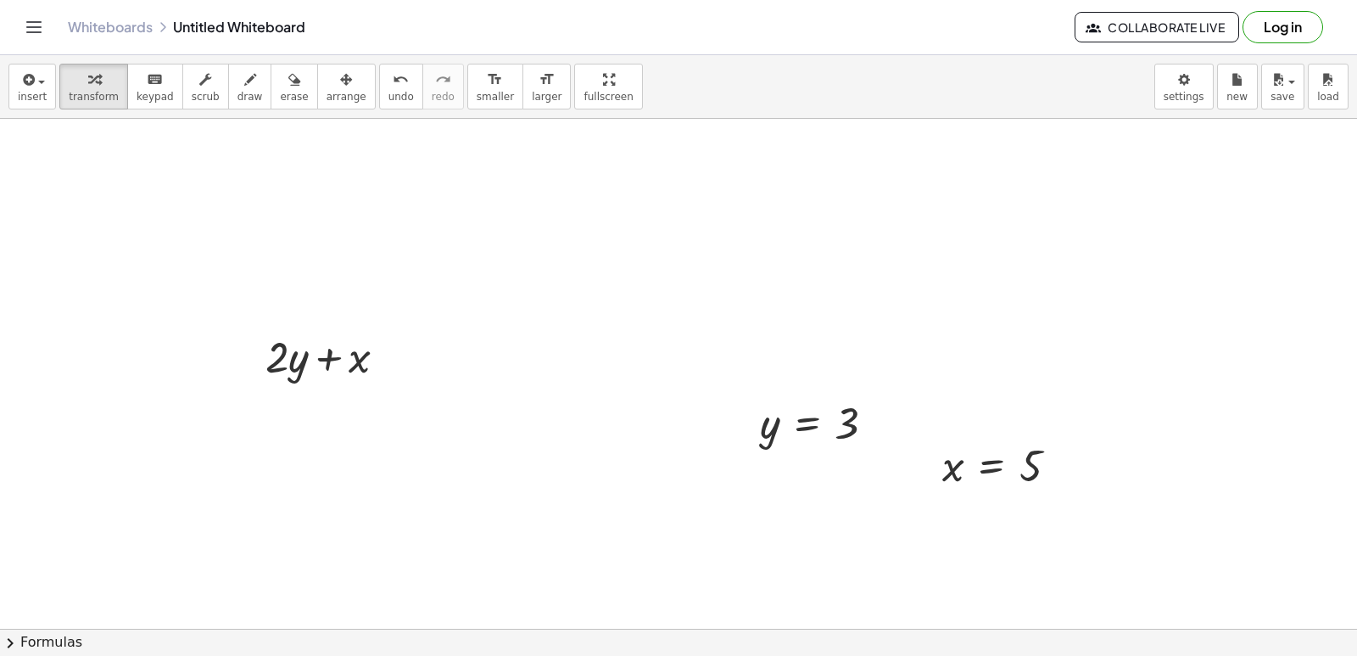
drag, startPoint x: 978, startPoint y: 241, endPoint x: 649, endPoint y: 291, distance: 332.9
drag, startPoint x: 649, startPoint y: 291, endPoint x: 453, endPoint y: 256, distance: 199.0
drag, startPoint x: 453, startPoint y: 256, endPoint x: 832, endPoint y: 270, distance: 379.4
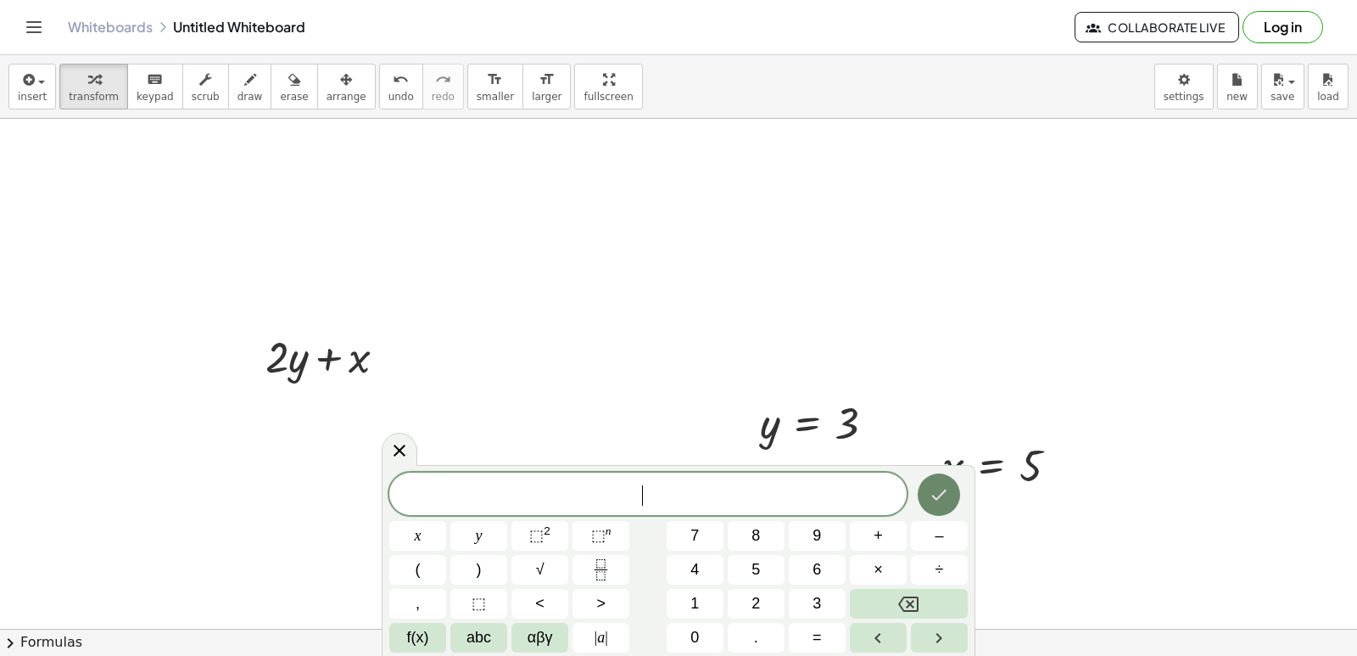
click at [935, 489] on icon "Done" at bounding box center [939, 494] width 20 height 20
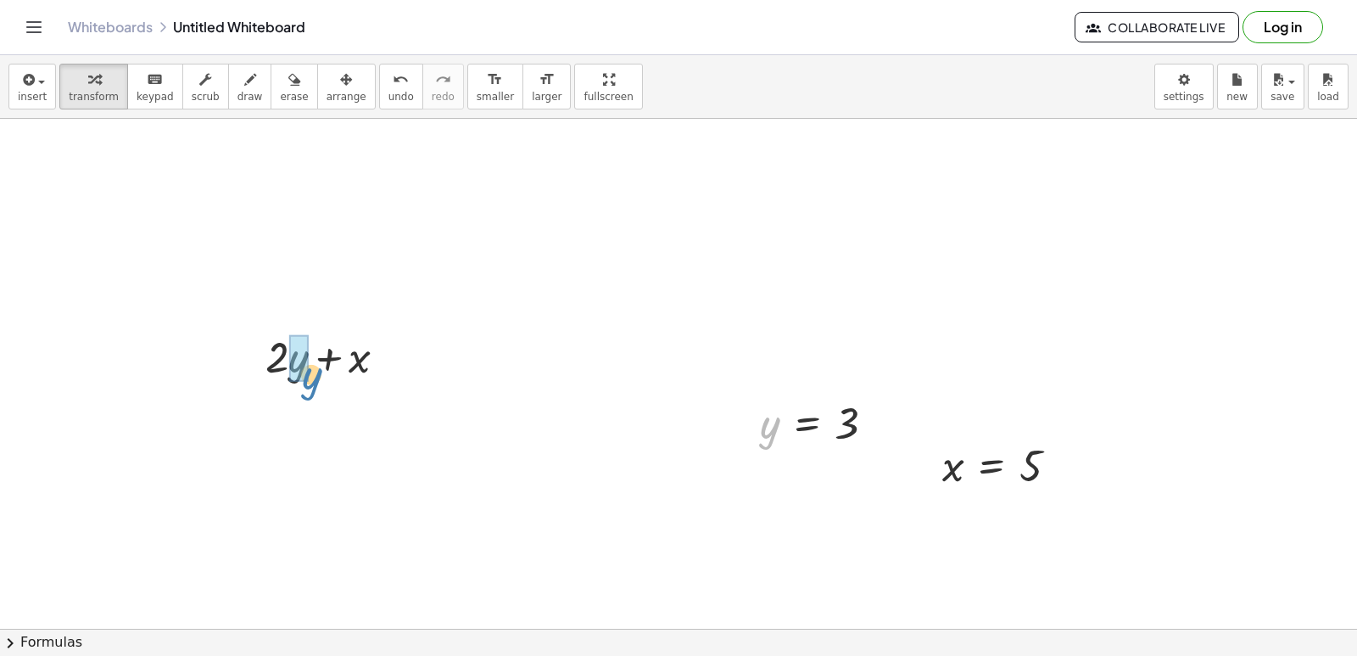
drag, startPoint x: 770, startPoint y: 428, endPoint x: 393, endPoint y: 373, distance: 381.4
drag, startPoint x: 636, startPoint y: 399, endPoint x: 640, endPoint y: 410, distance: 10.7
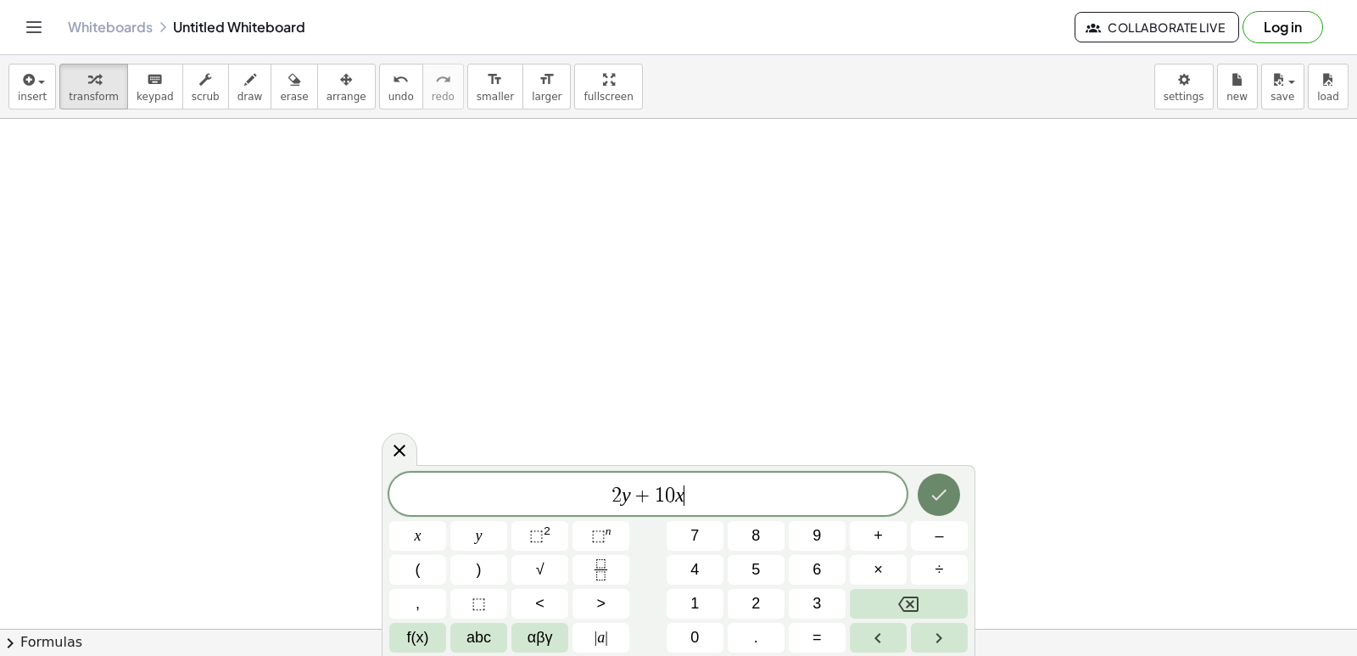
click at [938, 495] on icon "Done" at bounding box center [939, 494] width 20 height 20
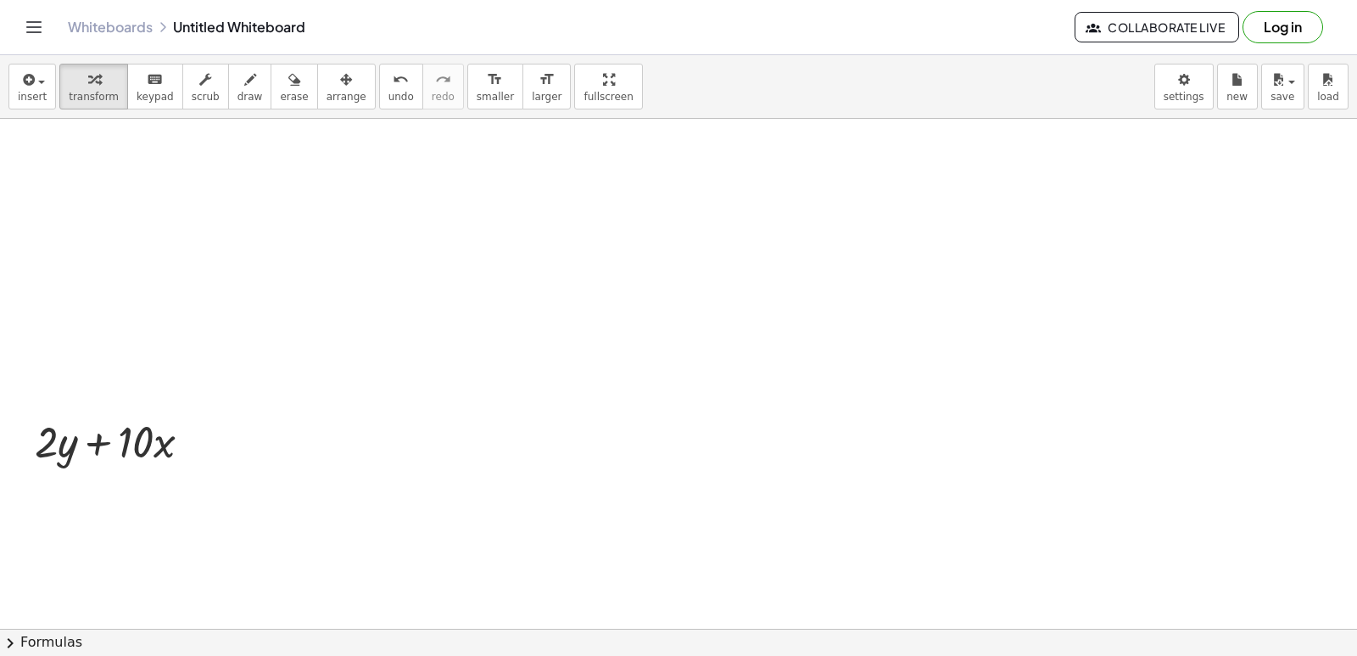
scroll to position [12959, 0]
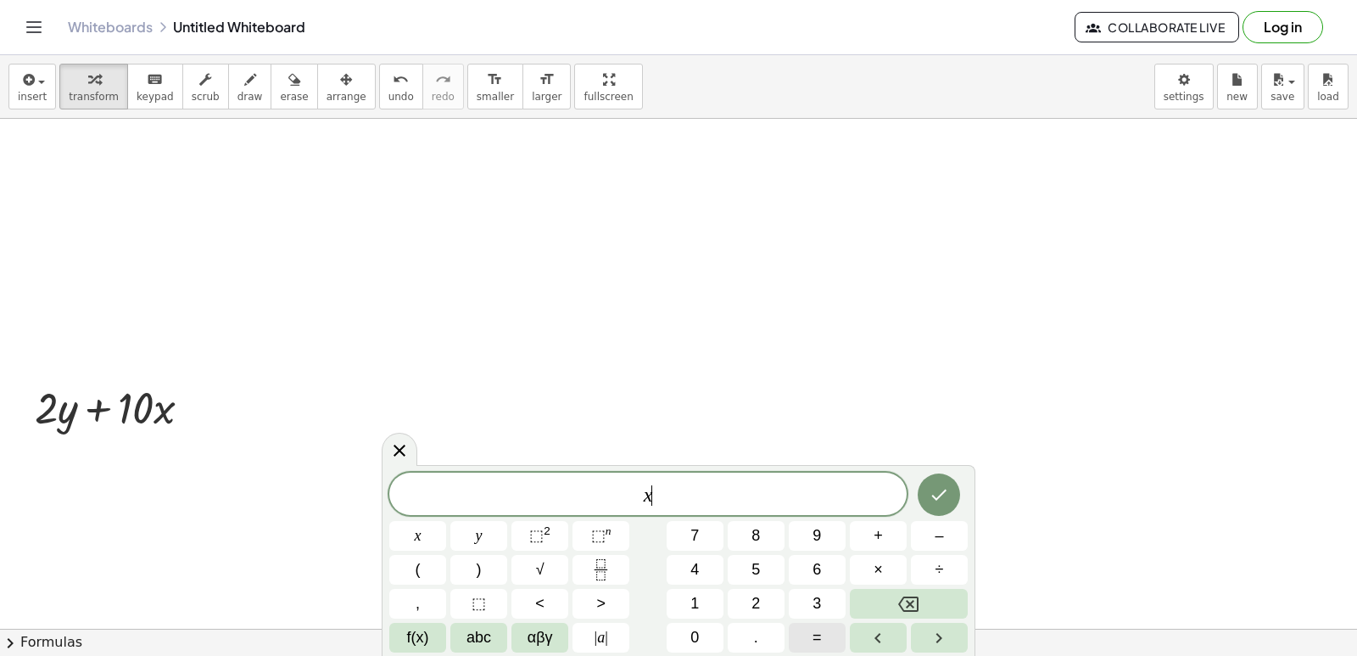
click at [819, 633] on span "=" at bounding box center [817, 637] width 9 height 23
click at [934, 500] on icon "Done" at bounding box center [939, 494] width 20 height 20
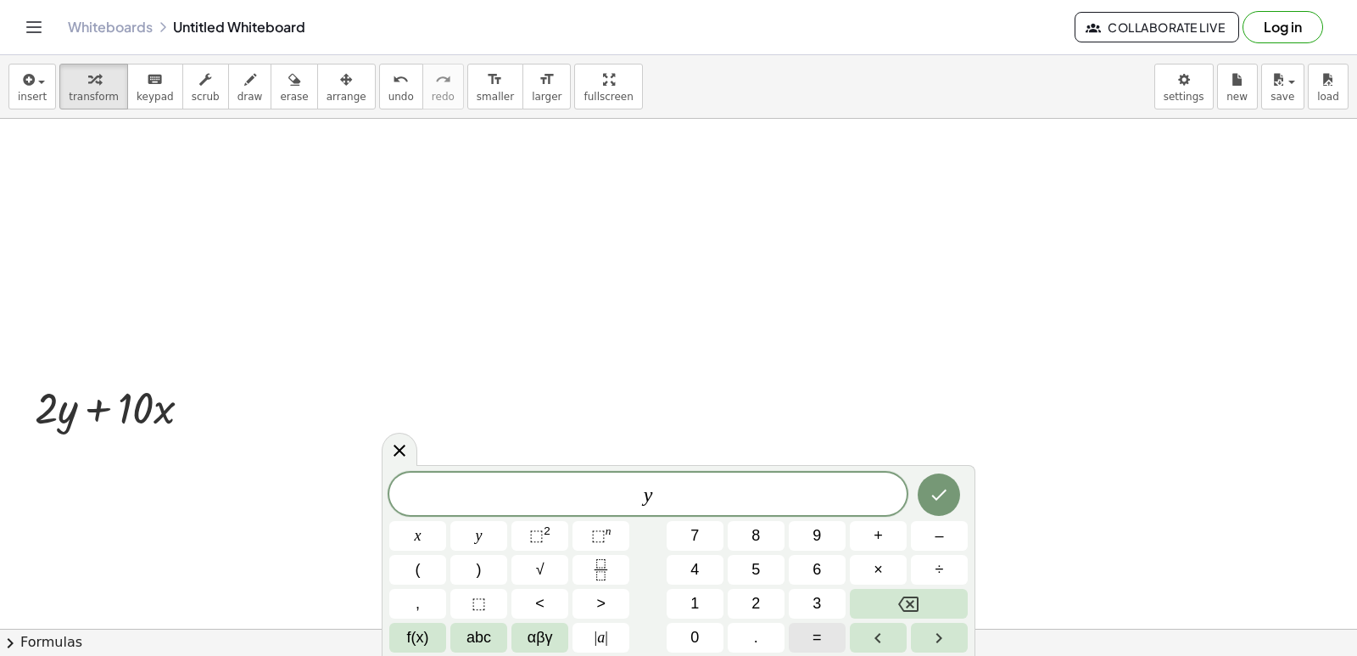
click at [825, 632] on button "=" at bounding box center [817, 638] width 57 height 30
click at [936, 499] on icon "Done" at bounding box center [939, 494] width 15 height 11
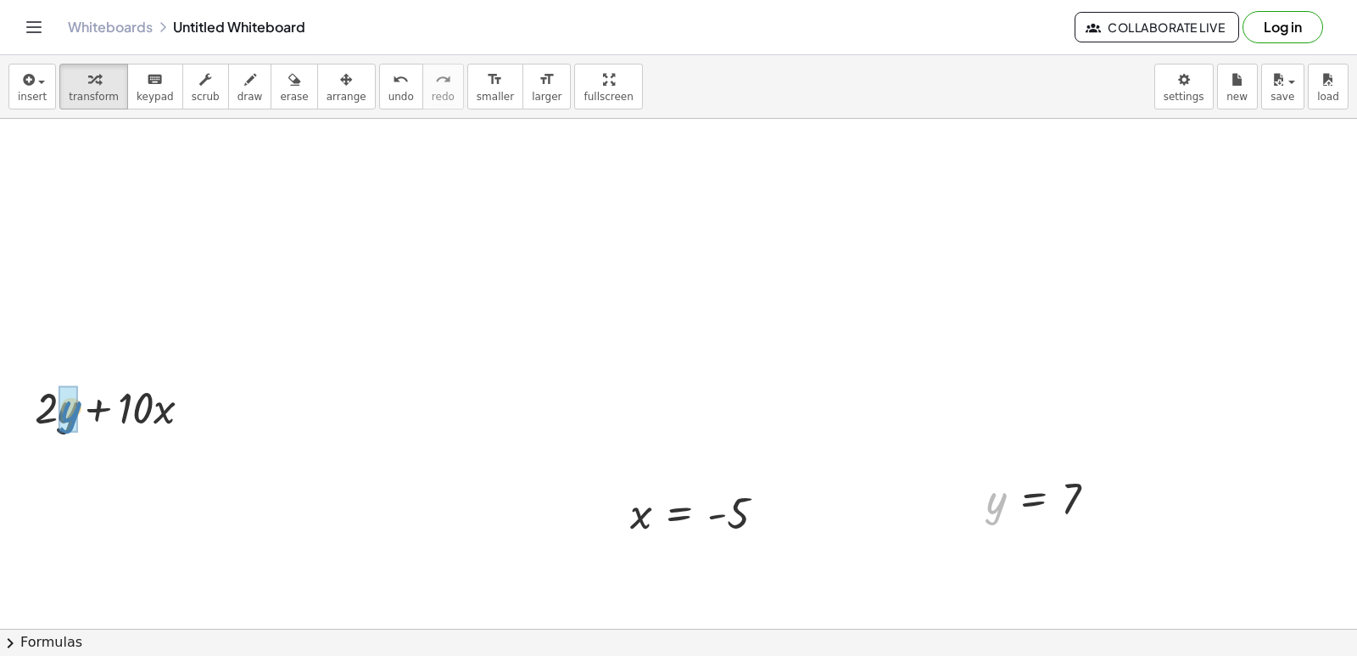
drag, startPoint x: 397, startPoint y: 517, endPoint x: 66, endPoint y: 417, distance: 345.6
drag, startPoint x: 58, startPoint y: 432, endPoint x: 911, endPoint y: 316, distance: 861.2
drag, startPoint x: 641, startPoint y: 508, endPoint x: 166, endPoint y: 458, distance: 477.6
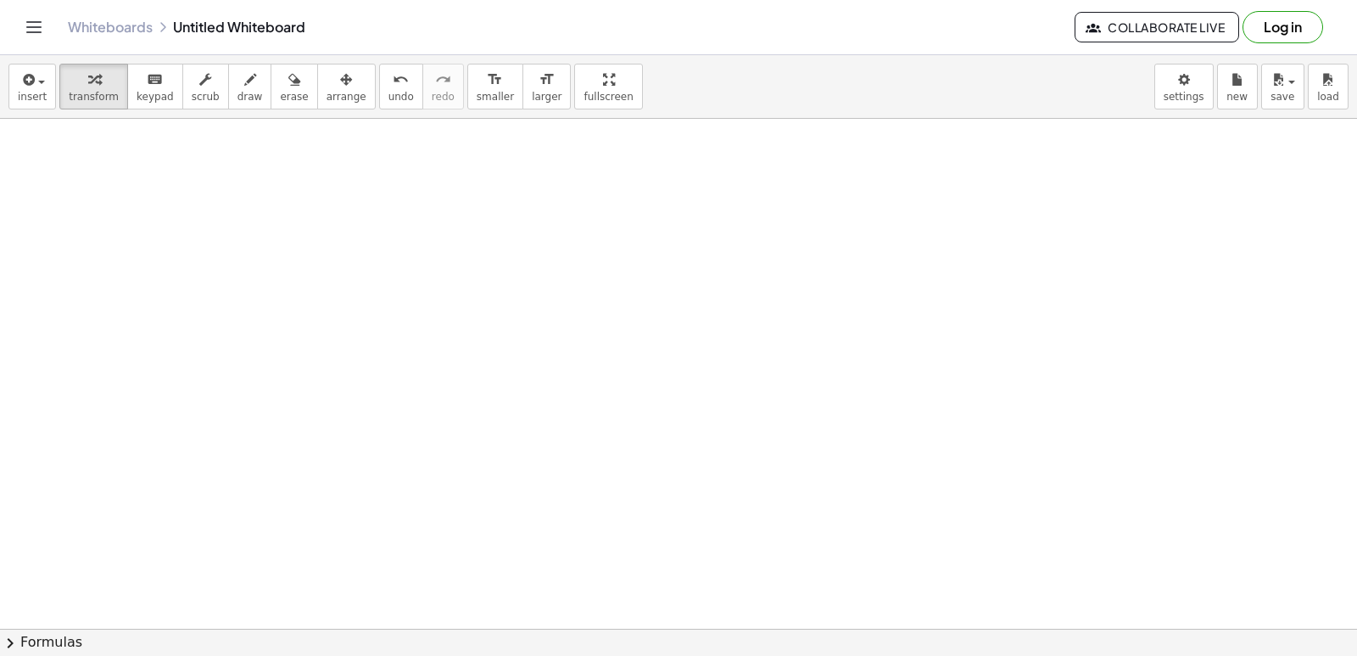
drag, startPoint x: 718, startPoint y: 509, endPoint x: 687, endPoint y: 416, distance: 97.4
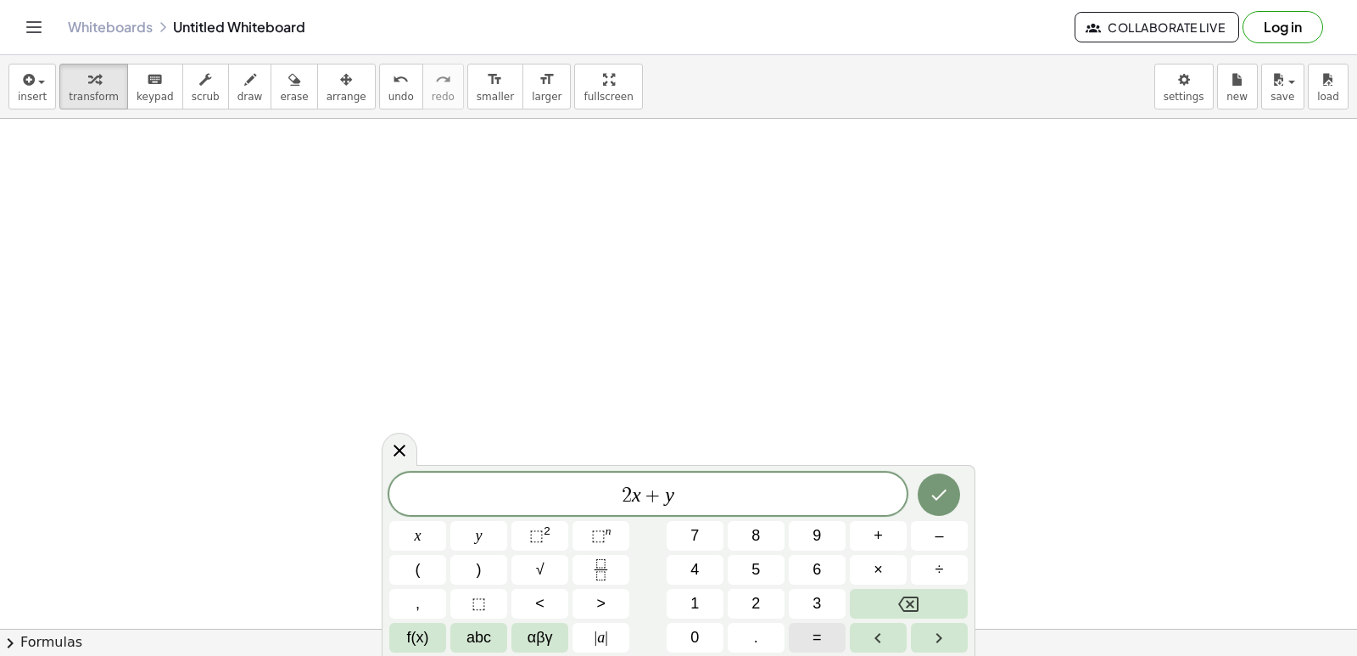
click at [825, 632] on button "=" at bounding box center [817, 638] width 57 height 30
click at [926, 488] on button "Done" at bounding box center [939, 494] width 42 height 42
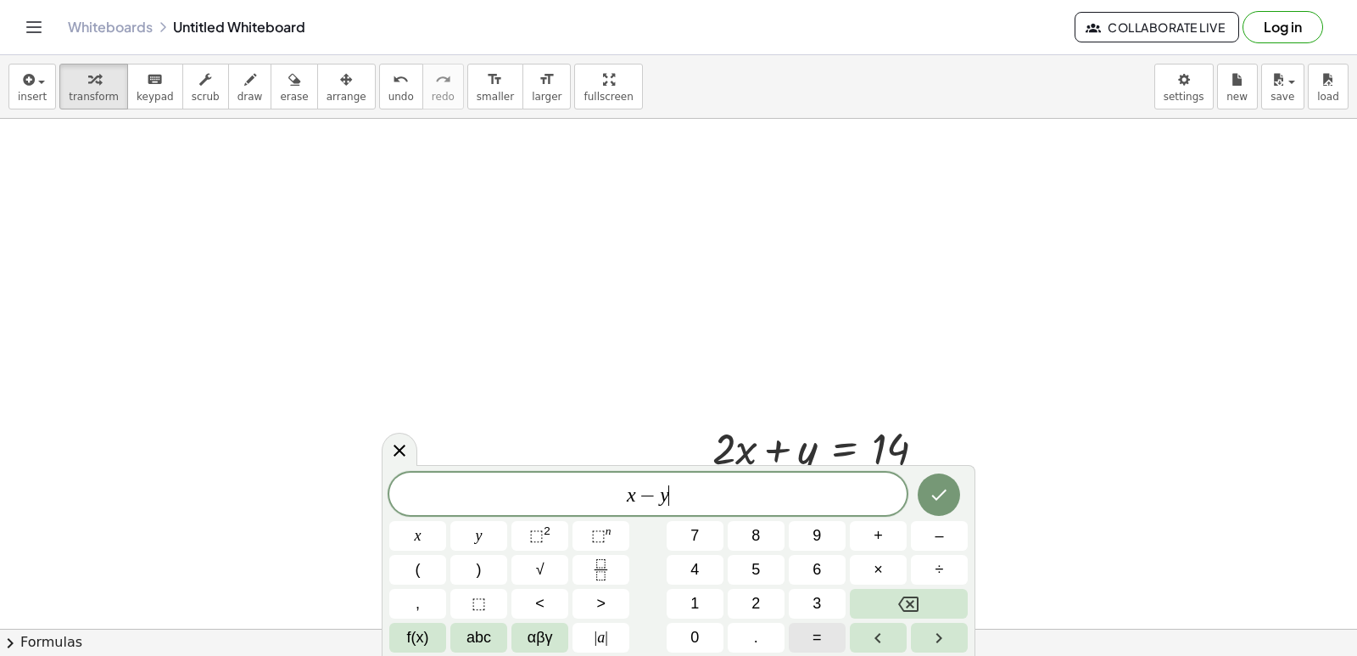
click at [821, 639] on span "=" at bounding box center [817, 637] width 9 height 23
click at [950, 499] on button "Done" at bounding box center [939, 494] width 42 height 42
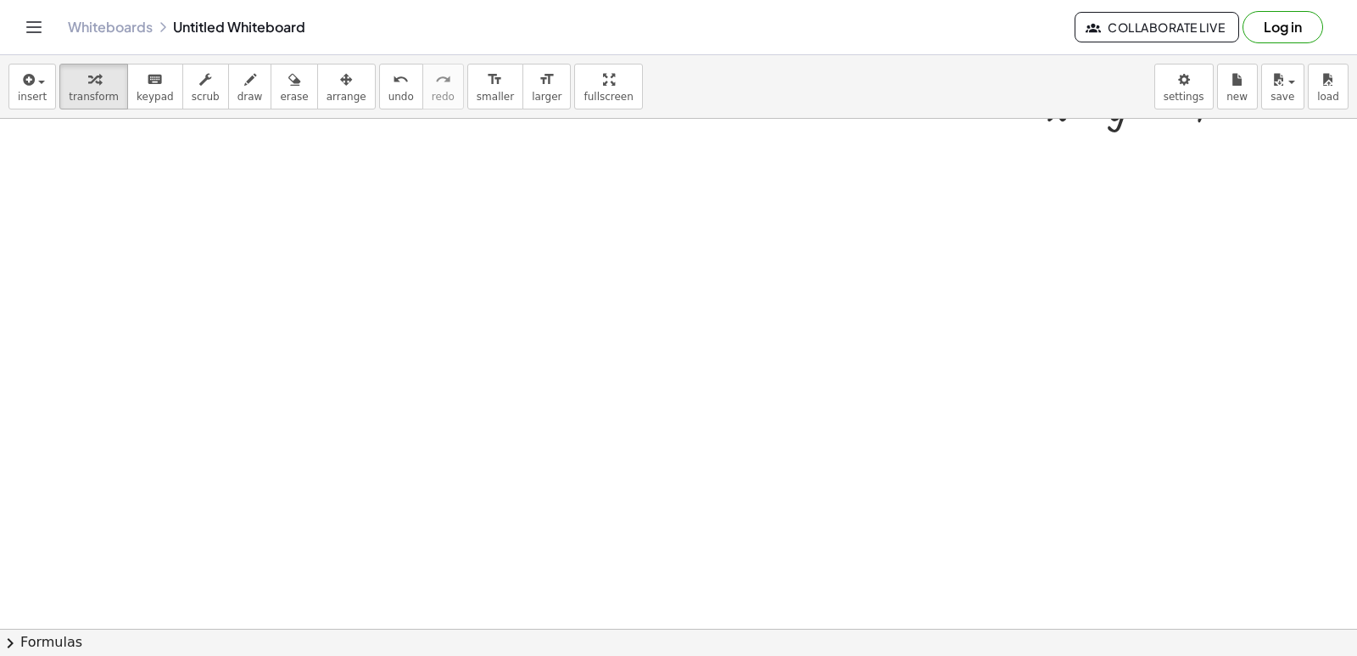
scroll to position [13807, 0]
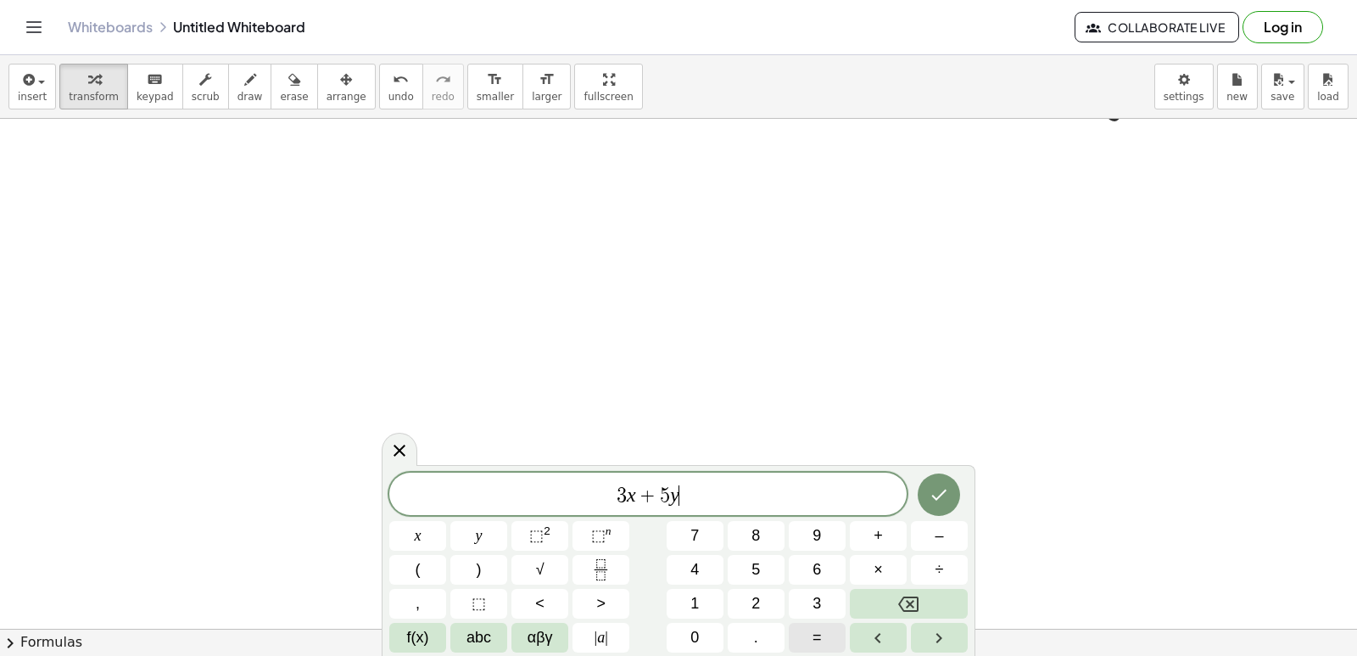
click at [826, 638] on button "=" at bounding box center [817, 638] width 57 height 30
click at [930, 487] on icon "Done" at bounding box center [939, 494] width 20 height 20
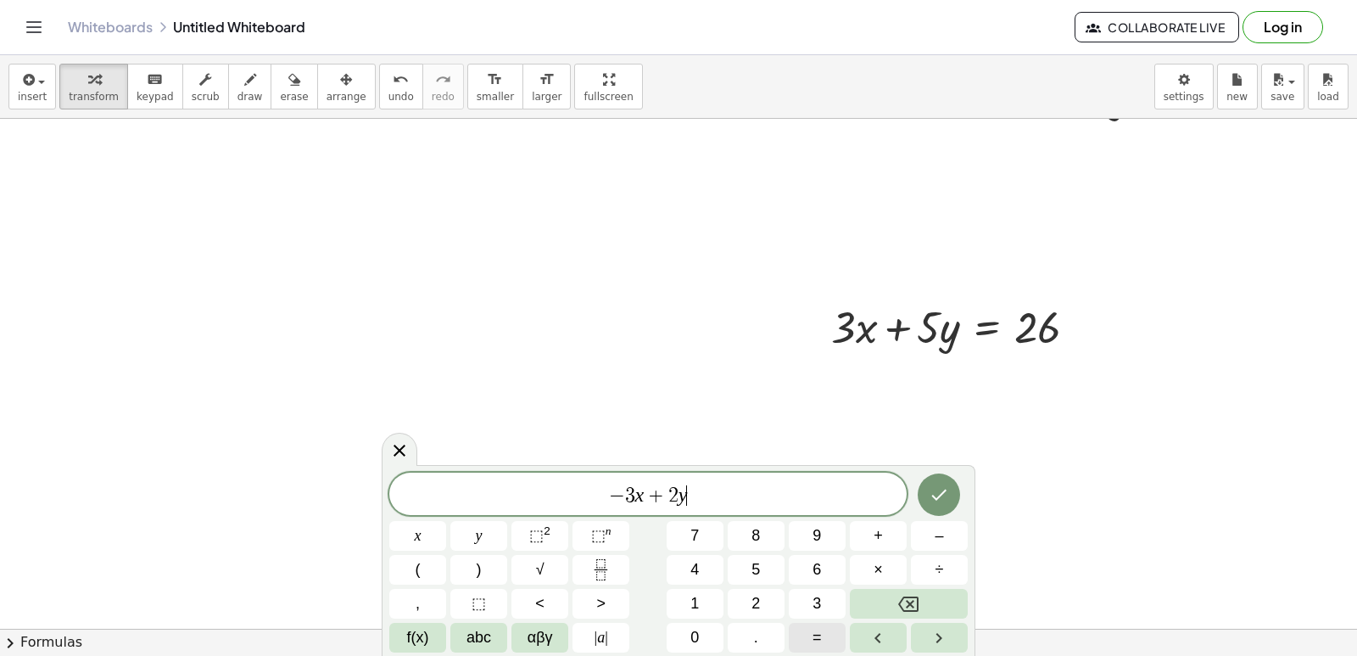
click at [815, 631] on span "=" at bounding box center [817, 637] width 9 height 23
click at [943, 485] on icon "Done" at bounding box center [939, 494] width 20 height 20
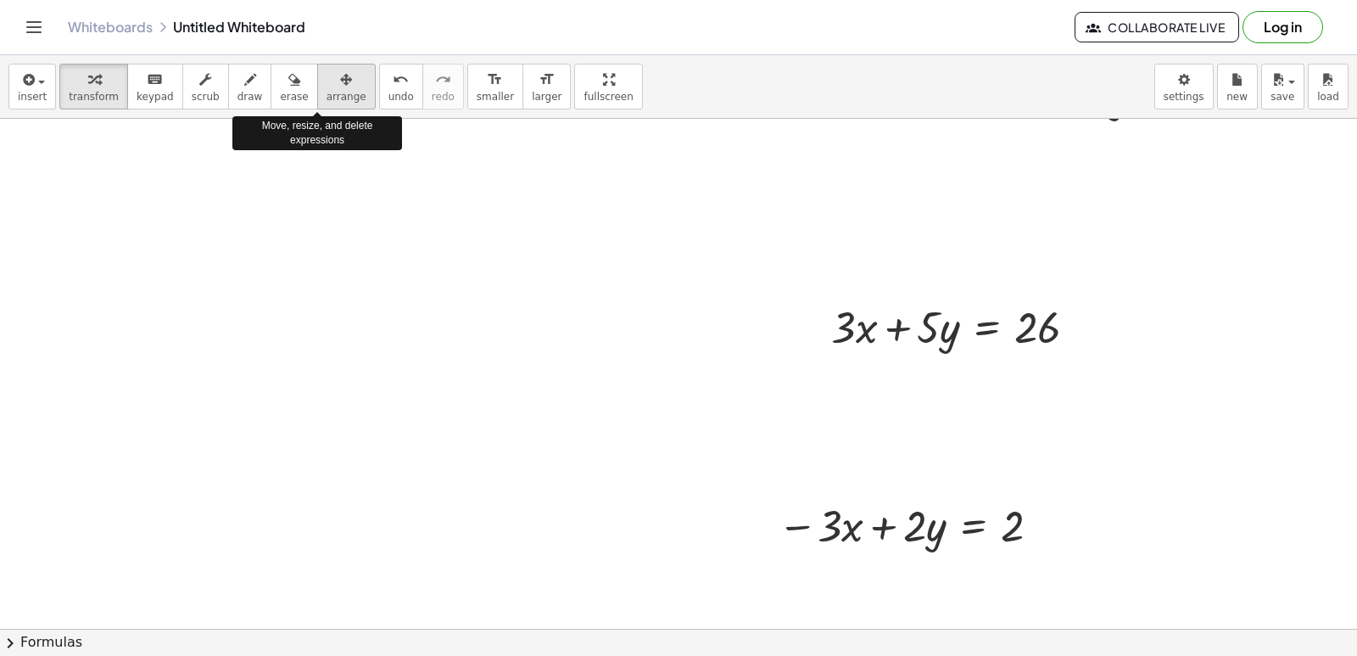
click at [327, 81] on div "button" at bounding box center [347, 79] width 40 height 20
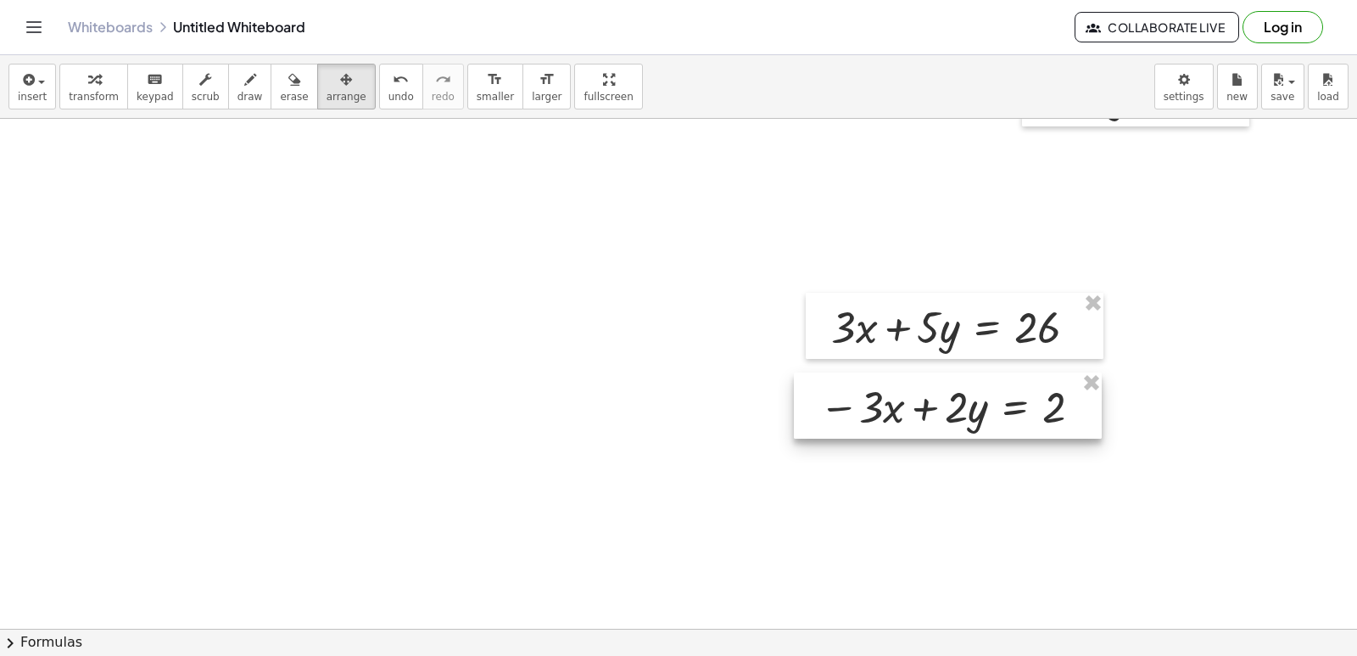
drag, startPoint x: 909, startPoint y: 511, endPoint x: 951, endPoint y: 393, distance: 125.8
click at [951, 393] on div at bounding box center [948, 405] width 308 height 66
click at [77, 100] on span "transform" at bounding box center [94, 97] width 50 height 12
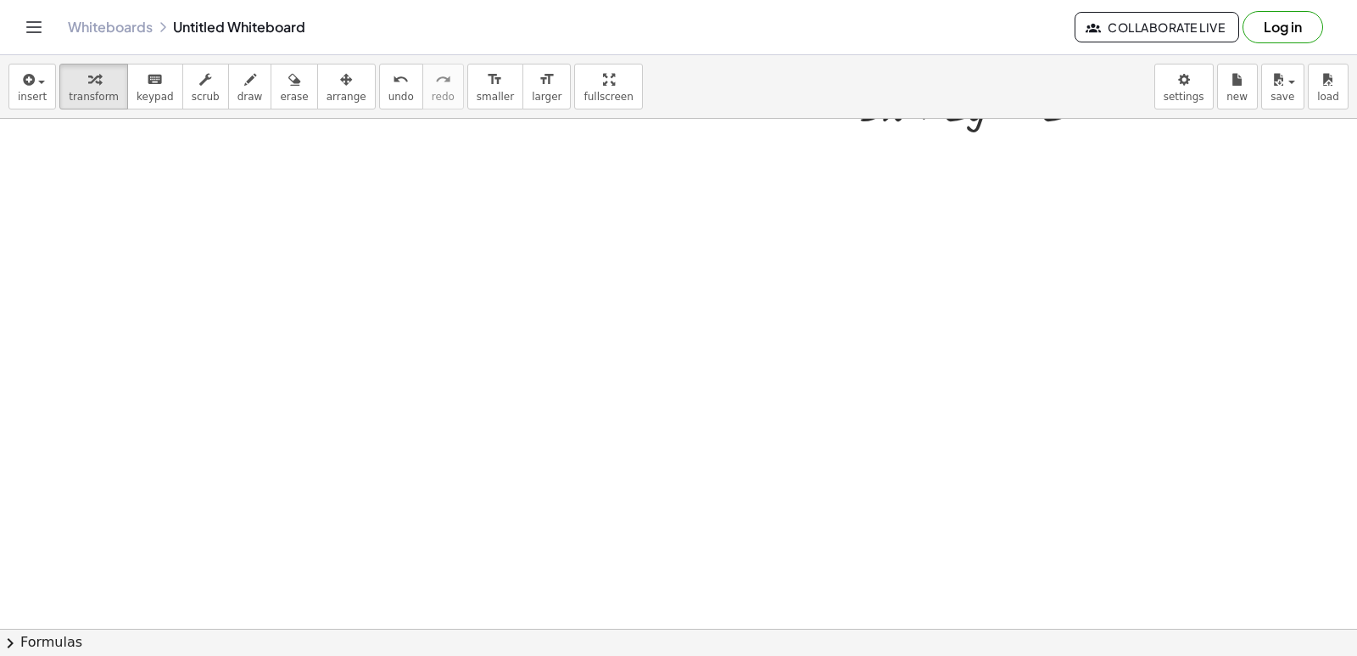
scroll to position [14286, 0]
